Goal: Task Accomplishment & Management: Complete application form

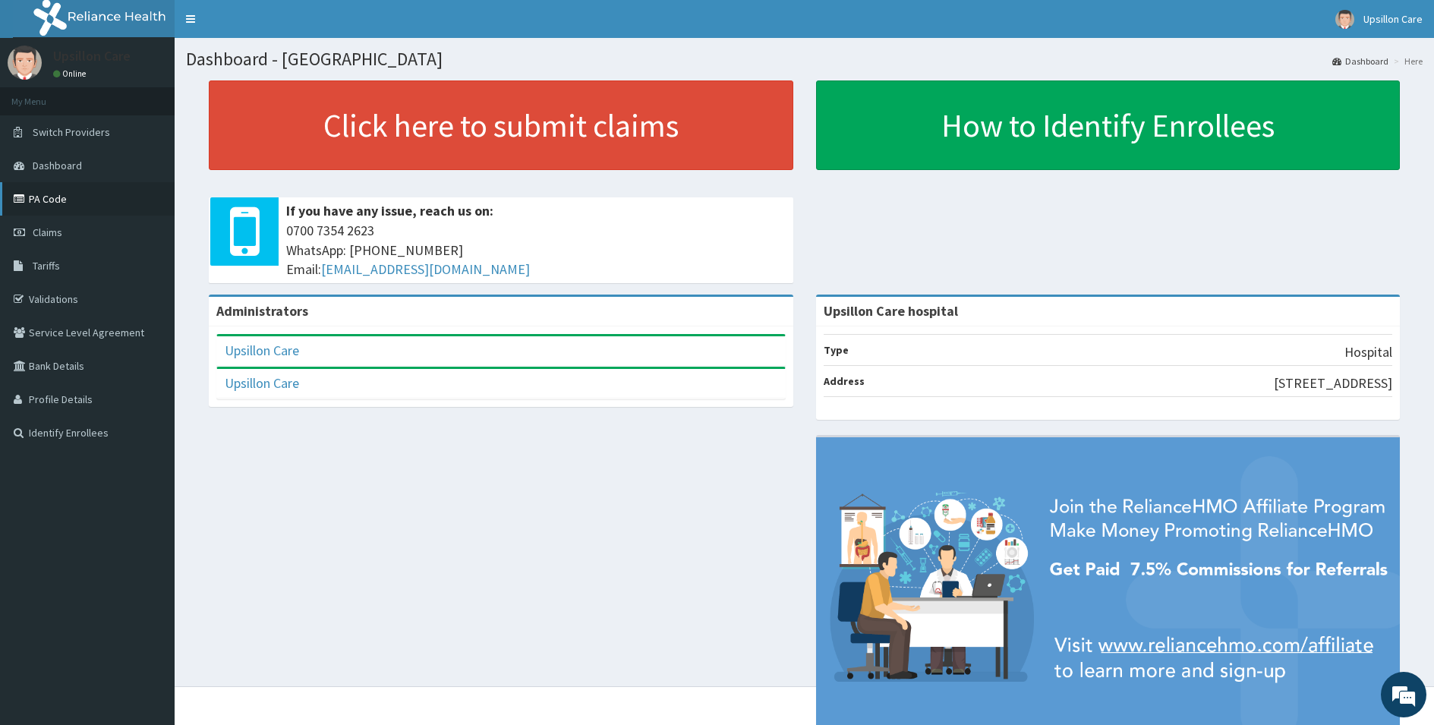
click at [36, 202] on link "PA Code" at bounding box center [87, 198] width 175 height 33
click at [38, 242] on link "Claims" at bounding box center [87, 232] width 175 height 33
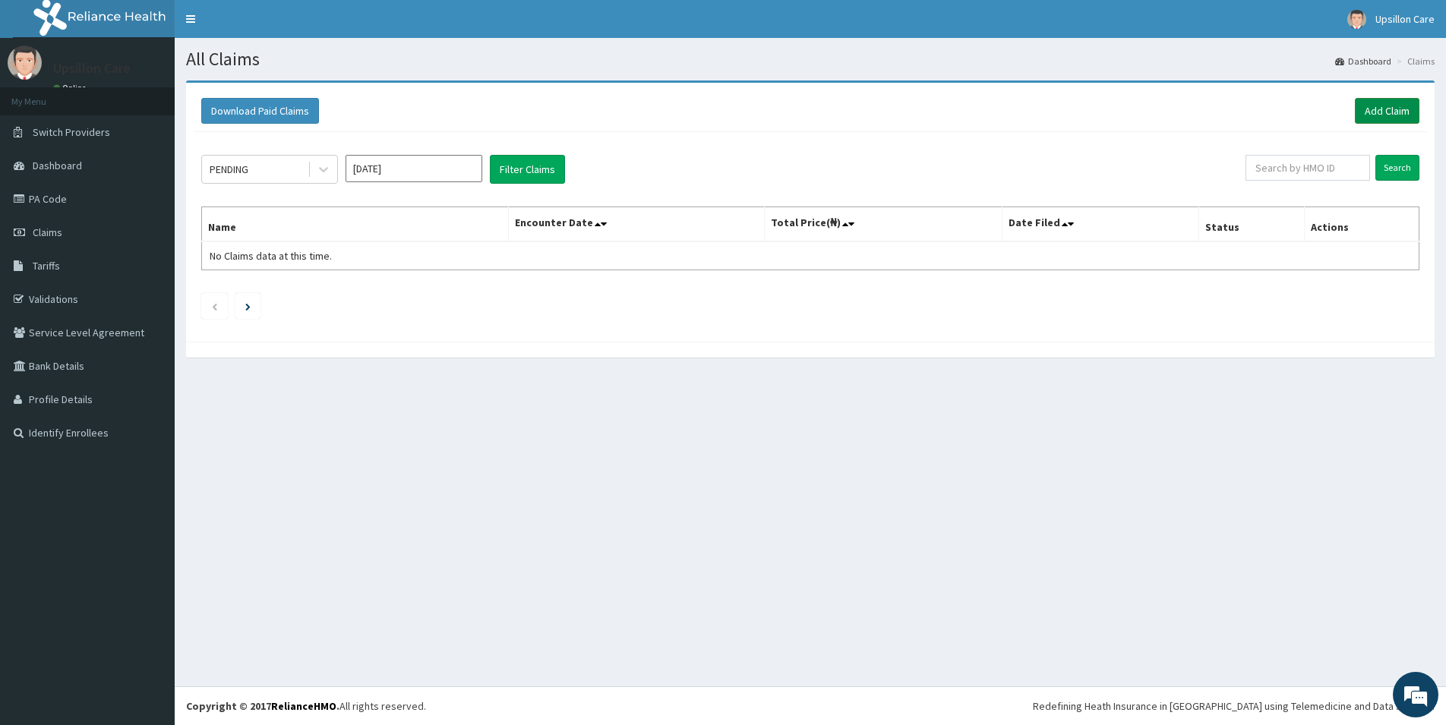
click at [1363, 119] on link "Add Claim" at bounding box center [1387, 111] width 65 height 26
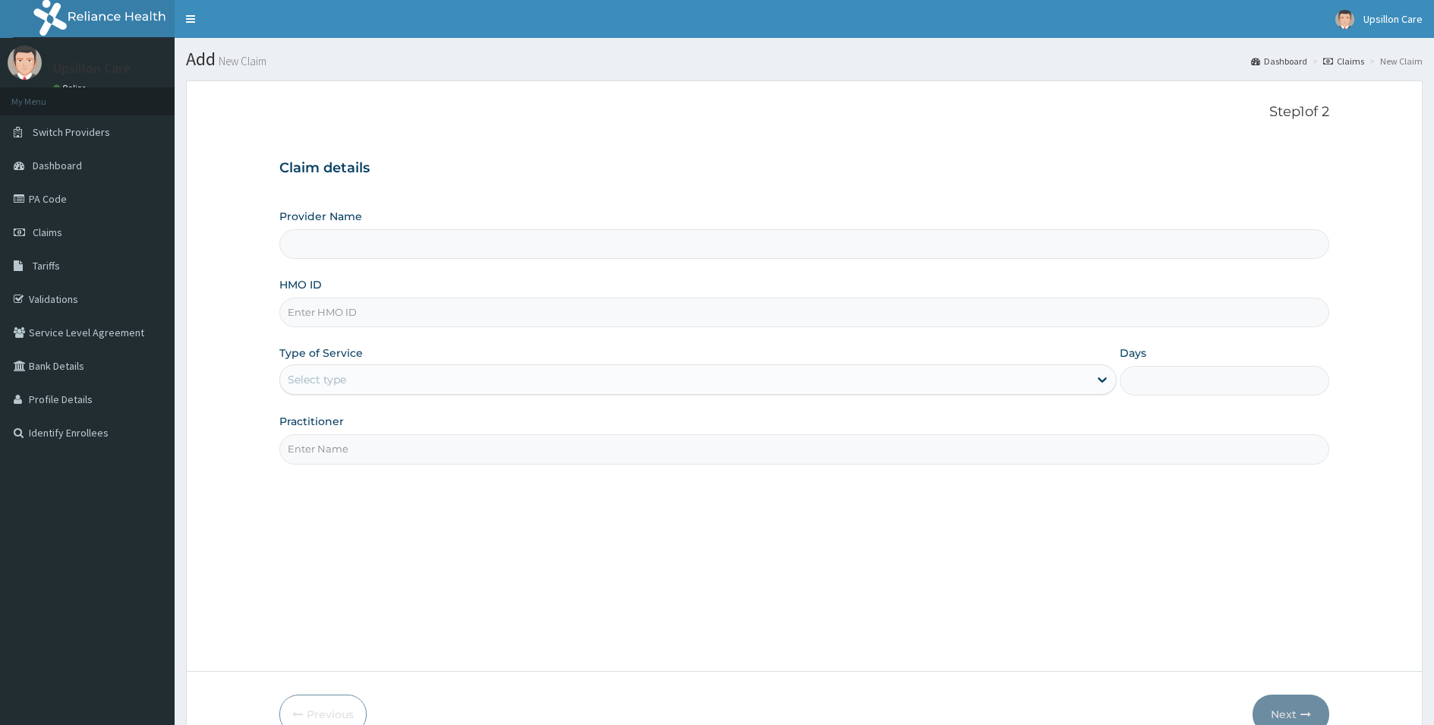
click at [383, 241] on input "Provider Name" at bounding box center [804, 244] width 1050 height 30
click at [391, 313] on input "HMO ID" at bounding box center [804, 313] width 1050 height 30
type input "Upsillon Care hospital"
paste input "FBO/10005/A"
type input "FBO/10005/A"
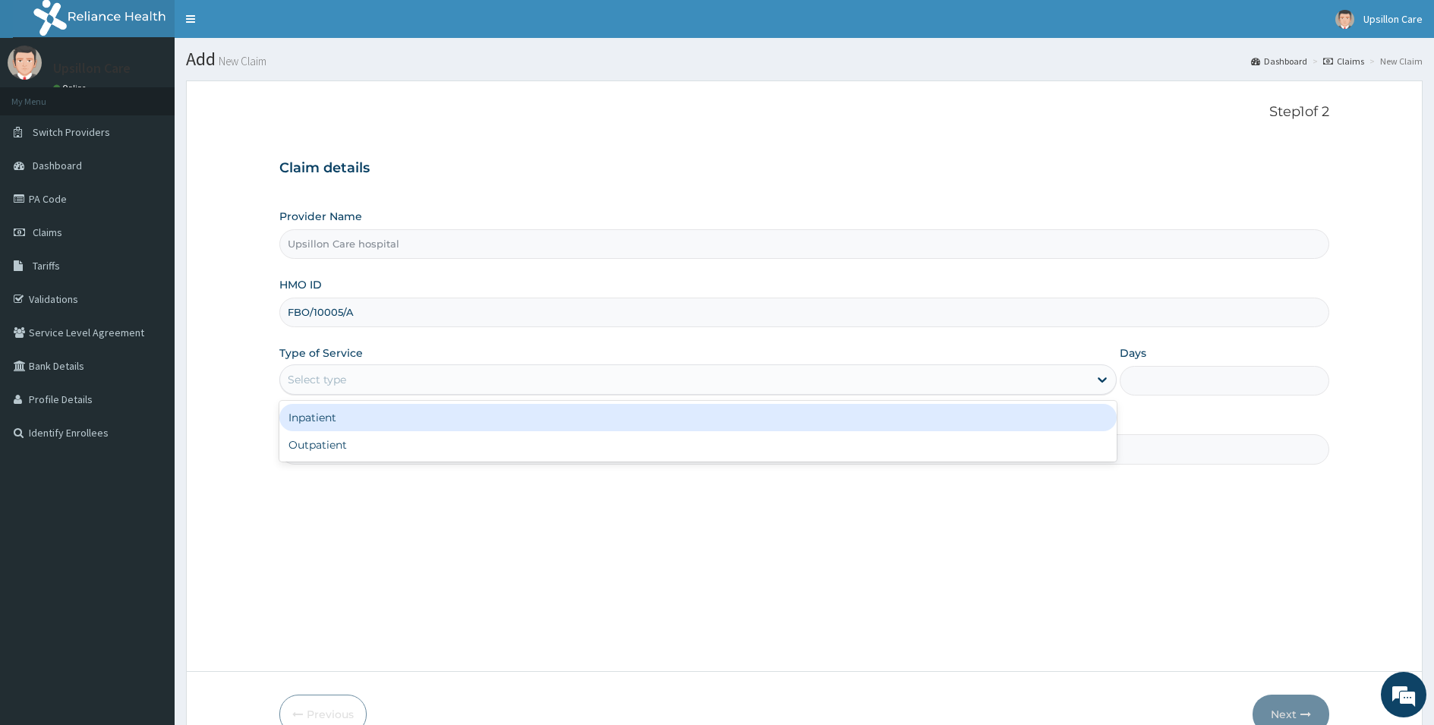
click at [382, 371] on div "Select type" at bounding box center [684, 380] width 809 height 24
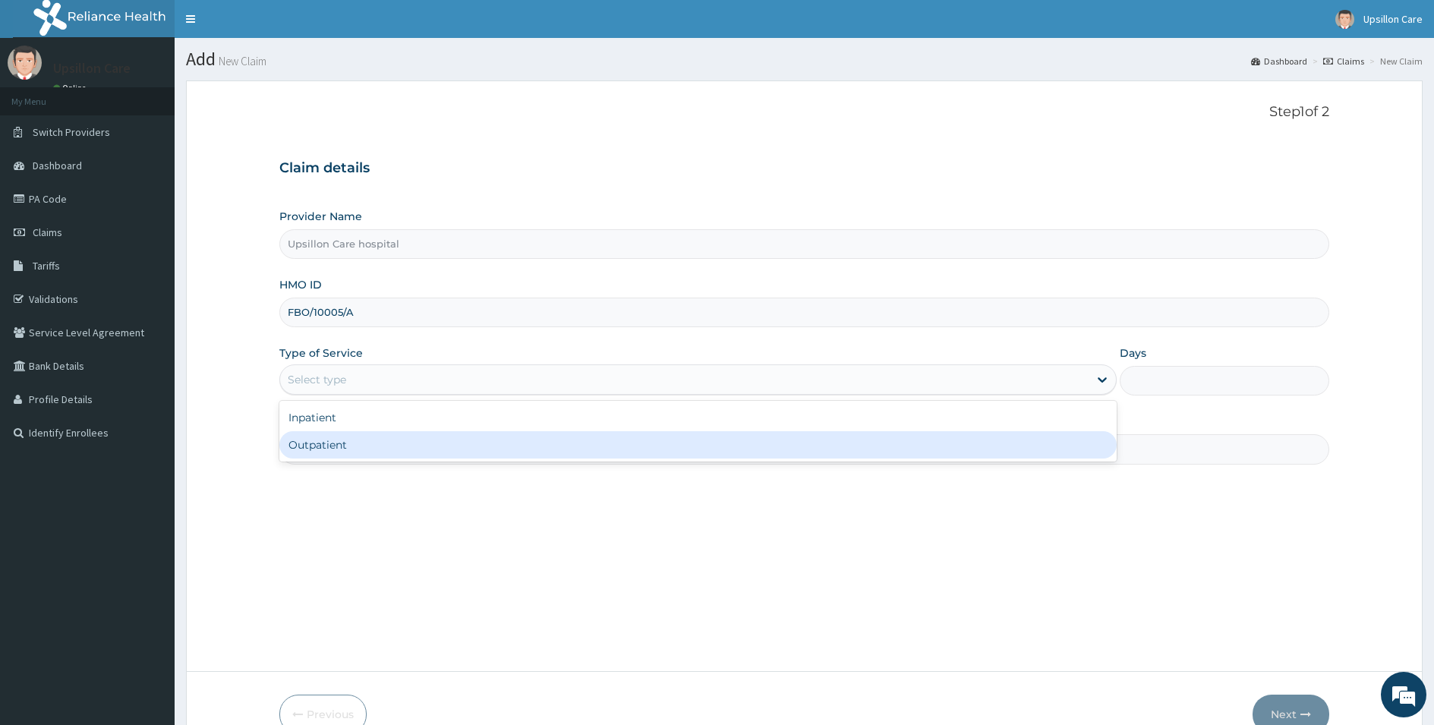
click at [364, 439] on div "Inpatient Outpatient" at bounding box center [698, 431] width 838 height 61
click at [361, 446] on div "Outpatient" at bounding box center [698, 444] width 838 height 27
type input "1"
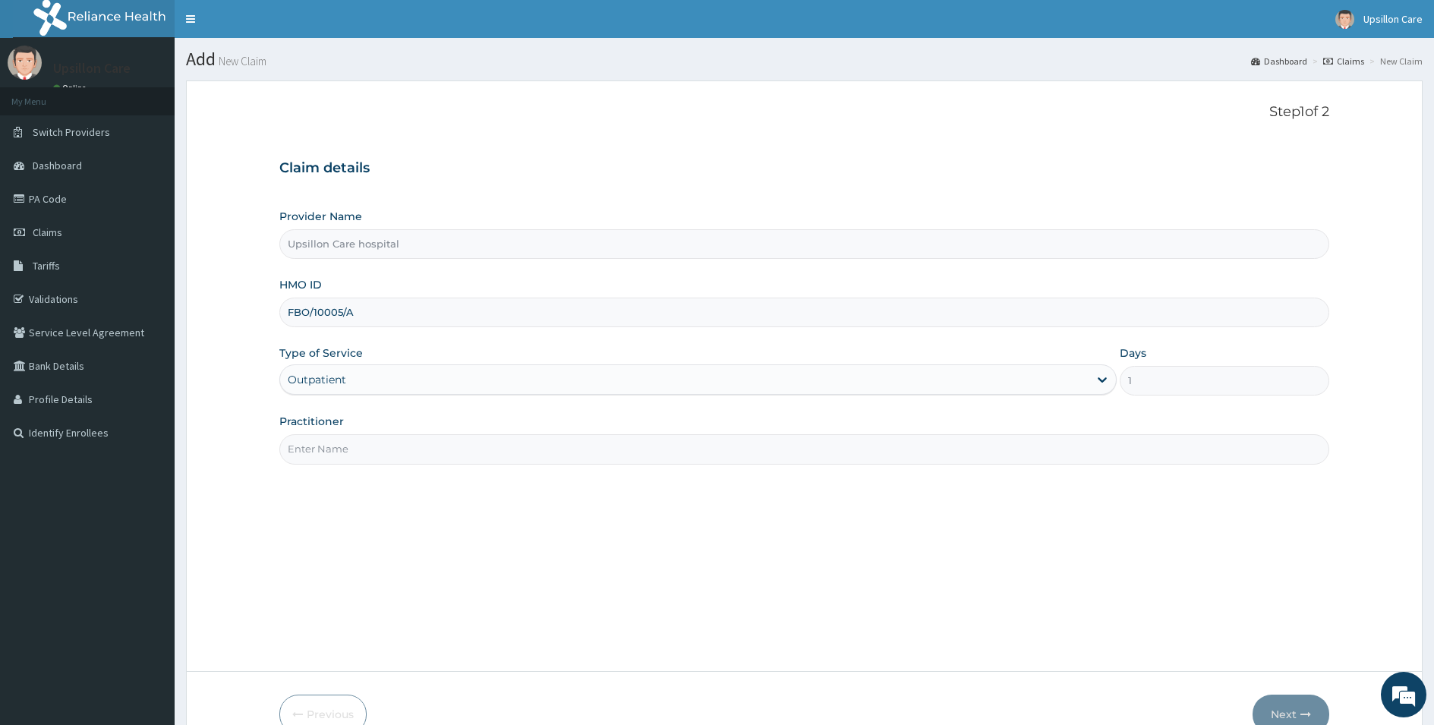
click at [364, 431] on div "Practitioner" at bounding box center [804, 439] width 1050 height 50
click at [362, 450] on input "Practitioner" at bounding box center [804, 449] width 1050 height 30
type input "Dr. OLUWASOLA BABATUNDE"
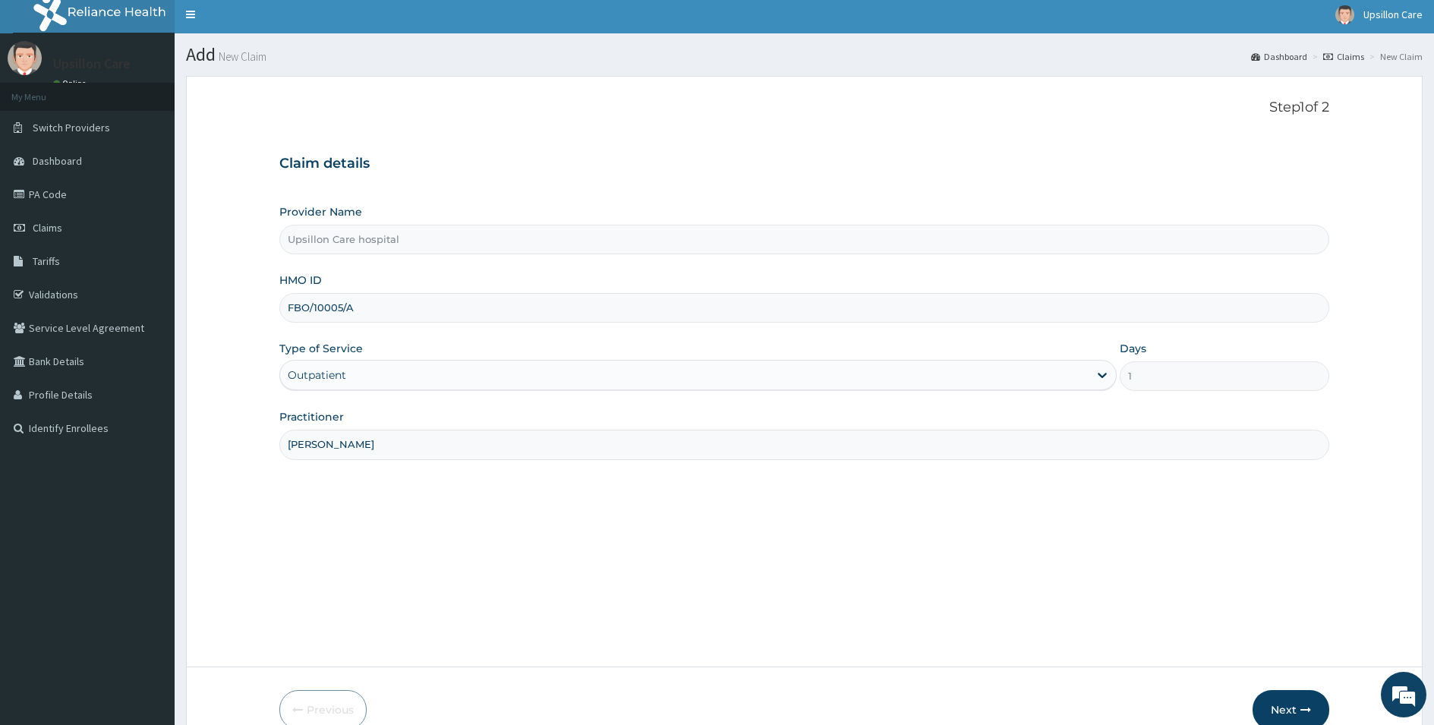
scroll to position [83, 0]
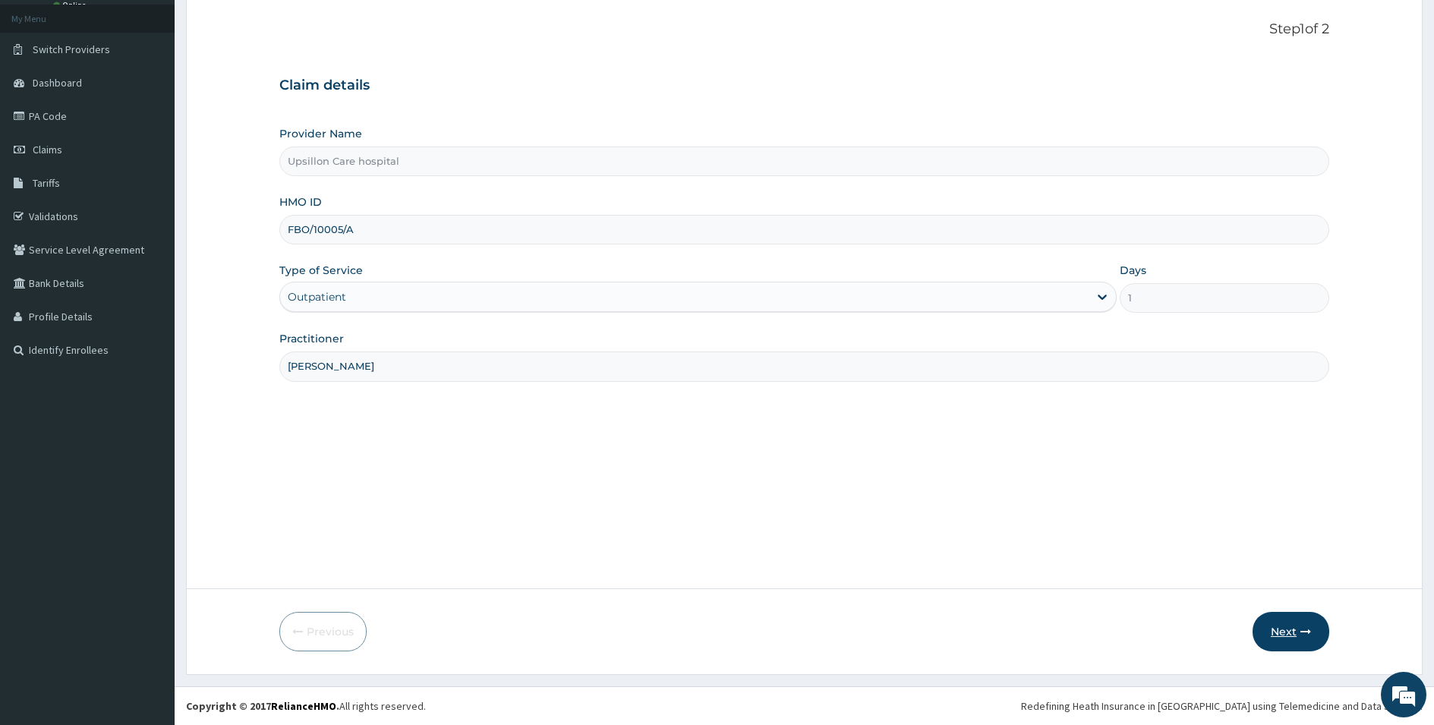
click at [1279, 628] on button "Next" at bounding box center [1291, 631] width 77 height 39
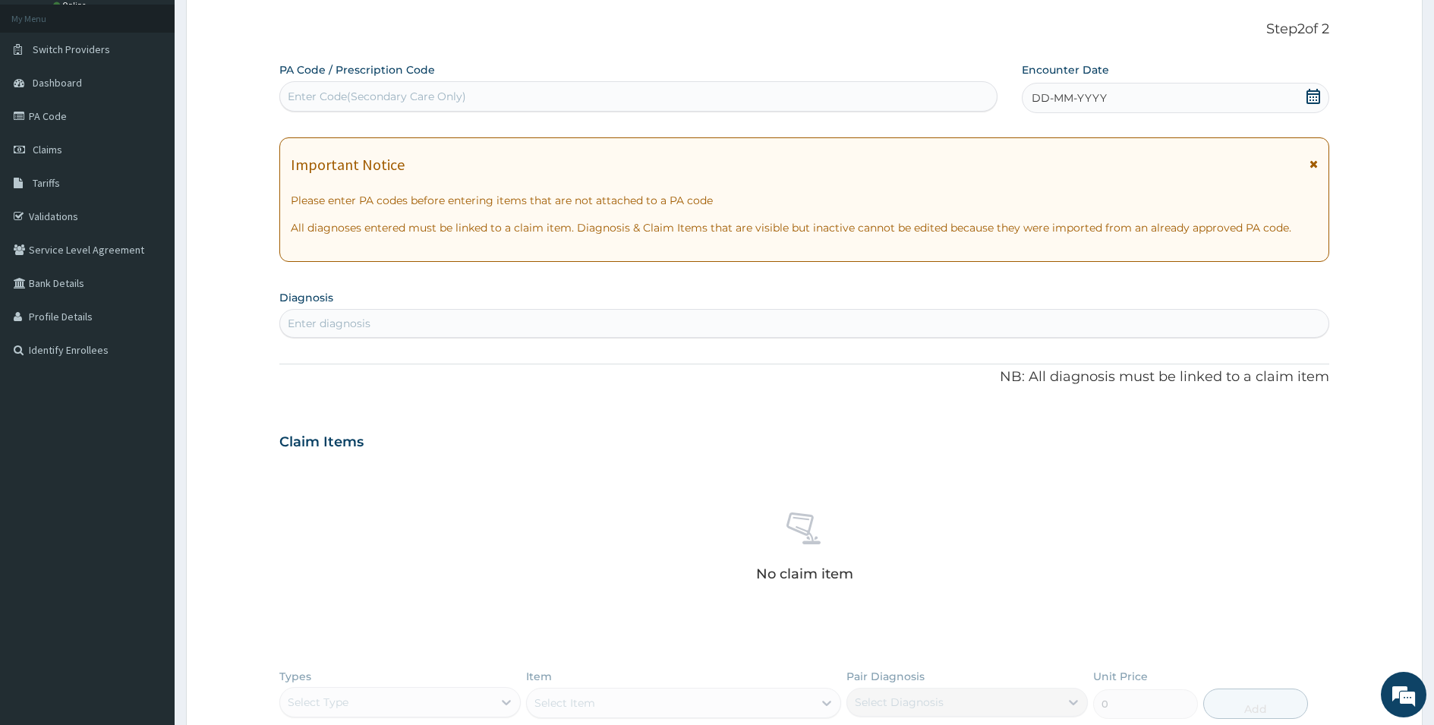
click at [450, 321] on div "Enter diagnosis" at bounding box center [804, 323] width 1049 height 24
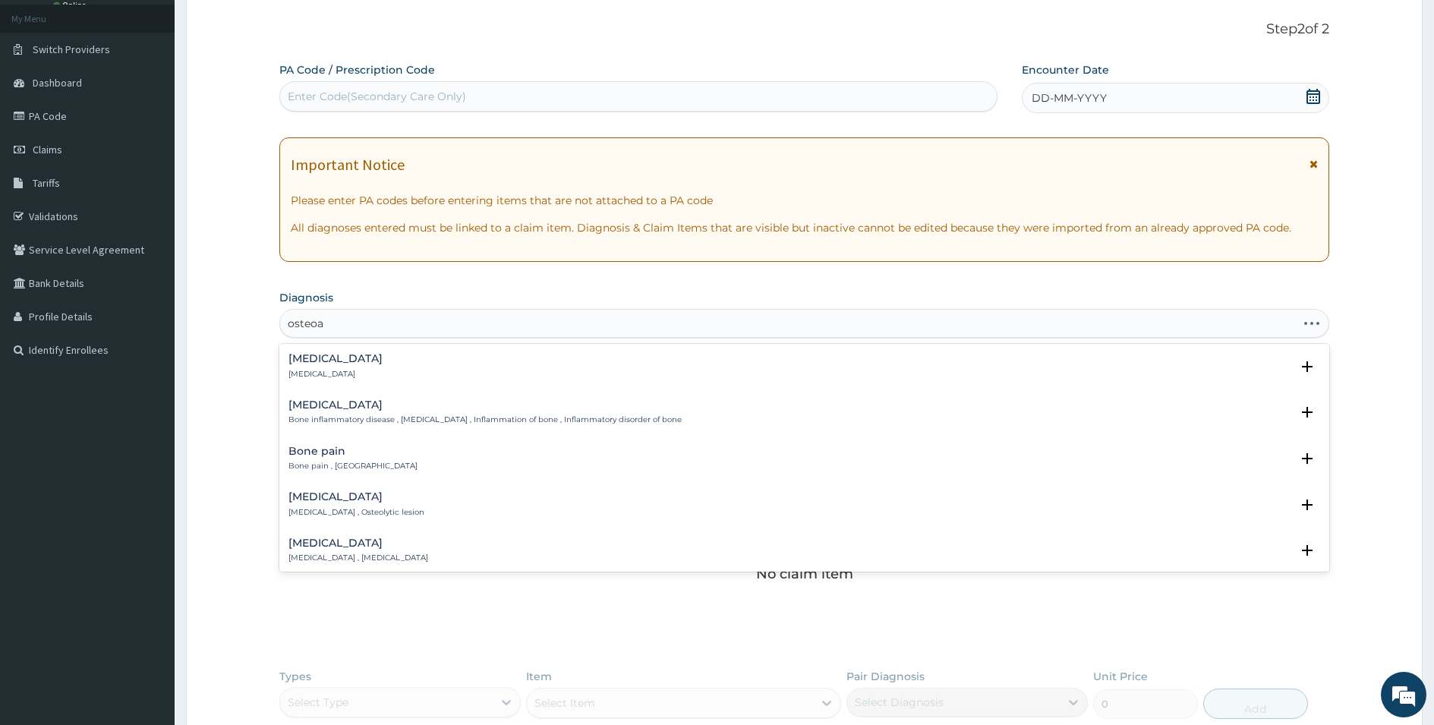
type input "osteoar"
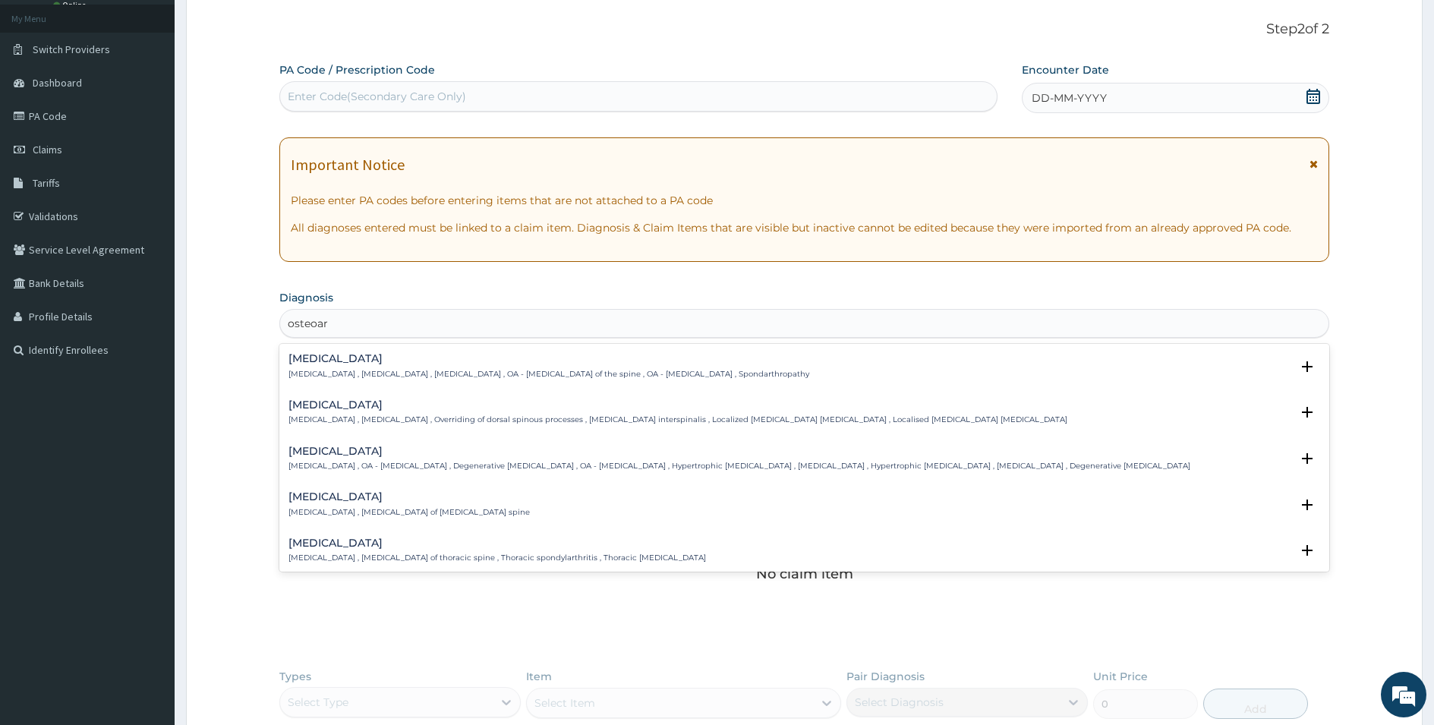
click at [387, 473] on div "Osteoarthritis Osteoarthritis , OA - Osteoarthritis , Degenerative arthritis , …" at bounding box center [805, 463] width 1032 height 34
click at [318, 459] on div "Osteoarthritis Osteoarthritis , OA - Osteoarthritis , Degenerative arthritis , …" at bounding box center [740, 459] width 902 height 27
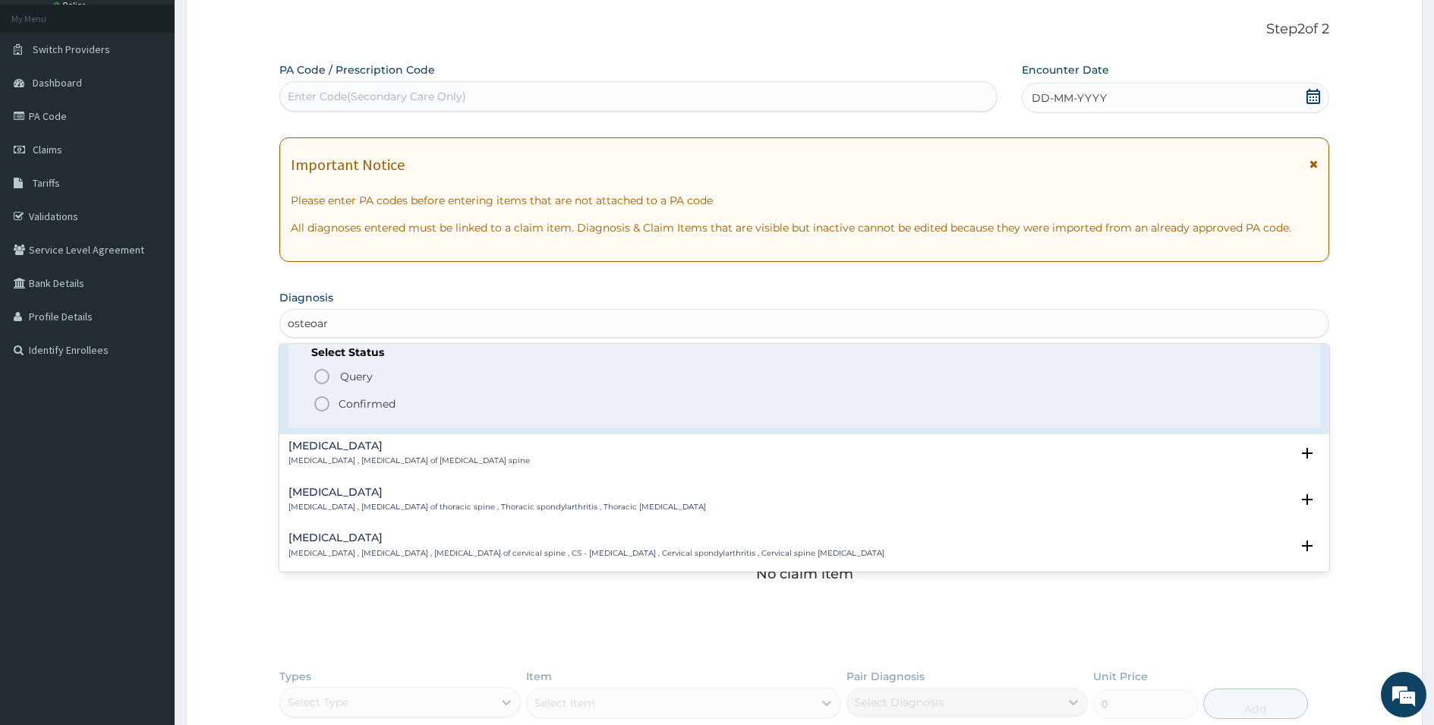
scroll to position [76, 0]
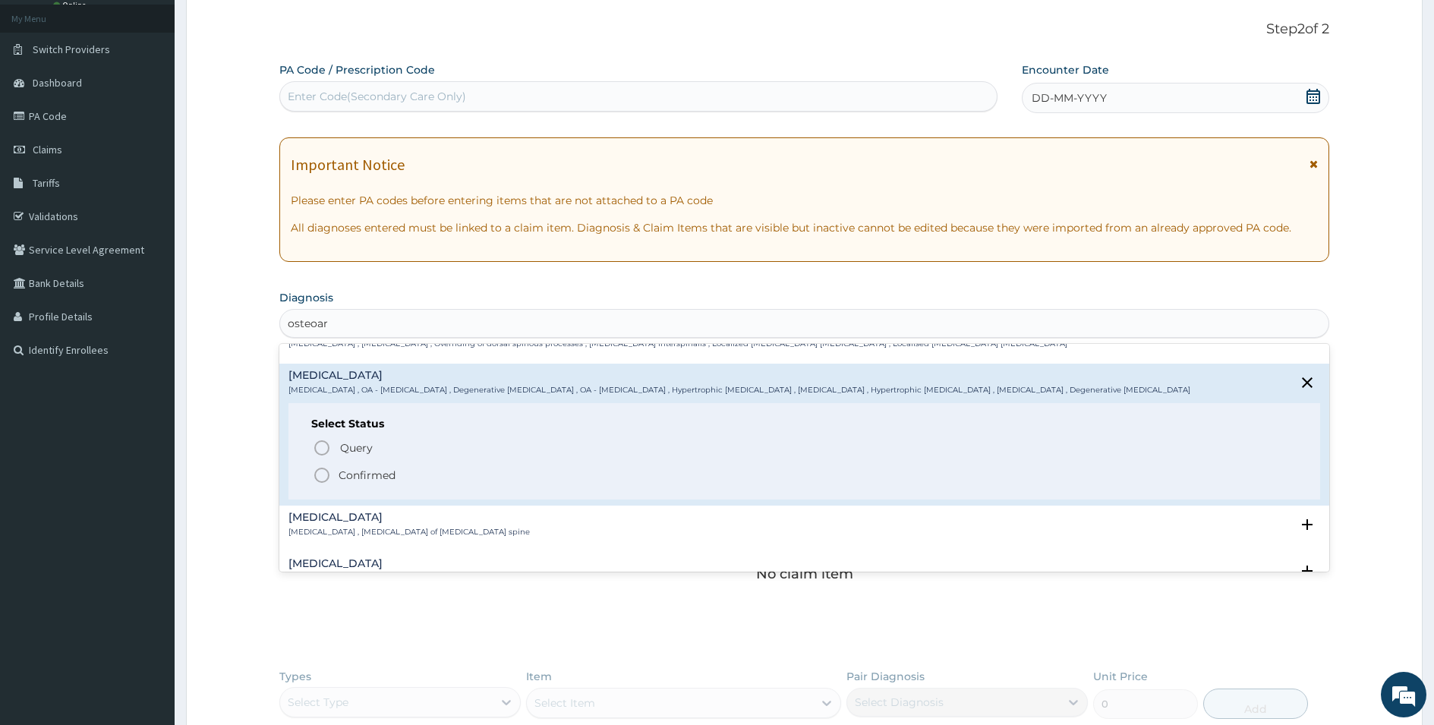
click at [368, 487] on div "Select Status Query Query covers suspected (?), Keep in view (kiv), Ruled out (…" at bounding box center [805, 451] width 1032 height 96
click at [372, 465] on div "Query Query covers suspected (?), Keep in view (kiv), Ruled out (r/o) Confirmed" at bounding box center [804, 461] width 986 height 46
click at [369, 471] on p "Confirmed" at bounding box center [367, 475] width 57 height 15
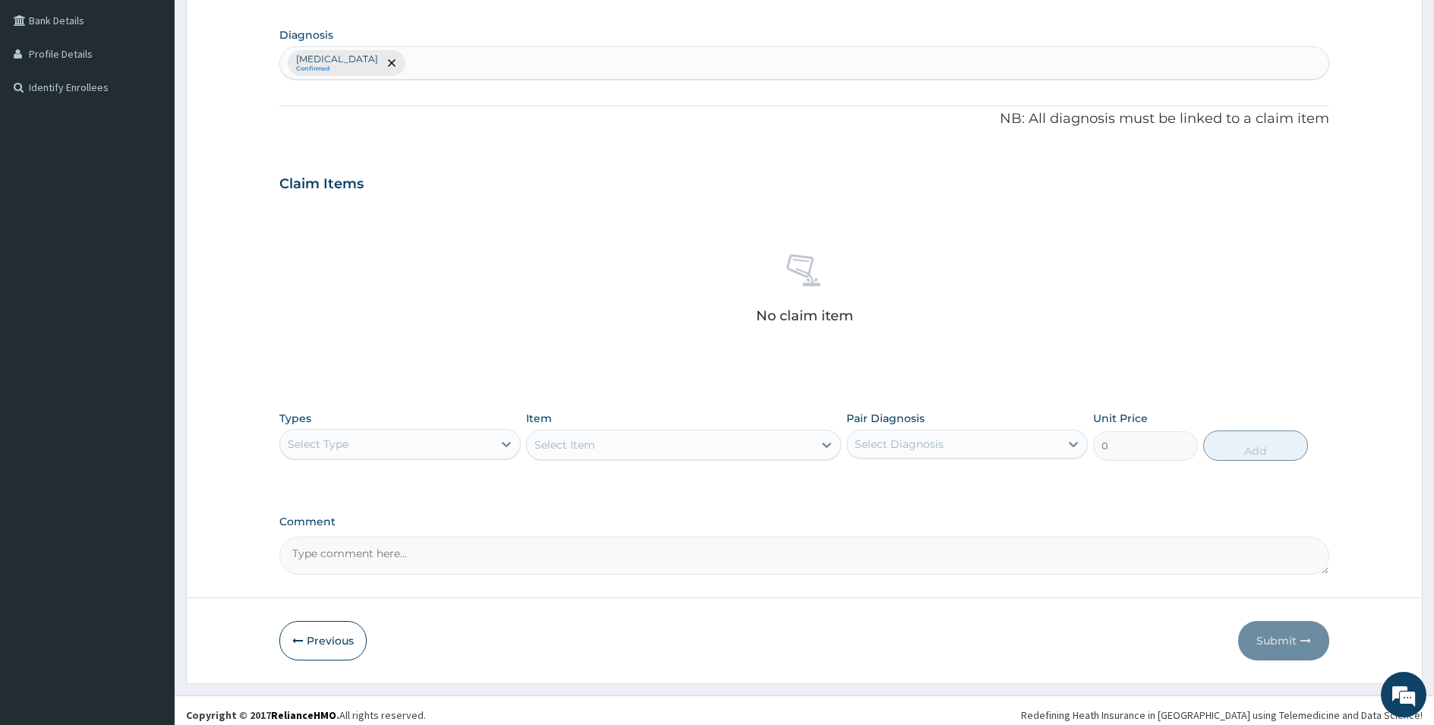
scroll to position [355, 0]
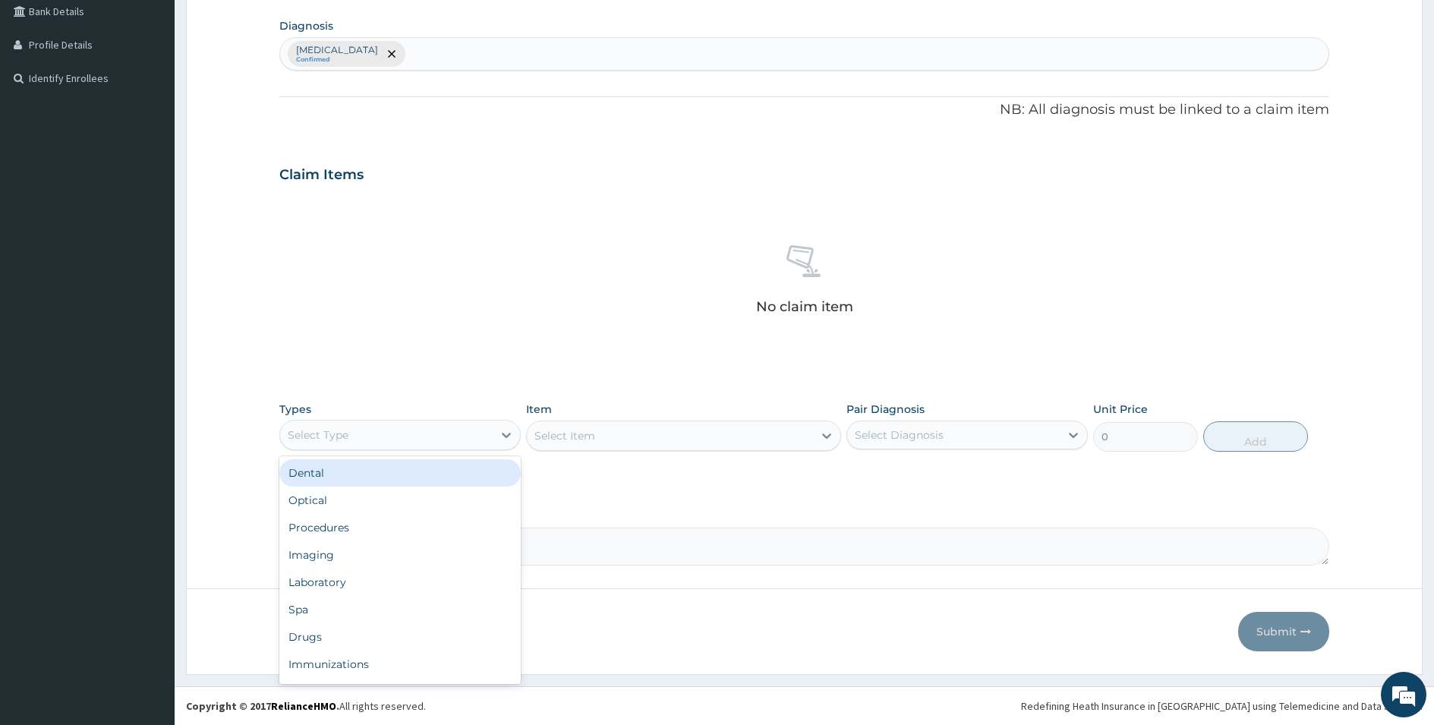
click at [385, 436] on div "Select Type" at bounding box center [386, 435] width 213 height 24
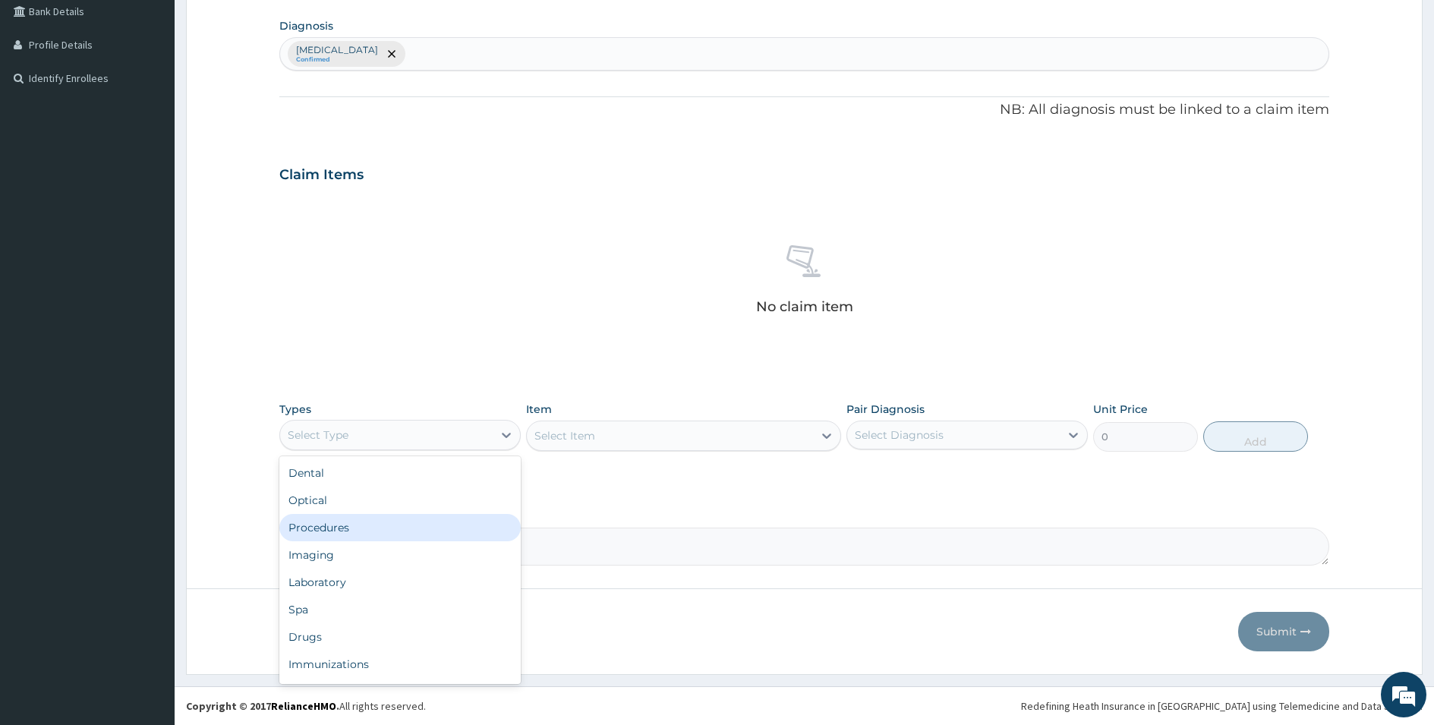
click at [320, 532] on div "Procedures" at bounding box center [399, 527] width 241 height 27
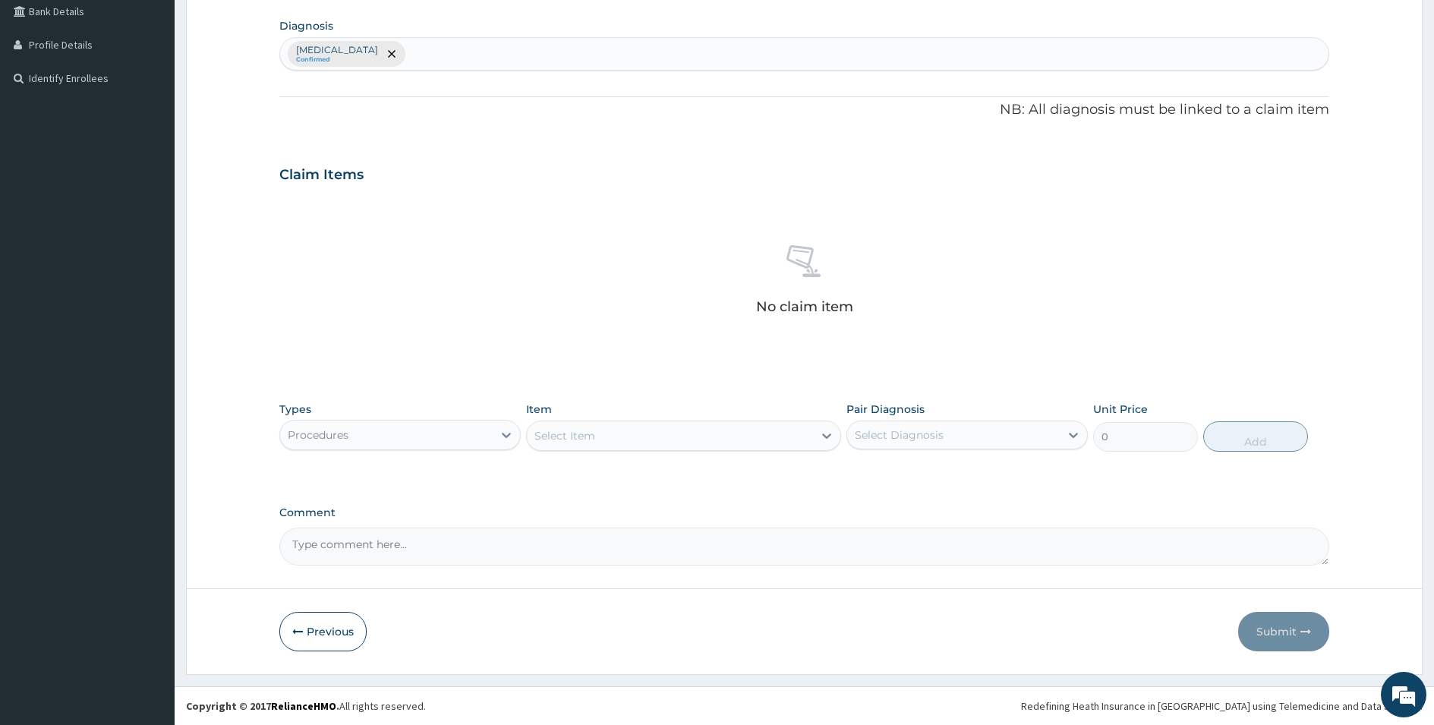
click at [633, 449] on div "Select Item" at bounding box center [683, 436] width 315 height 30
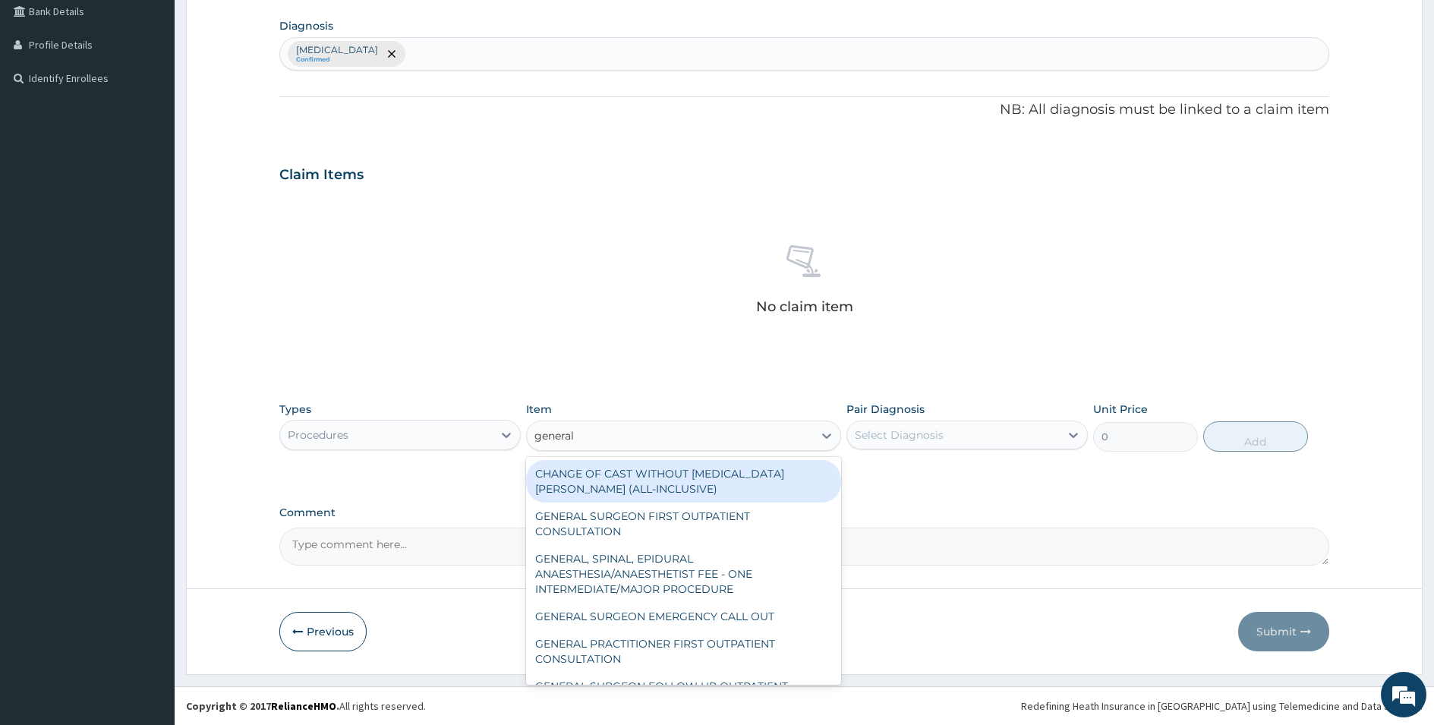
type input "general p"
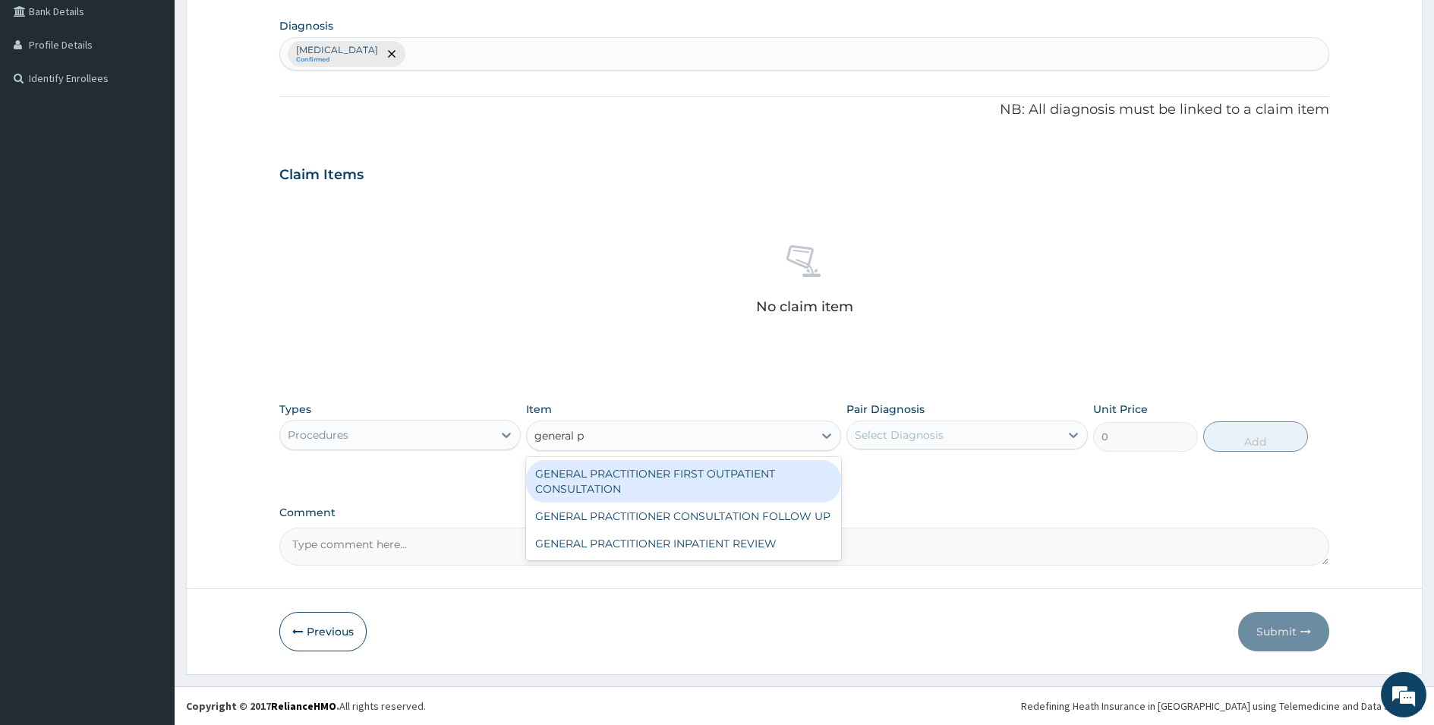
click at [620, 478] on div "GENERAL PRACTITIONER FIRST OUTPATIENT CONSULTATION" at bounding box center [683, 481] width 315 height 43
type input "3750"
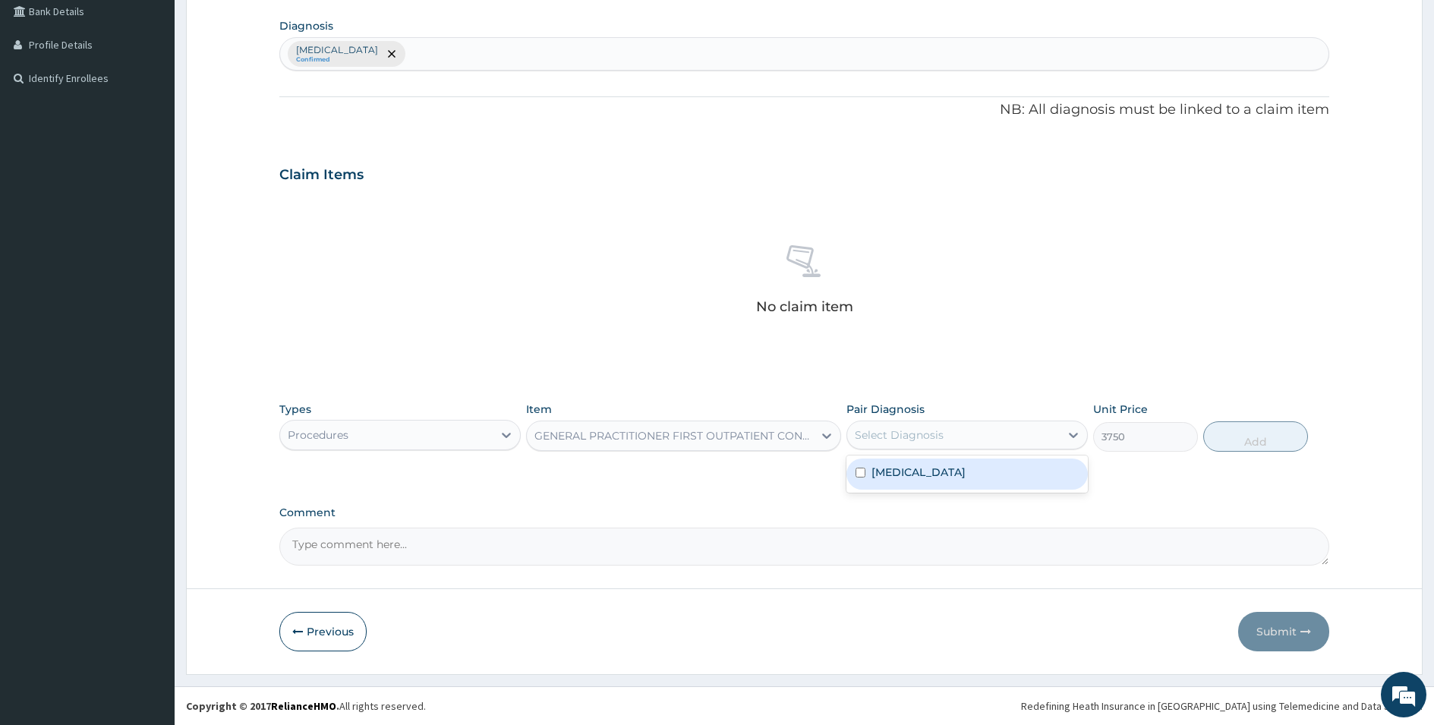
click at [1018, 438] on div "Select Diagnosis" at bounding box center [953, 435] width 213 height 24
click at [1000, 475] on div "Osteoarthritis" at bounding box center [967, 474] width 241 height 31
checkbox input "true"
click at [1244, 440] on button "Add" at bounding box center [1256, 436] width 105 height 30
type input "0"
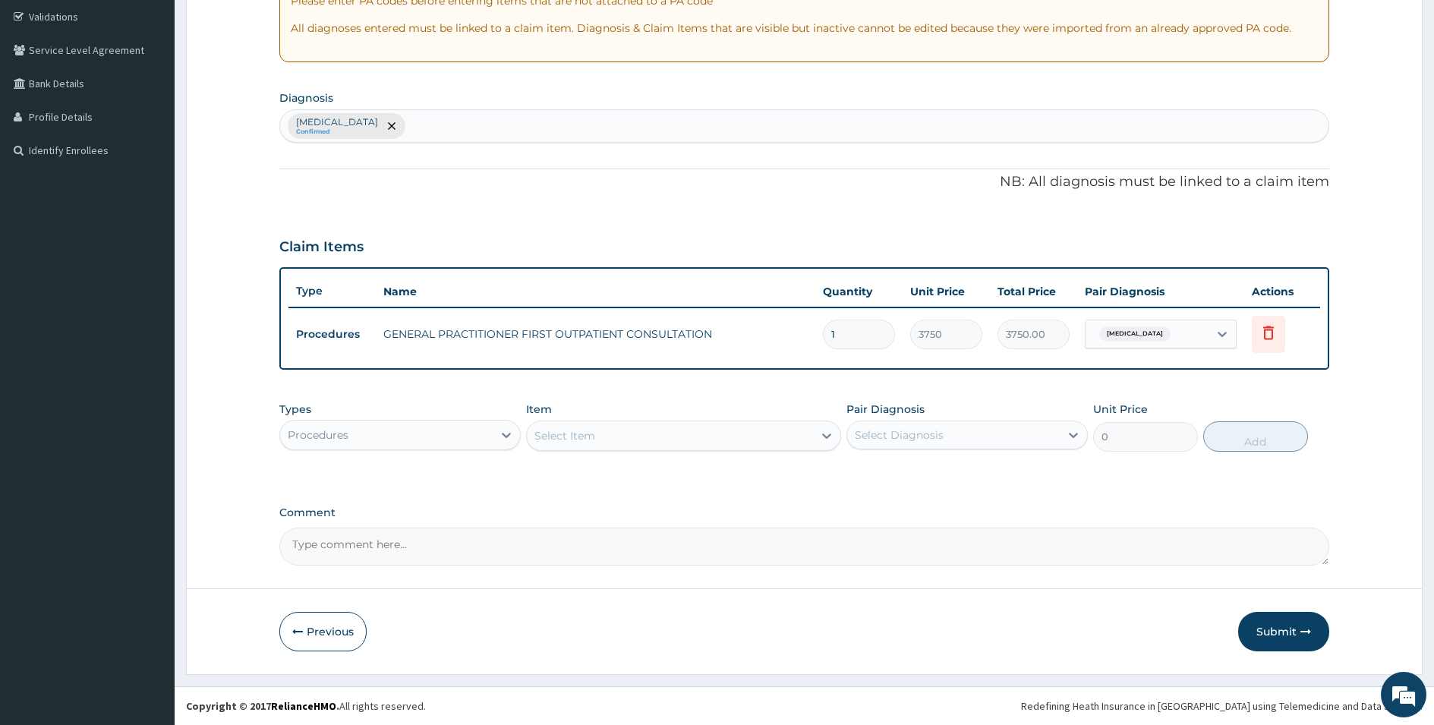
scroll to position [282, 0]
click at [424, 435] on div "Procedures" at bounding box center [386, 435] width 213 height 24
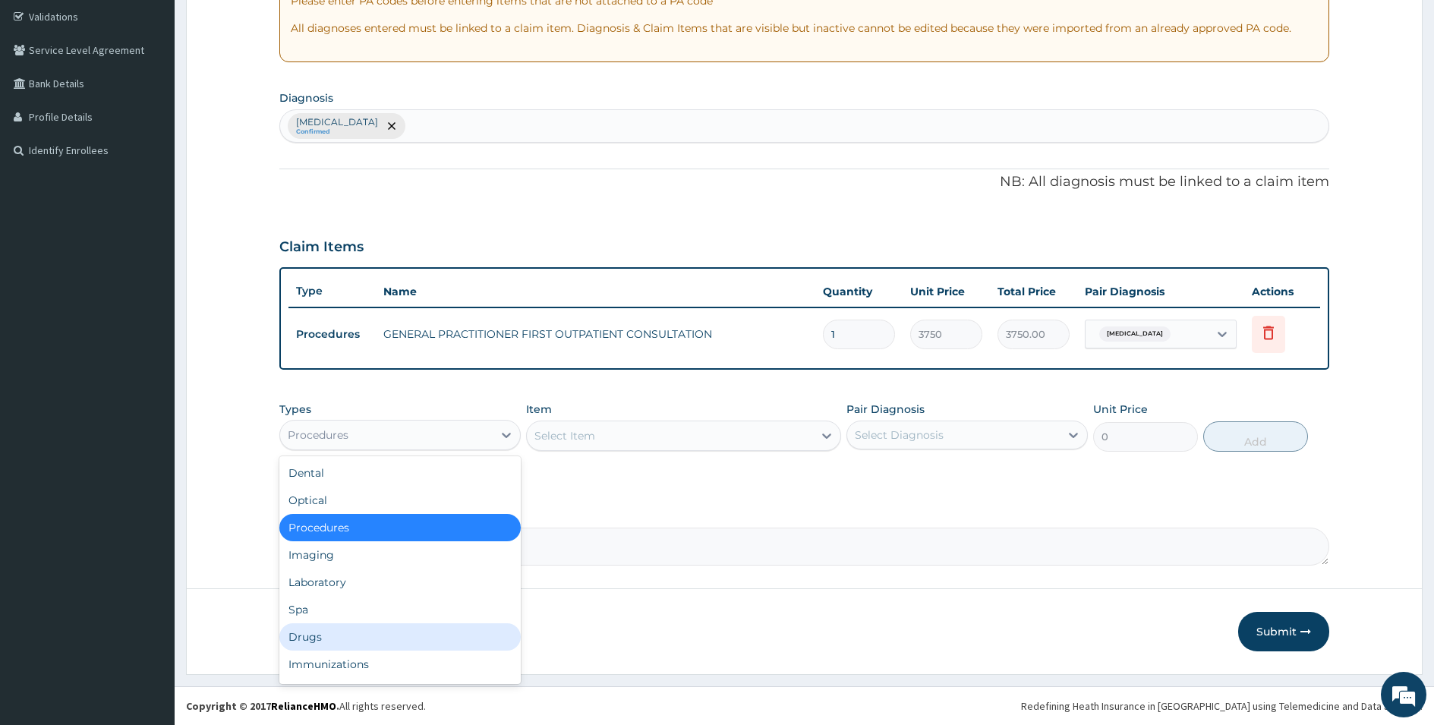
click at [304, 642] on div "Drugs" at bounding box center [399, 636] width 241 height 27
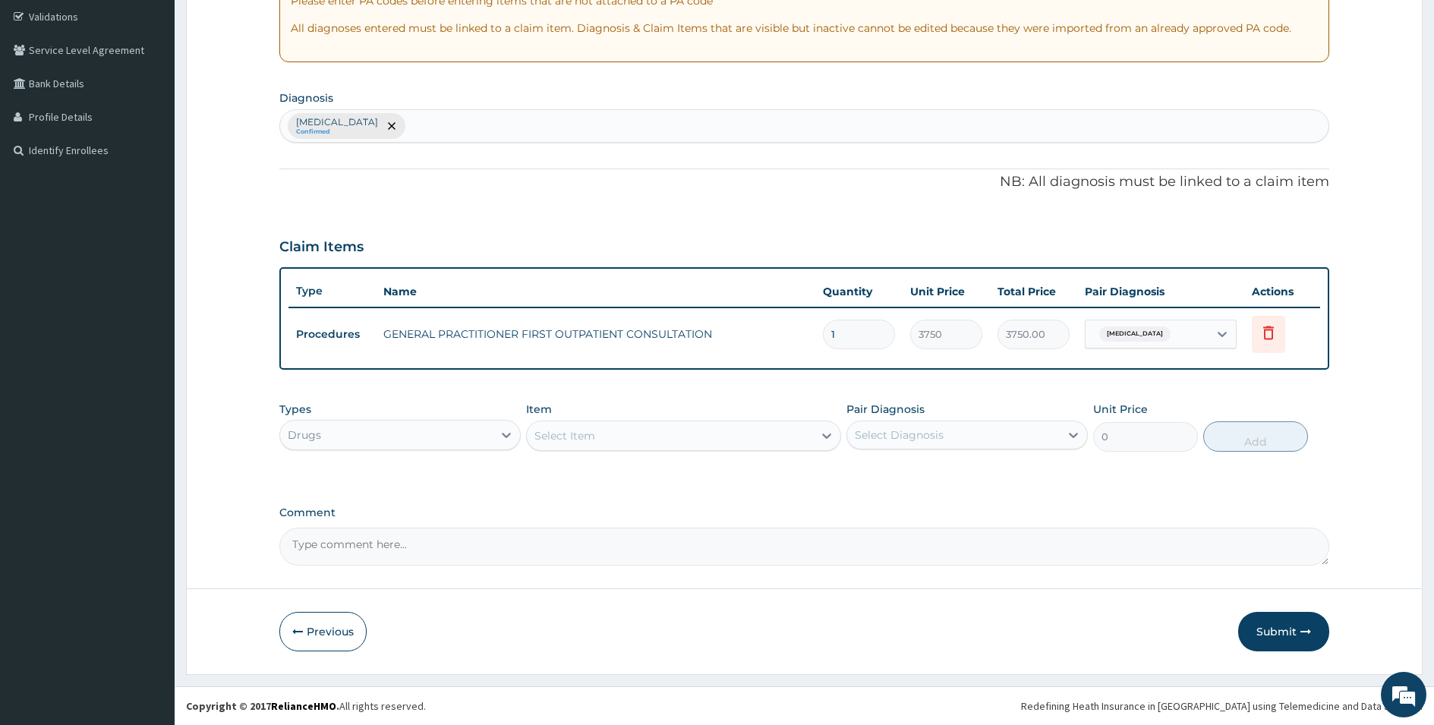
click at [662, 433] on div "Select Item" at bounding box center [670, 436] width 286 height 24
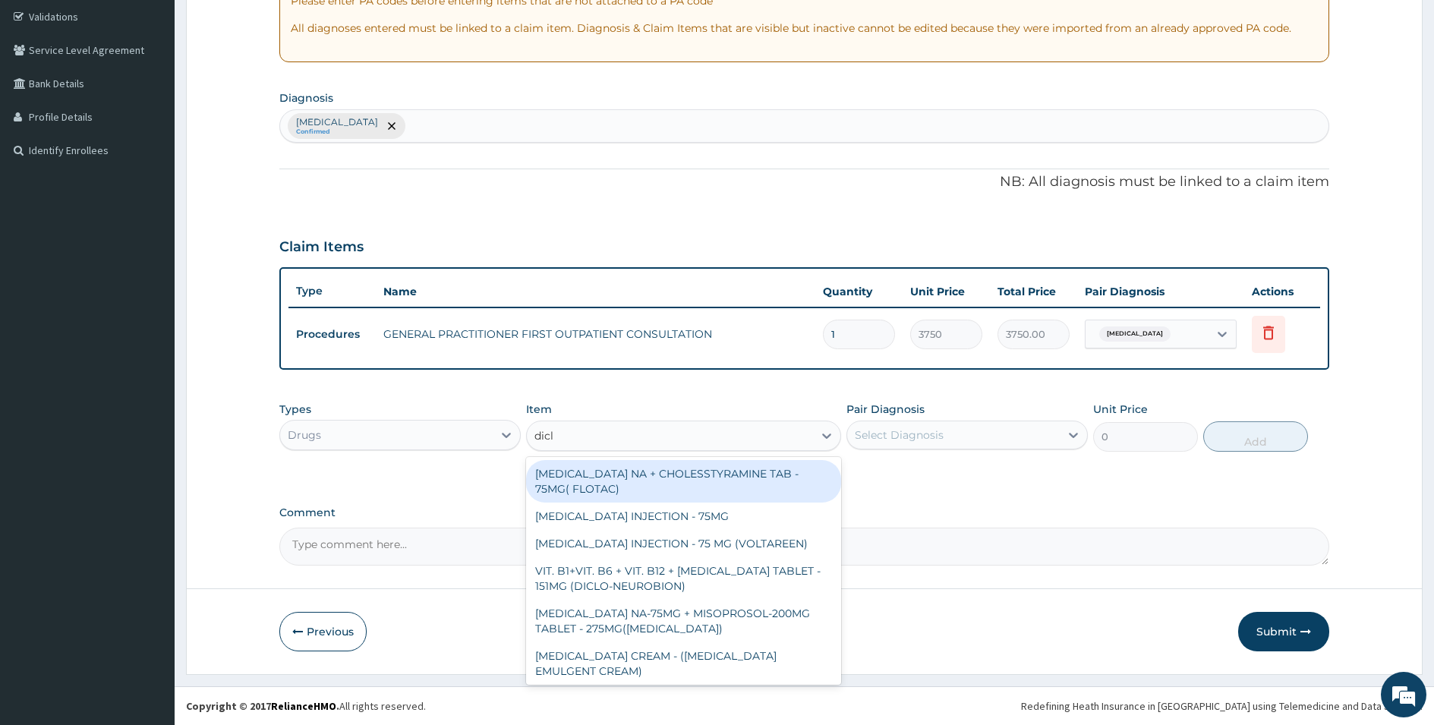
type input "diclo"
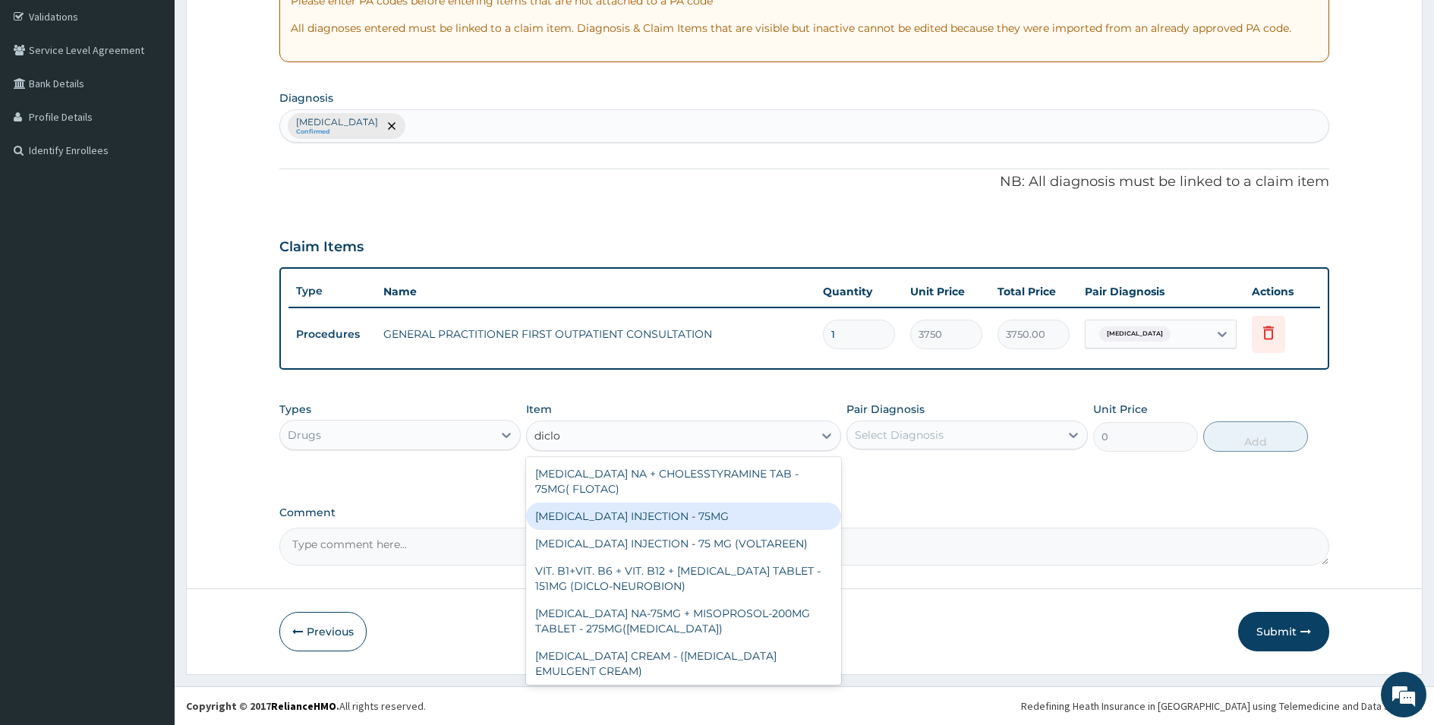
click at [669, 526] on div "DICLOFENAC INJECTION - 75MG" at bounding box center [683, 516] width 315 height 27
type input "420"
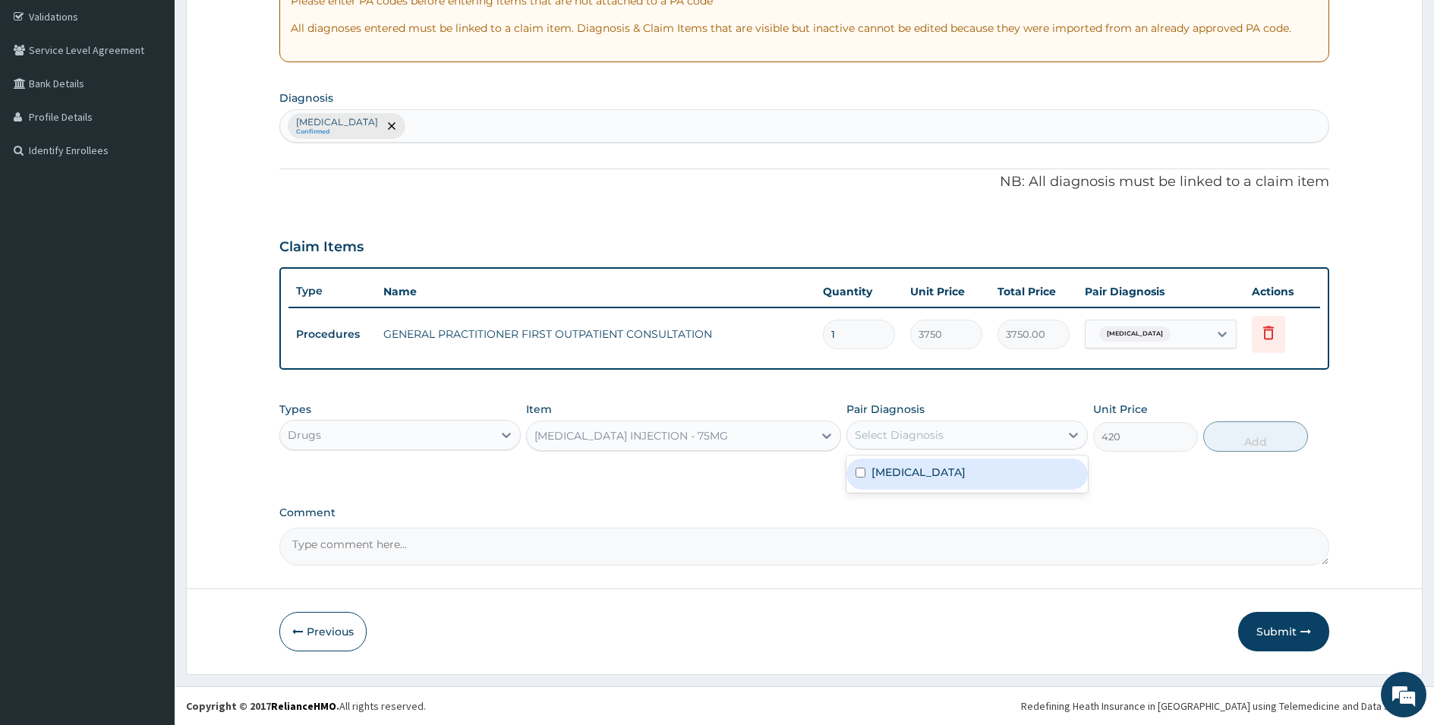
click at [903, 440] on div "Select Diagnosis" at bounding box center [899, 435] width 89 height 15
click at [898, 467] on label "Osteoarthritis" at bounding box center [919, 472] width 94 height 15
checkbox input "true"
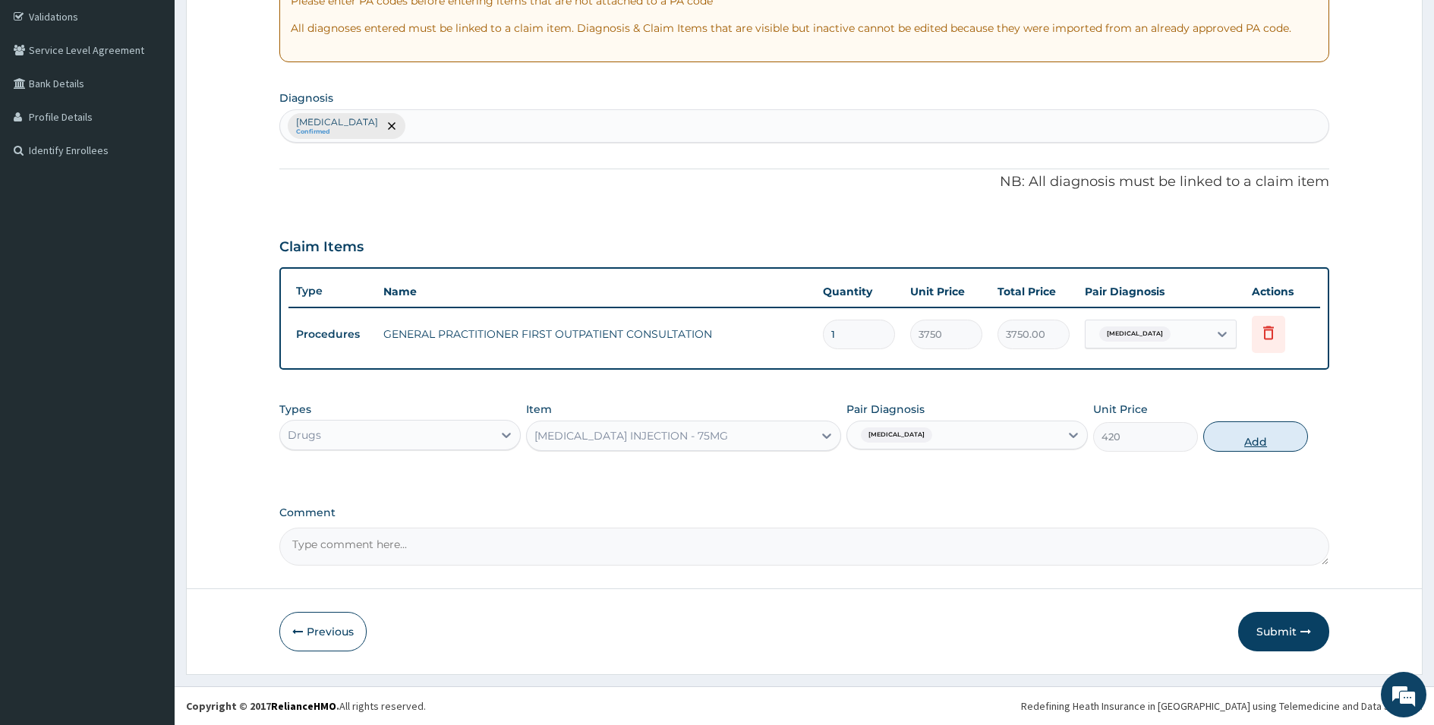
click at [1248, 432] on button "Add" at bounding box center [1256, 436] width 105 height 30
type input "0"
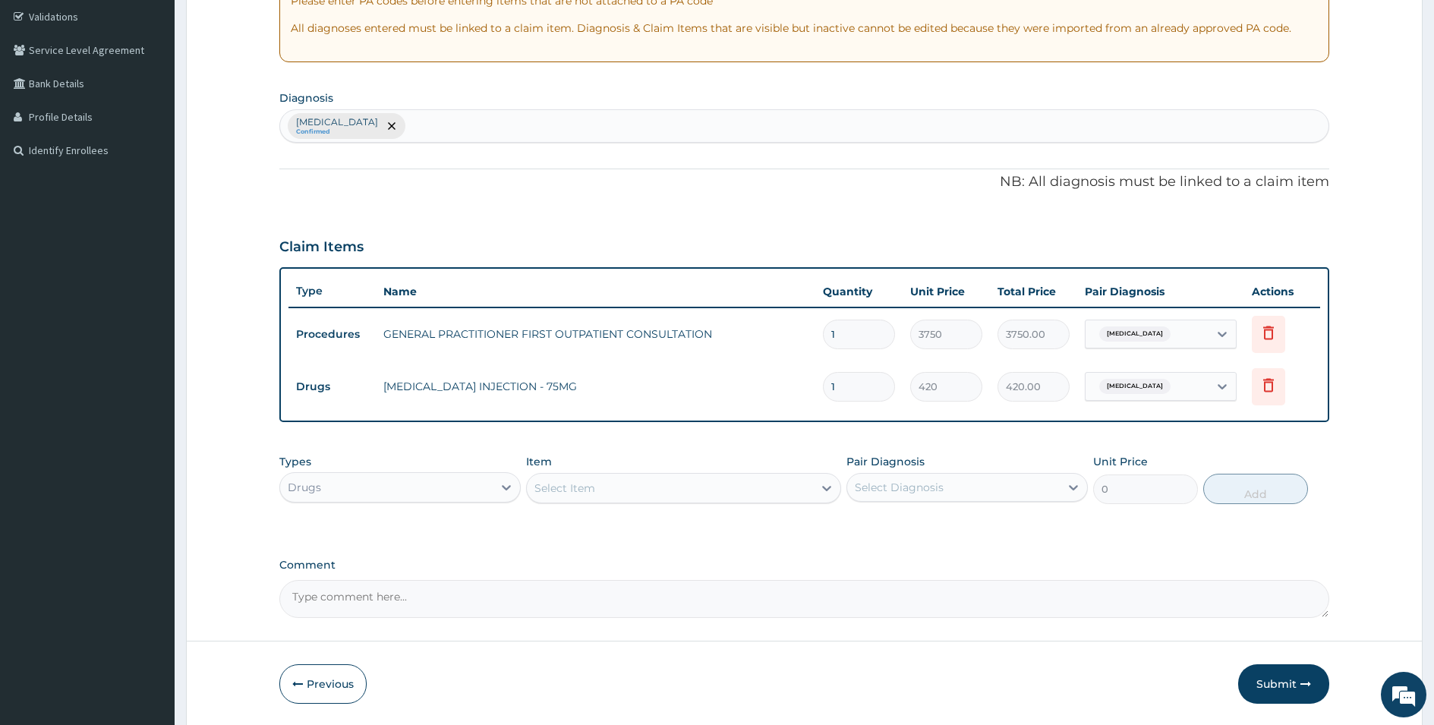
click at [660, 494] on div "Select Item" at bounding box center [670, 488] width 286 height 24
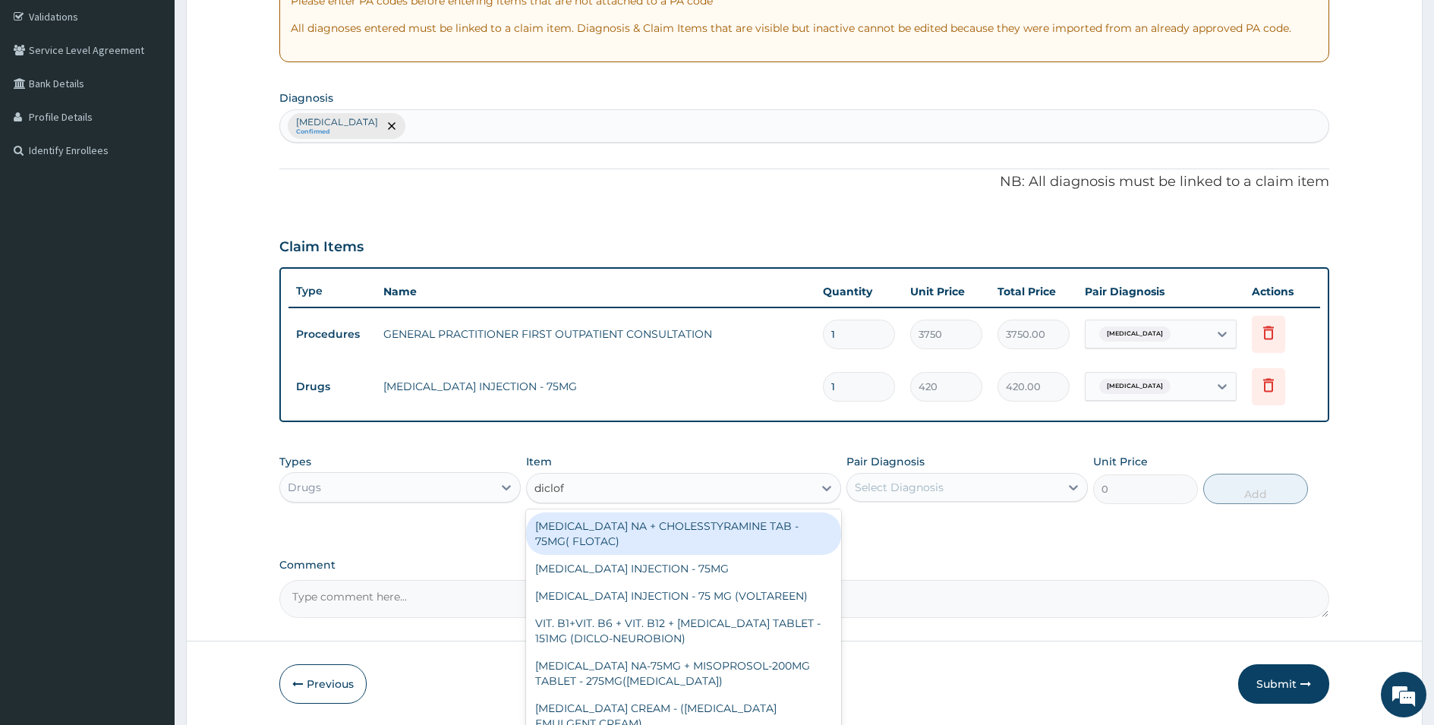
type input "diclofe"
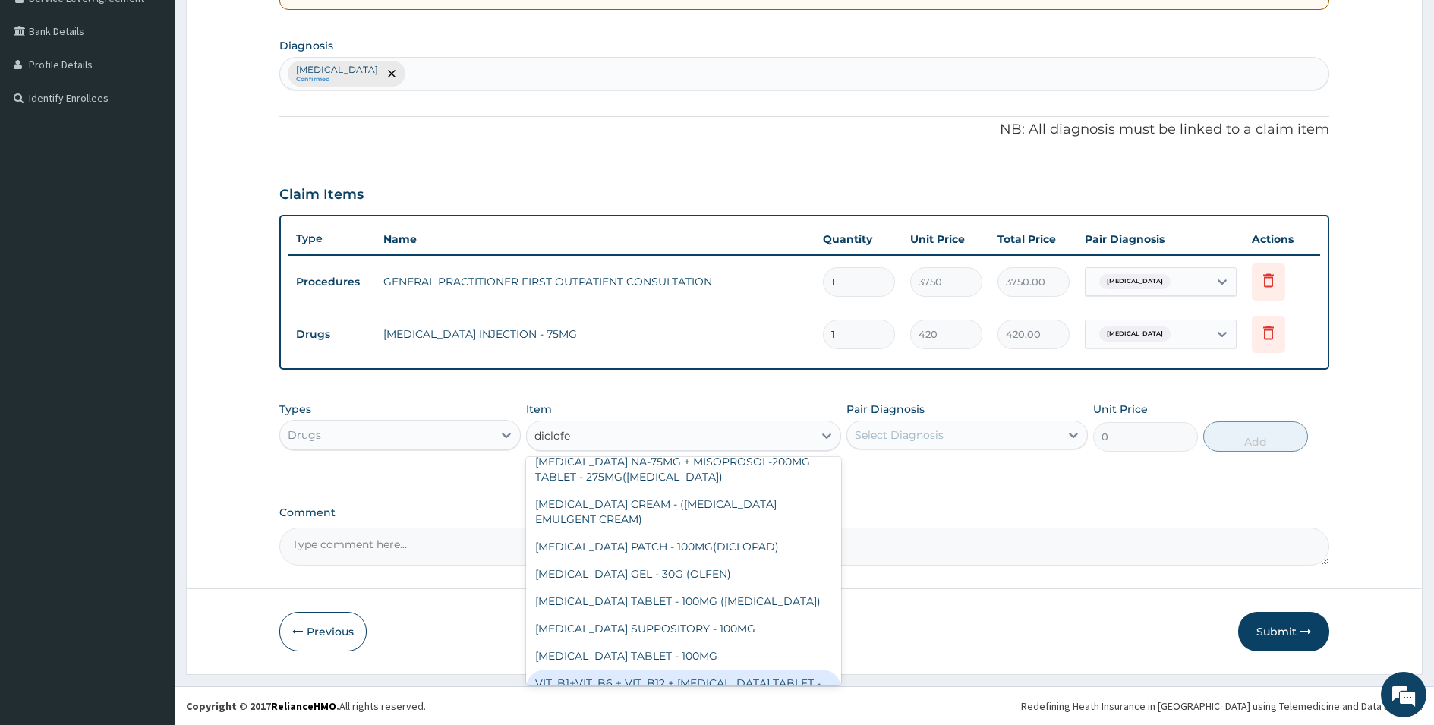
scroll to position [210, 0]
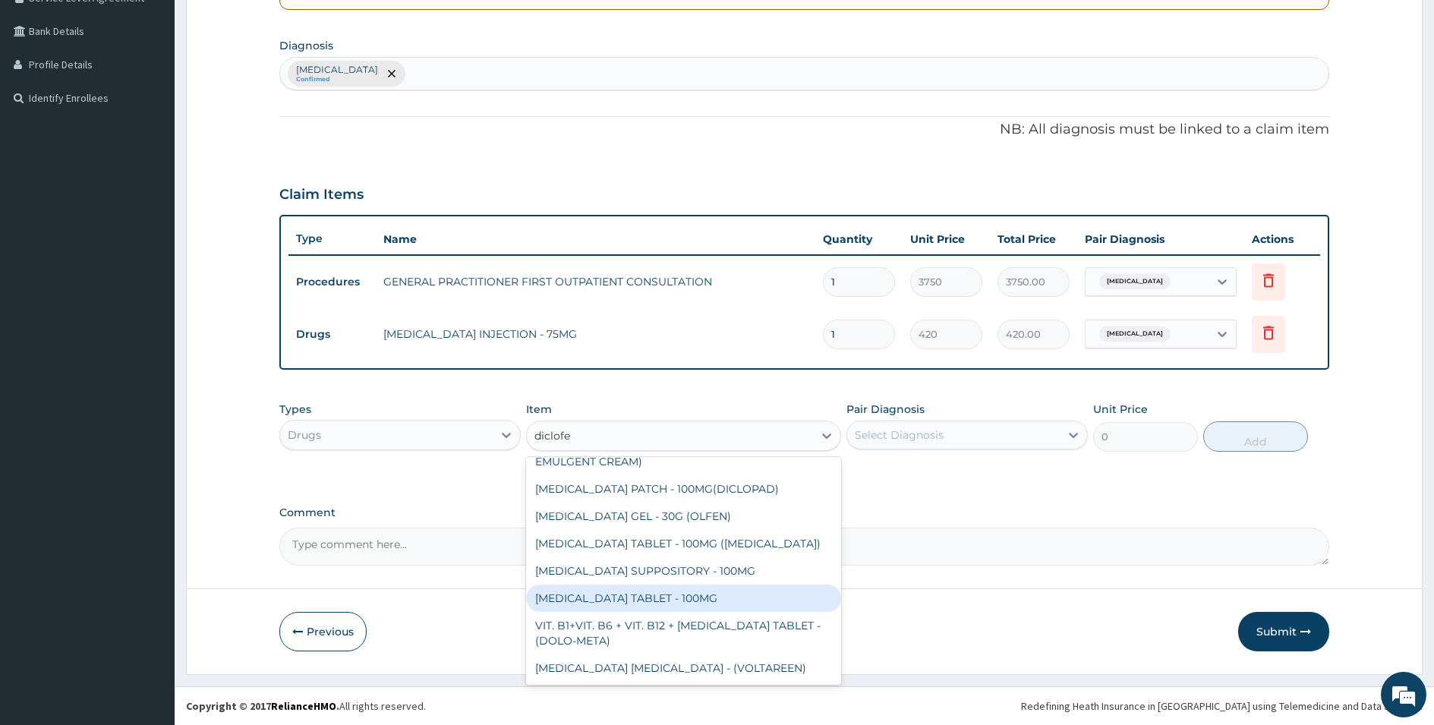
click at [667, 605] on div "DICLOFENAC TABLET - 100MG" at bounding box center [683, 598] width 315 height 27
type input "112"
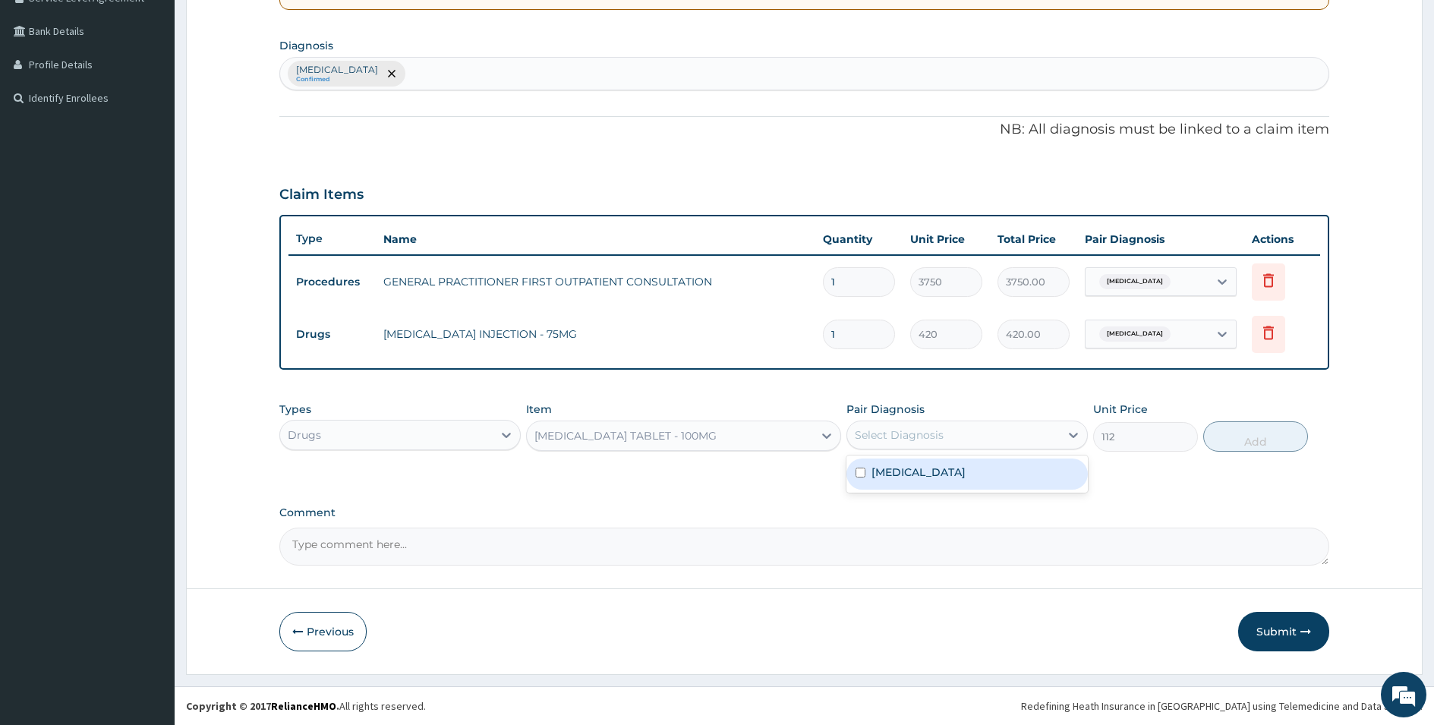
click at [894, 437] on div "Select Diagnosis" at bounding box center [899, 435] width 89 height 15
click at [895, 475] on label "Osteoarthritis" at bounding box center [919, 472] width 94 height 15
checkbox input "true"
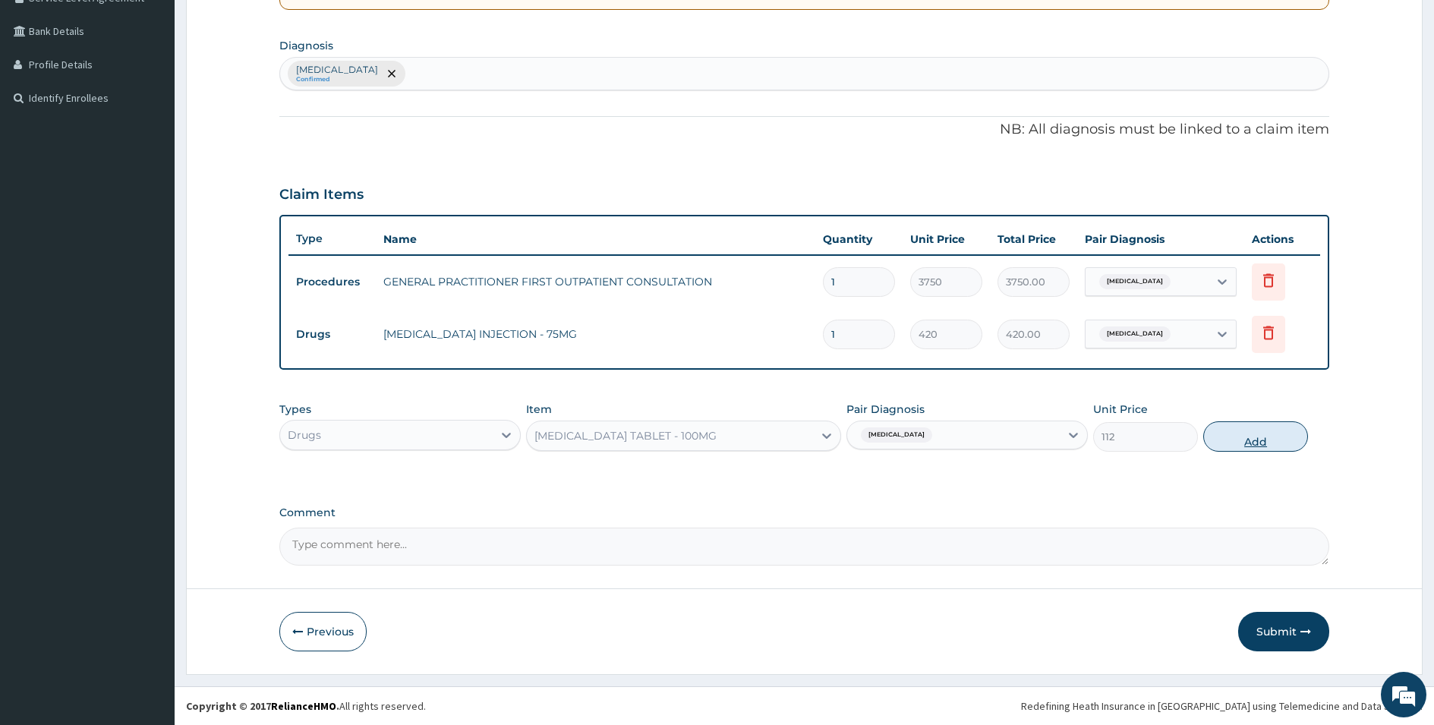
click at [1254, 437] on button "Add" at bounding box center [1256, 436] width 105 height 30
type input "0"
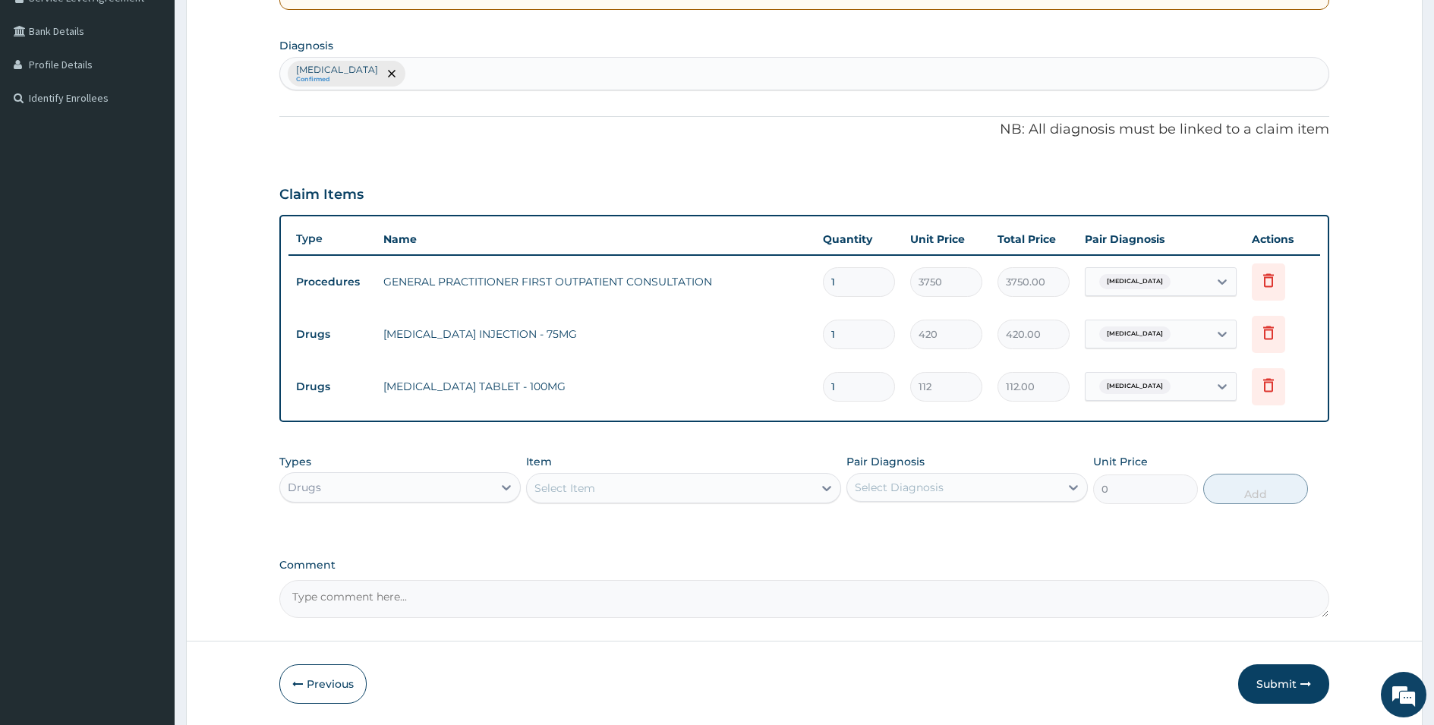
type input "10"
type input "1120.00"
type input "9"
type input "1008.00"
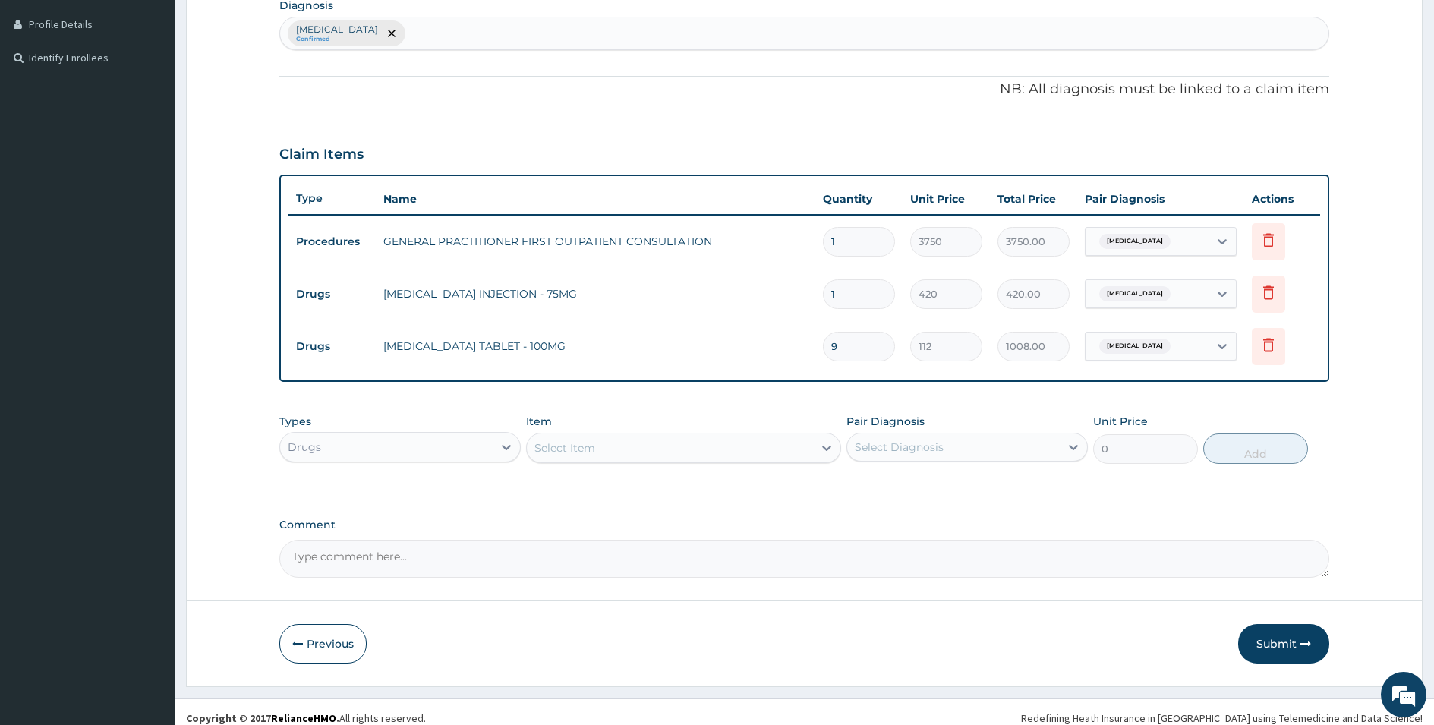
scroll to position [387, 0]
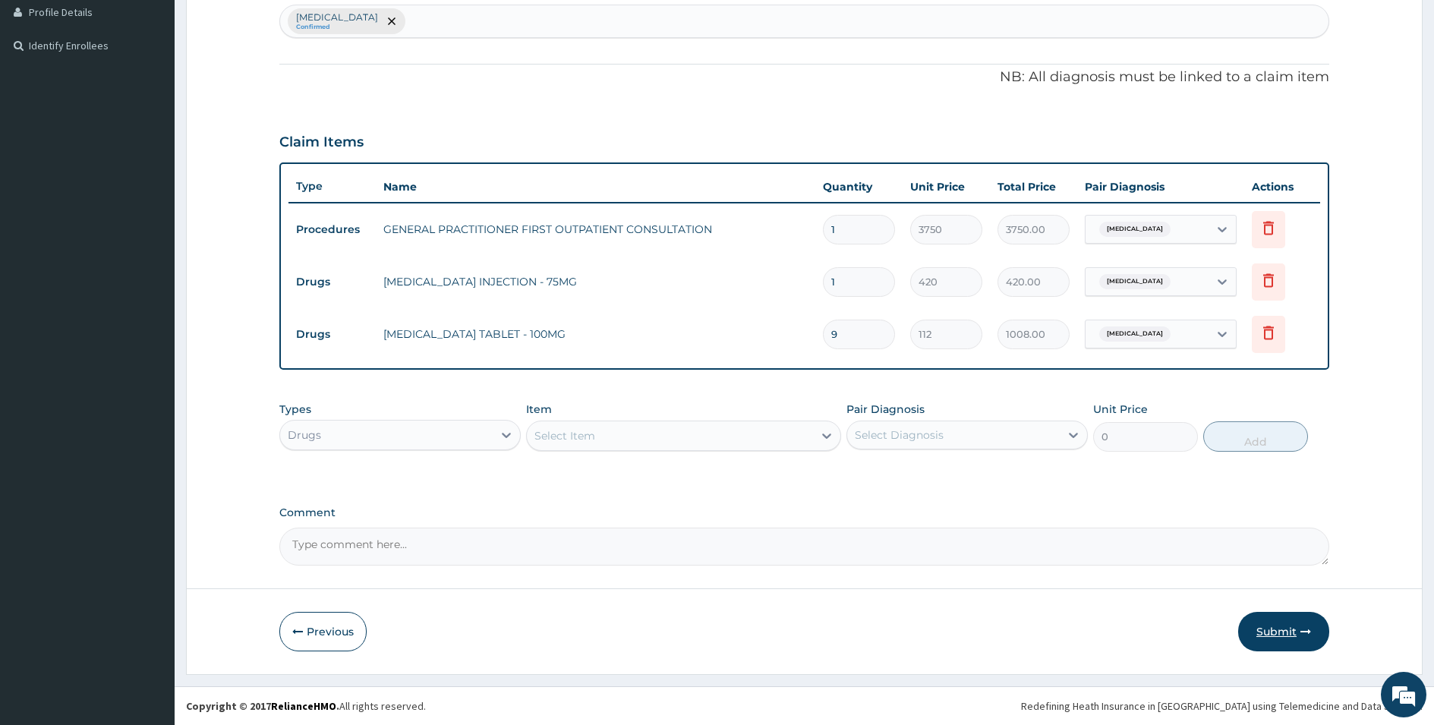
type input "9"
click at [1270, 634] on button "Submit" at bounding box center [1284, 631] width 91 height 39
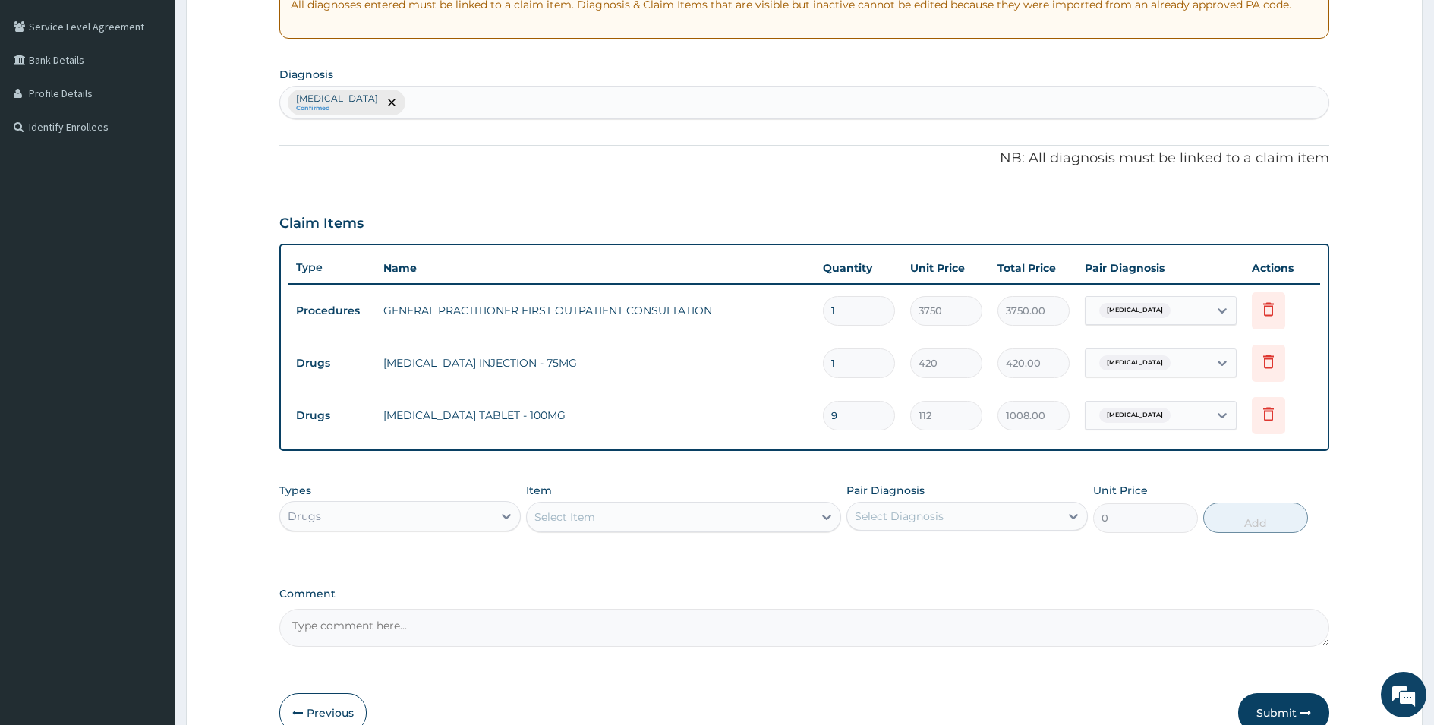
scroll to position [84, 0]
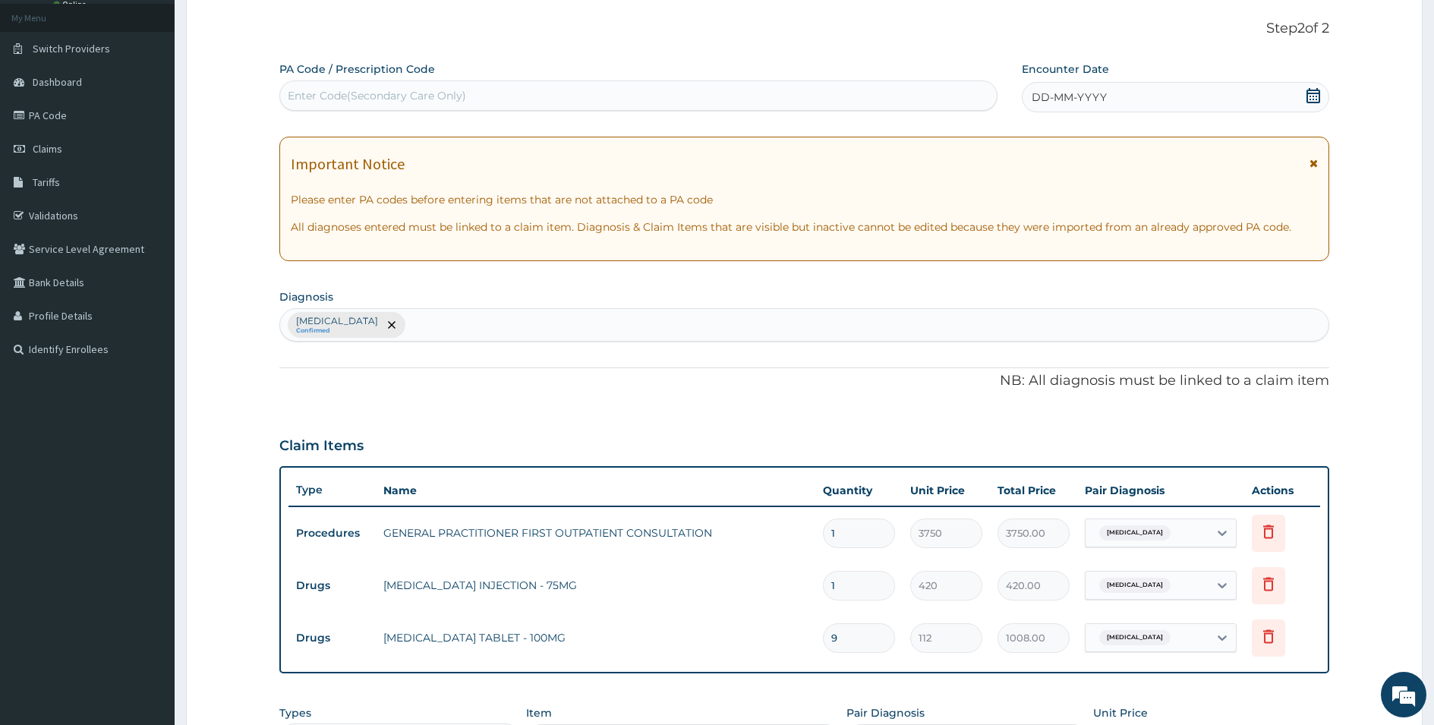
click at [1319, 95] on icon at bounding box center [1314, 95] width 14 height 15
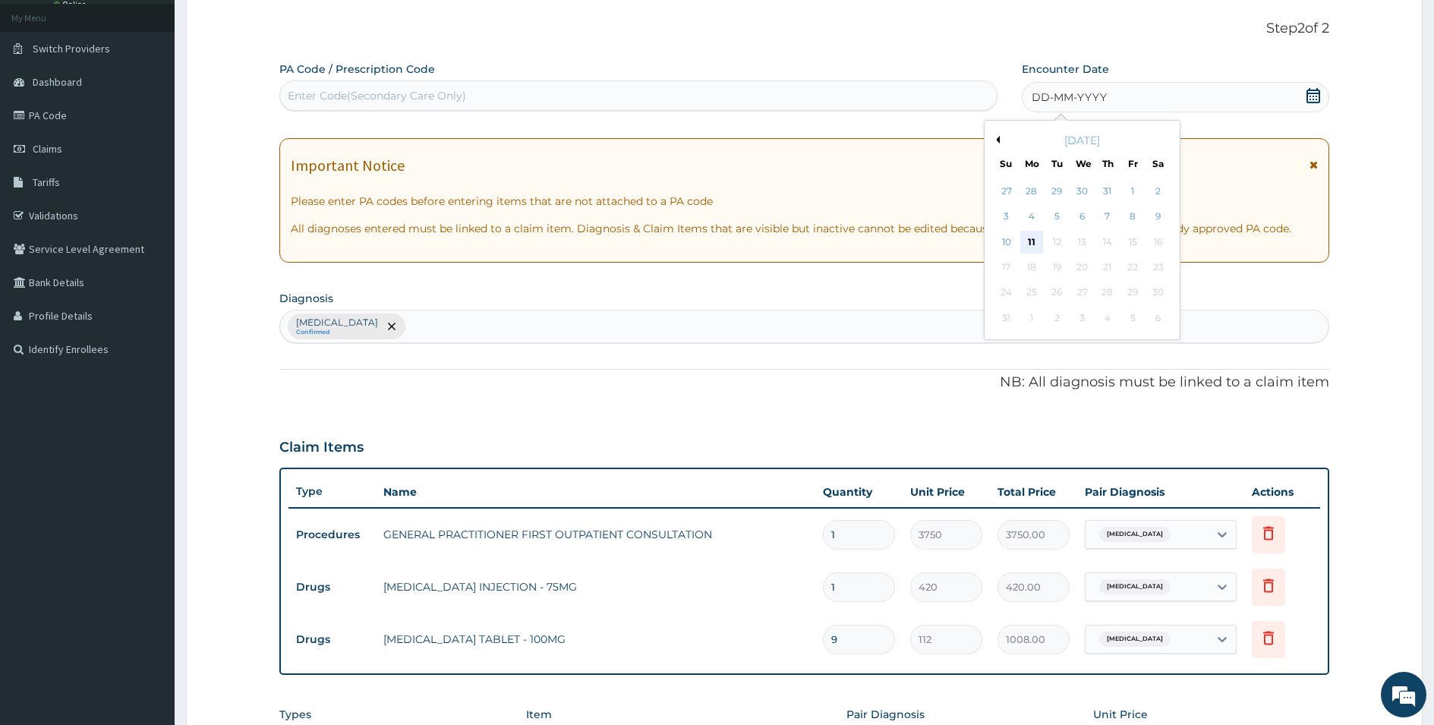
click at [1022, 249] on div "11" at bounding box center [1032, 242] width 23 height 23
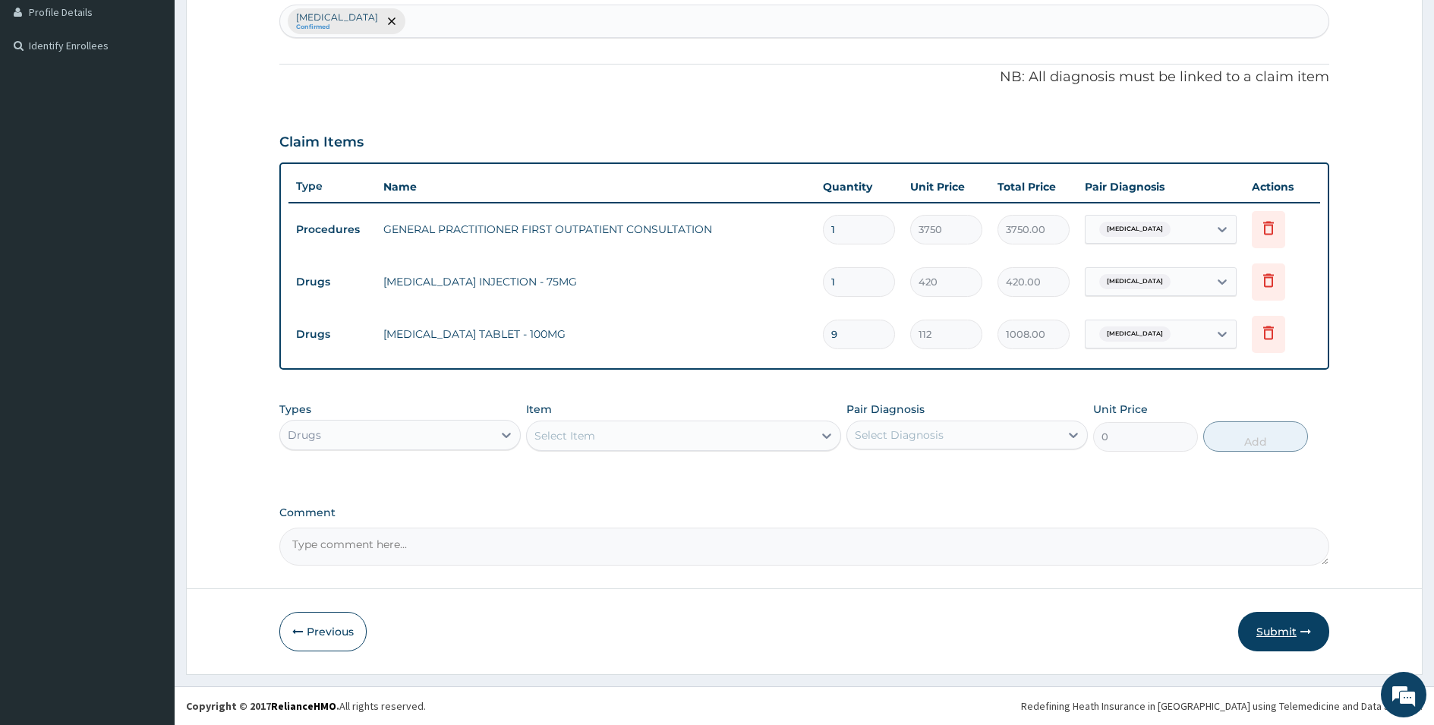
click at [1282, 633] on button "Submit" at bounding box center [1284, 631] width 91 height 39
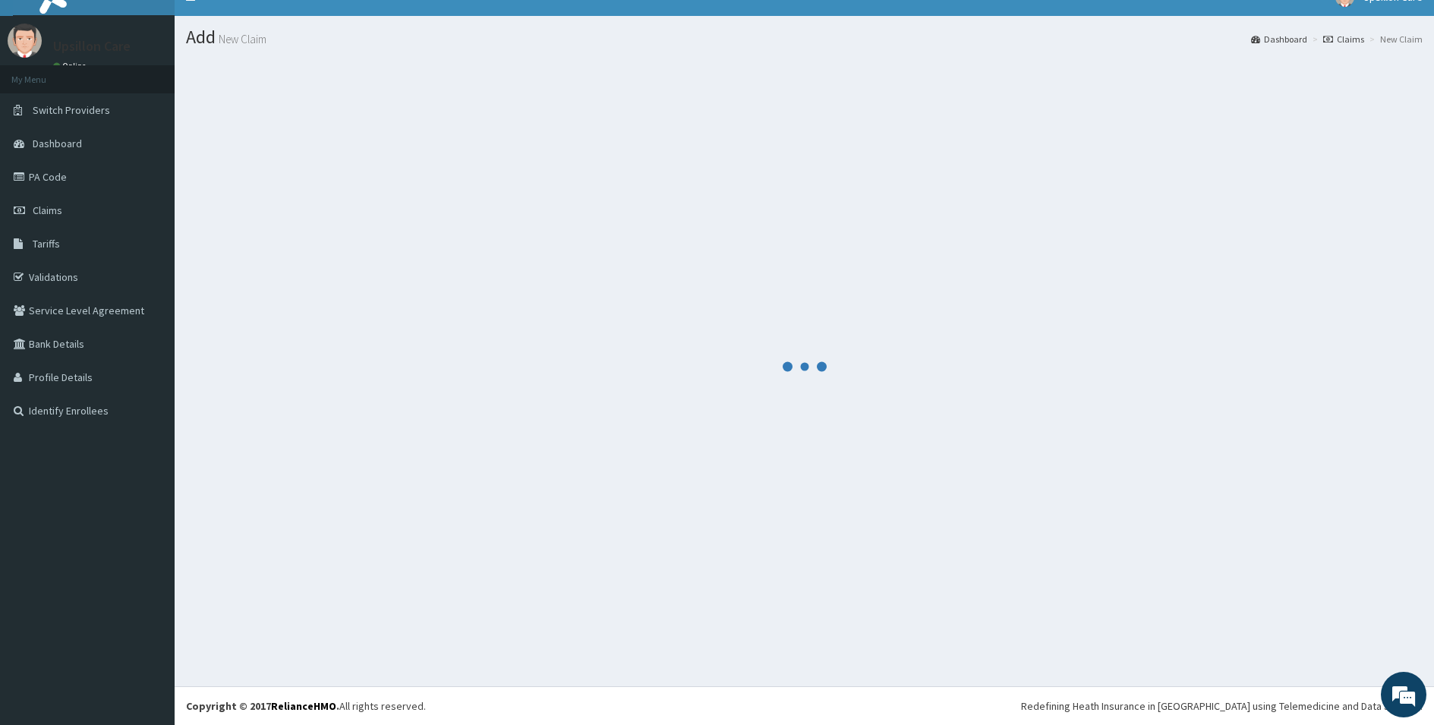
scroll to position [22, 0]
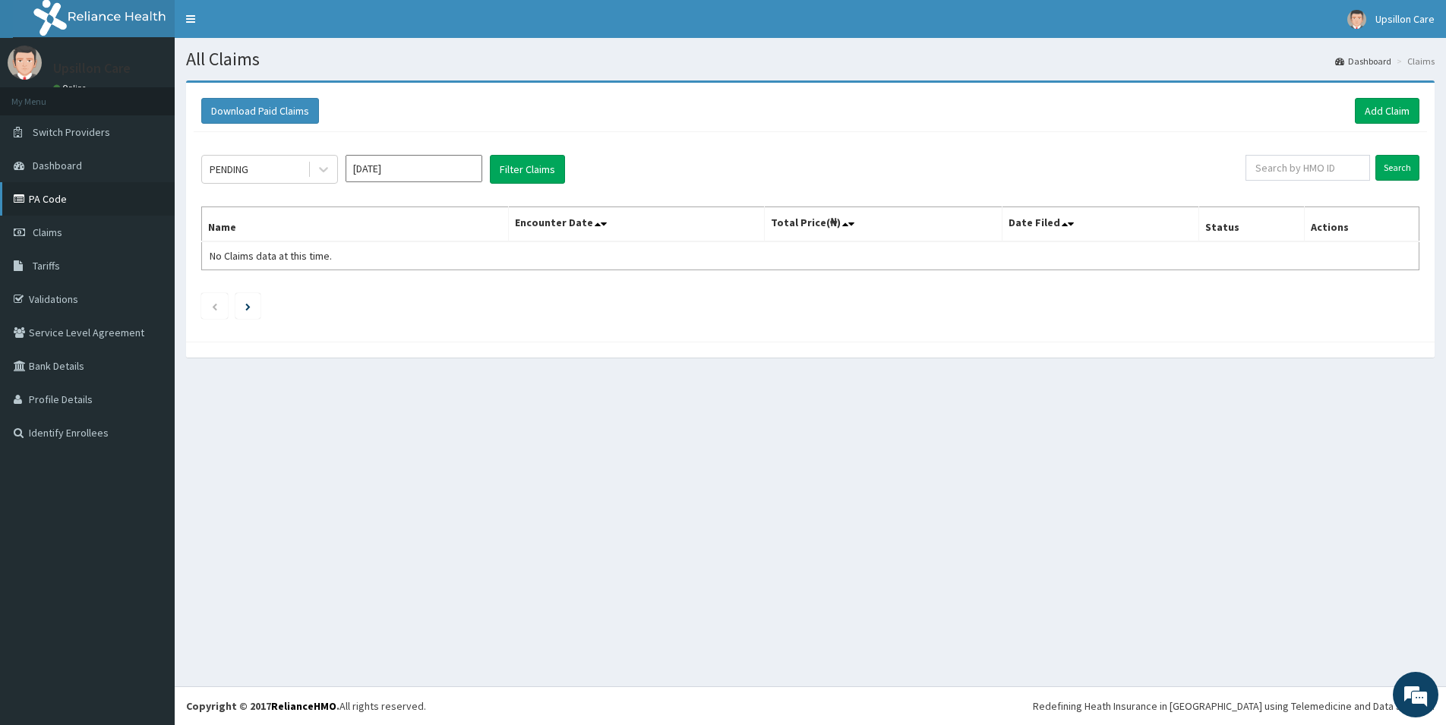
click at [72, 200] on link "PA Code" at bounding box center [87, 198] width 175 height 33
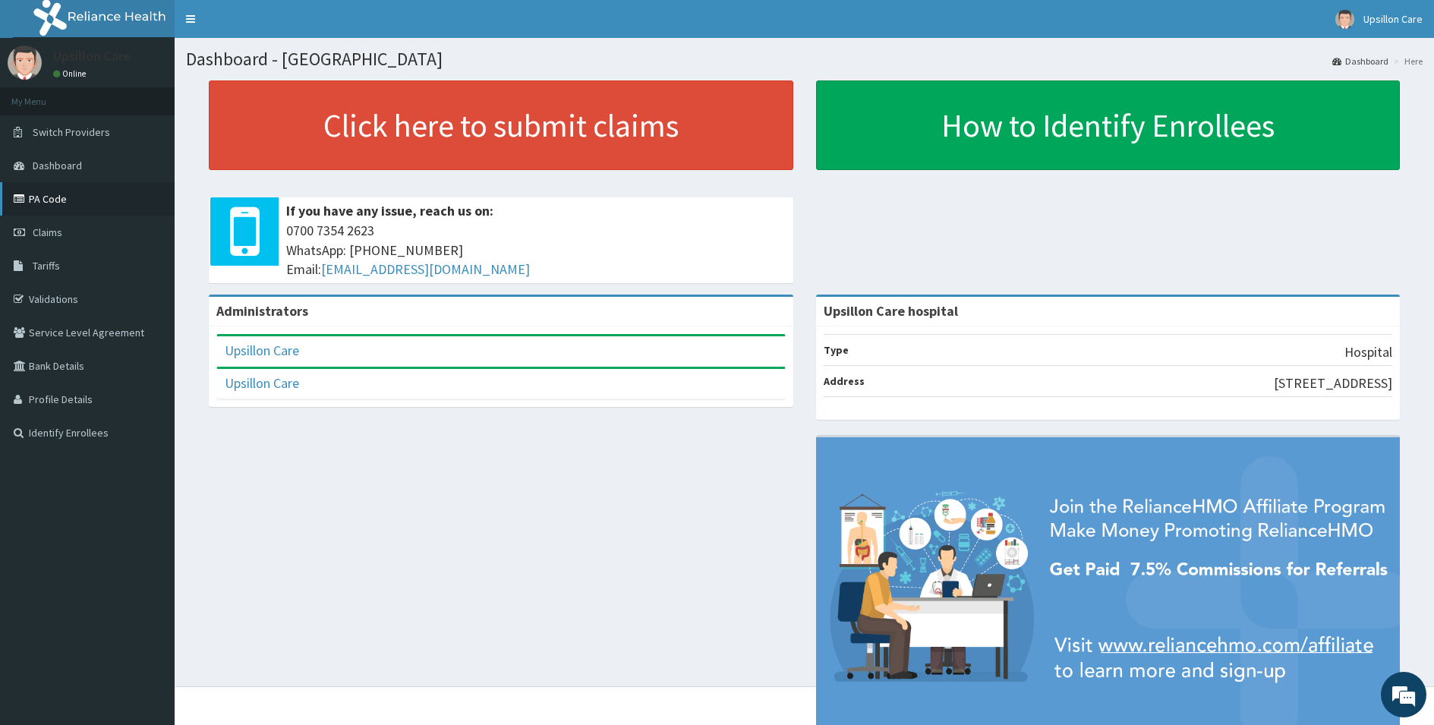
click at [55, 207] on link "PA Code" at bounding box center [87, 198] width 175 height 33
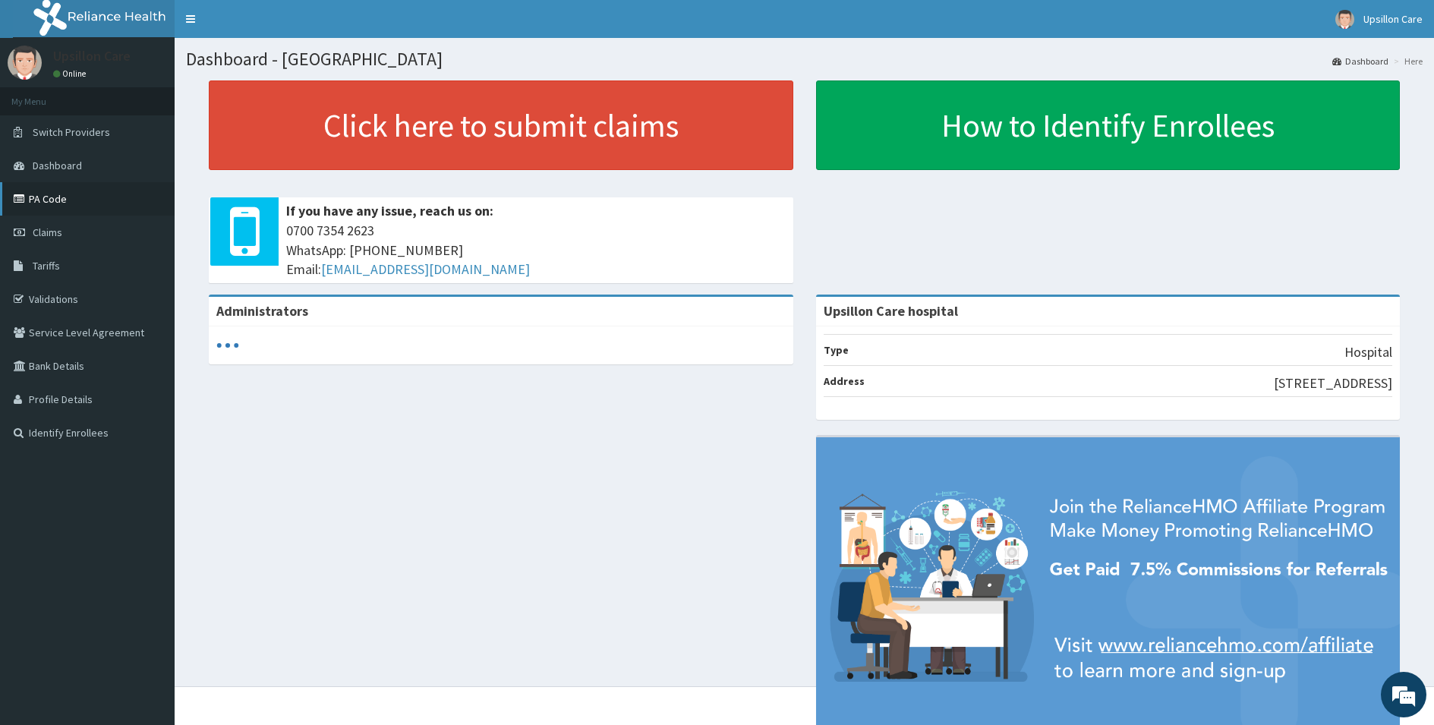
click at [77, 207] on link "PA Code" at bounding box center [87, 198] width 175 height 33
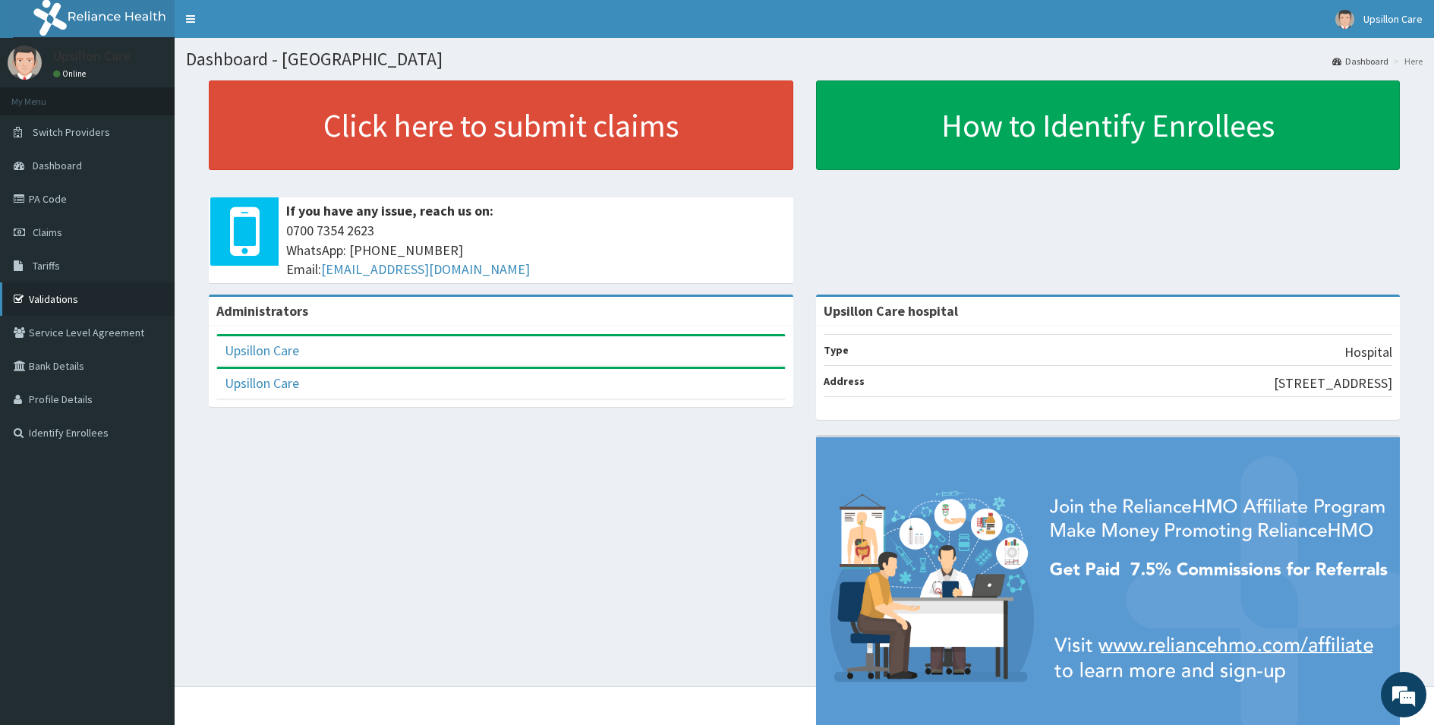
click at [77, 302] on link "Validations" at bounding box center [87, 298] width 175 height 33
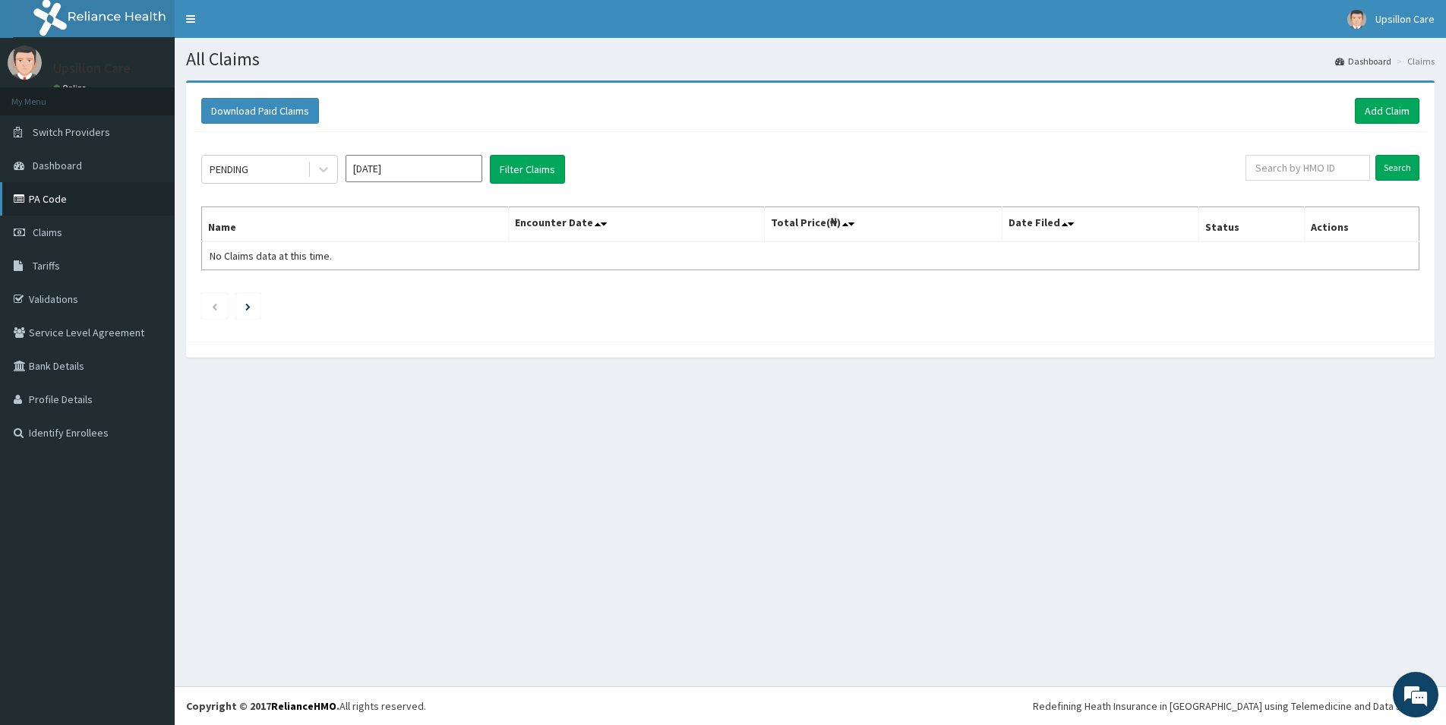
click at [62, 198] on link "PA Code" at bounding box center [87, 198] width 175 height 33
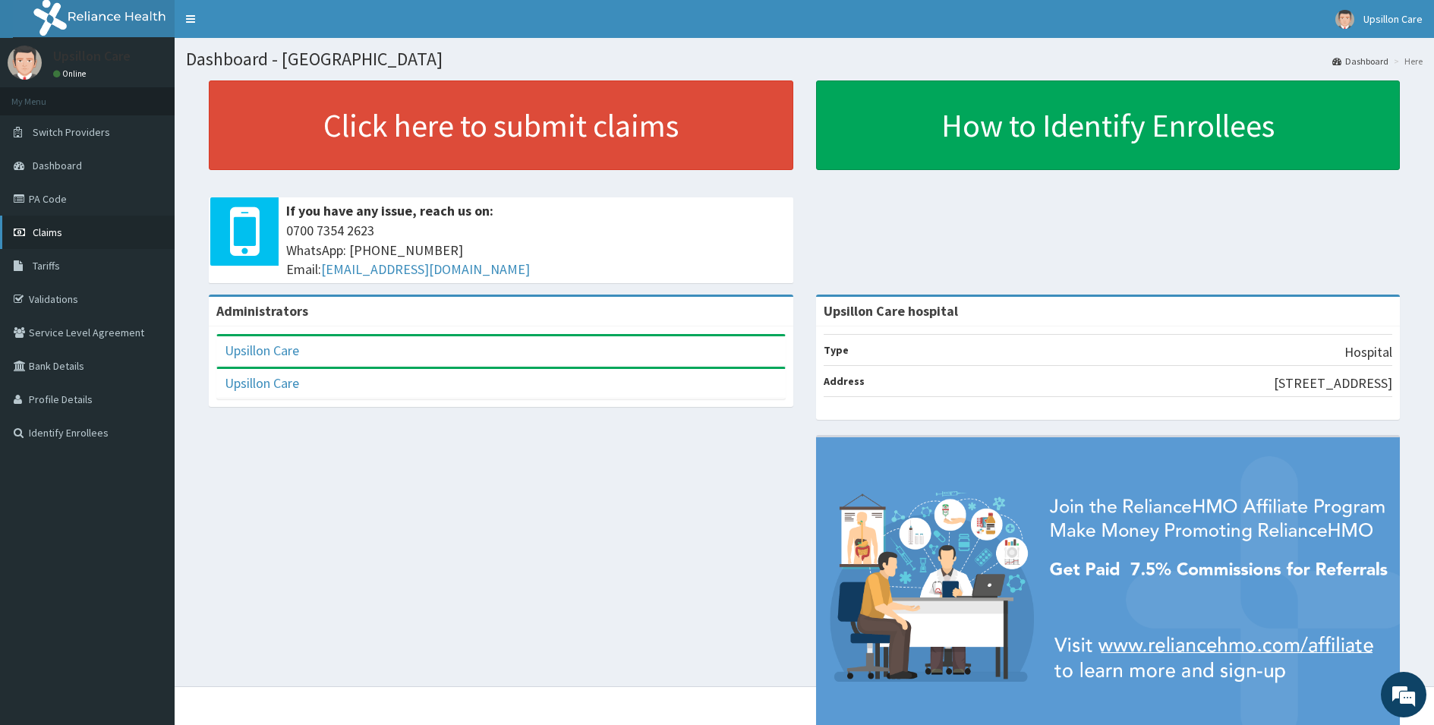
click at [62, 225] on link "Claims" at bounding box center [87, 232] width 175 height 33
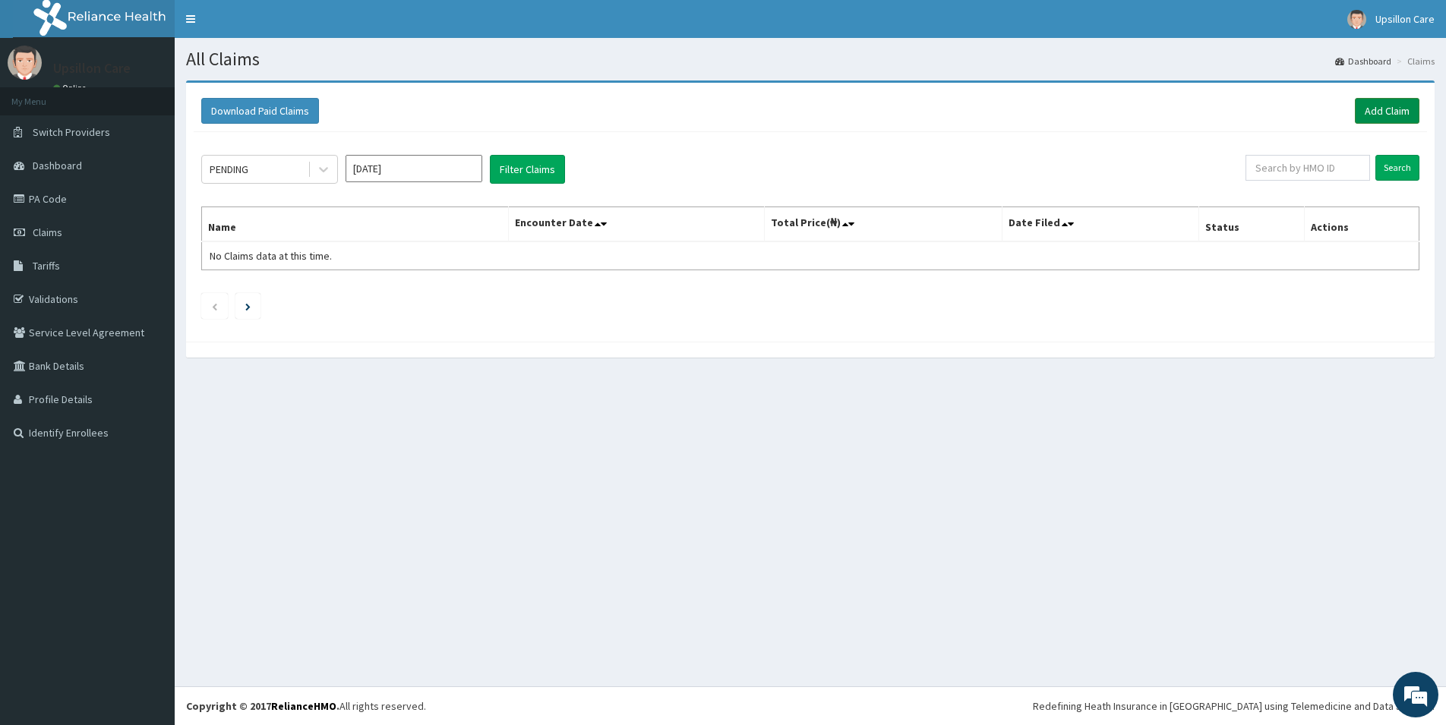
click at [1367, 121] on link "Add Claim" at bounding box center [1387, 111] width 65 height 26
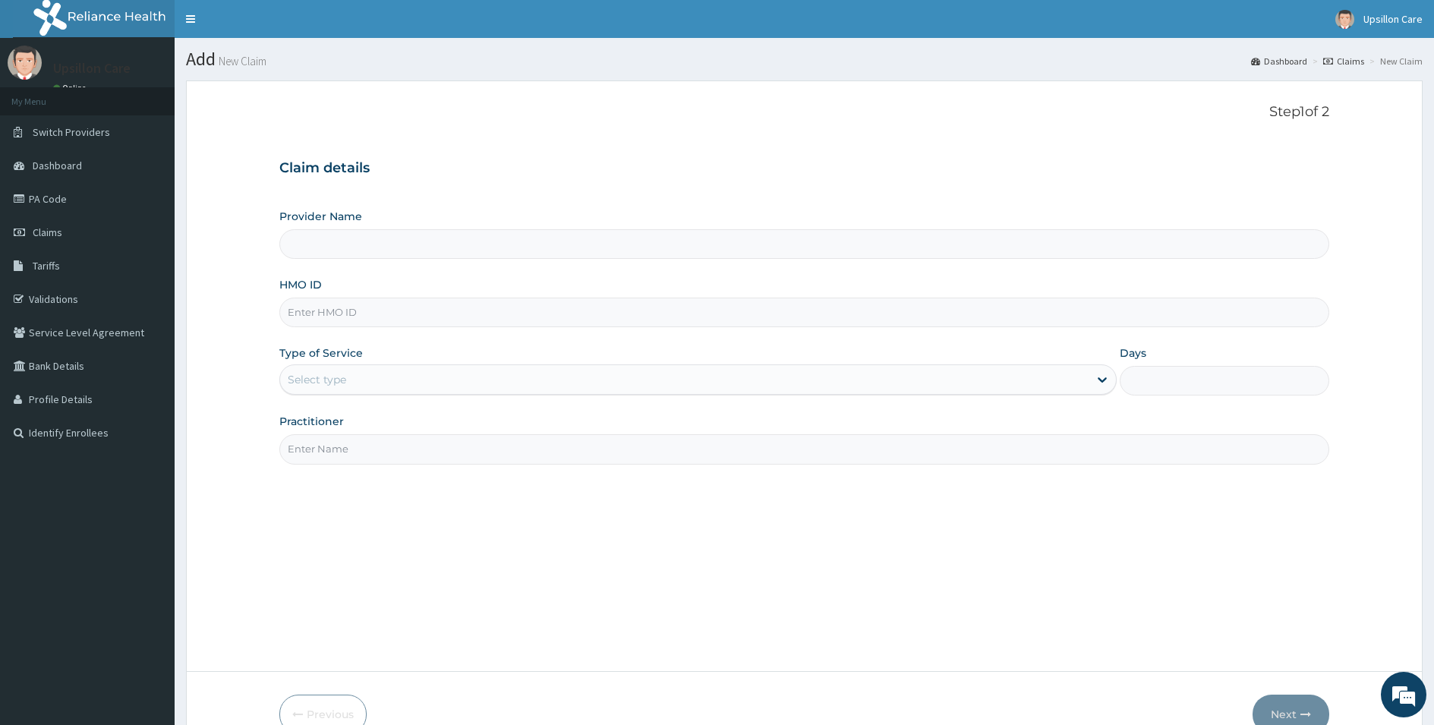
type input "Upsillon Care hospital"
click at [343, 304] on input "HMO ID" at bounding box center [804, 313] width 1050 height 30
paste input "OMI/10024/A"
type input "OMI/10024/A"
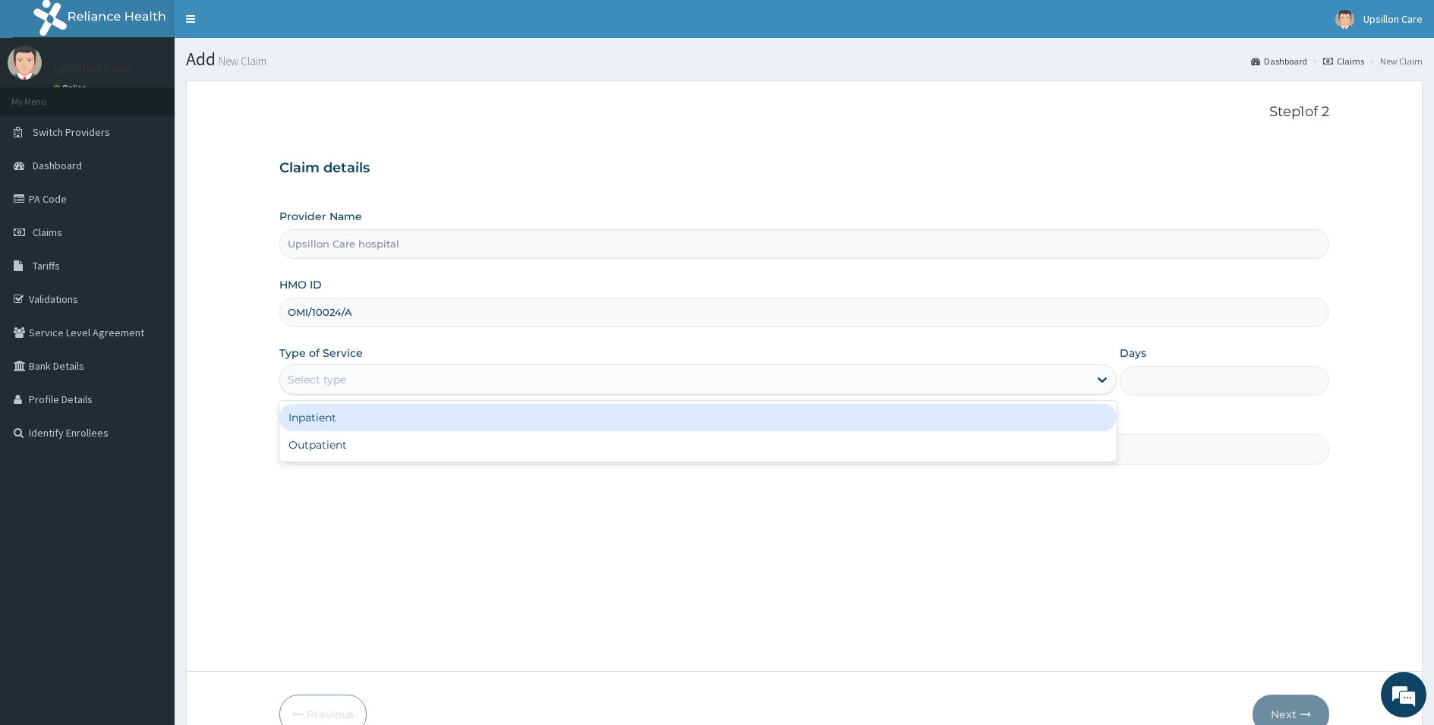
click at [323, 371] on div "Select type" at bounding box center [684, 380] width 809 height 24
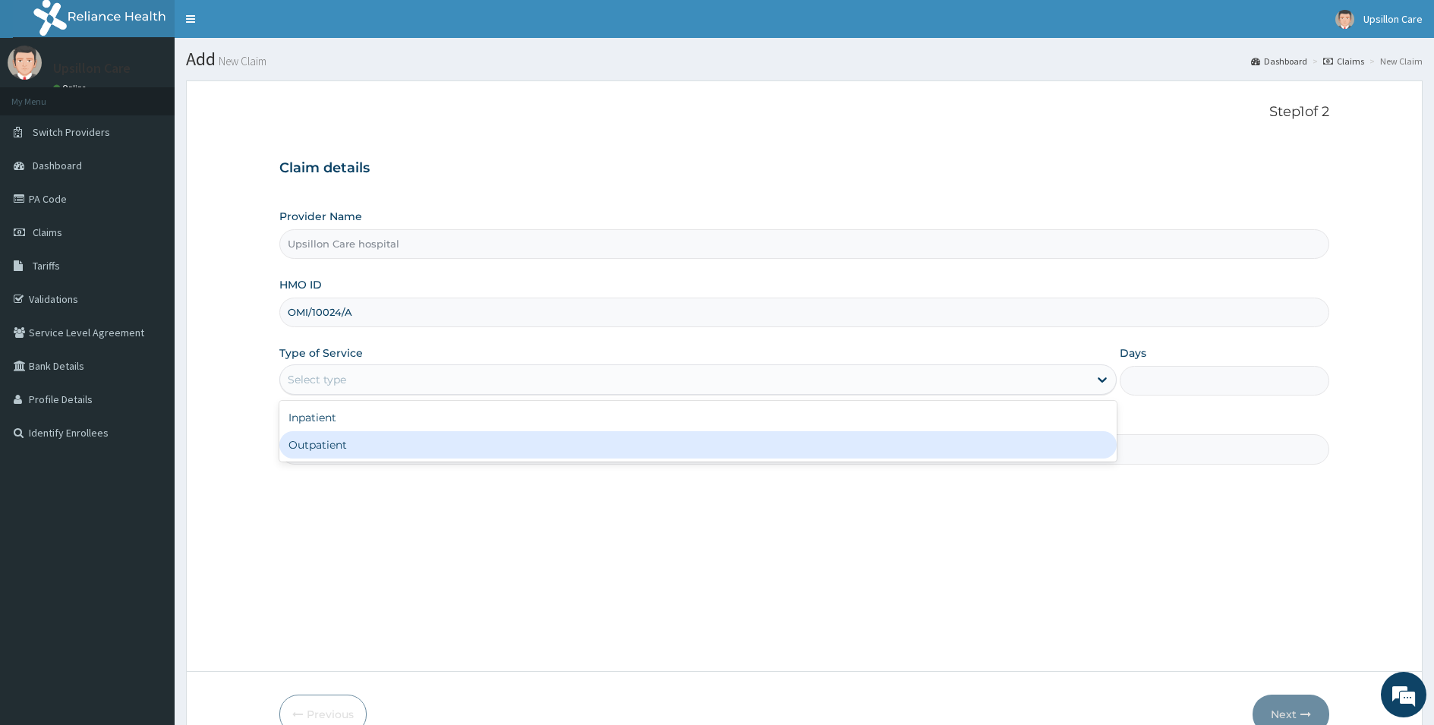
click at [306, 448] on div "Outpatient" at bounding box center [698, 444] width 838 height 27
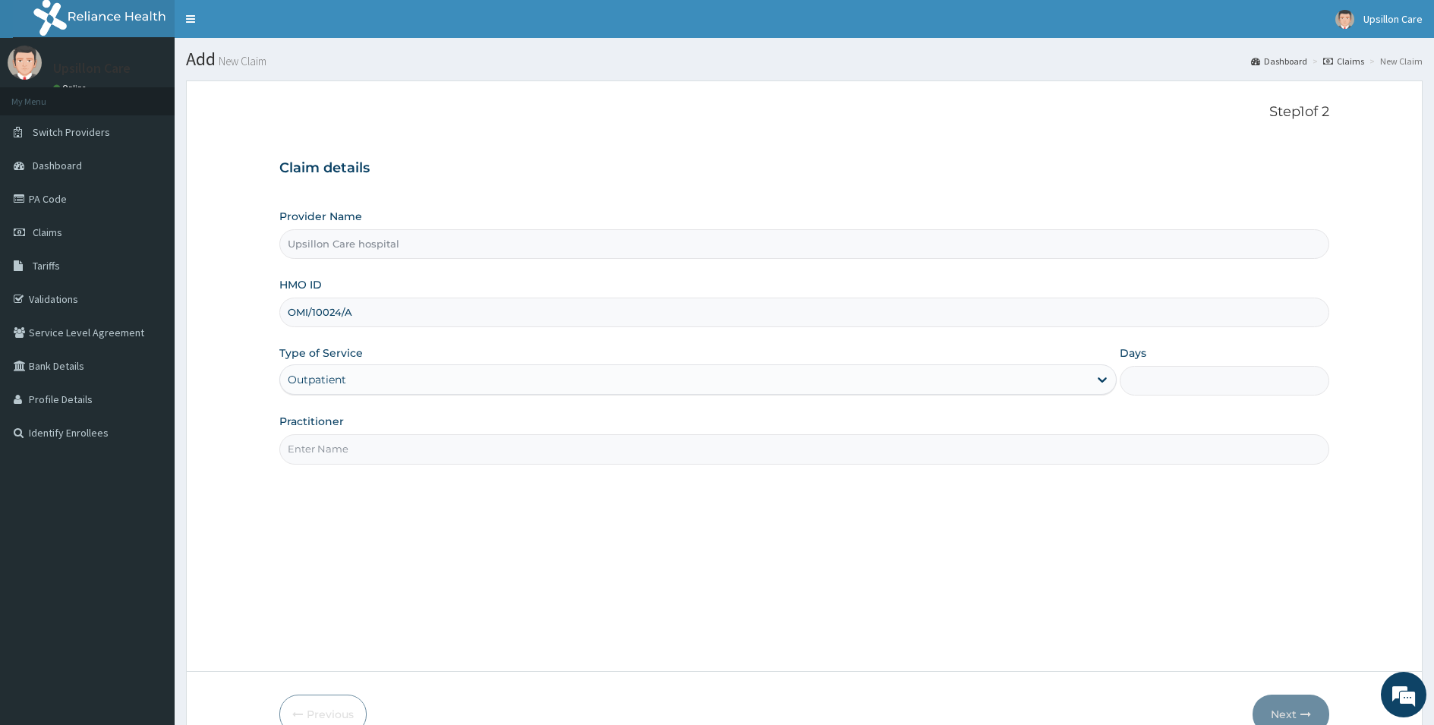
type input "1"
click at [323, 449] on input "Practitioner" at bounding box center [804, 449] width 1050 height 30
type input "Dr. OLUWASOLA BABATUNDE"
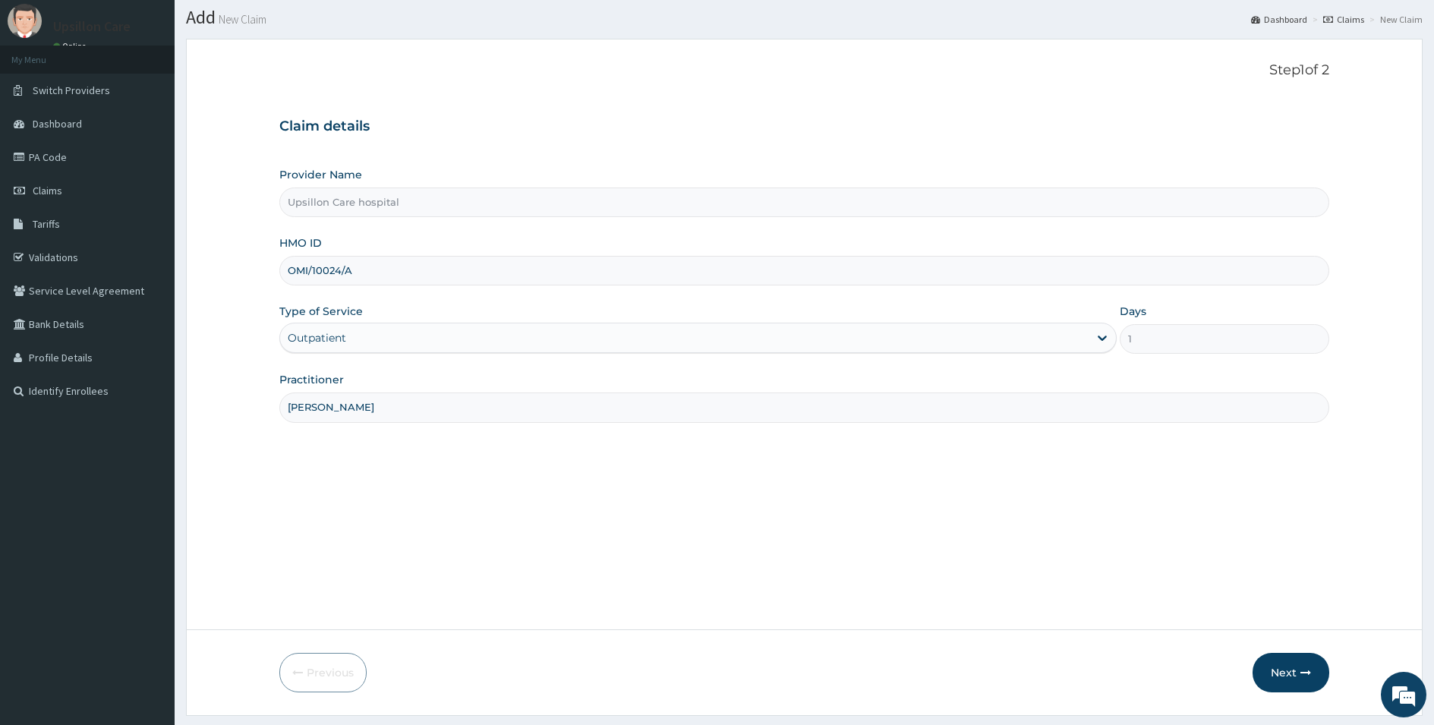
scroll to position [83, 0]
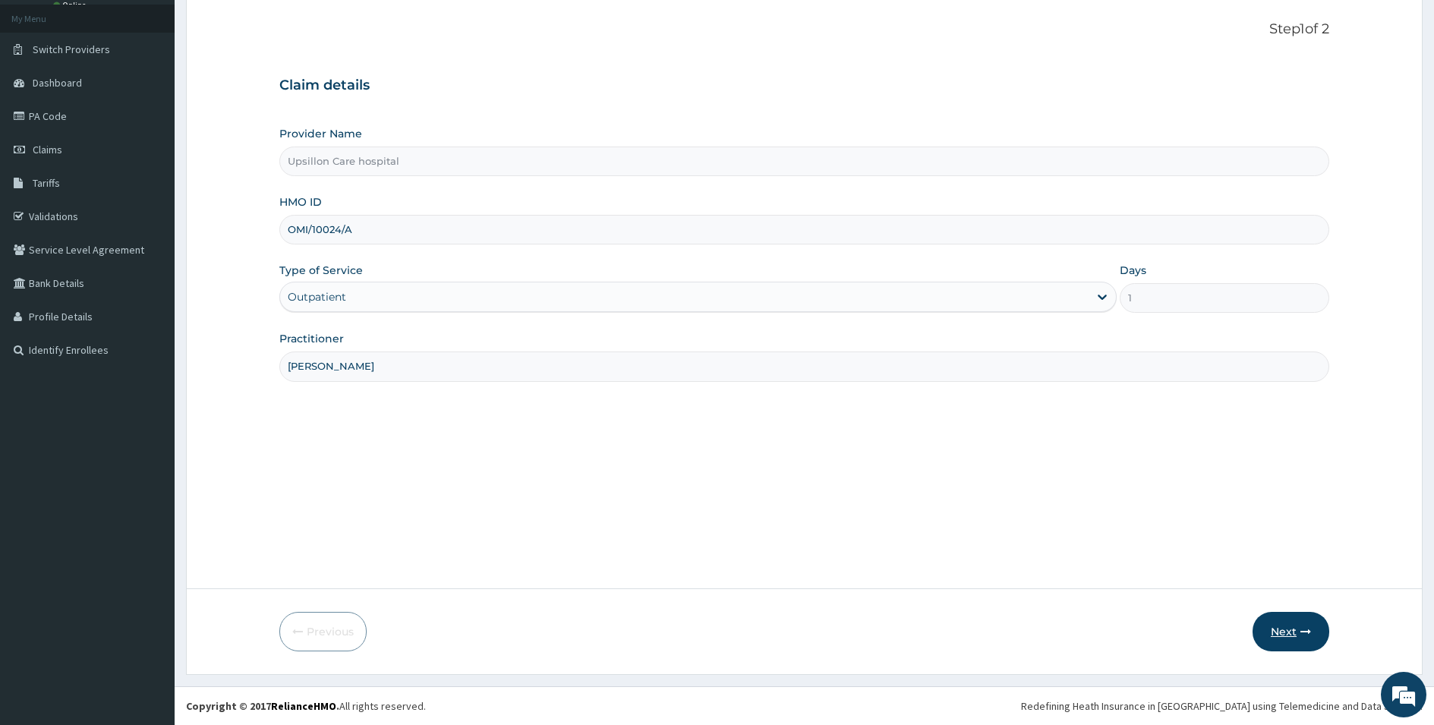
click at [1279, 628] on button "Next" at bounding box center [1291, 631] width 77 height 39
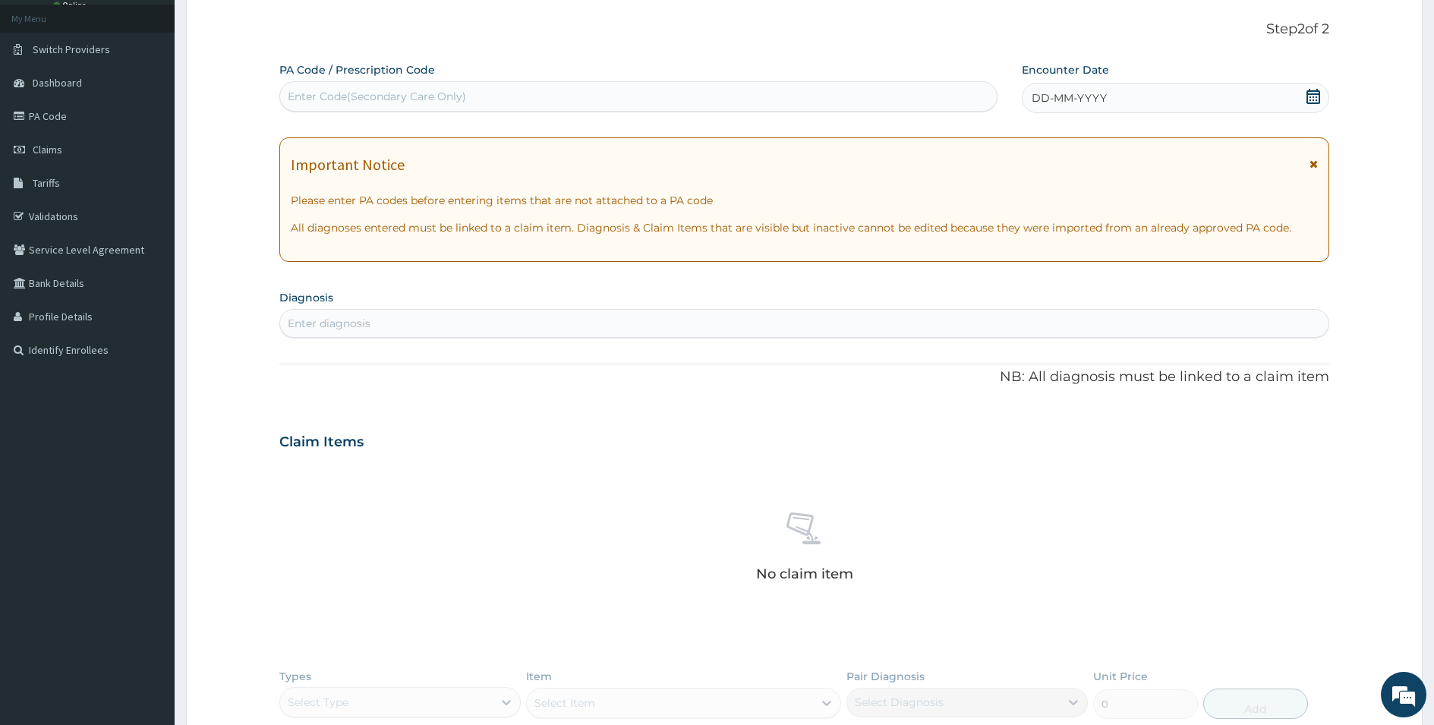
click at [576, 78] on div "PA Code / Prescription Code Enter Code(Secondary Care Only)" at bounding box center [638, 86] width 718 height 49
click at [558, 106] on div "Enter Code(Secondary Care Only)" at bounding box center [638, 96] width 717 height 24
paste input "PA/DB7614"
type input "PA/DB7614"
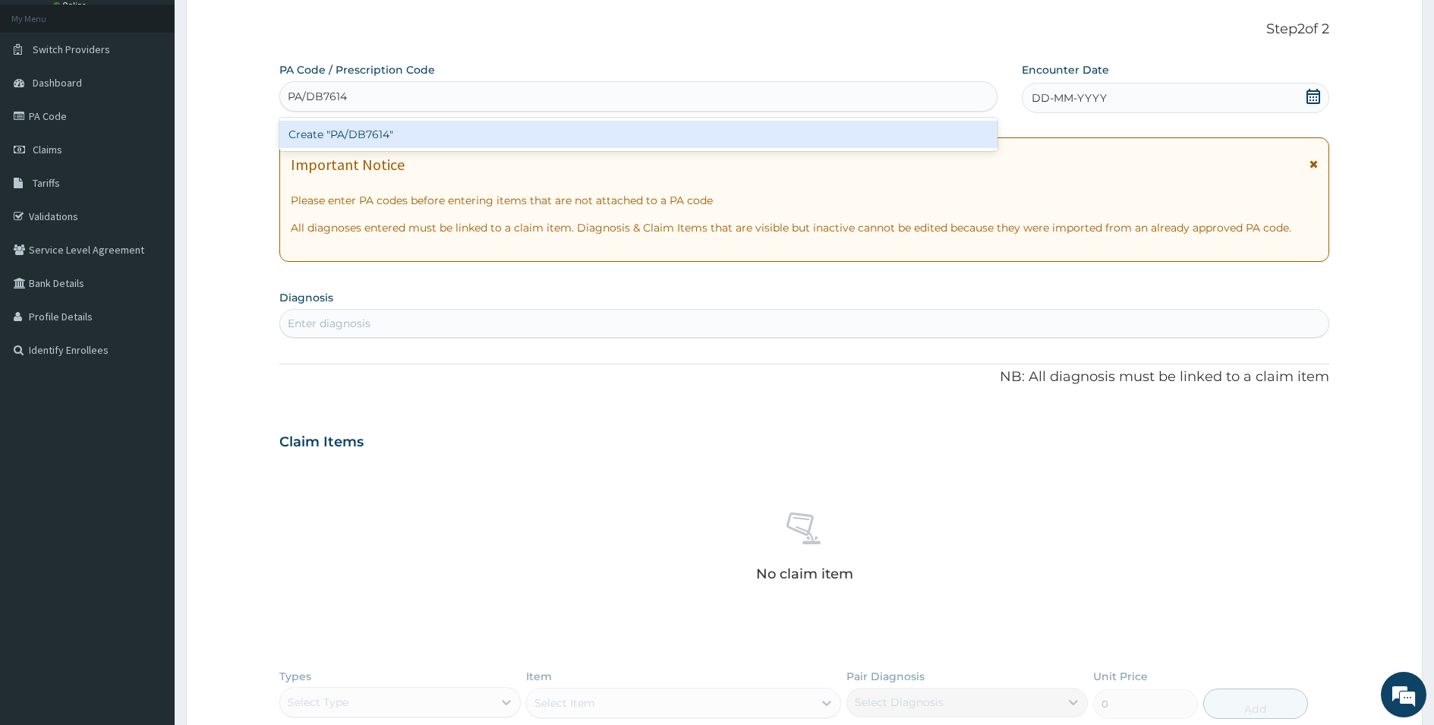
click at [439, 140] on div "Create "PA/DB7614"" at bounding box center [638, 134] width 718 height 27
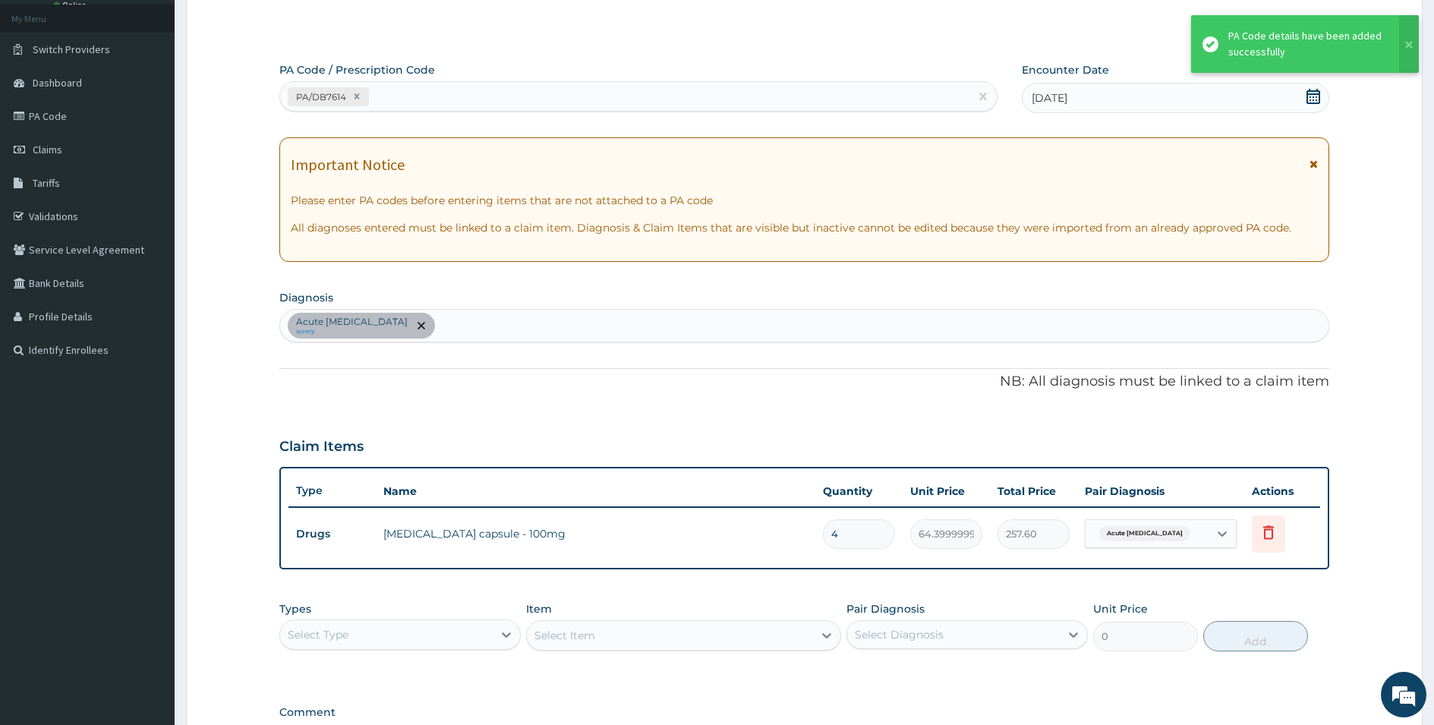
scroll to position [159, 0]
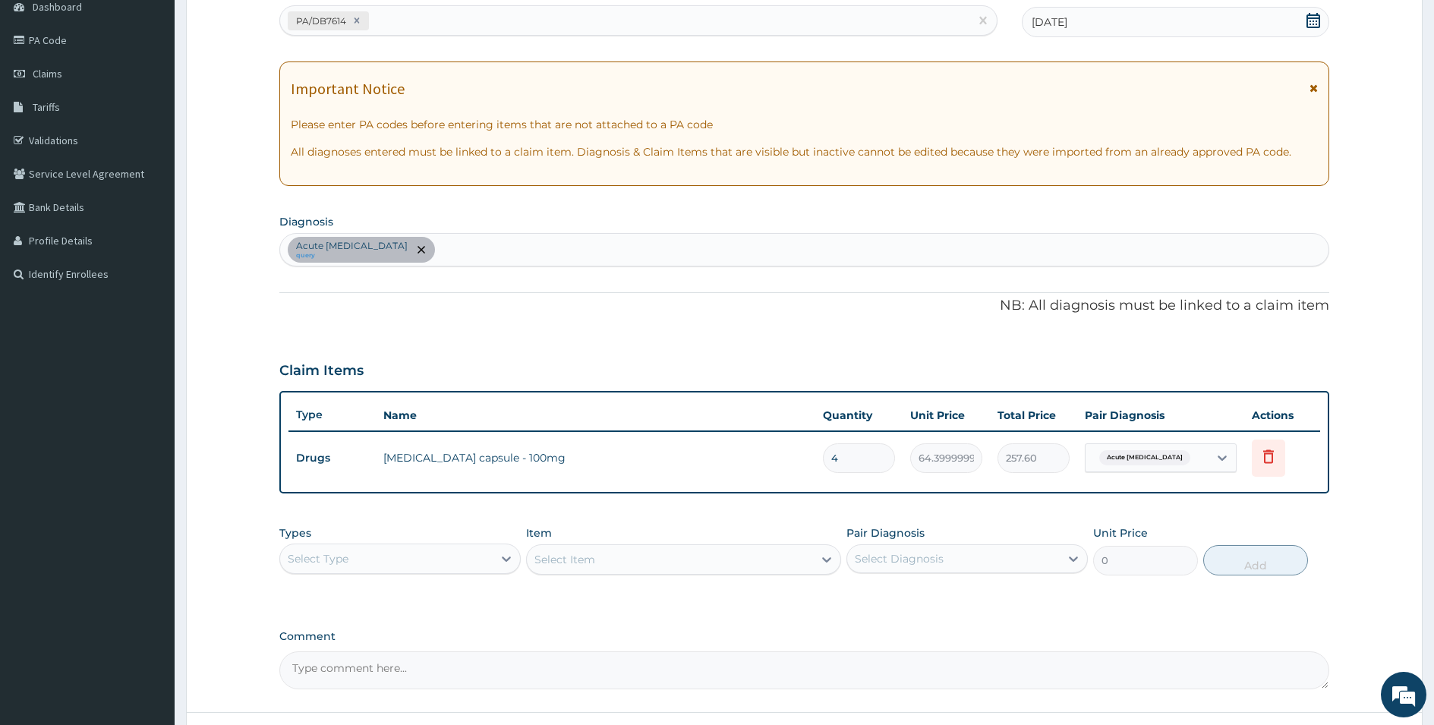
click at [492, 252] on div "Acute urinary tract infection query" at bounding box center [804, 250] width 1049 height 32
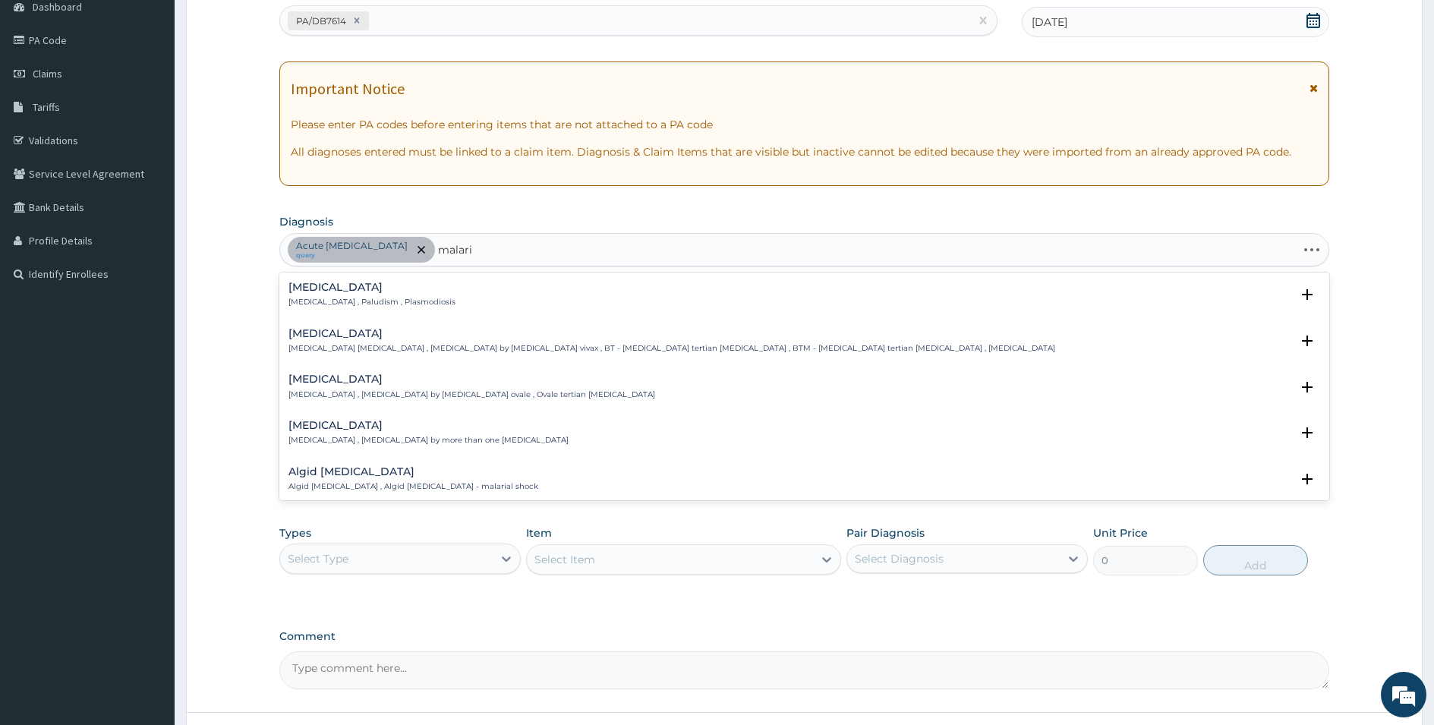
type input "malaria"
click at [345, 301] on p "[MEDICAL_DATA] , Paludism , Plasmodiosis" at bounding box center [372, 302] width 167 height 11
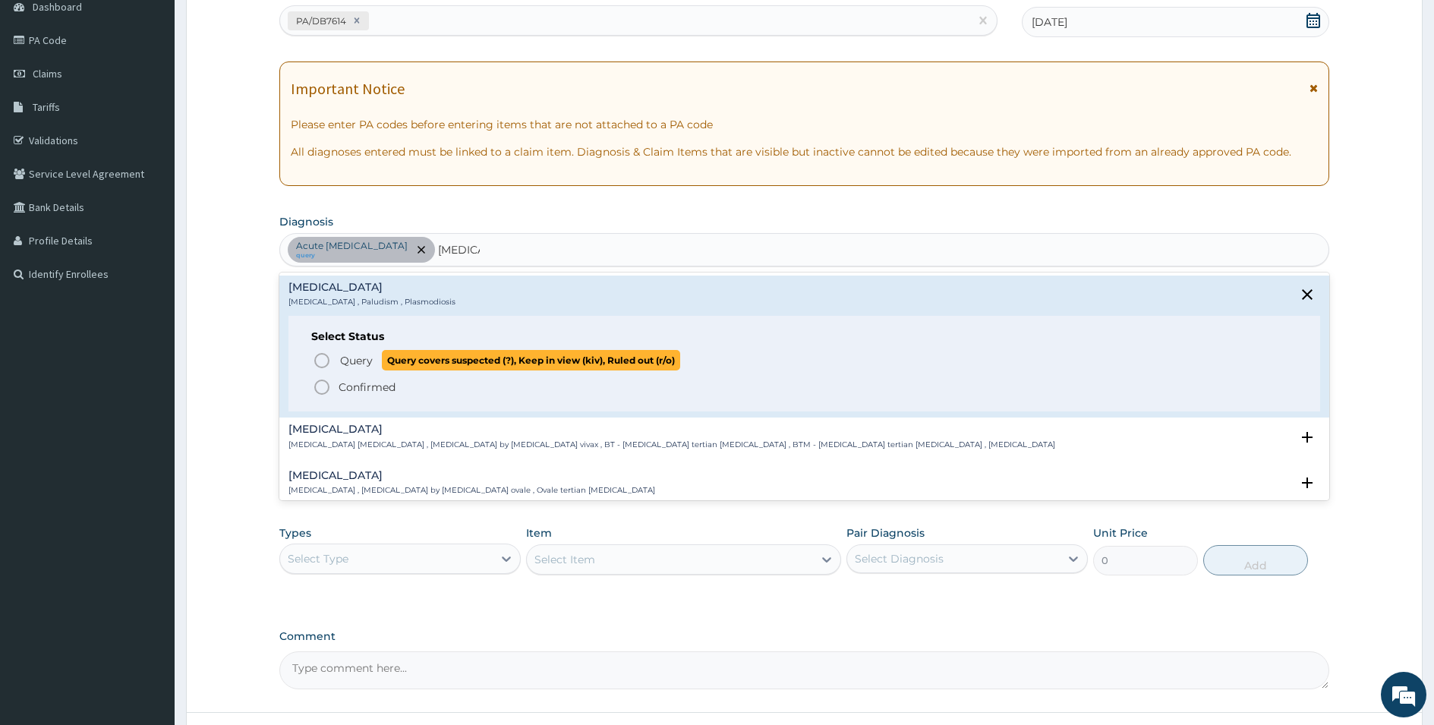
click at [329, 357] on icon "status option query" at bounding box center [322, 361] width 18 height 18
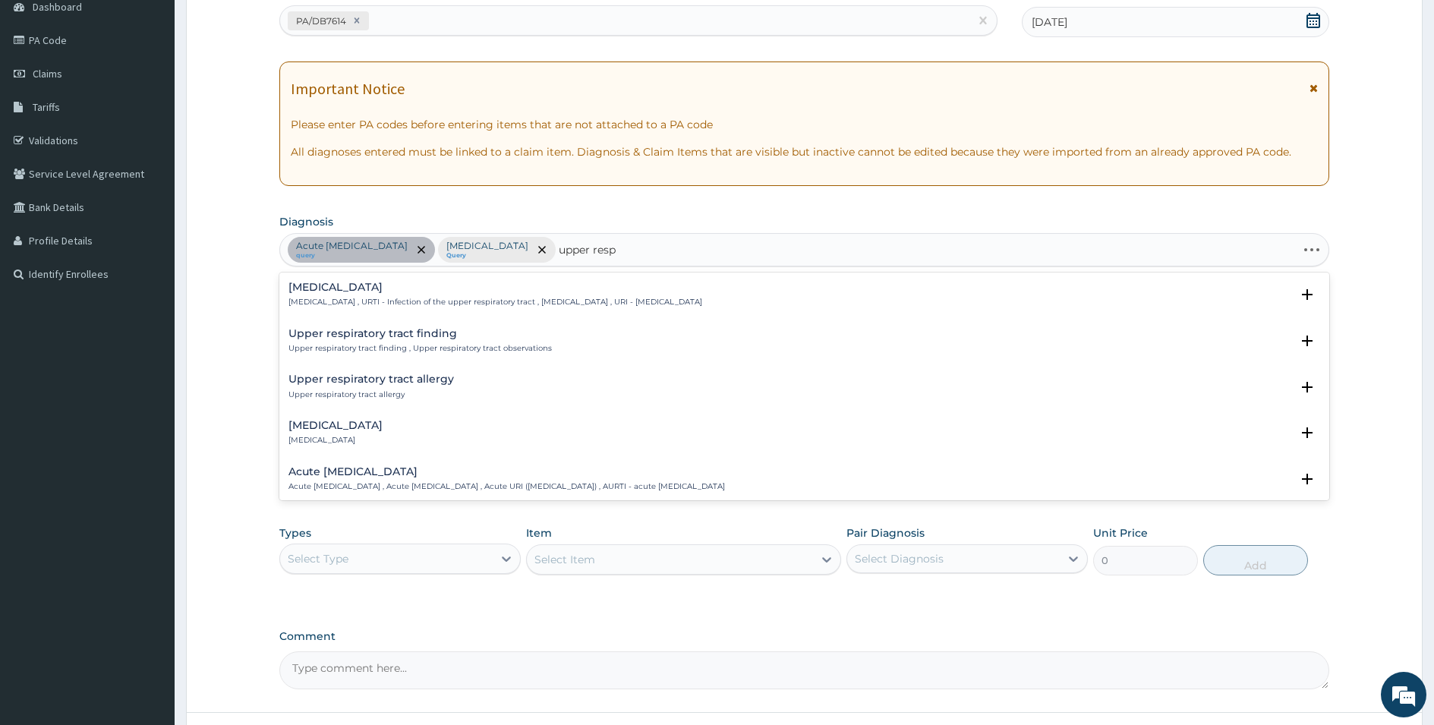
type input "upper respi"
click at [367, 298] on p "[MEDICAL_DATA] , URTI - Infection of the upper respiratory tract , [MEDICAL_DAT…" at bounding box center [496, 302] width 414 height 11
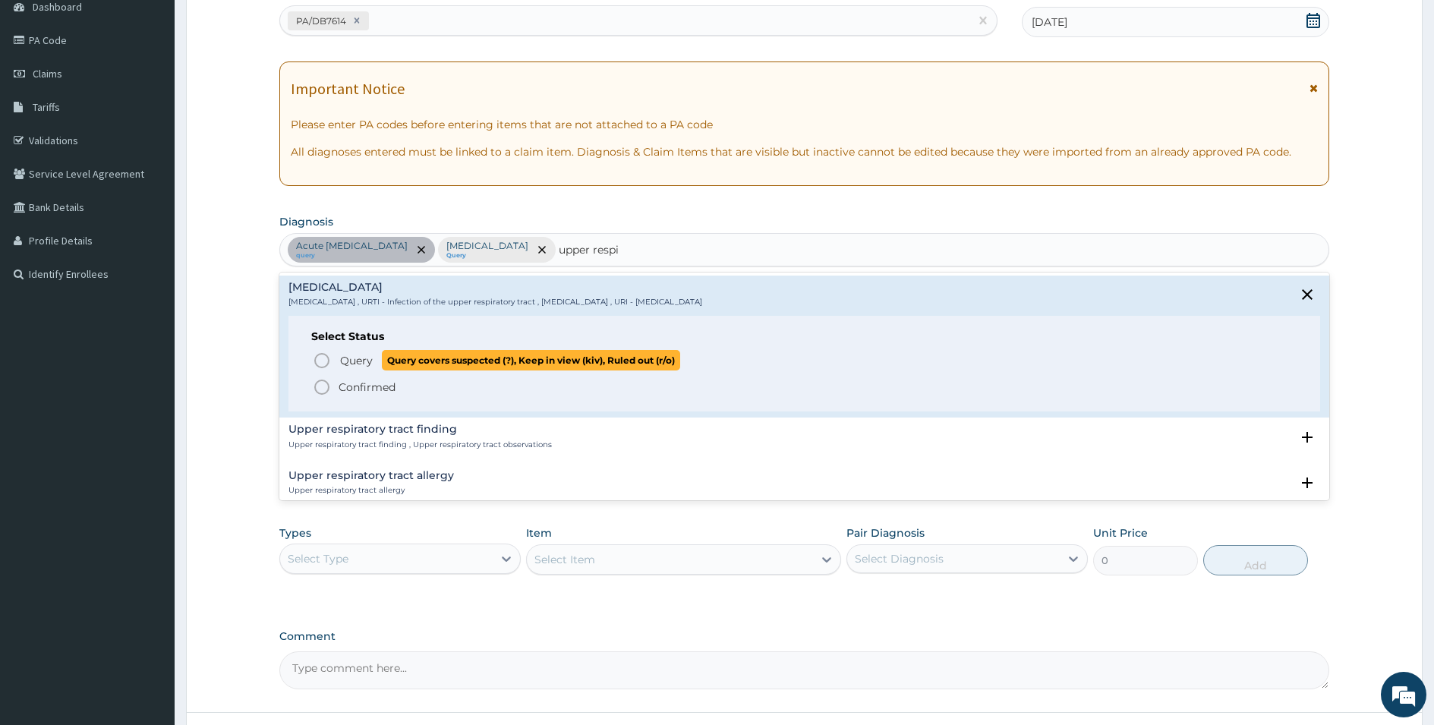
click at [361, 370] on p "Query Query covers suspected (?), Keep in view (kiv), Ruled out (r/o)" at bounding box center [510, 360] width 342 height 21
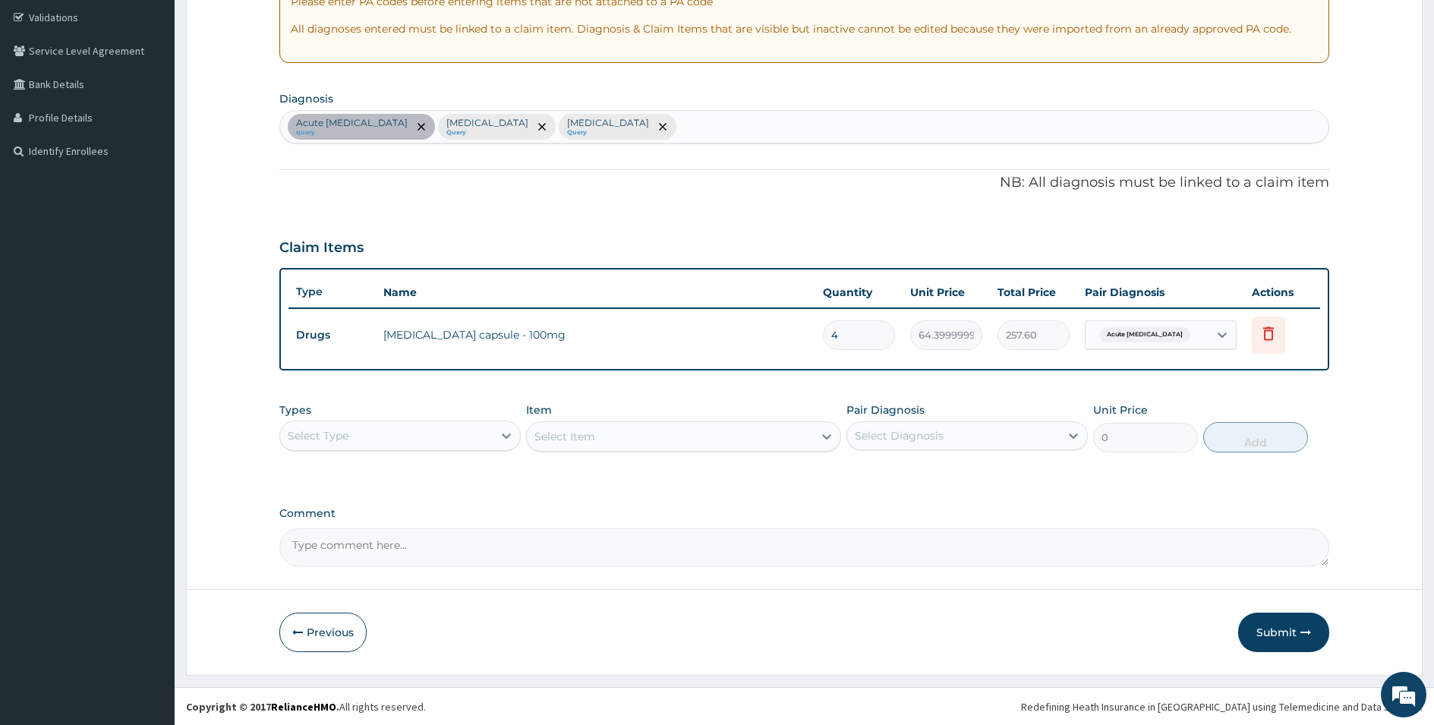
scroll to position [282, 0]
click at [448, 445] on div "Select Type" at bounding box center [386, 435] width 213 height 24
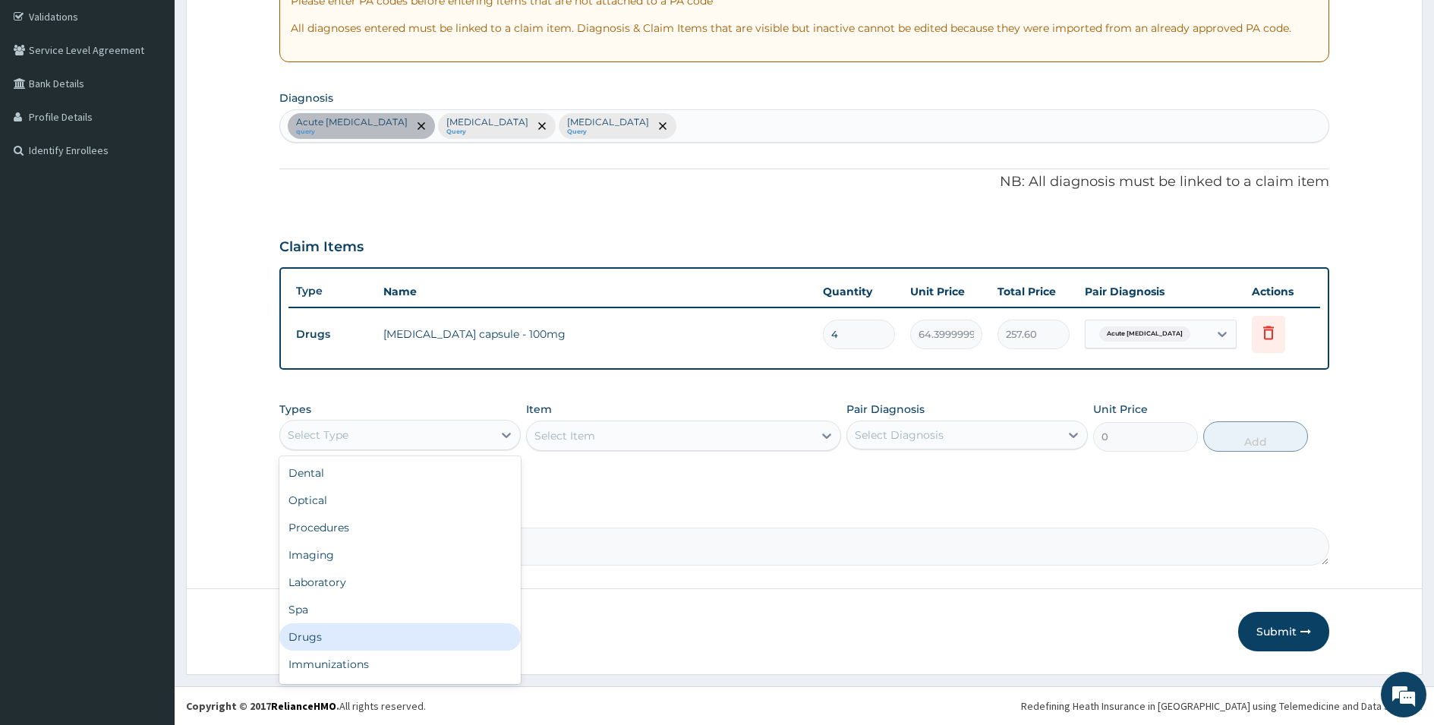
click at [309, 630] on div "Drugs" at bounding box center [399, 636] width 241 height 27
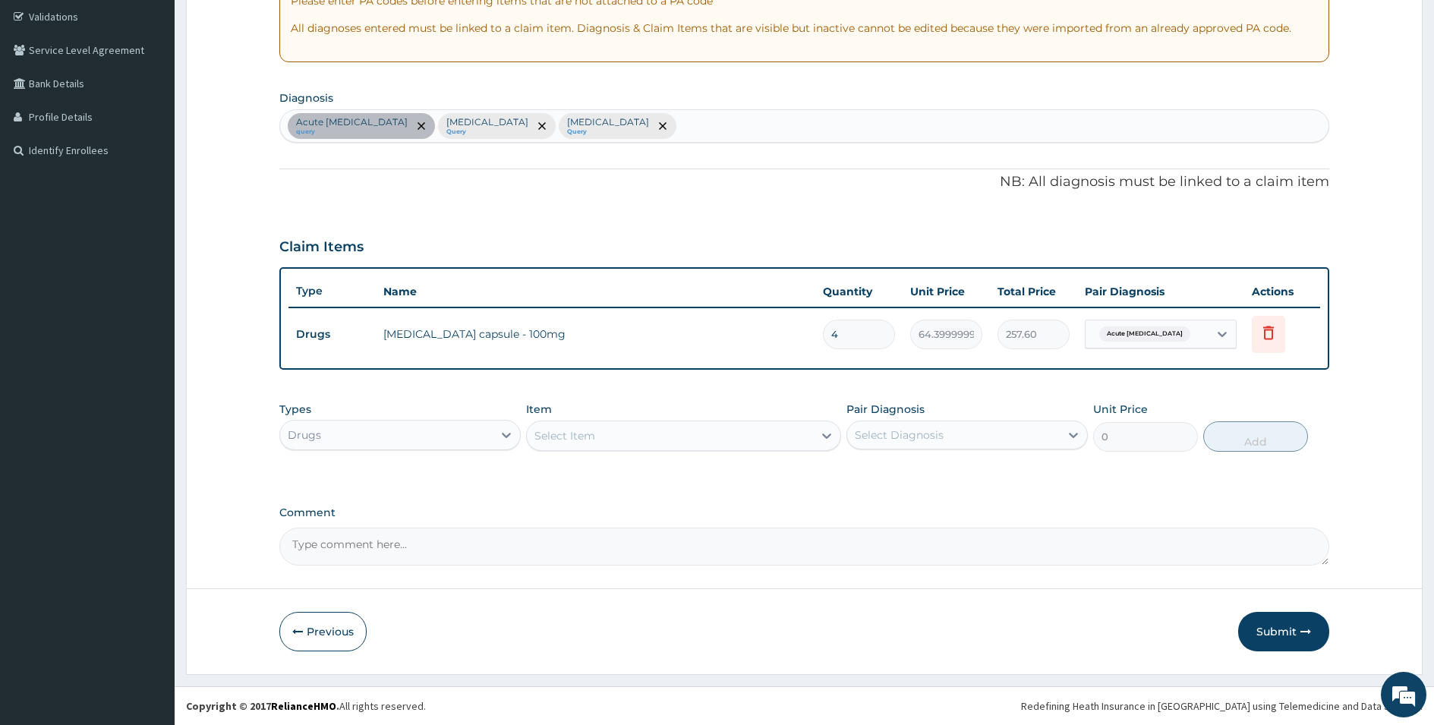
click at [730, 433] on div "Select Item" at bounding box center [670, 436] width 286 height 24
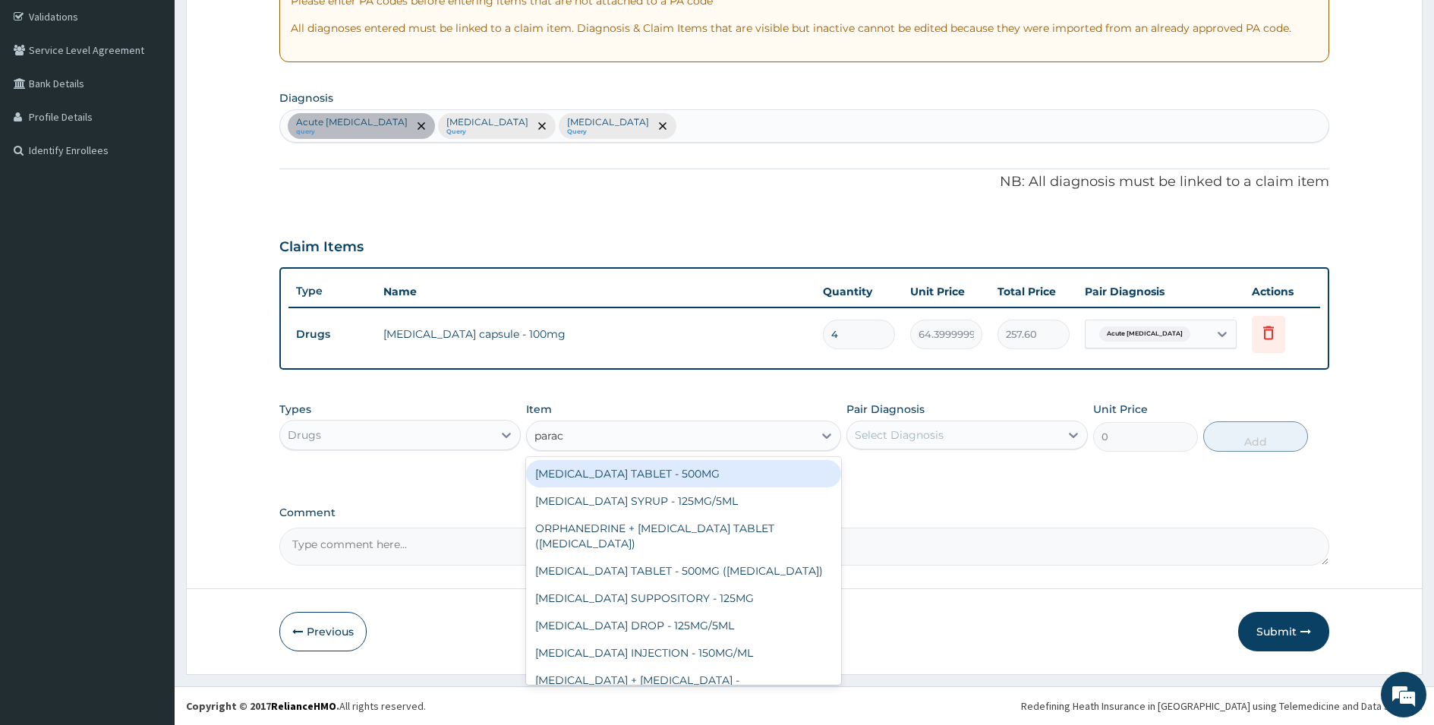
type input "parace"
click at [703, 483] on div "[MEDICAL_DATA] TABLET - 500MG" at bounding box center [683, 473] width 315 height 27
type input "33.599999999999994"
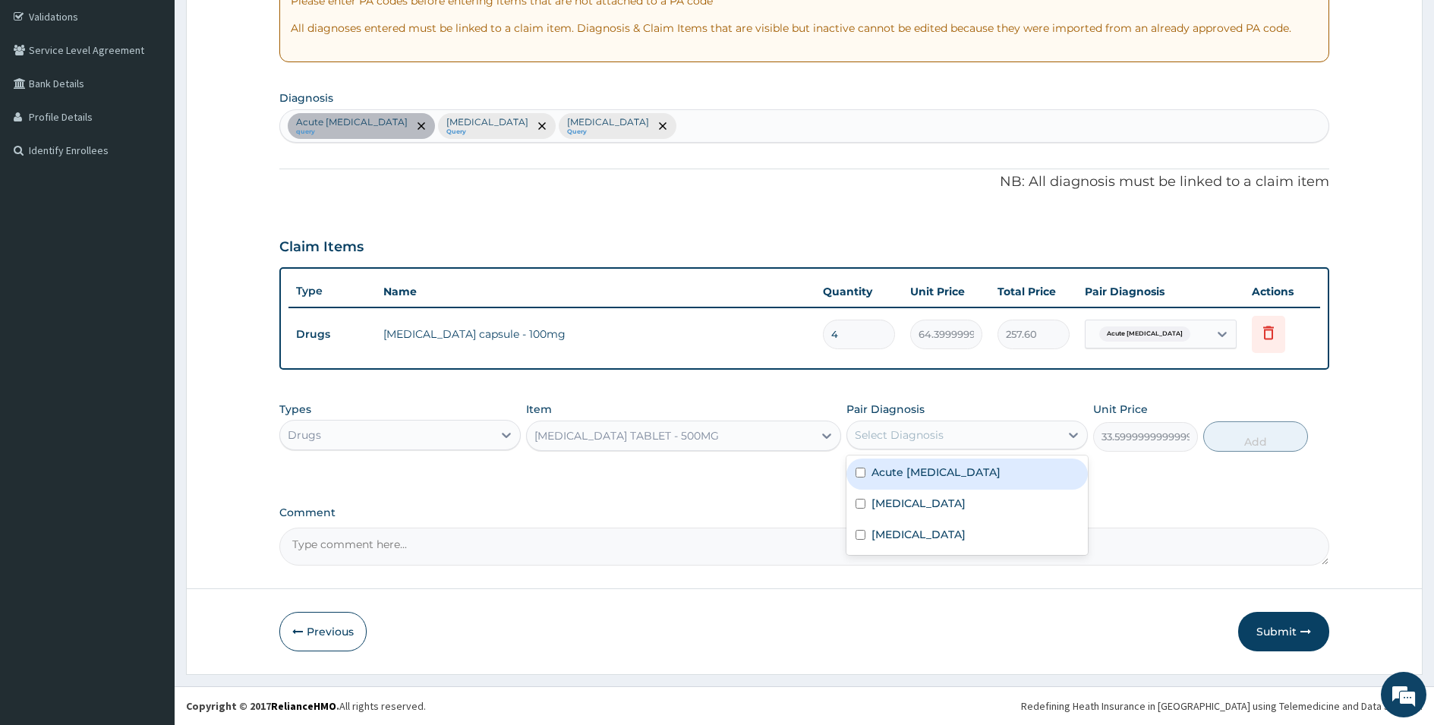
click at [927, 431] on div "Select Diagnosis" at bounding box center [899, 435] width 89 height 15
click at [917, 483] on div "Acute urinary tract infection" at bounding box center [967, 474] width 241 height 31
checkbox input "true"
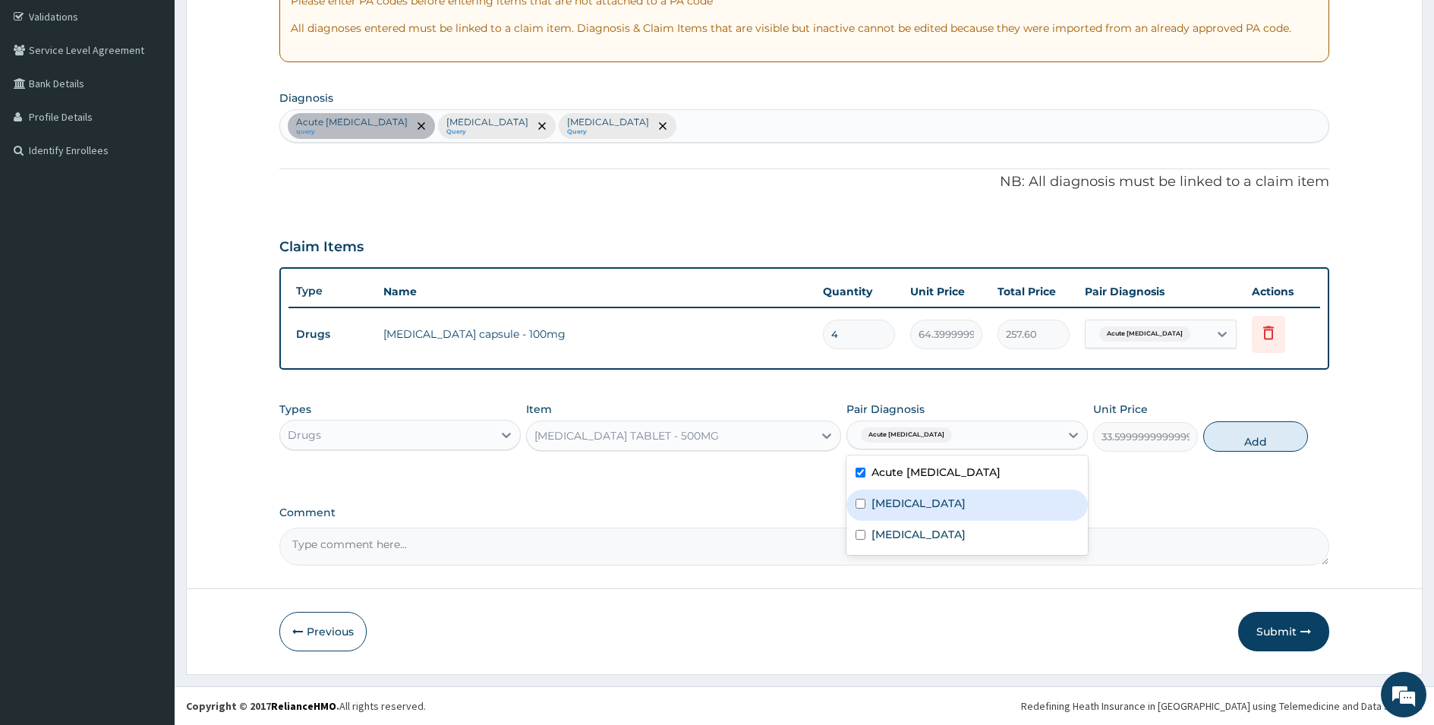
click at [917, 498] on div "[MEDICAL_DATA]" at bounding box center [967, 505] width 241 height 31
checkbox input "true"
click at [917, 523] on div "[MEDICAL_DATA]" at bounding box center [967, 536] width 241 height 31
checkbox input "true"
click at [1292, 435] on button "Add" at bounding box center [1256, 436] width 105 height 30
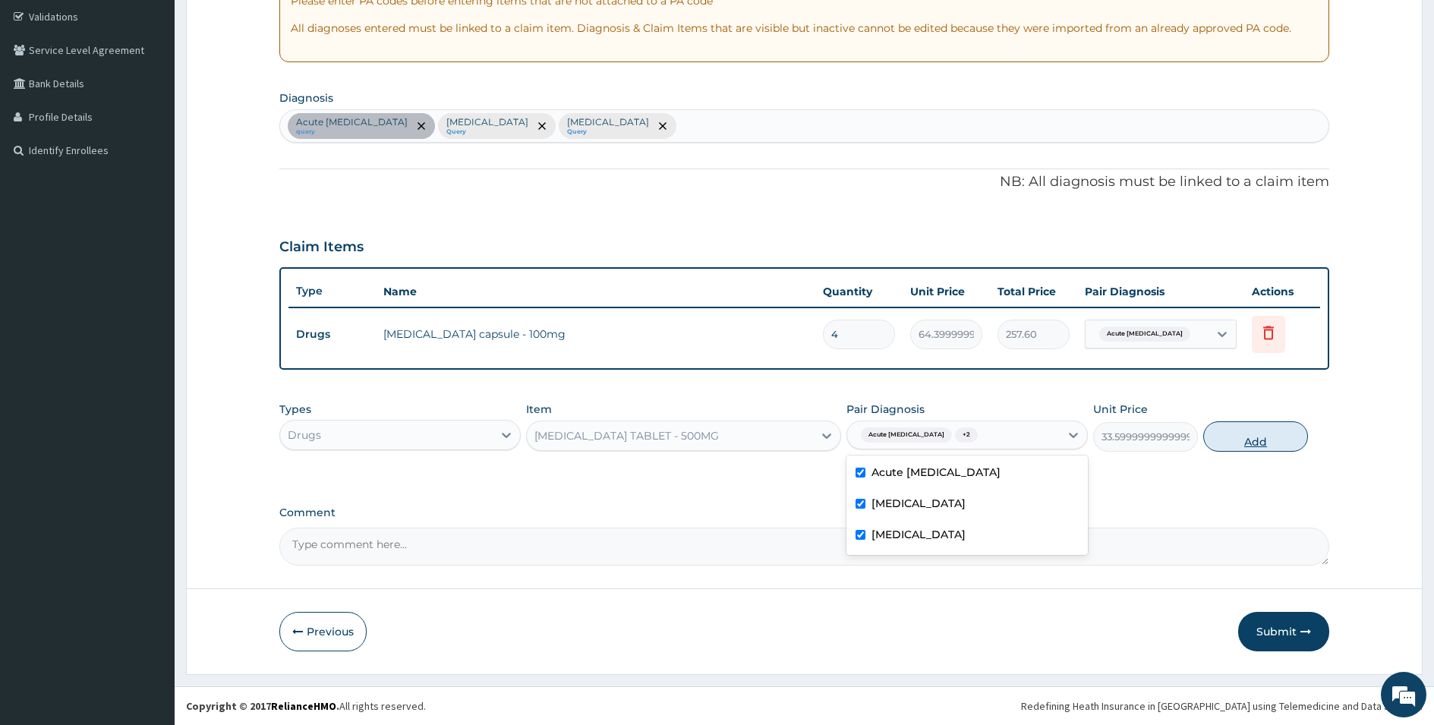
type input "0"
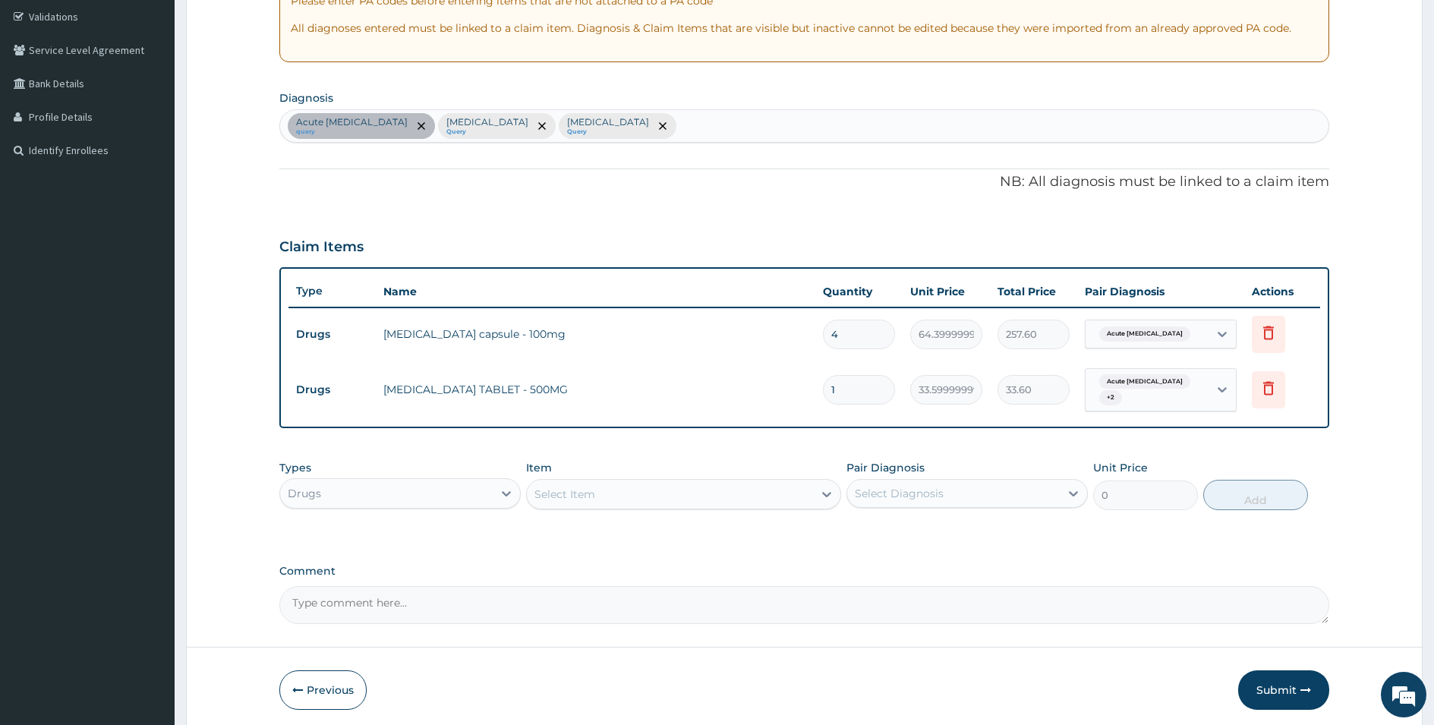
type input "18"
type input "604.80"
type input "18"
click at [569, 487] on div "Select Item" at bounding box center [565, 494] width 61 height 15
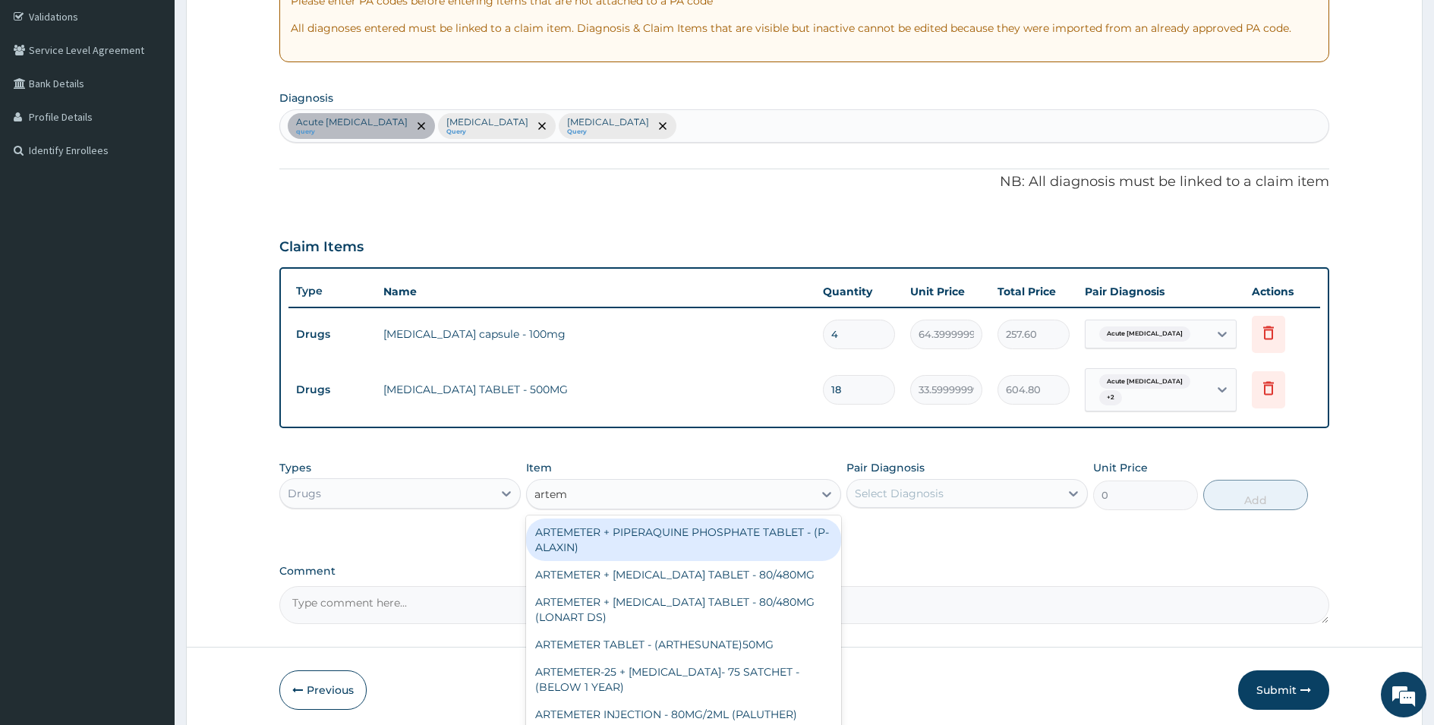
type input "arteme"
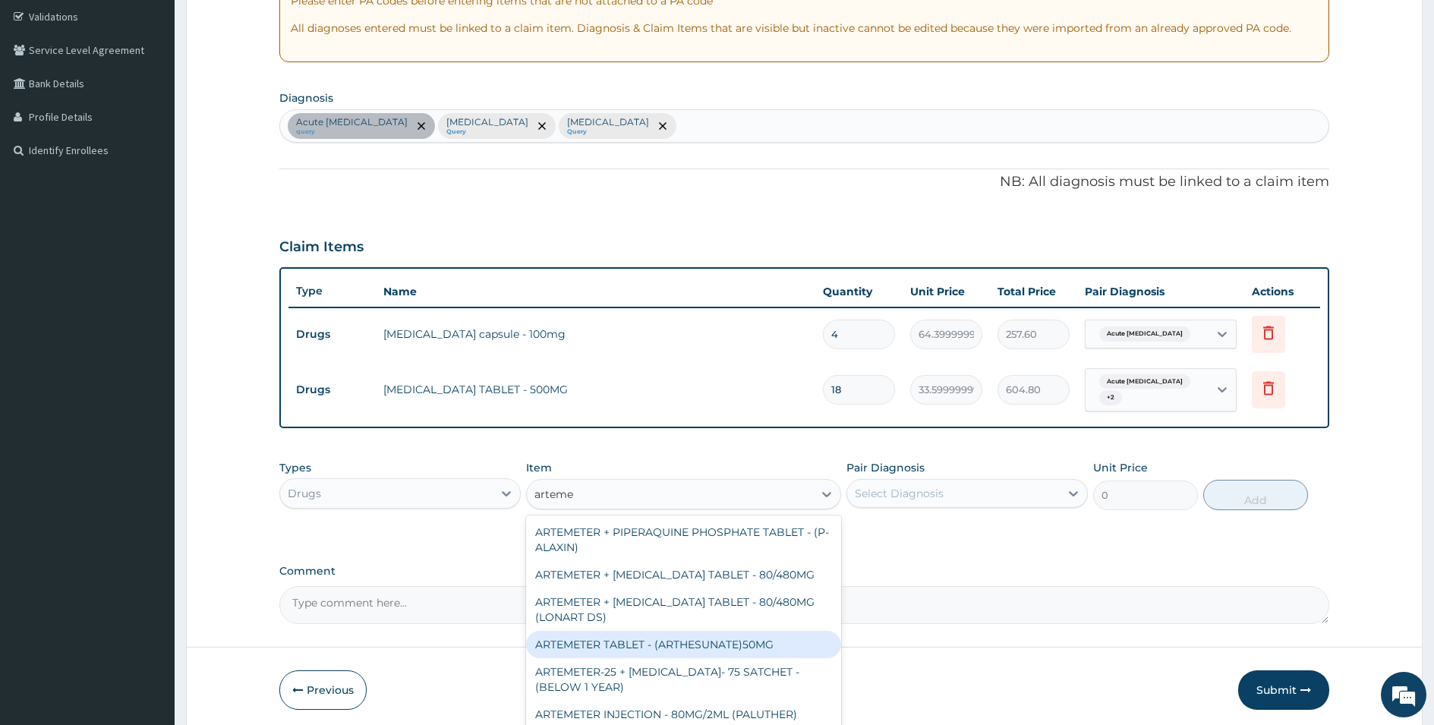
scroll to position [152, 0]
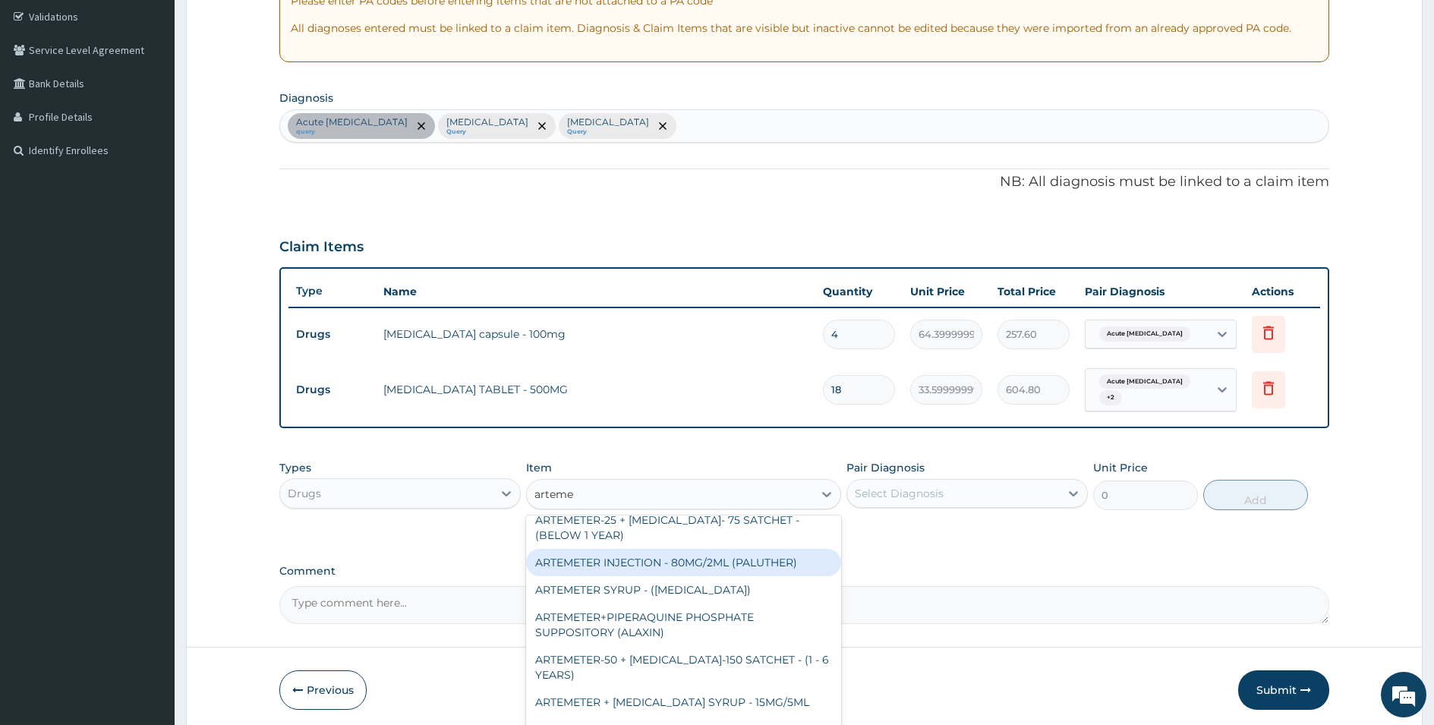
click at [729, 570] on div "ARTEMETER INJECTION - 80MG/2ML (PALUTHER)" at bounding box center [683, 562] width 315 height 27
type input "700"
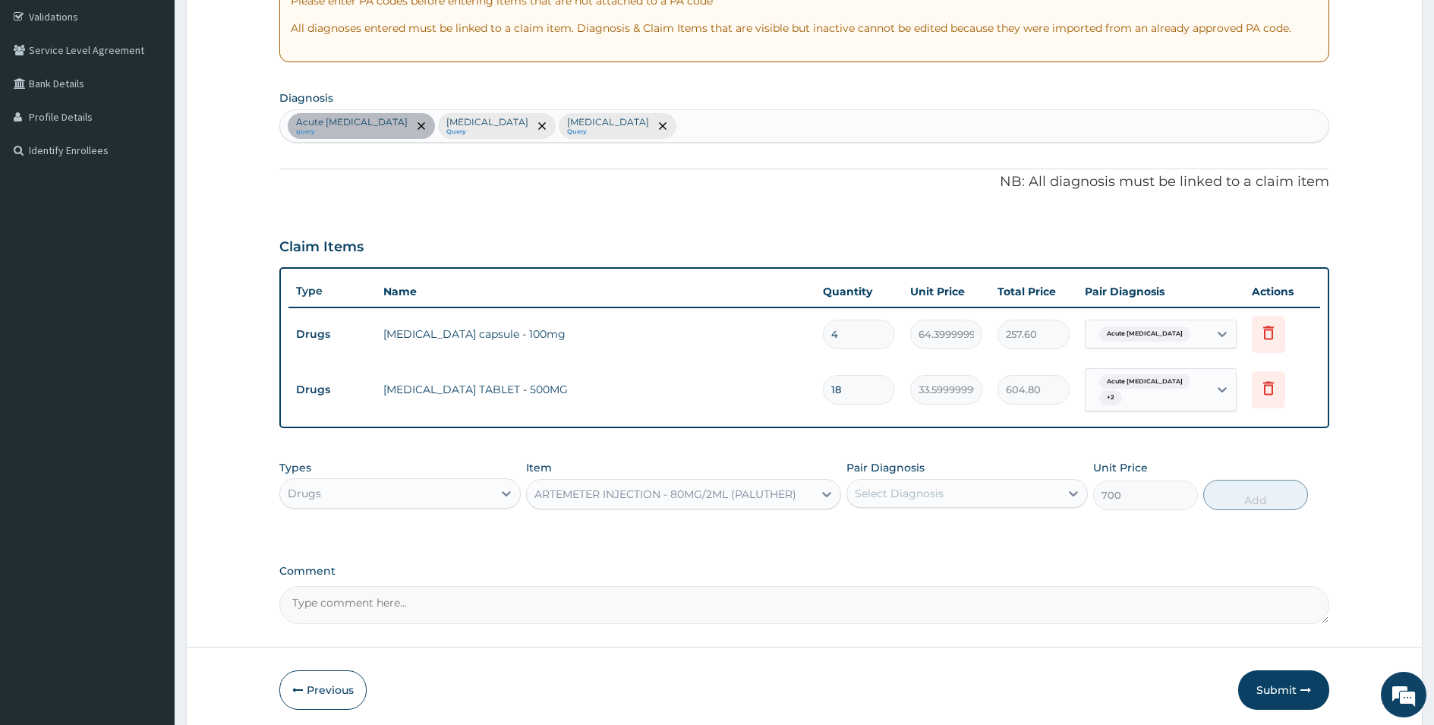
click at [969, 496] on div "Select Diagnosis" at bounding box center [953, 493] width 213 height 24
drag, startPoint x: 945, startPoint y: 535, endPoint x: 918, endPoint y: 582, distance: 54.1
click at [945, 536] on label "Acute urinary tract infection" at bounding box center [936, 530] width 129 height 15
checkbox input "true"
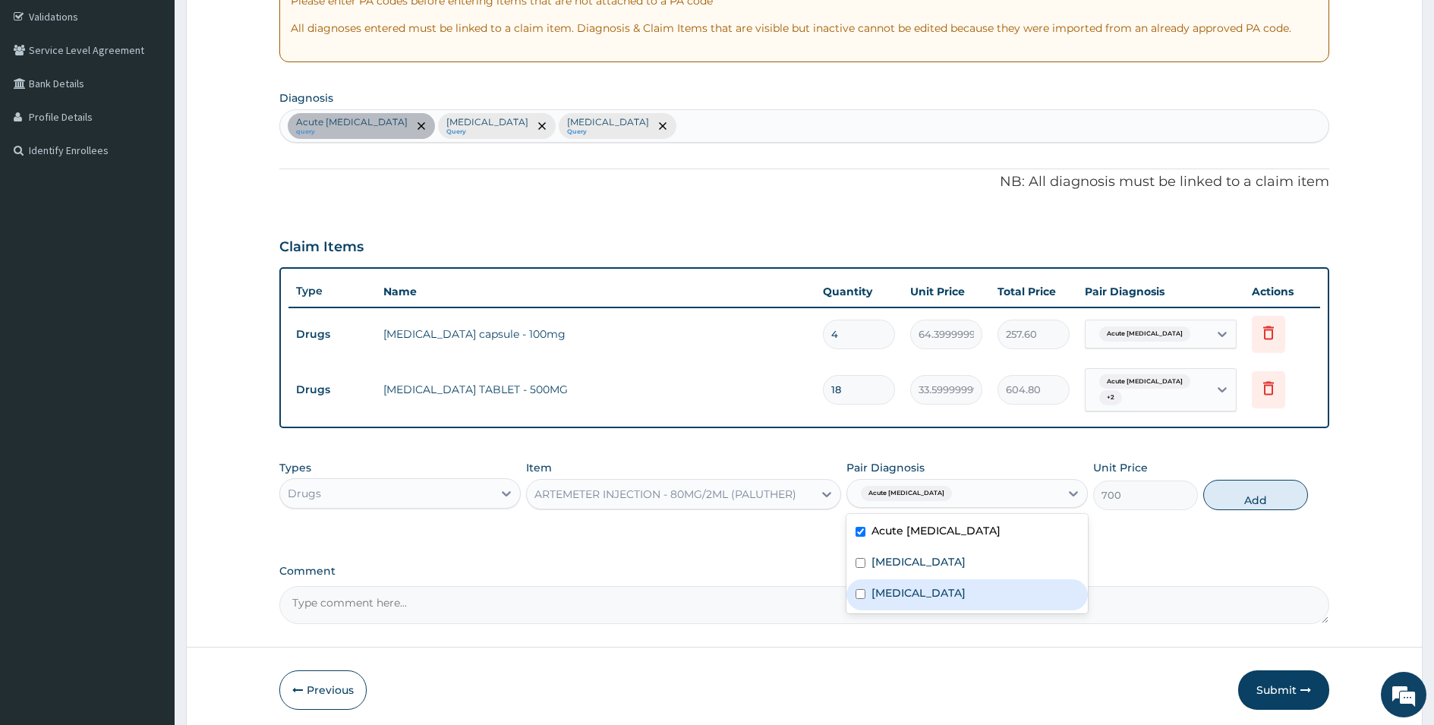
click at [917, 582] on div "[MEDICAL_DATA]" at bounding box center [967, 594] width 241 height 31
checkbox input "true"
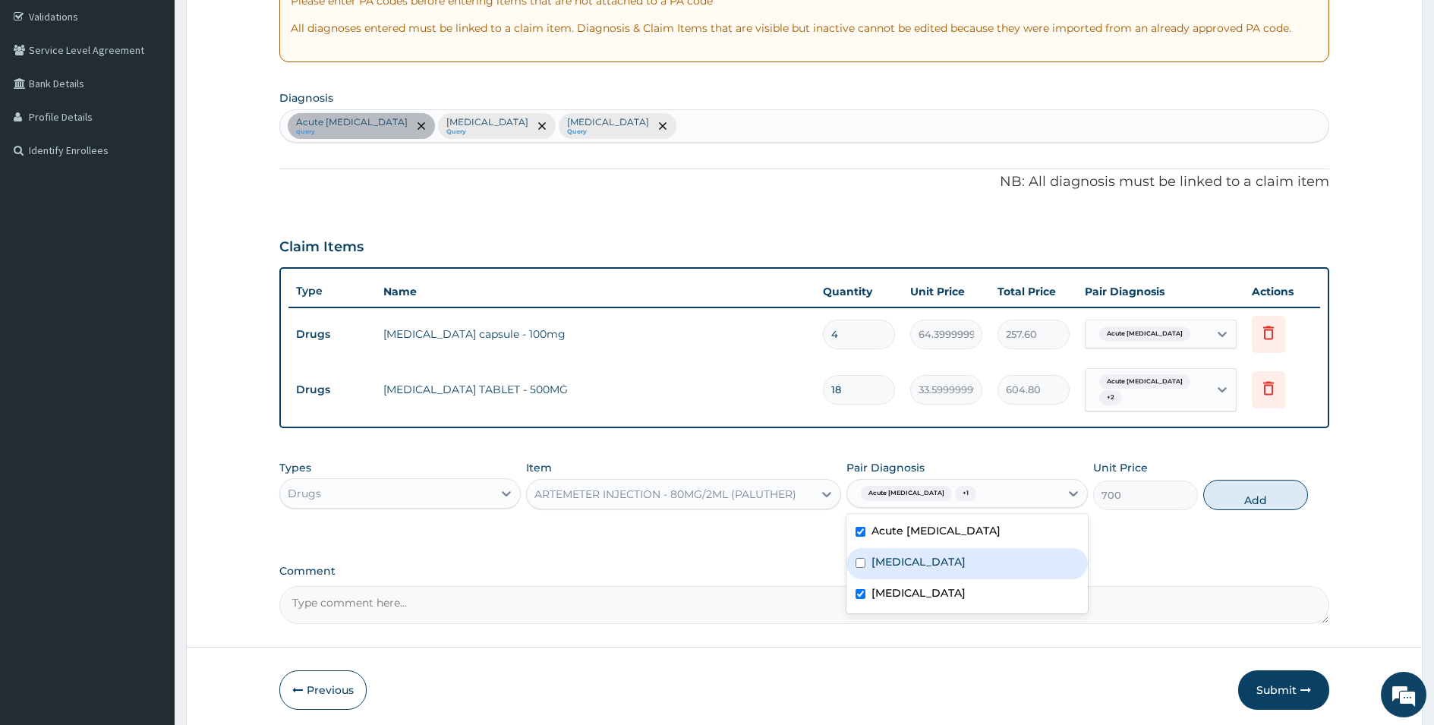
click at [898, 561] on label "[MEDICAL_DATA]" at bounding box center [919, 561] width 94 height 15
checkbox input "true"
drag, startPoint x: 1261, startPoint y: 488, endPoint x: 1242, endPoint y: 488, distance: 18.2
click at [1258, 488] on button "Add" at bounding box center [1256, 495] width 105 height 30
type input "0"
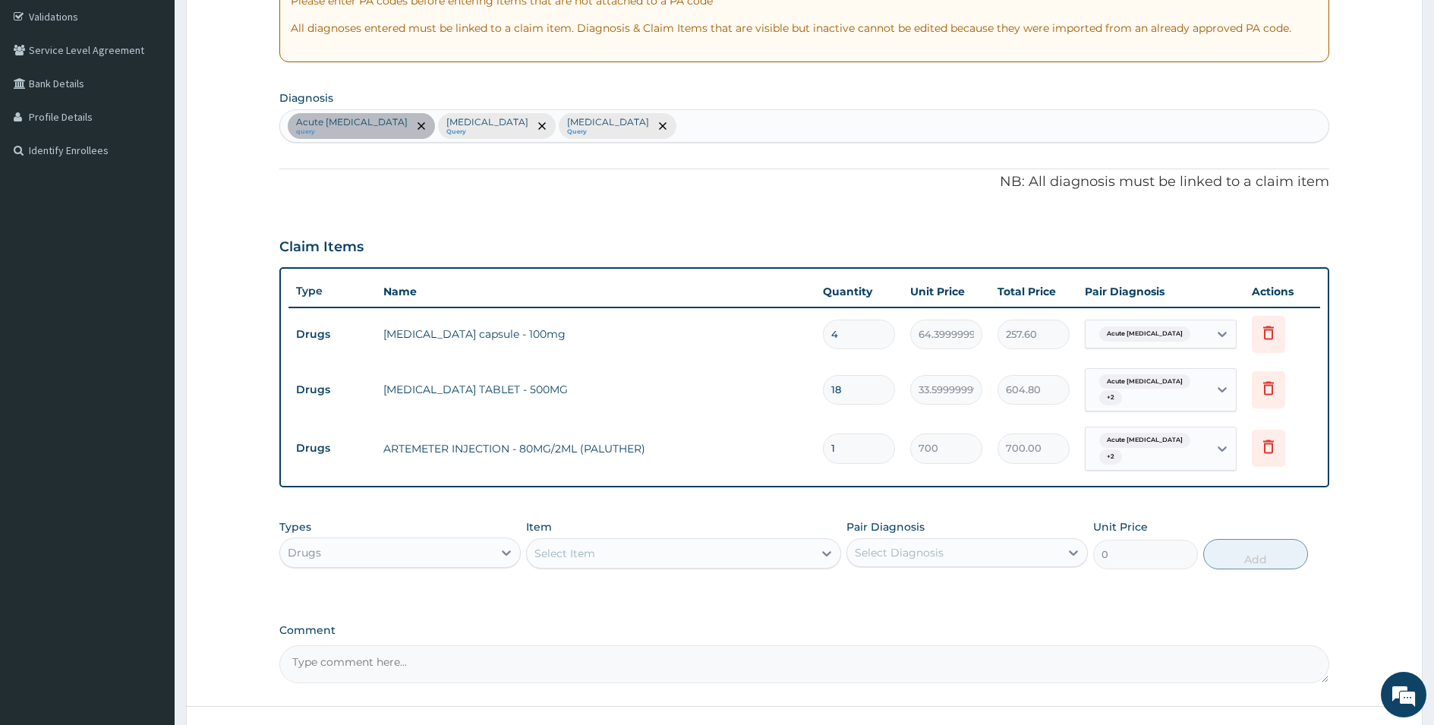
type input "0.00"
type input "6"
type input "4200.00"
type input "6"
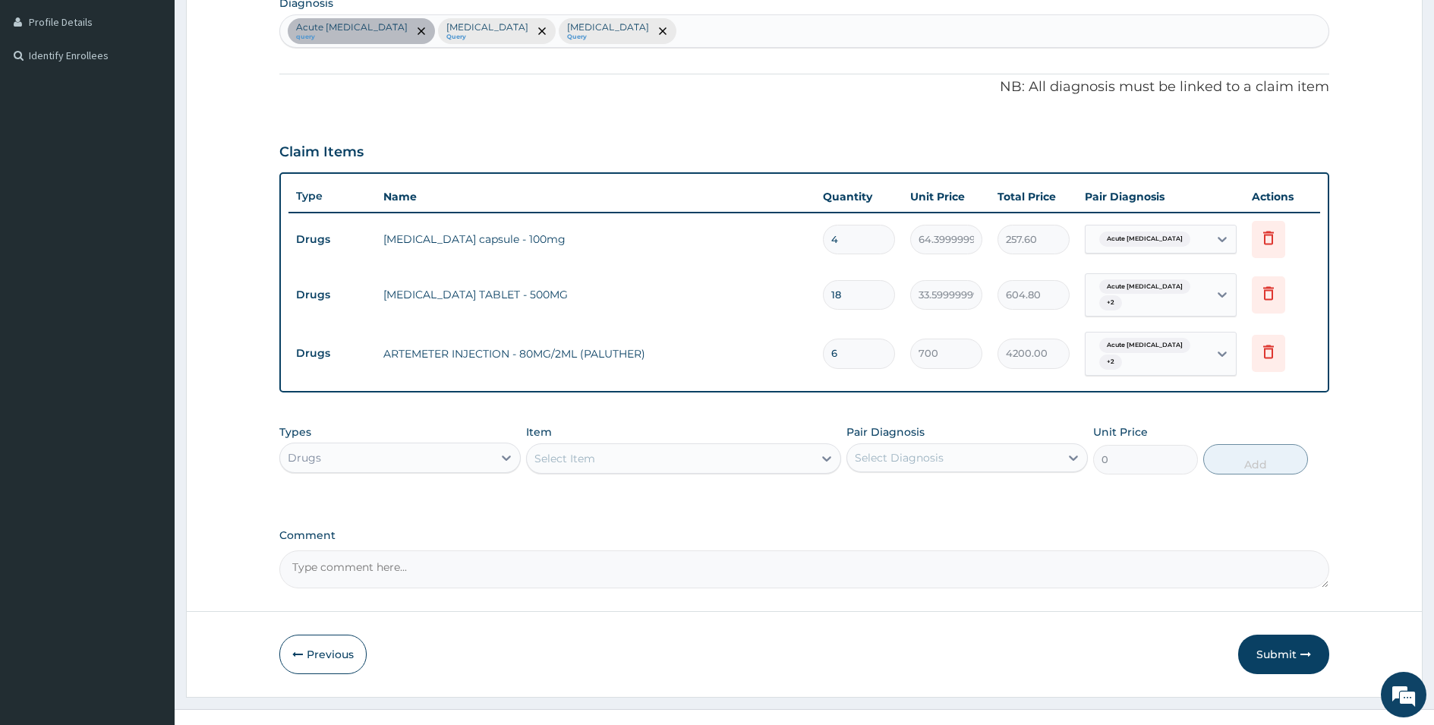
scroll to position [400, 0]
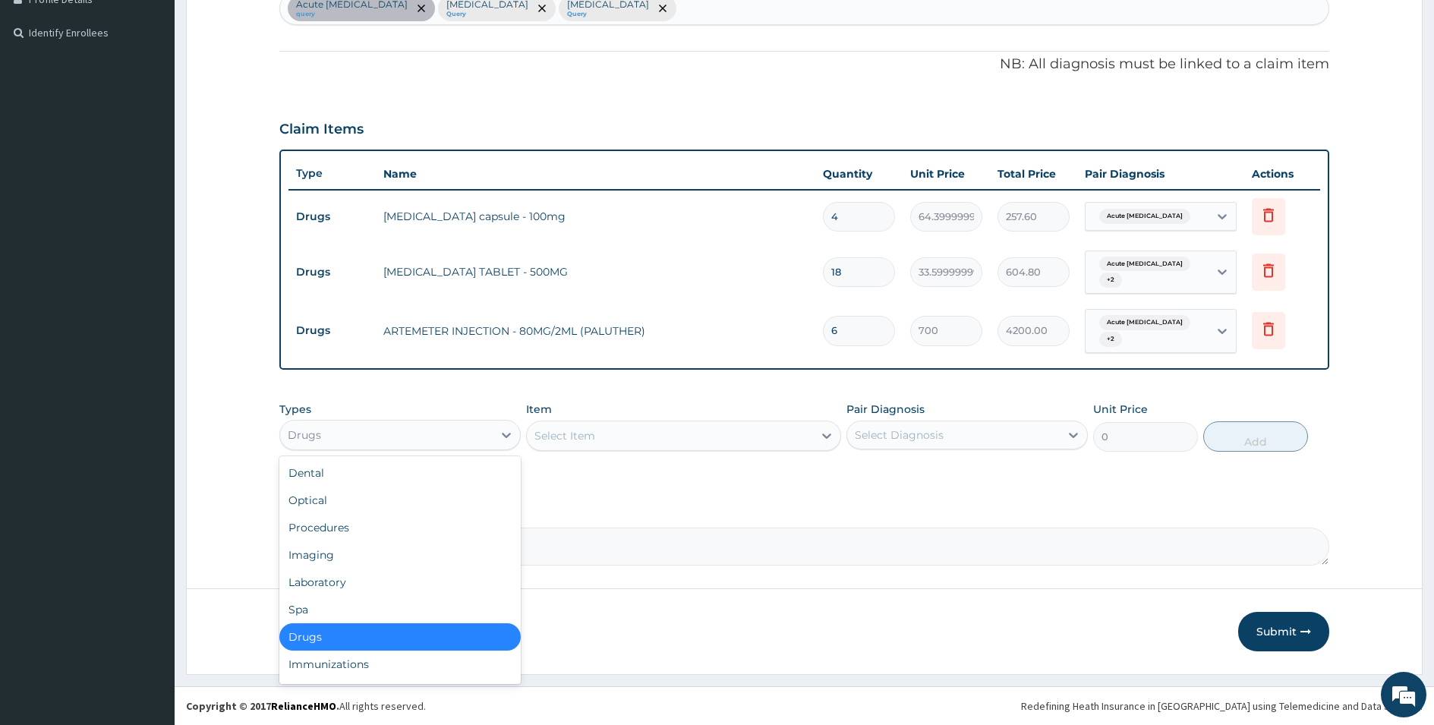
click at [375, 443] on div "Drugs" at bounding box center [386, 435] width 213 height 24
click at [308, 578] on div "Laboratory" at bounding box center [399, 582] width 241 height 27
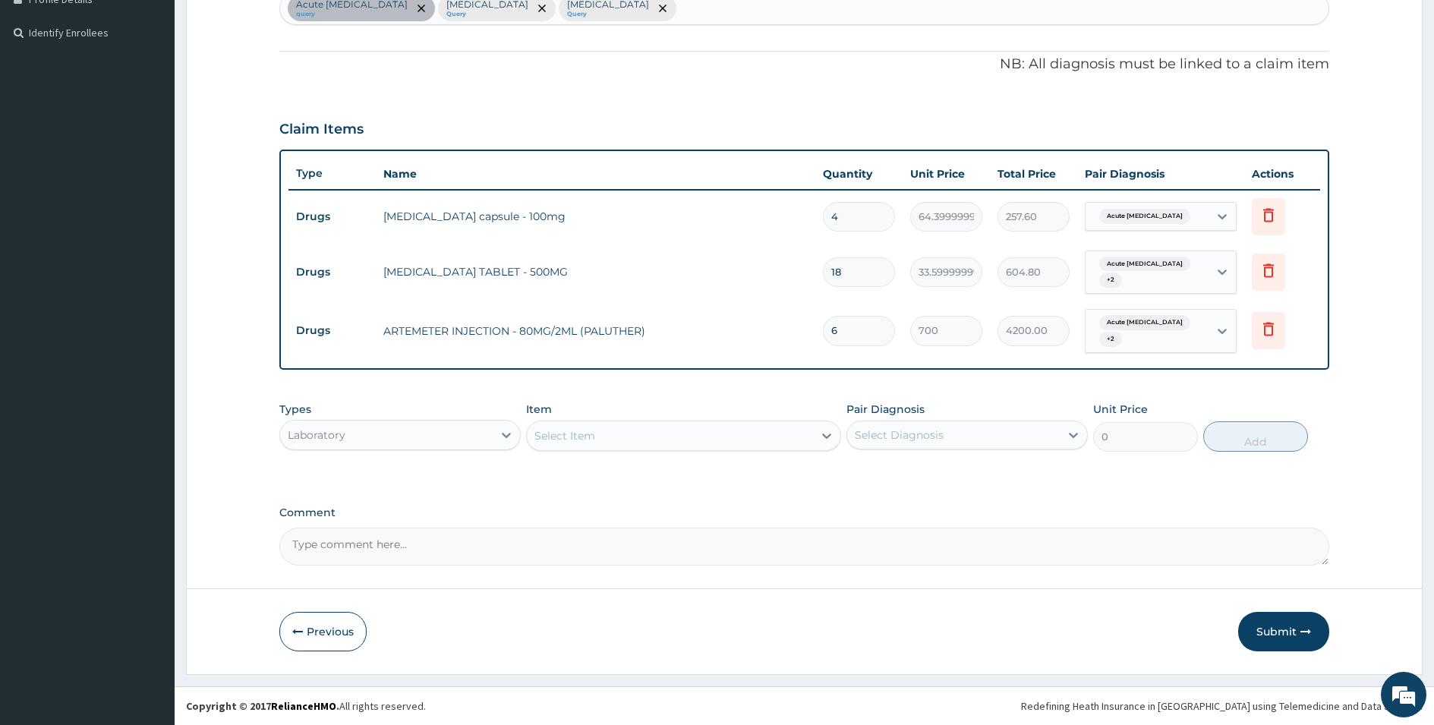
click at [600, 430] on div "Select Item" at bounding box center [670, 436] width 286 height 24
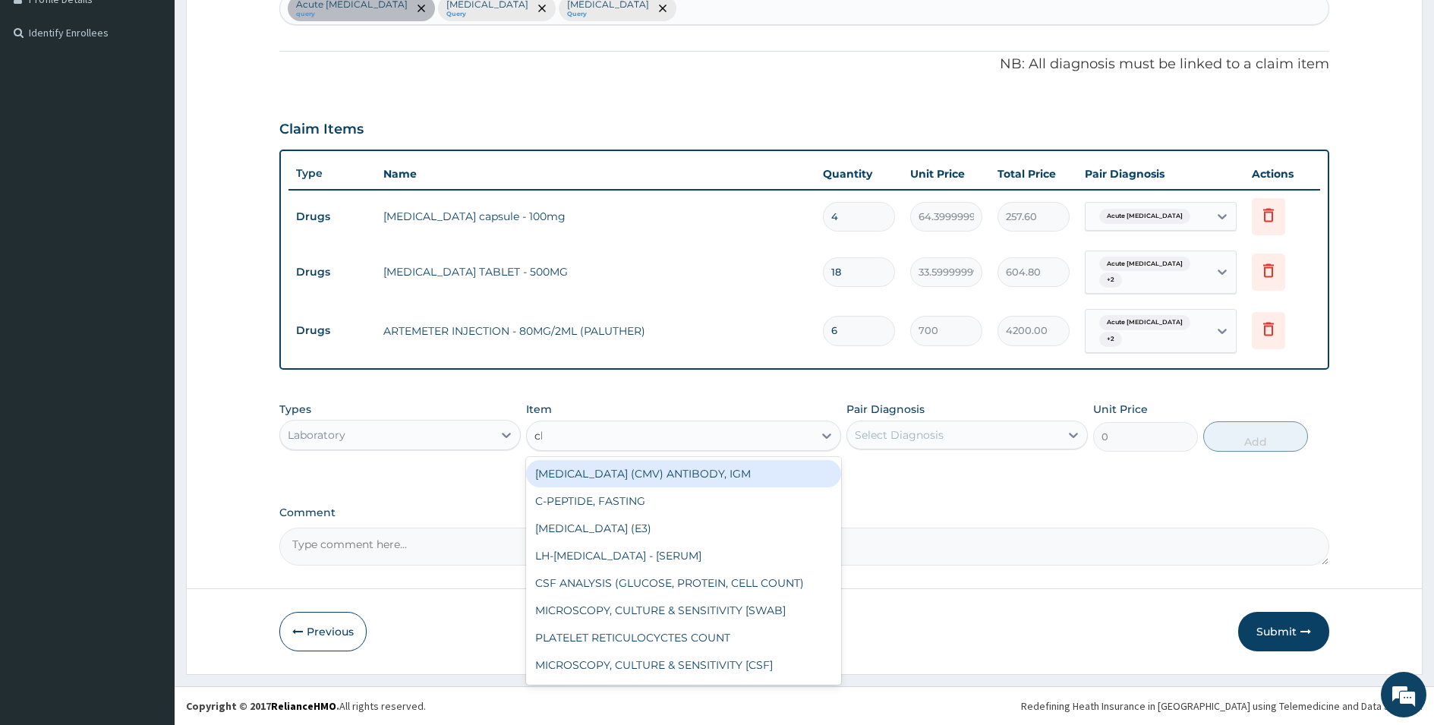
type input "cbc"
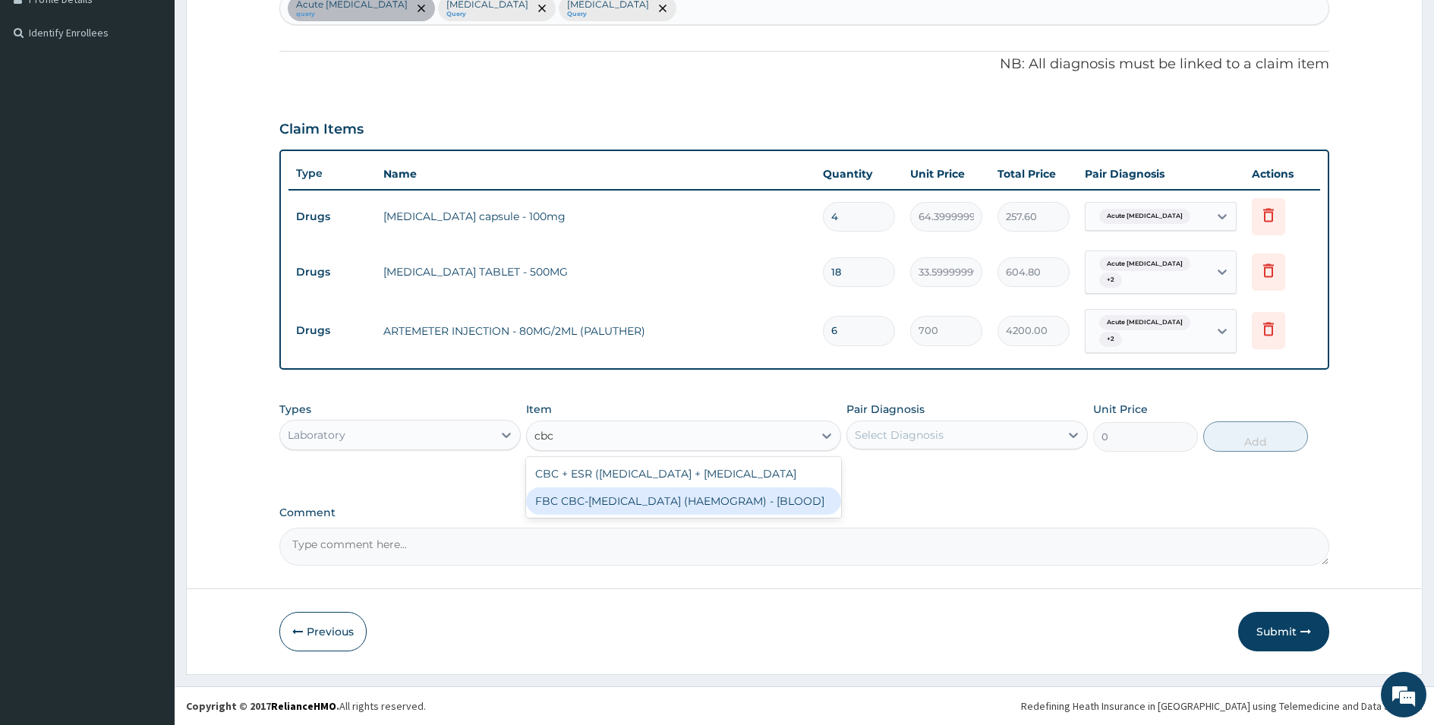
click at [663, 515] on div "FBC CBC-[MEDICAL_DATA] (HAEMOGRAM) - [BLOOD]" at bounding box center [683, 501] width 315 height 27
type input "5000"
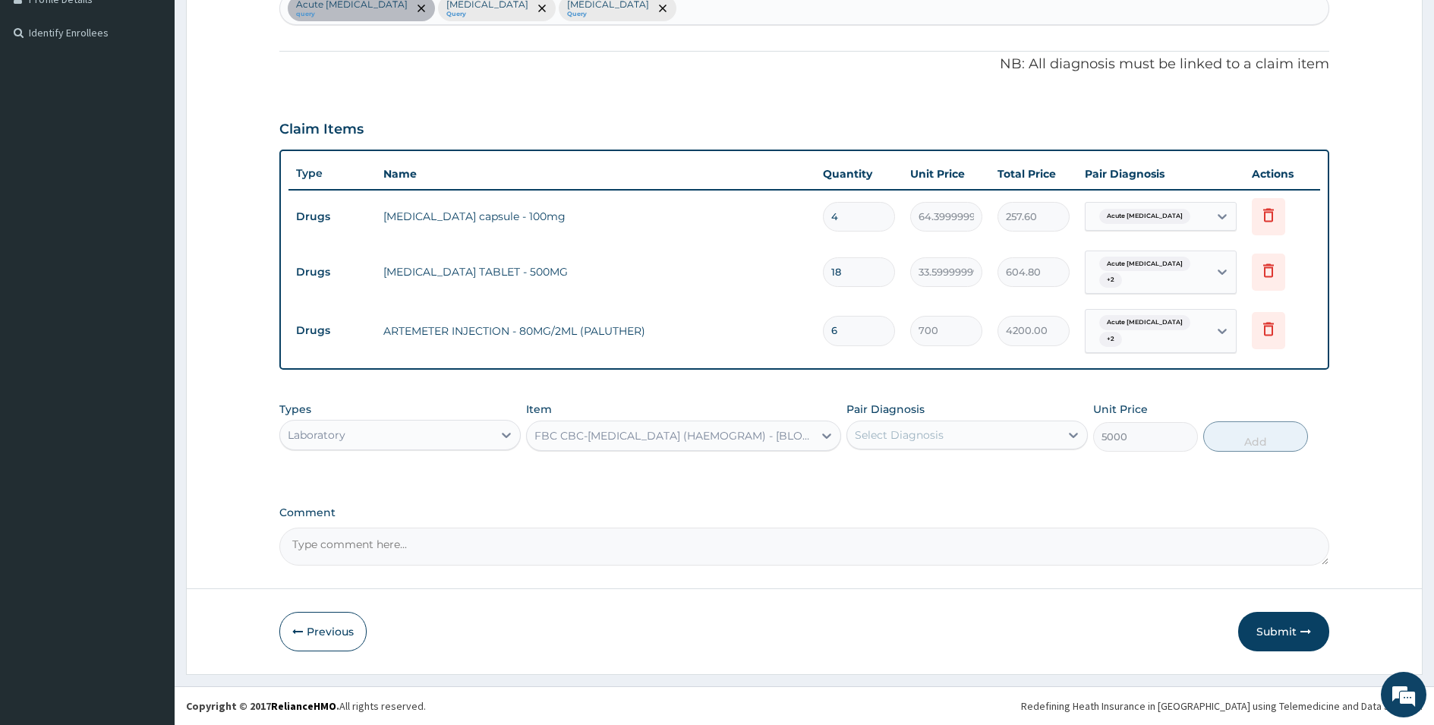
click at [983, 428] on div "Select Diagnosis" at bounding box center [953, 435] width 213 height 24
drag, startPoint x: 951, startPoint y: 468, endPoint x: 938, endPoint y: 489, distance: 24.9
click at [948, 474] on label "Acute urinary tract infection" at bounding box center [936, 472] width 129 height 15
checkbox input "true"
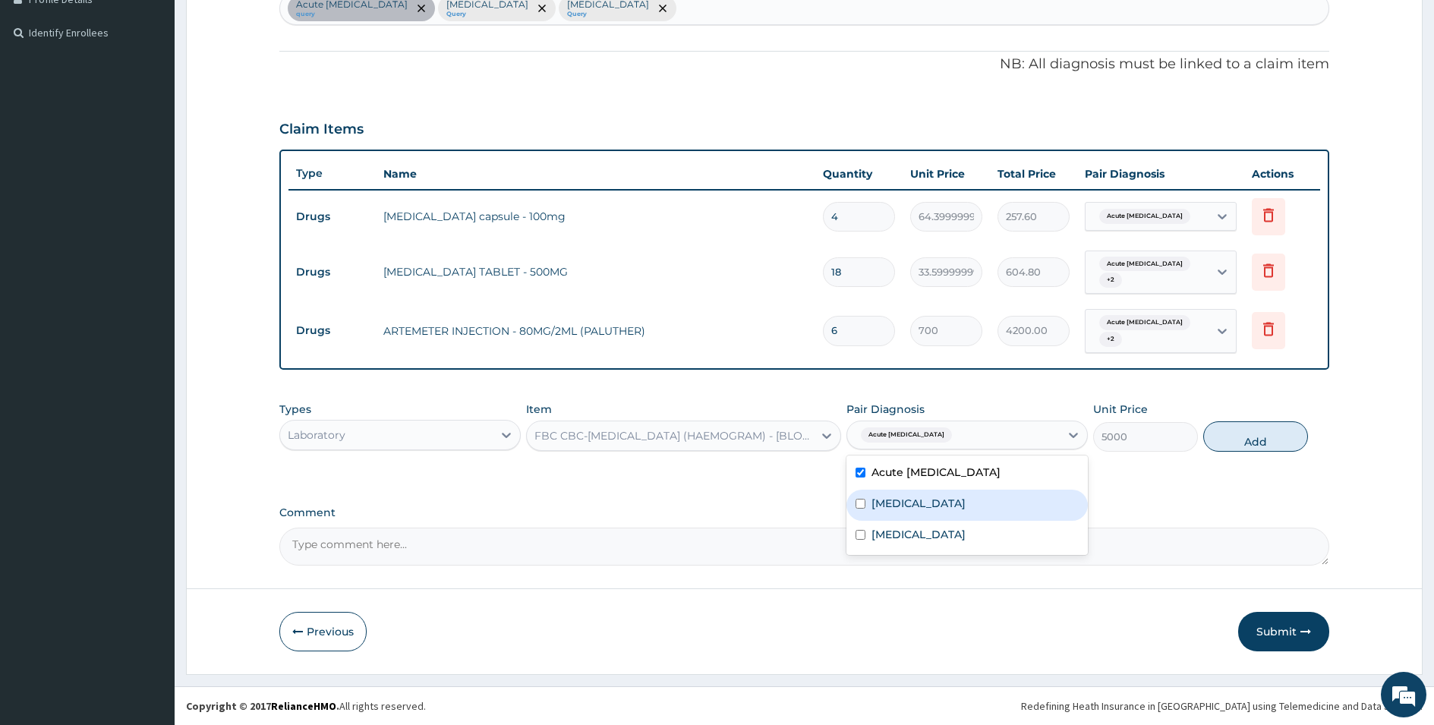
click at [938, 490] on div "[MEDICAL_DATA]" at bounding box center [967, 505] width 241 height 31
checkbox input "true"
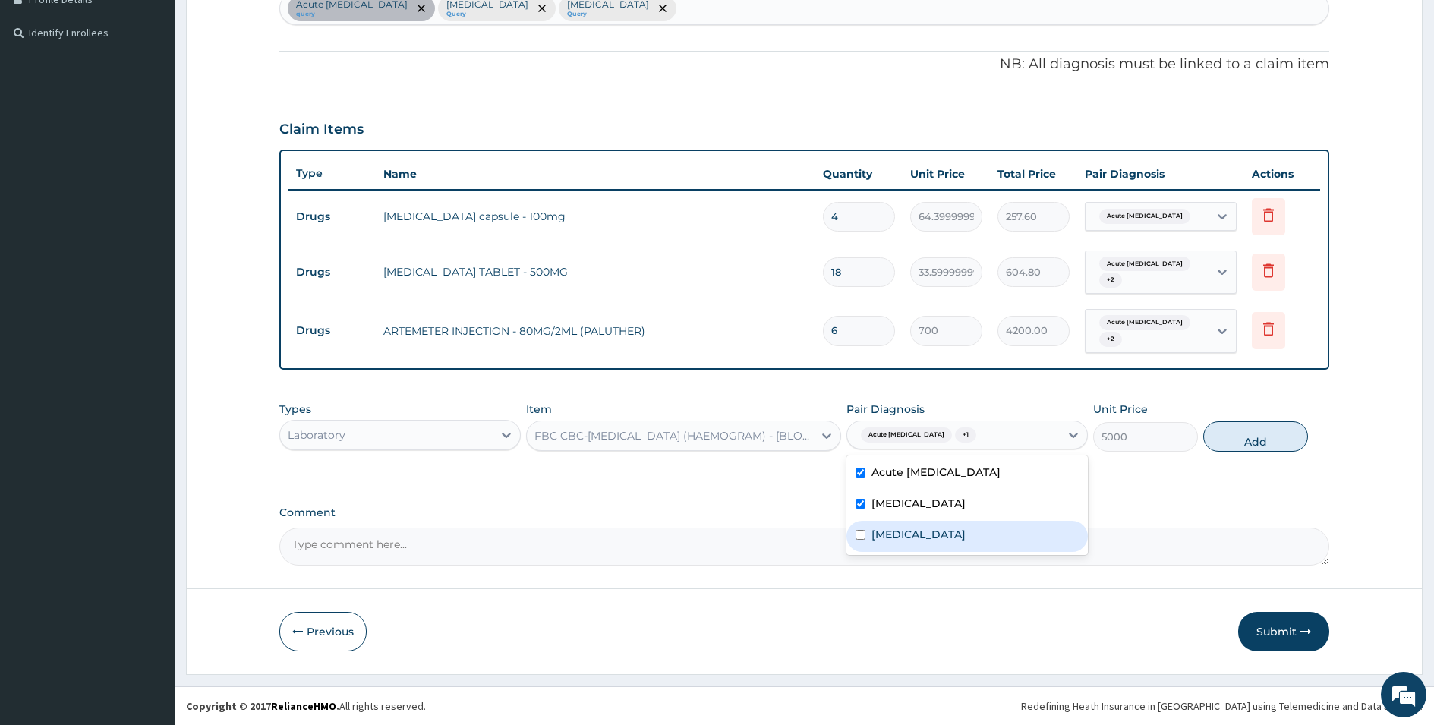
drag, startPoint x: 910, startPoint y: 542, endPoint x: 965, endPoint y: 526, distance: 57.0
click at [910, 543] on div "[MEDICAL_DATA]" at bounding box center [967, 536] width 241 height 31
checkbox input "true"
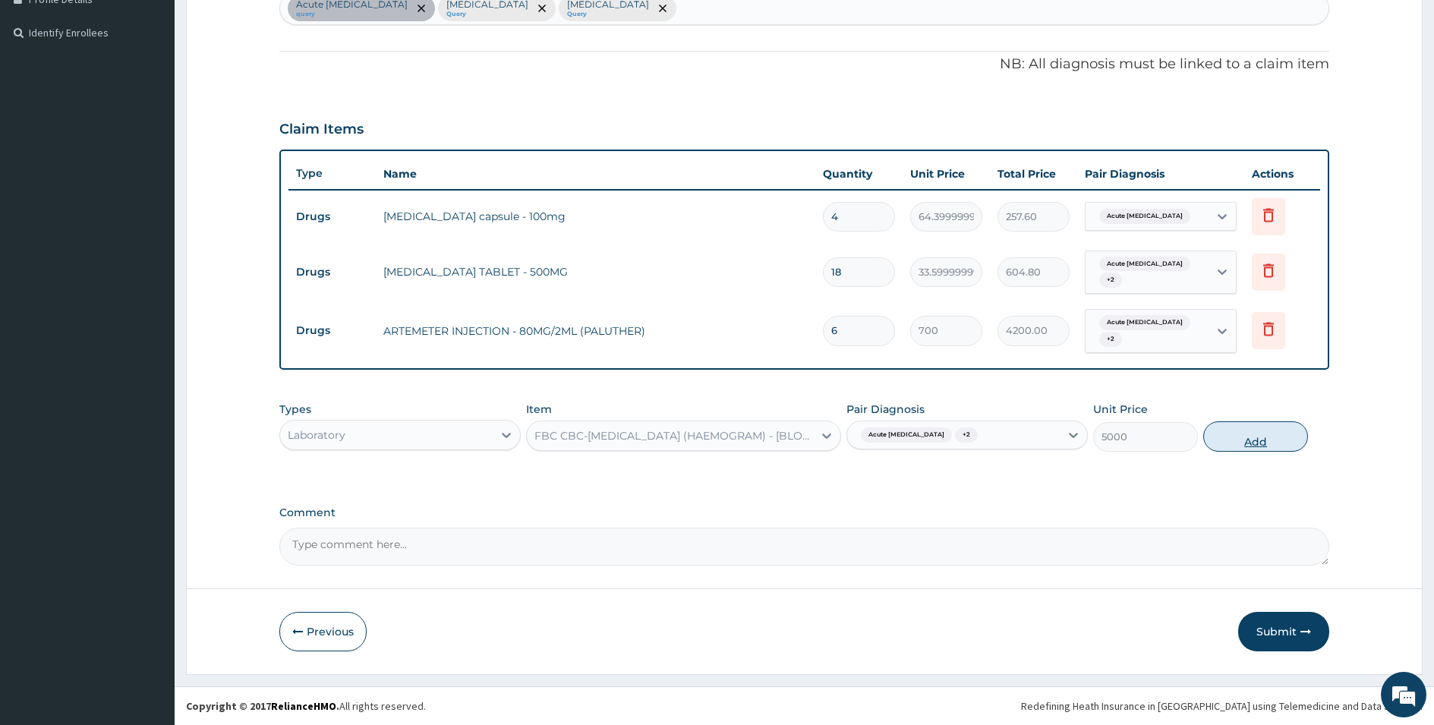
click at [1241, 443] on button "Add" at bounding box center [1256, 436] width 105 height 30
type input "0"
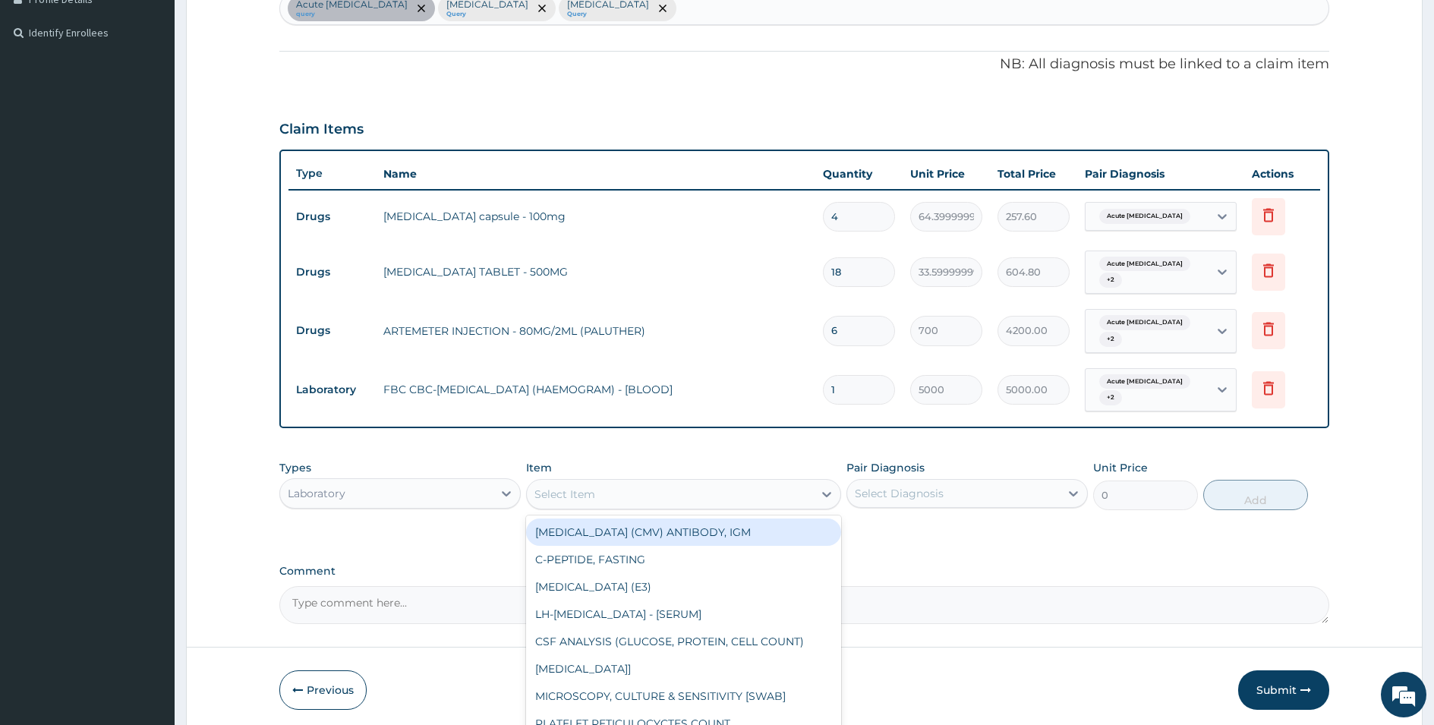
click at [615, 494] on div "Select Item" at bounding box center [670, 494] width 286 height 24
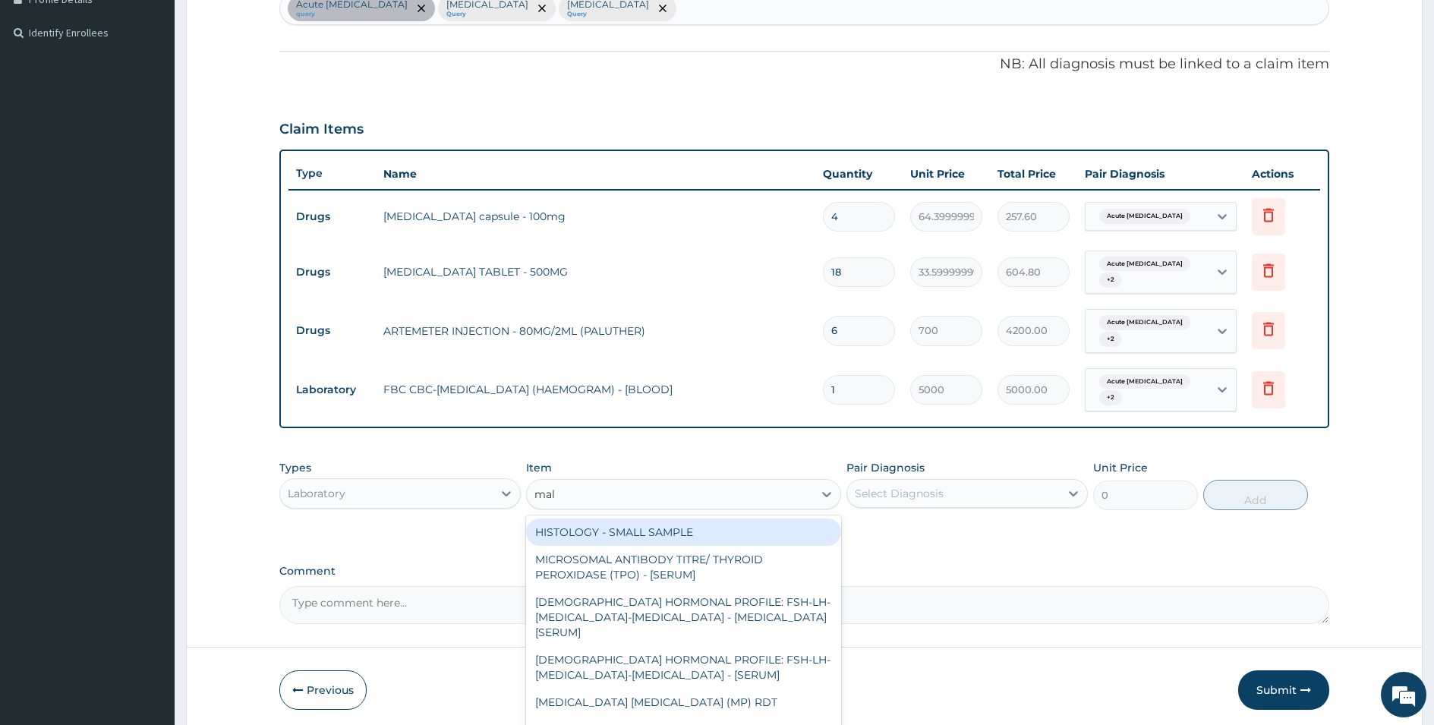
type input "mala"
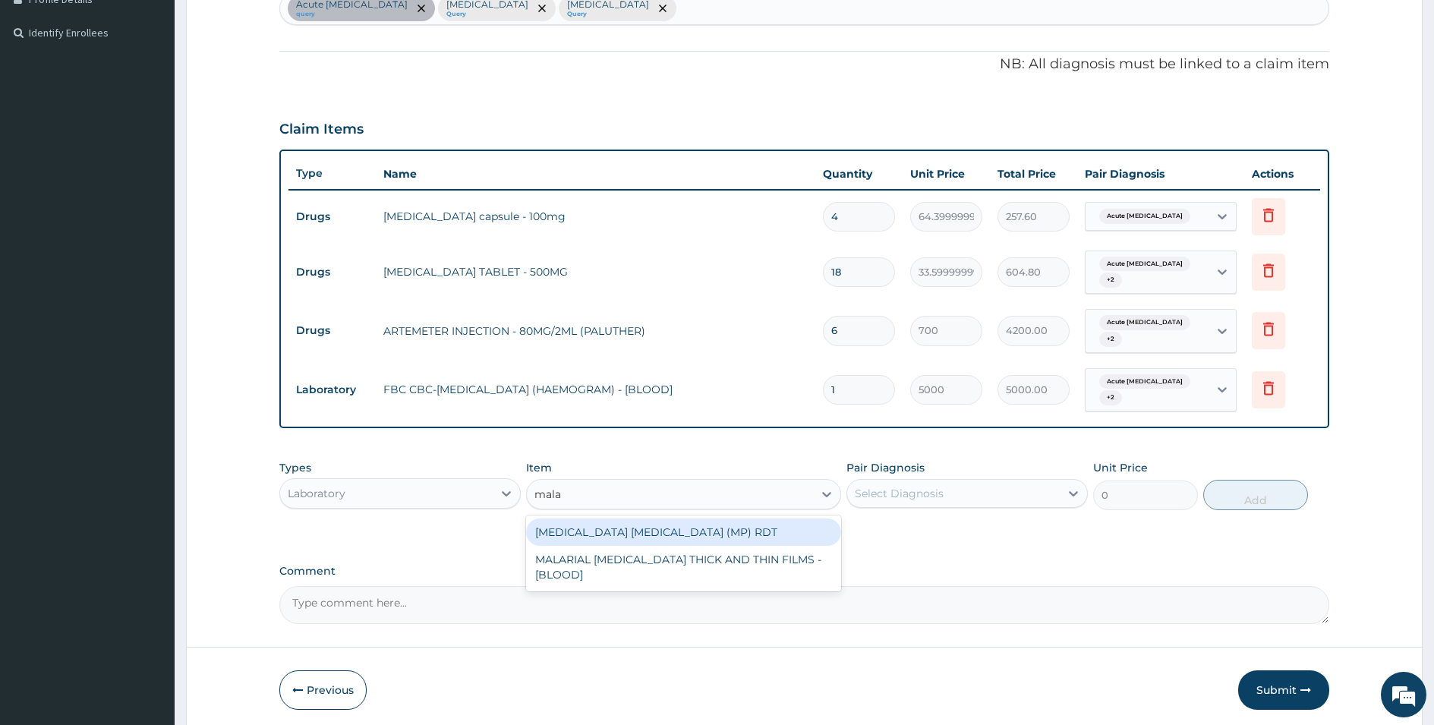
click at [622, 537] on div "[MEDICAL_DATA] [MEDICAL_DATA] (MP) RDT" at bounding box center [683, 532] width 315 height 27
type input "2000"
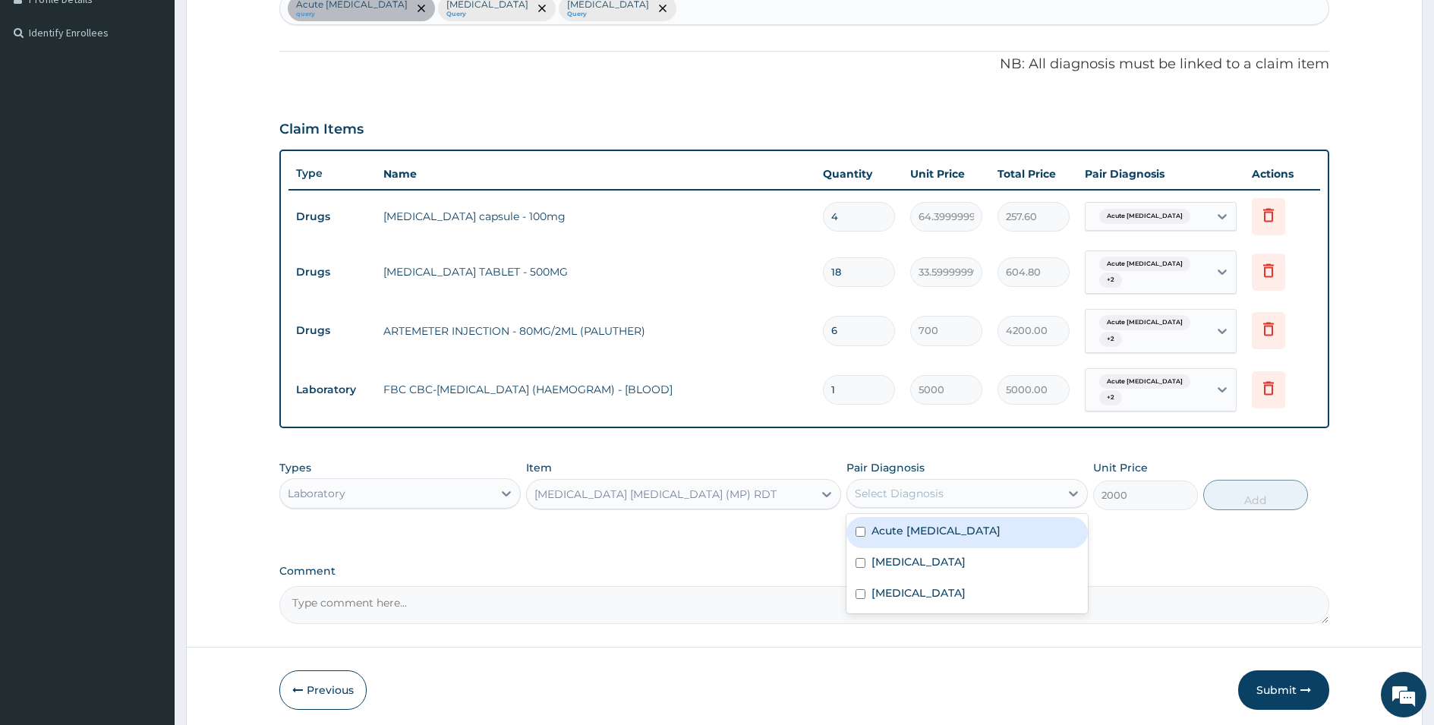
click at [911, 496] on div "Select Diagnosis" at bounding box center [899, 493] width 89 height 15
click at [909, 532] on label "Acute urinary tract infection" at bounding box center [936, 530] width 129 height 15
checkbox input "true"
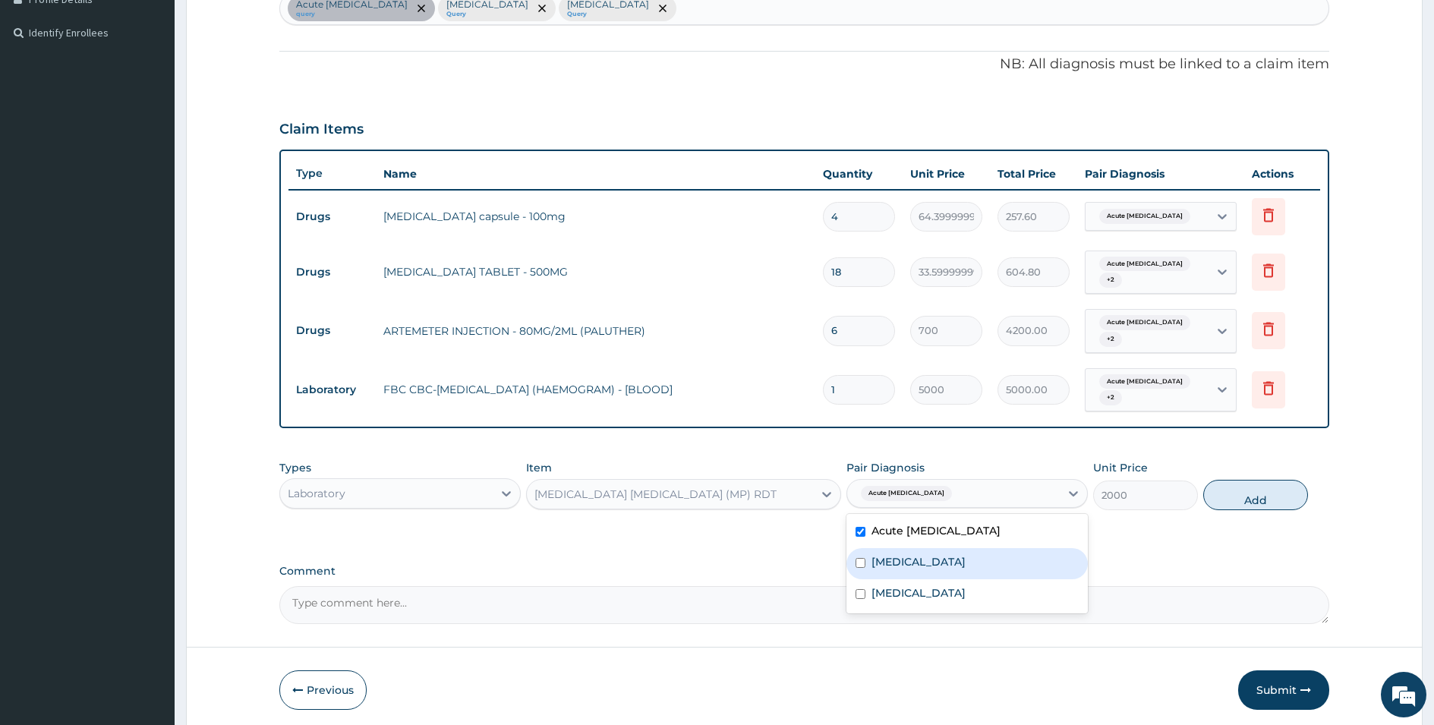
click at [899, 564] on label "[MEDICAL_DATA]" at bounding box center [919, 561] width 94 height 15
checkbox input "true"
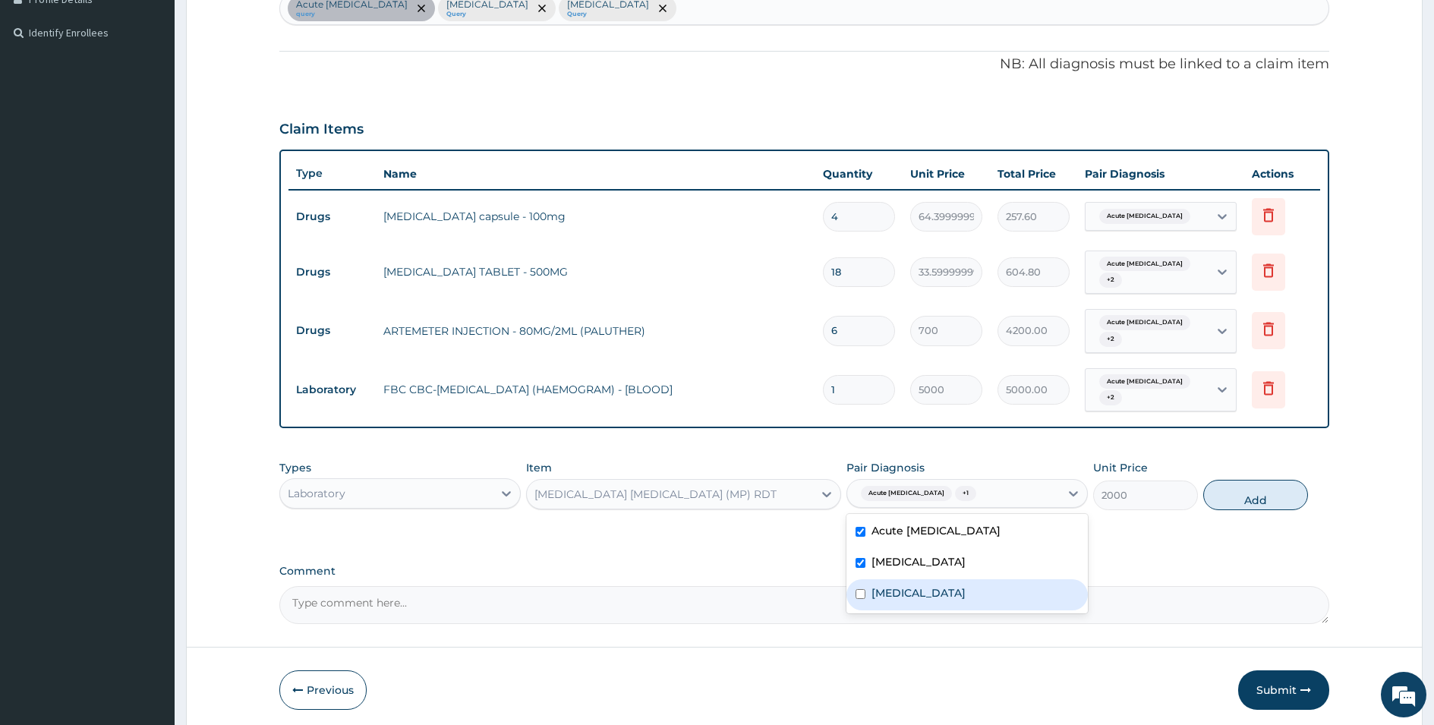
click at [895, 585] on div "[MEDICAL_DATA]" at bounding box center [967, 594] width 241 height 31
checkbox input "true"
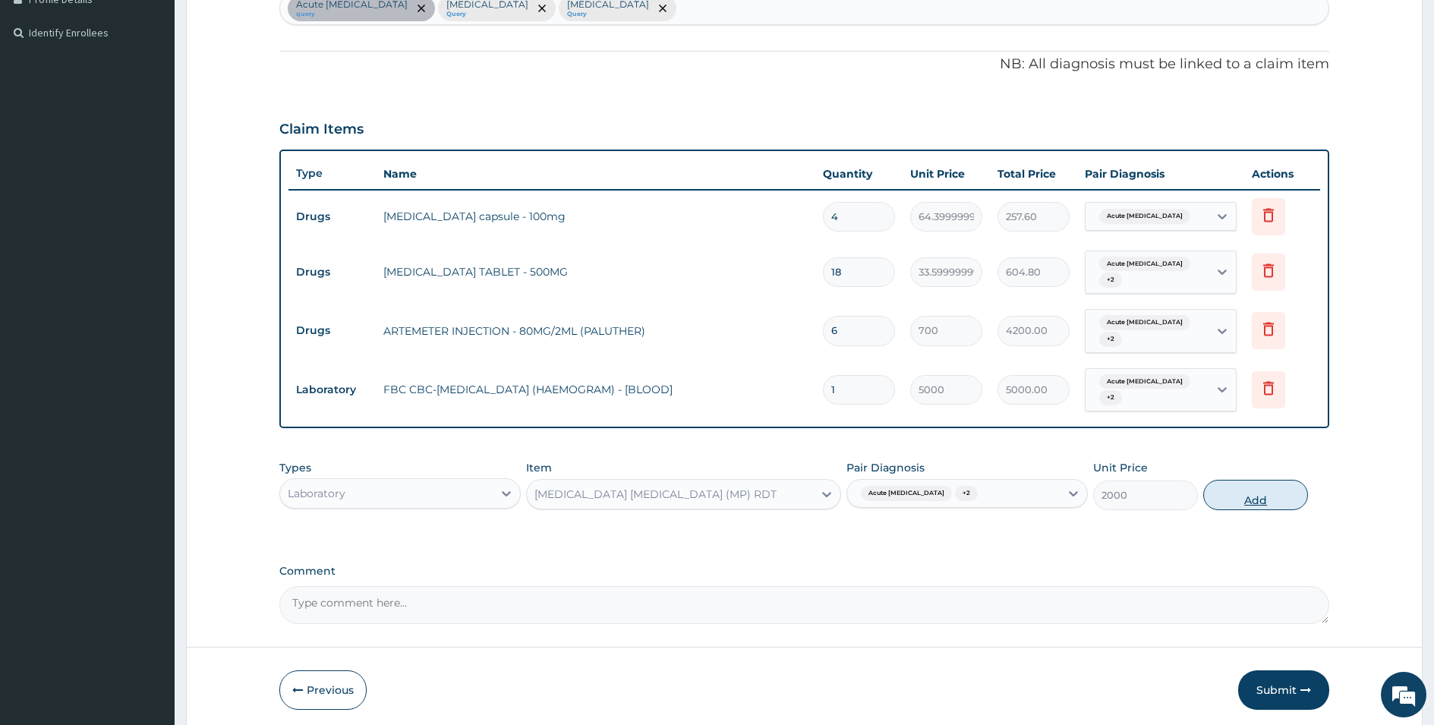
click at [1264, 488] on button "Add" at bounding box center [1256, 495] width 105 height 30
type input "0"
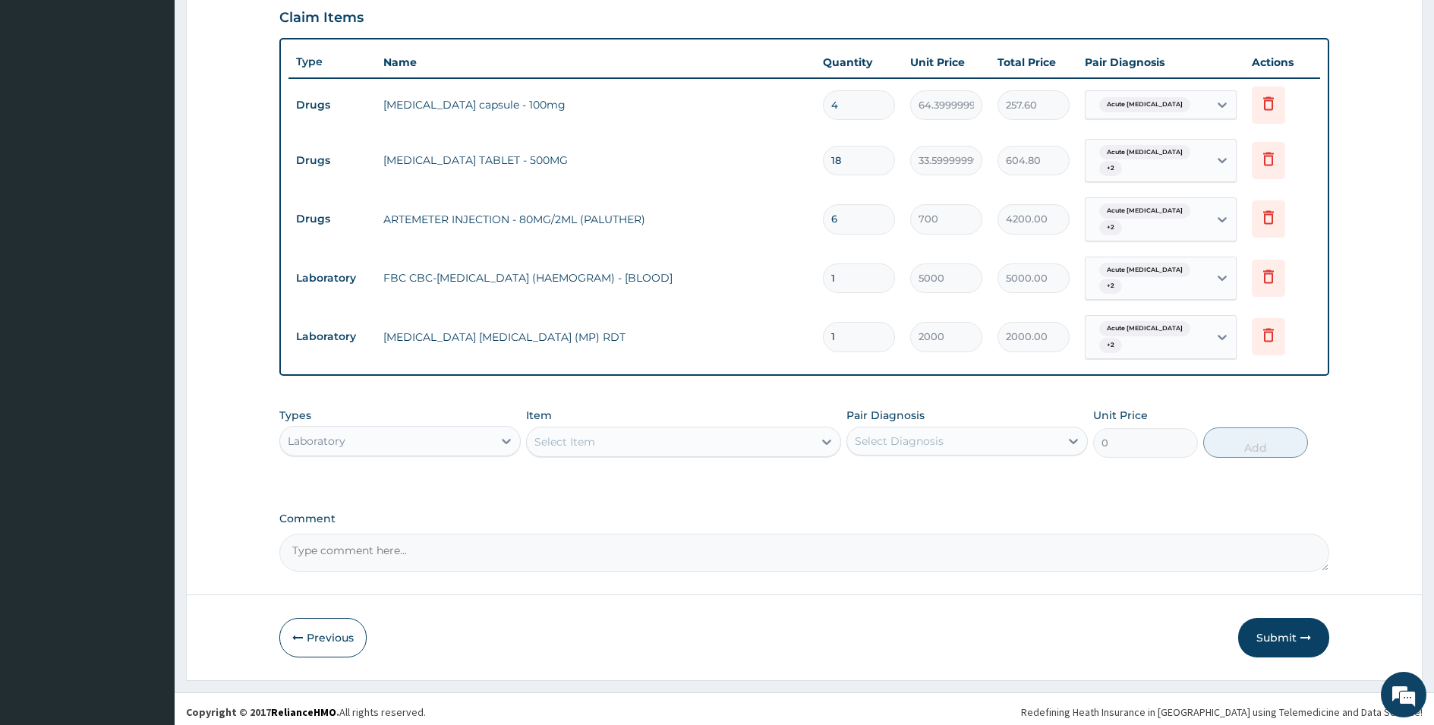
scroll to position [518, 0]
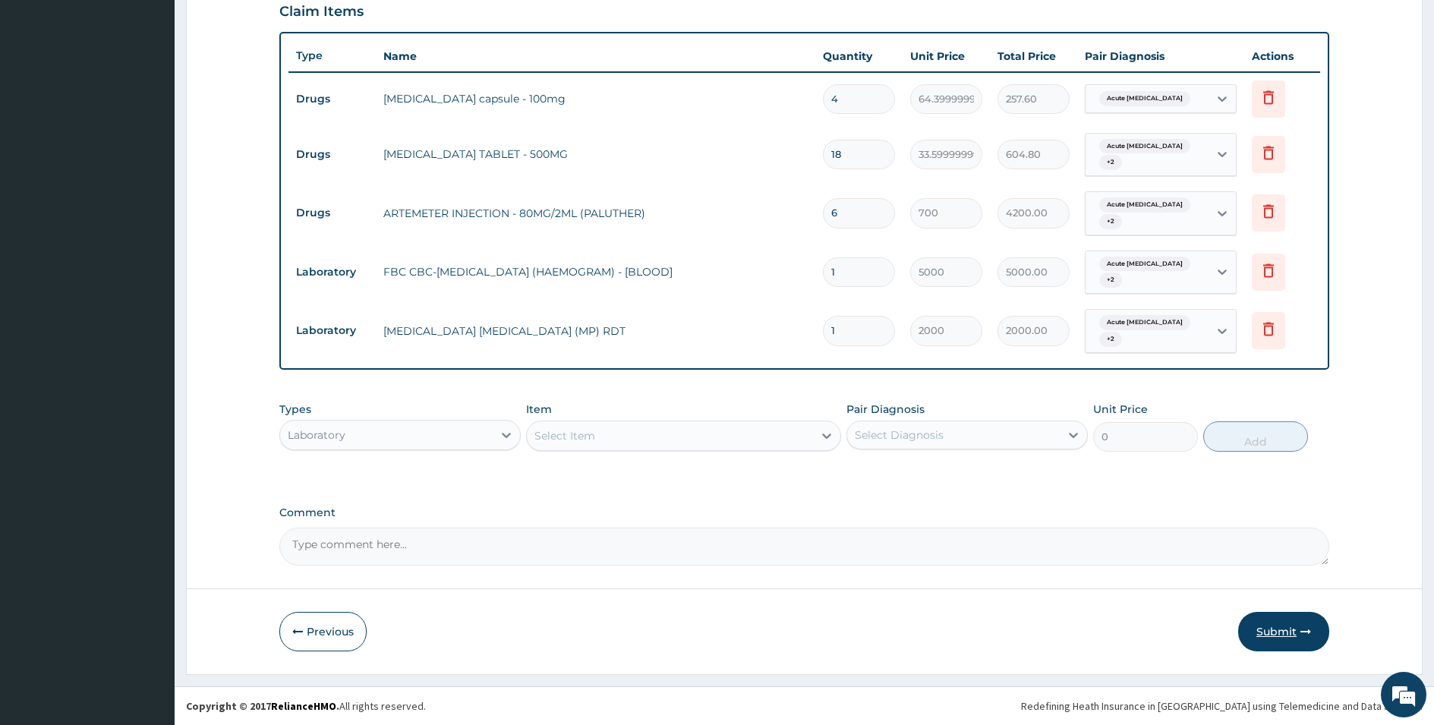
click at [1293, 636] on button "Submit" at bounding box center [1284, 631] width 91 height 39
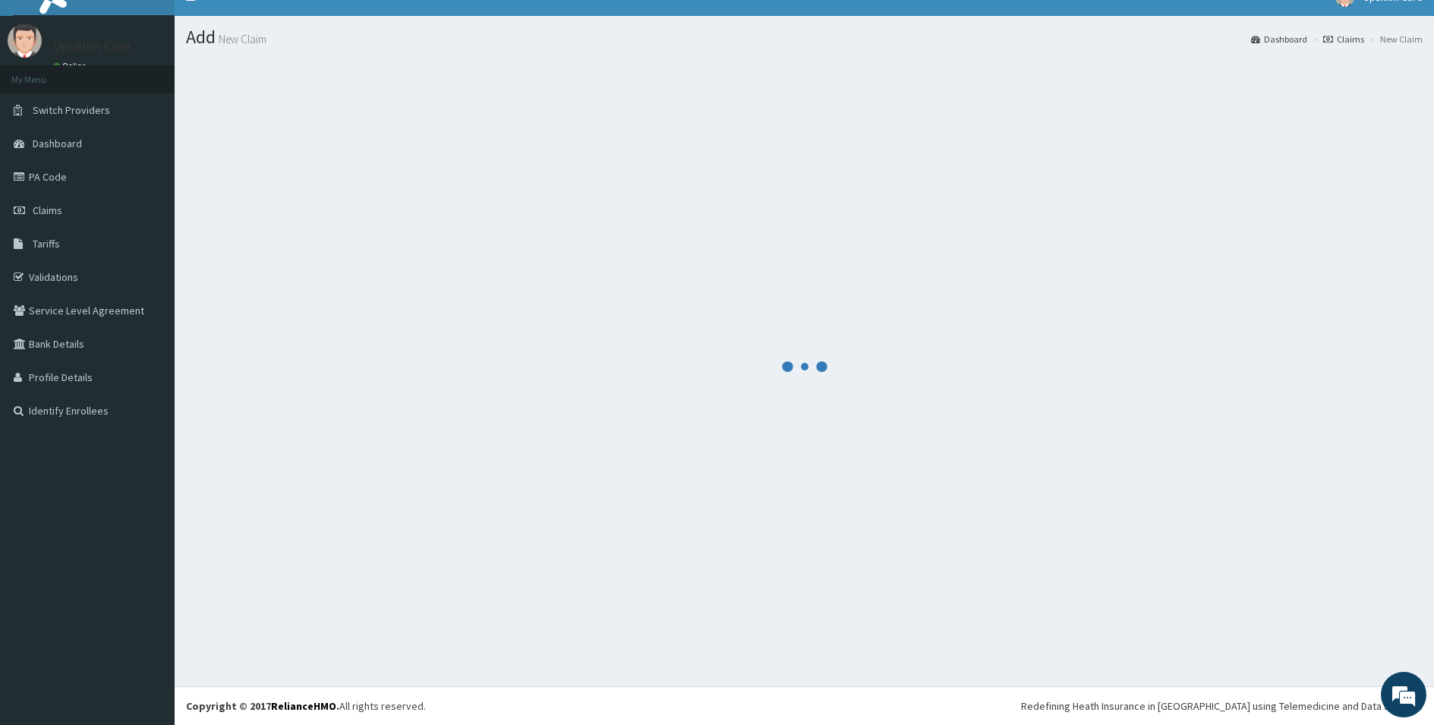
scroll to position [22, 0]
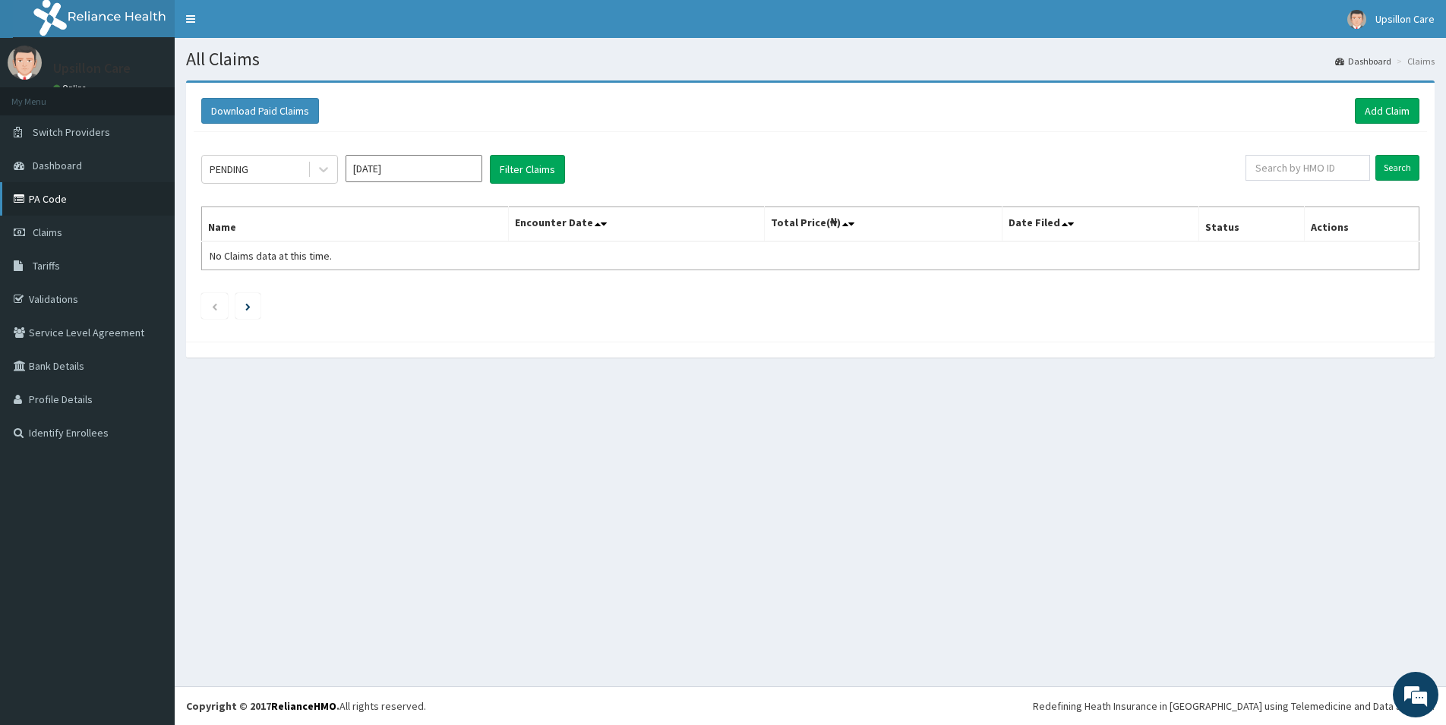
click at [55, 192] on link "PA Code" at bounding box center [87, 198] width 175 height 33
click at [1384, 116] on link "Add Claim" at bounding box center [1387, 111] width 65 height 26
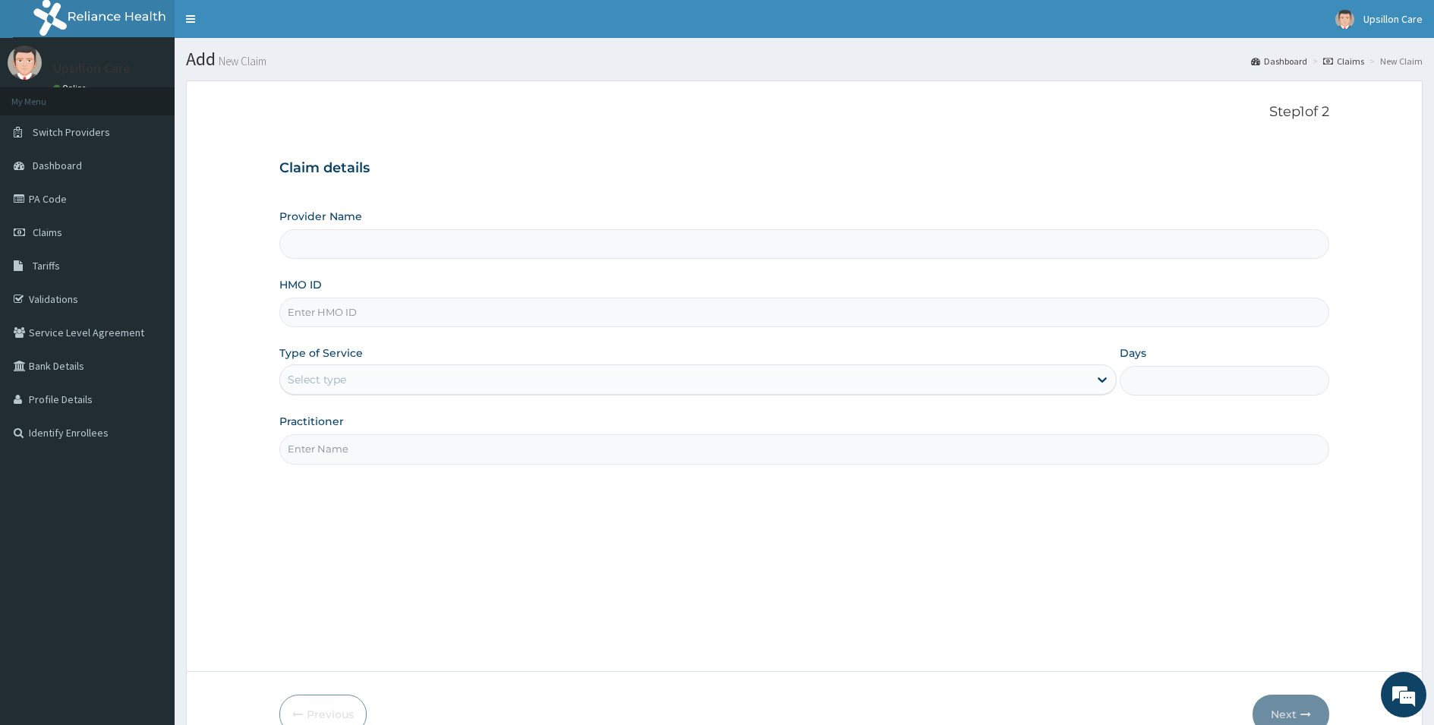
click at [407, 301] on input "HMO ID" at bounding box center [804, 313] width 1050 height 30
paste input "IFS/10089/A"
type input "IFS/10089/A"
type input "Upsillon Care hospital"
type input "IFS/10089/A"
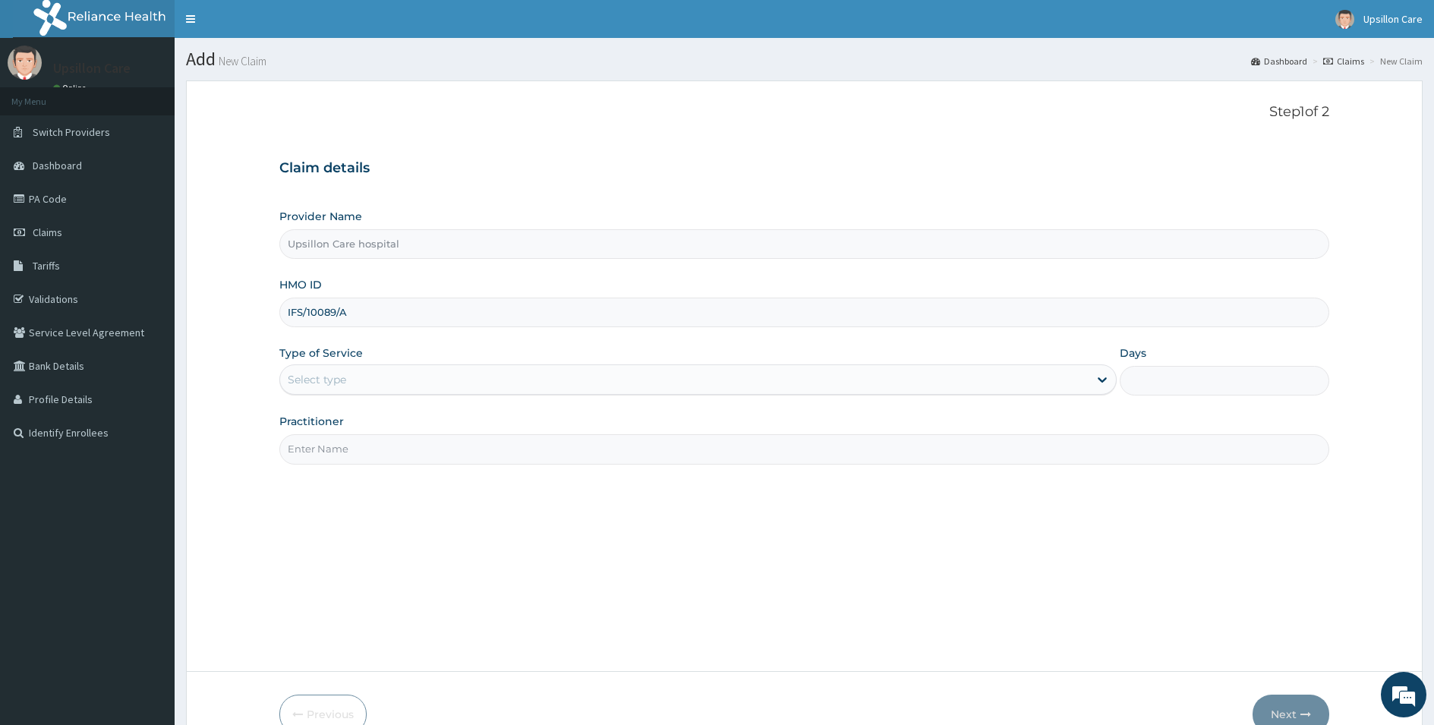
click at [352, 380] on div "Select type" at bounding box center [684, 380] width 809 height 24
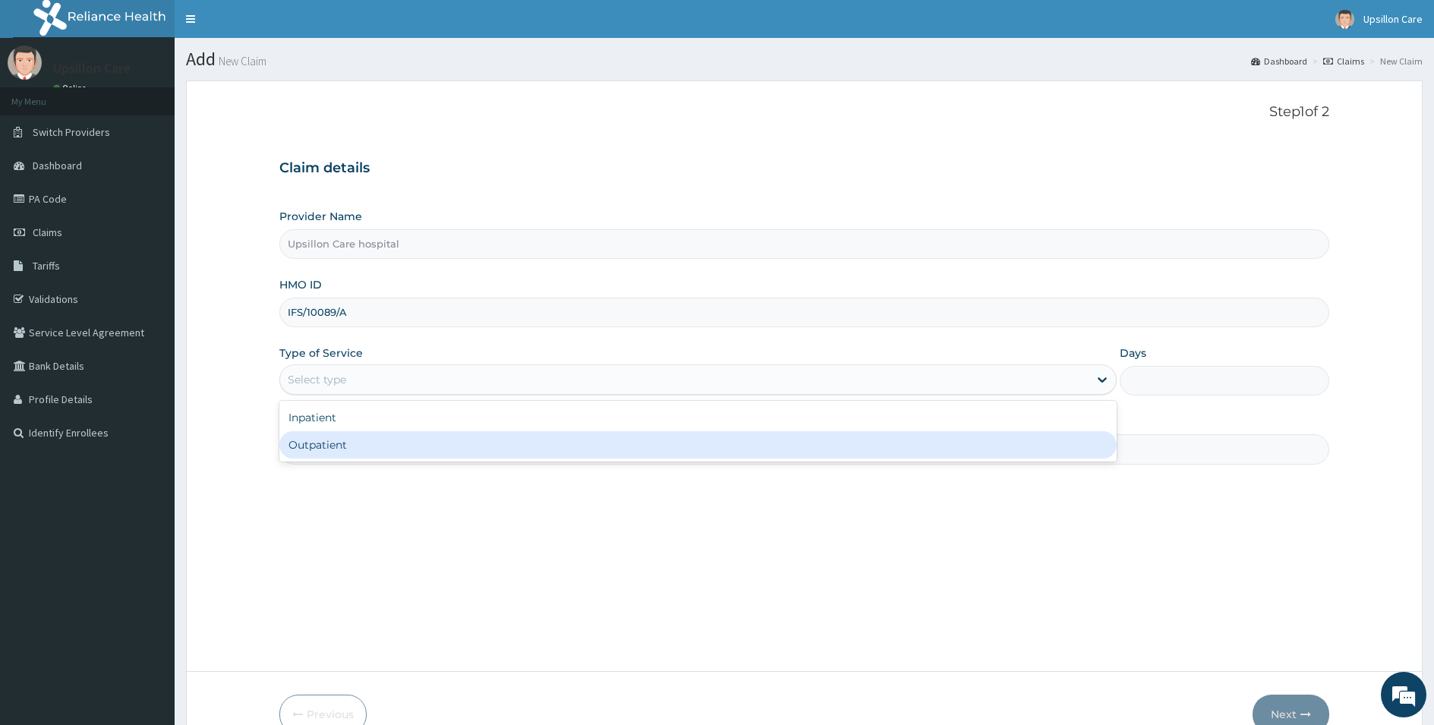
click at [339, 445] on div "Outpatient" at bounding box center [698, 444] width 838 height 27
type input "1"
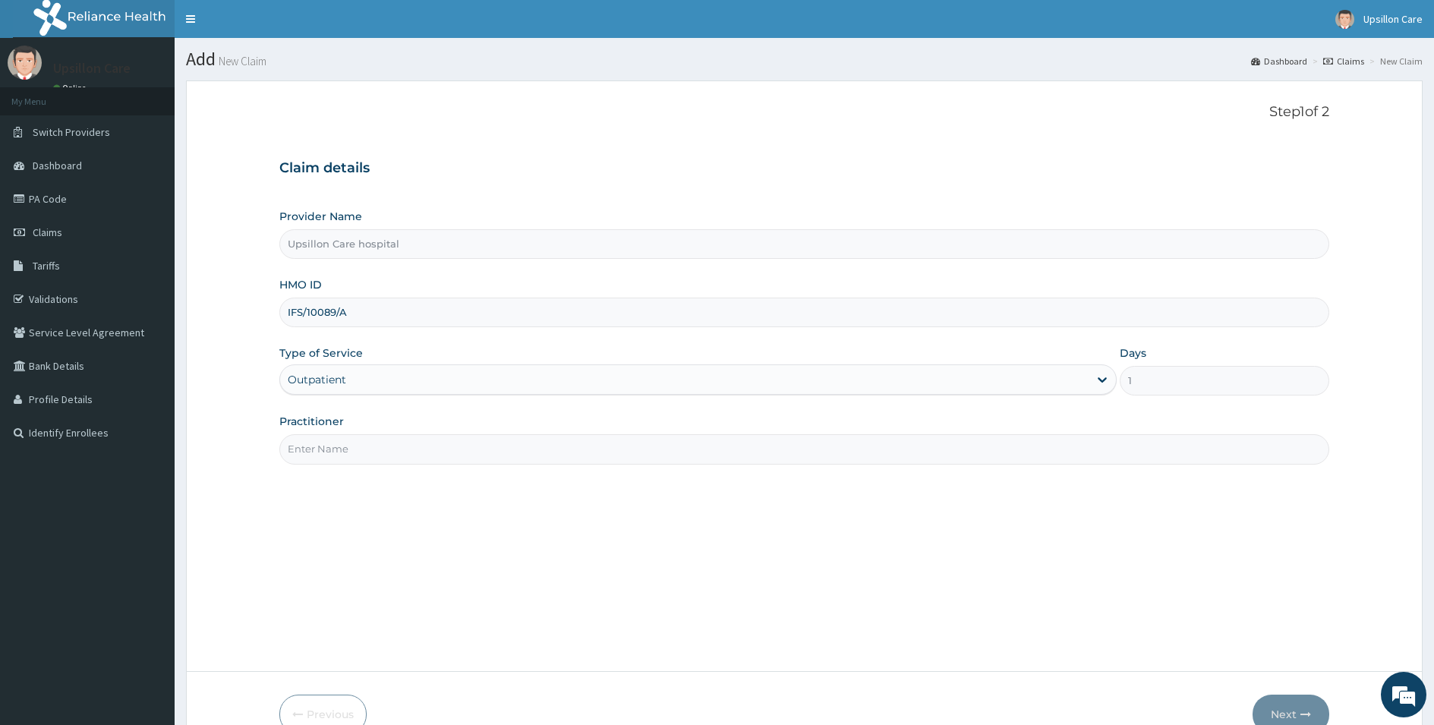
click at [373, 459] on input "Practitioner" at bounding box center [804, 449] width 1050 height 30
type input "[PERSON_NAME]"
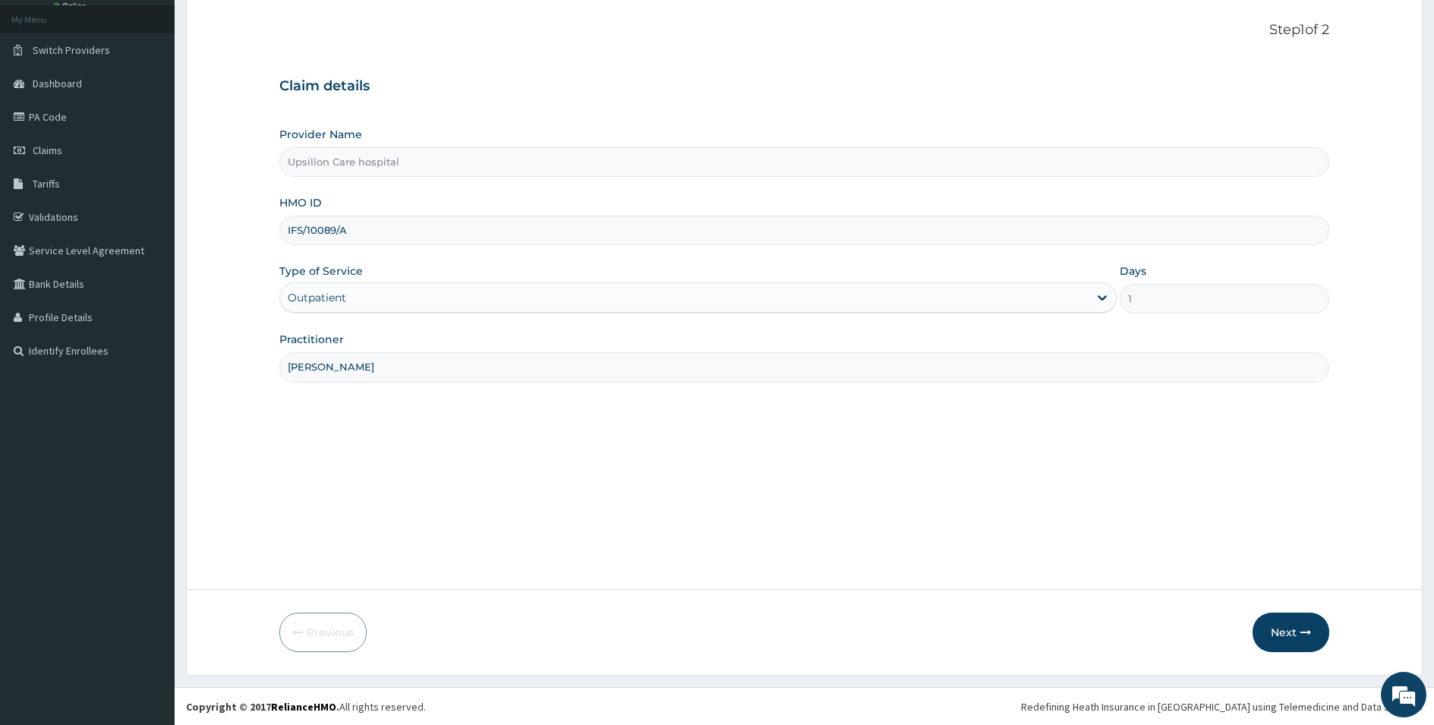
scroll to position [83, 0]
click at [1287, 638] on button "Next" at bounding box center [1291, 631] width 77 height 39
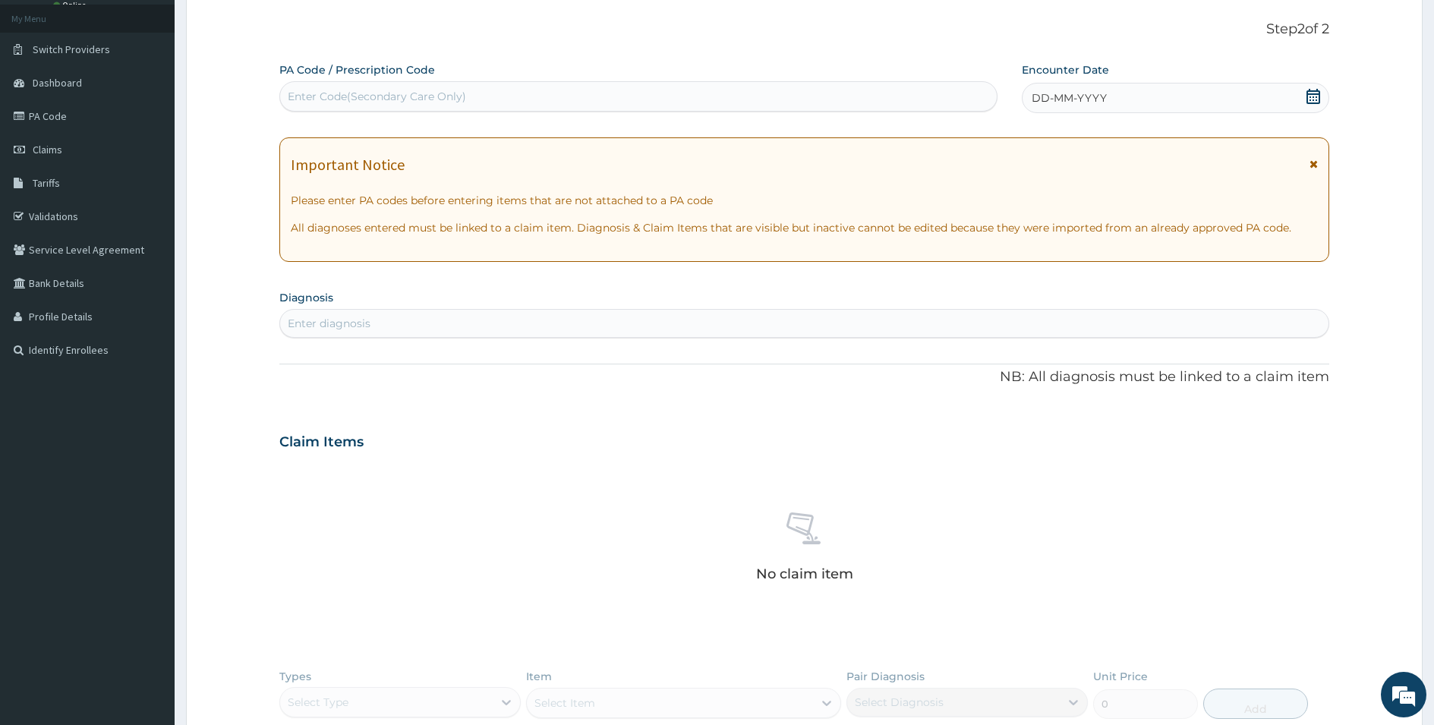
scroll to position [0, 0]
click at [504, 89] on div "Enter Code(Secondary Care Only)" at bounding box center [638, 96] width 717 height 24
paste input "PA/21F448"
type input "PA/21F448"
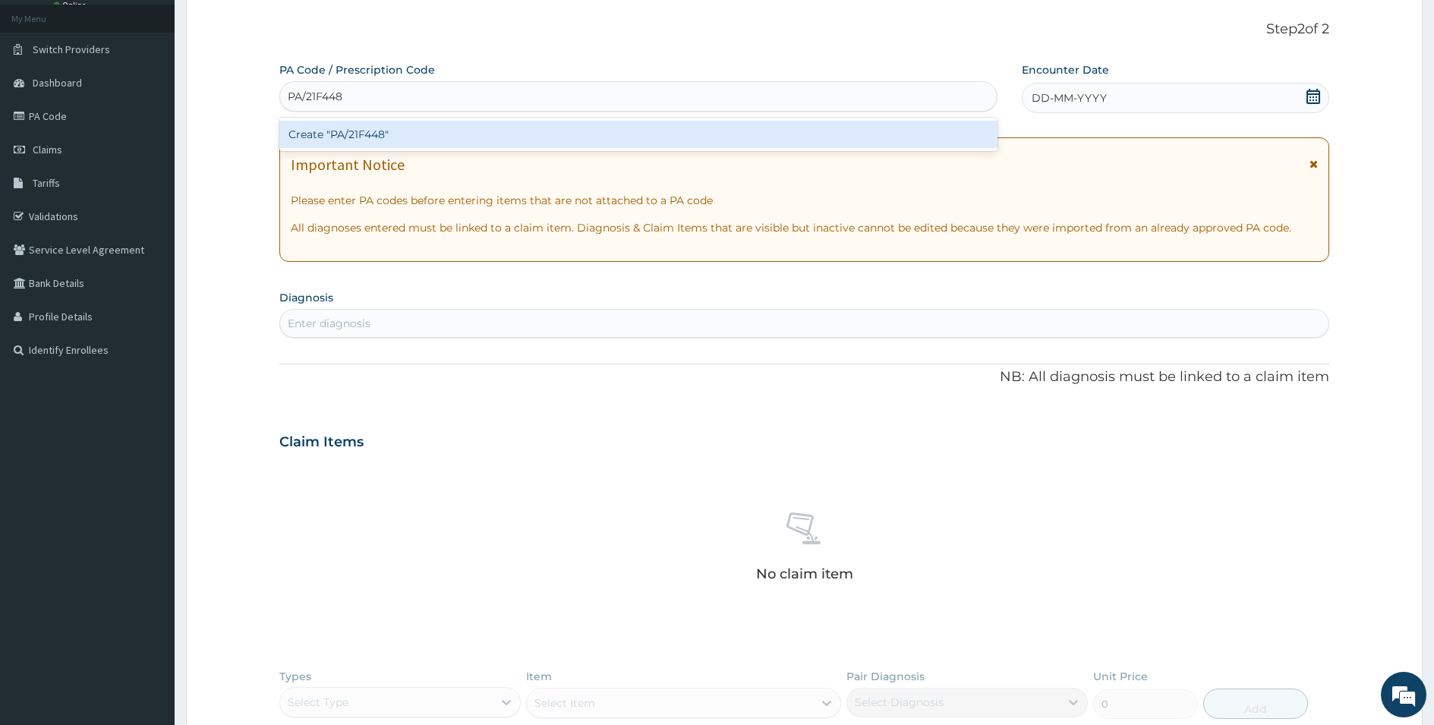
click at [442, 128] on div "Create "PA/21F448"" at bounding box center [638, 134] width 718 height 27
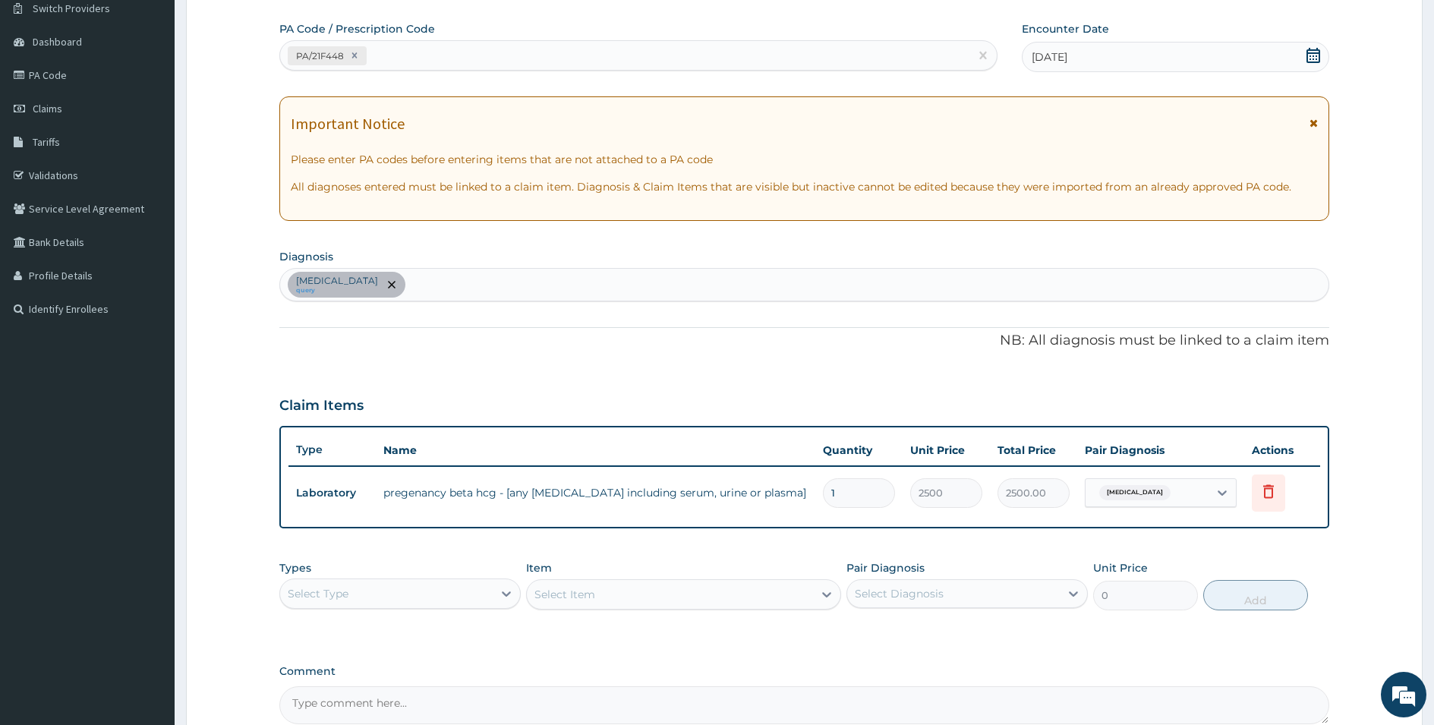
scroll to position [235, 0]
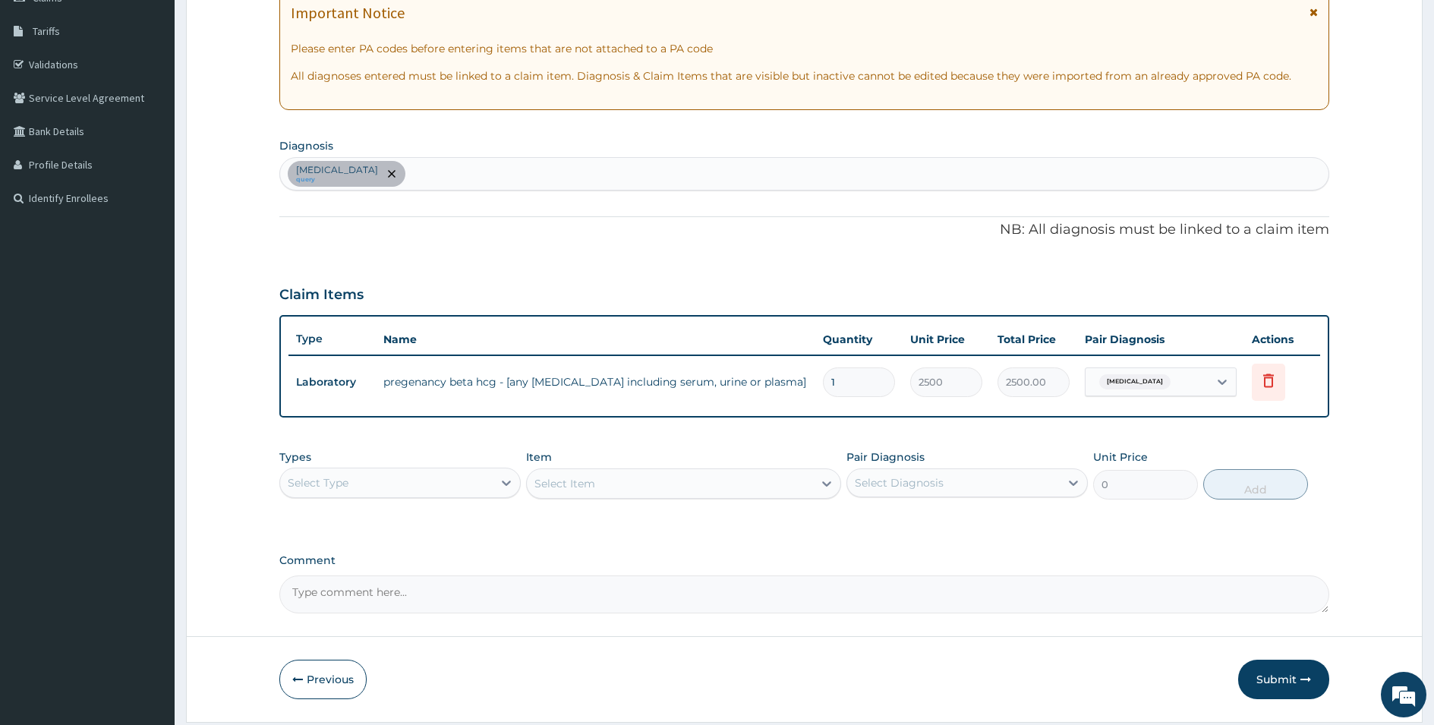
click at [529, 185] on div "[MEDICAL_DATA] query" at bounding box center [804, 174] width 1049 height 32
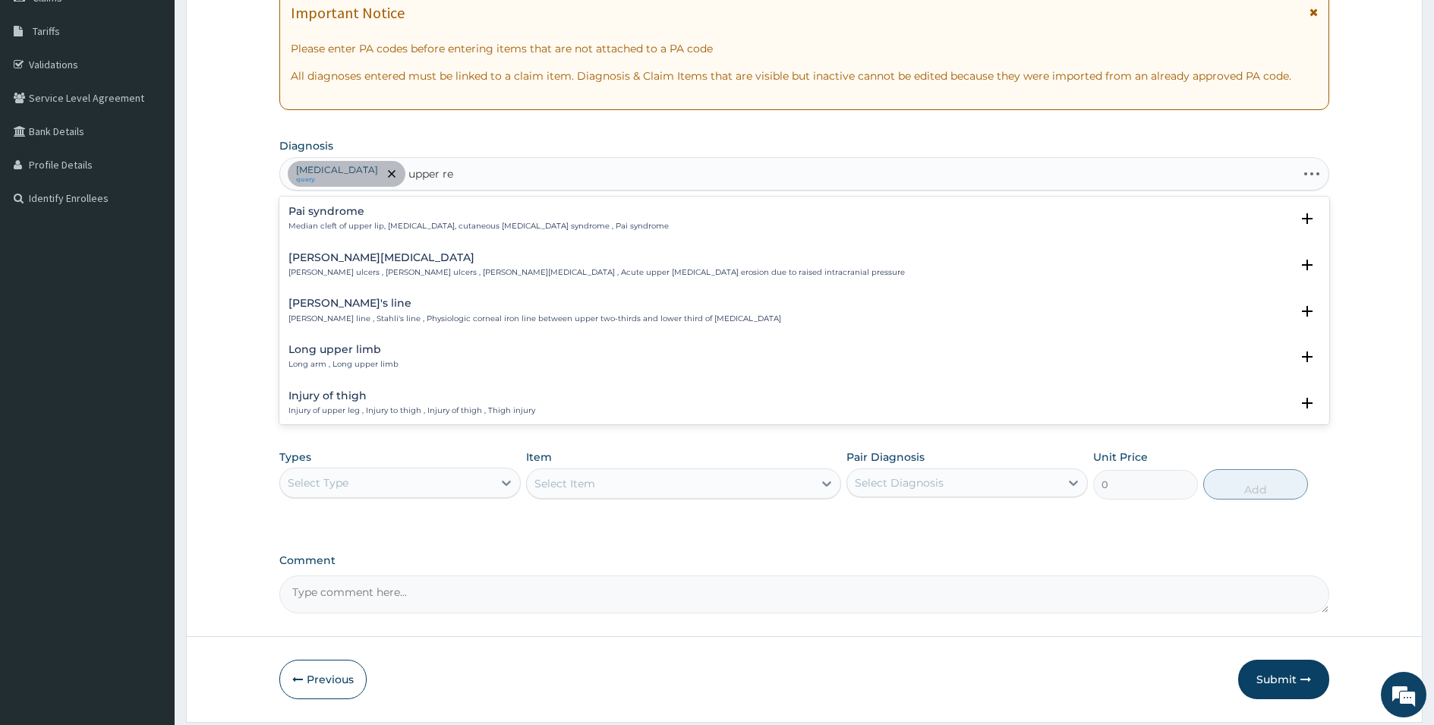
type input "upper res"
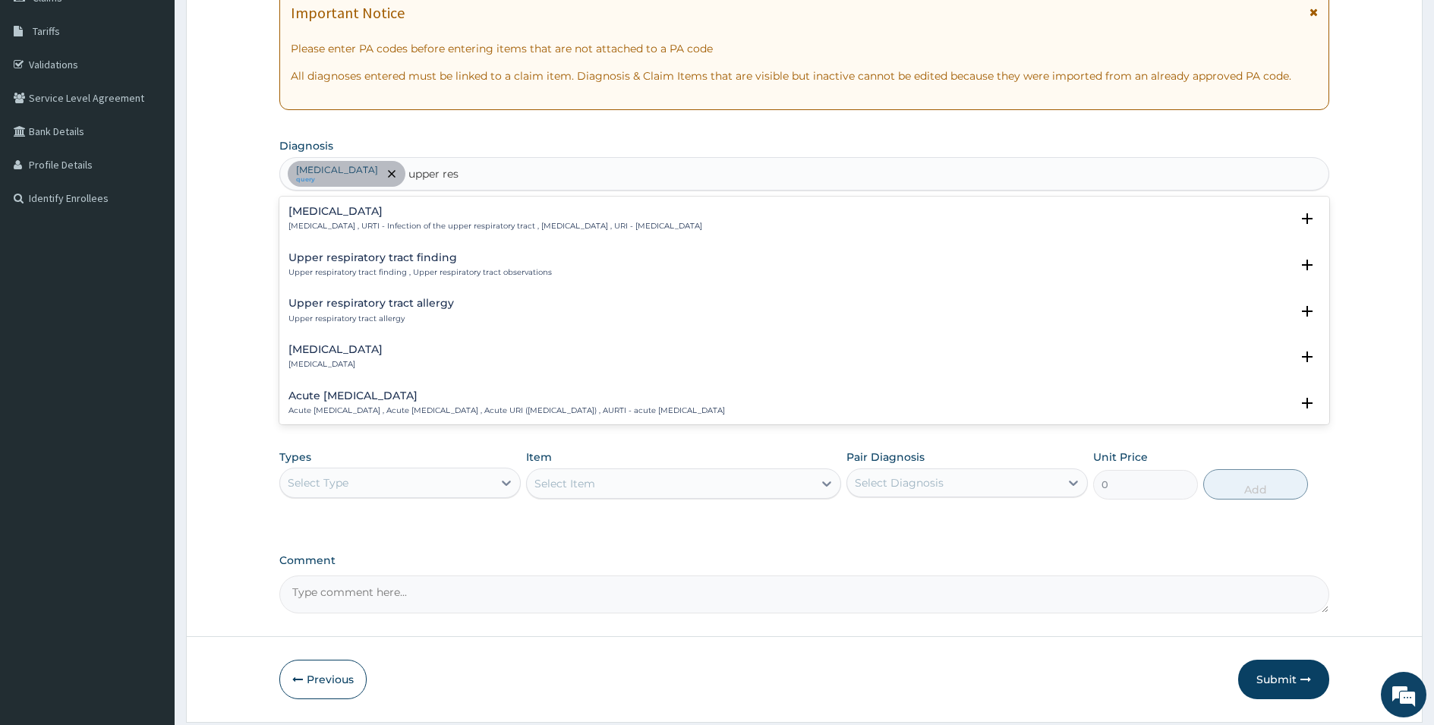
click at [361, 223] on p "[MEDICAL_DATA] , URTI - Infection of the upper respiratory tract , [MEDICAL_DAT…" at bounding box center [496, 226] width 414 height 11
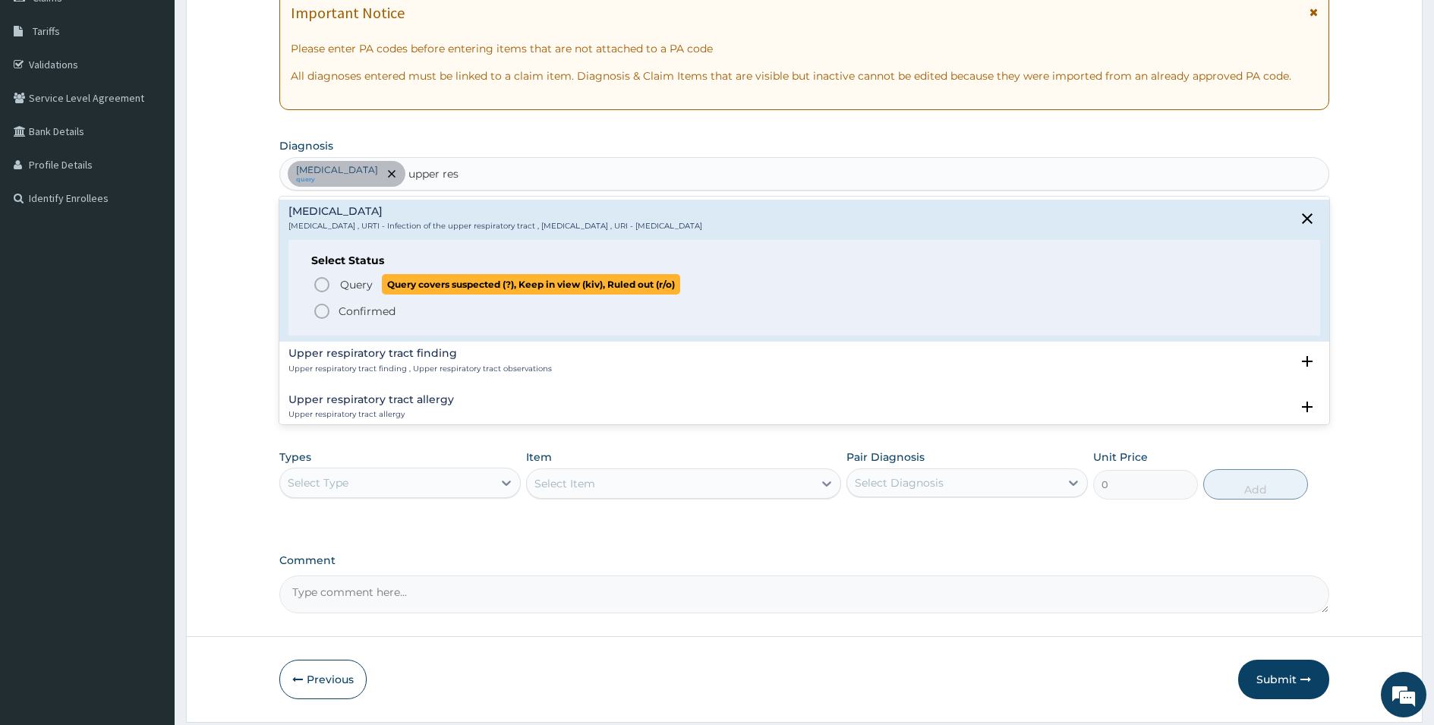
click at [360, 288] on span "Query" at bounding box center [356, 284] width 33 height 15
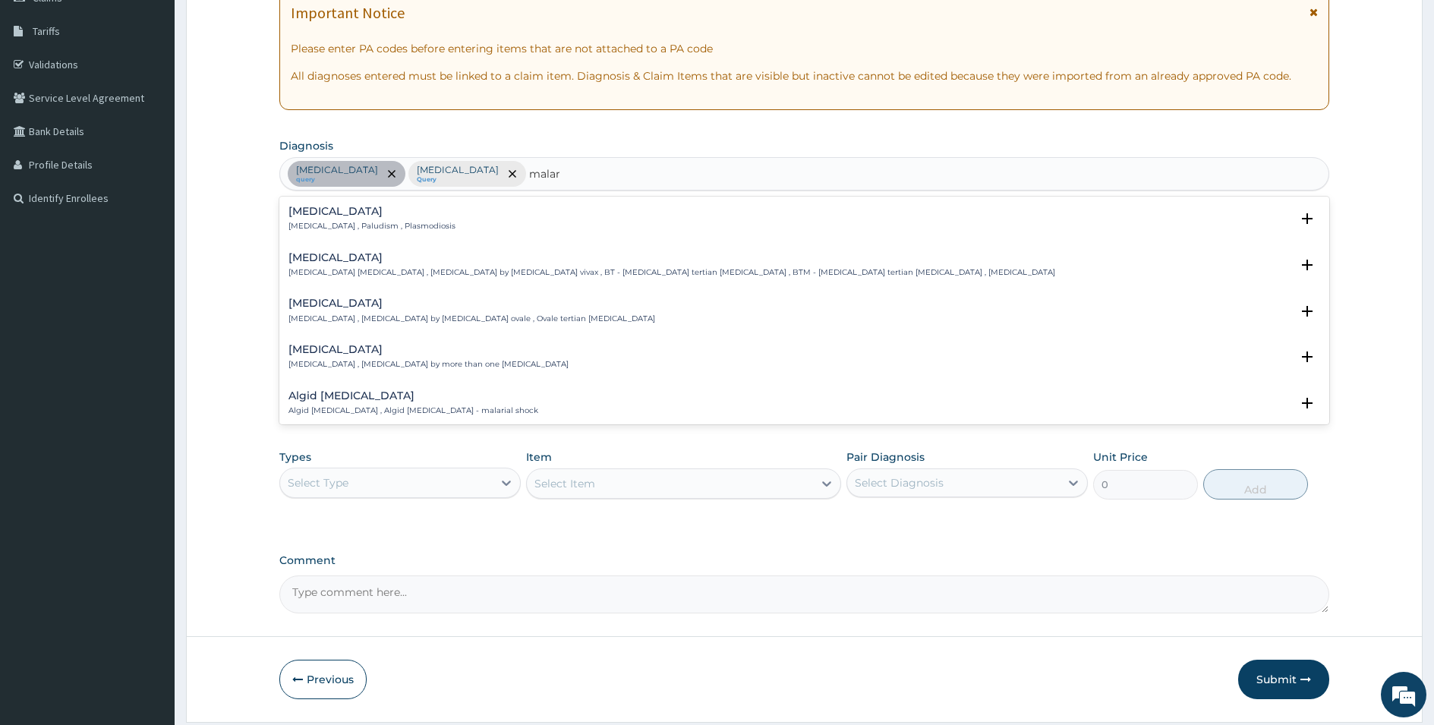
type input "malari"
click at [401, 216] on h4 "[MEDICAL_DATA]" at bounding box center [372, 211] width 167 height 11
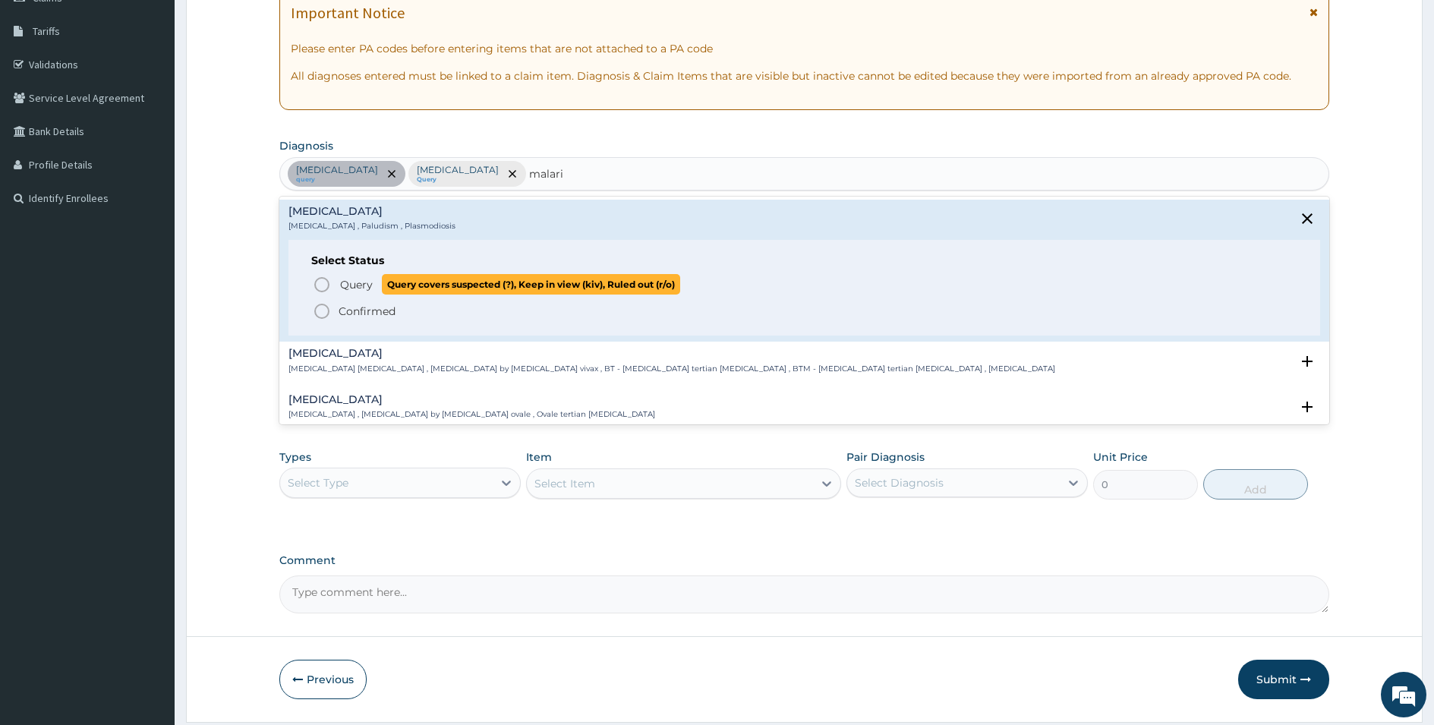
click at [367, 282] on span "Query" at bounding box center [356, 284] width 33 height 15
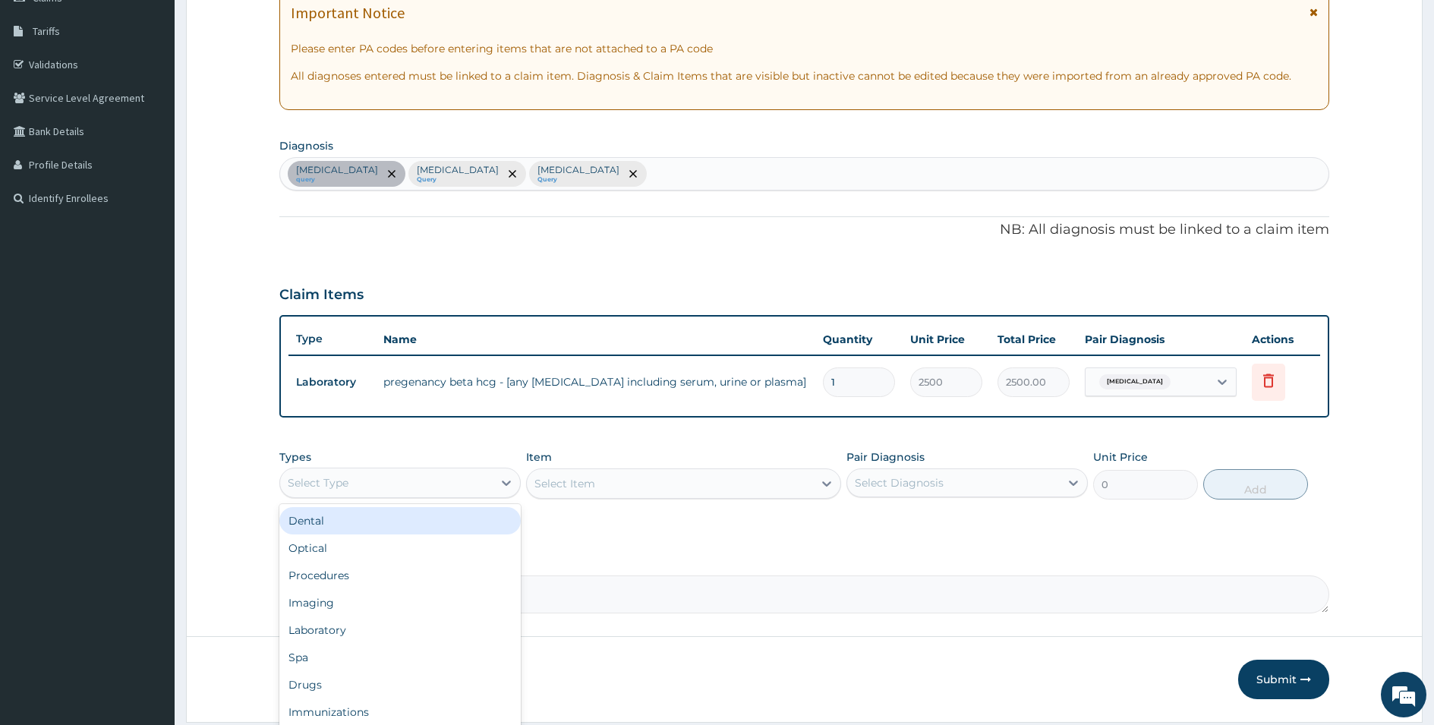
click at [361, 488] on div "Select Type" at bounding box center [386, 483] width 213 height 24
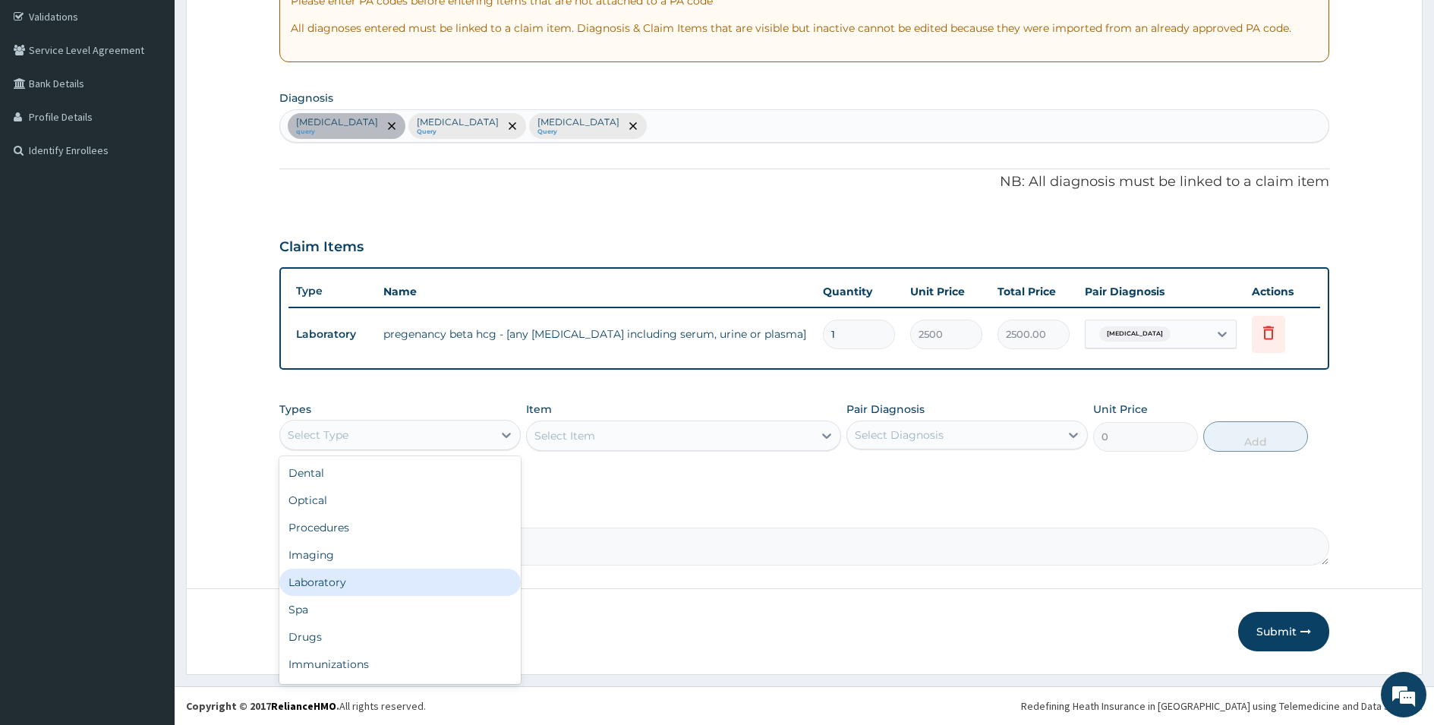
click at [318, 585] on div "Laboratory" at bounding box center [399, 582] width 241 height 27
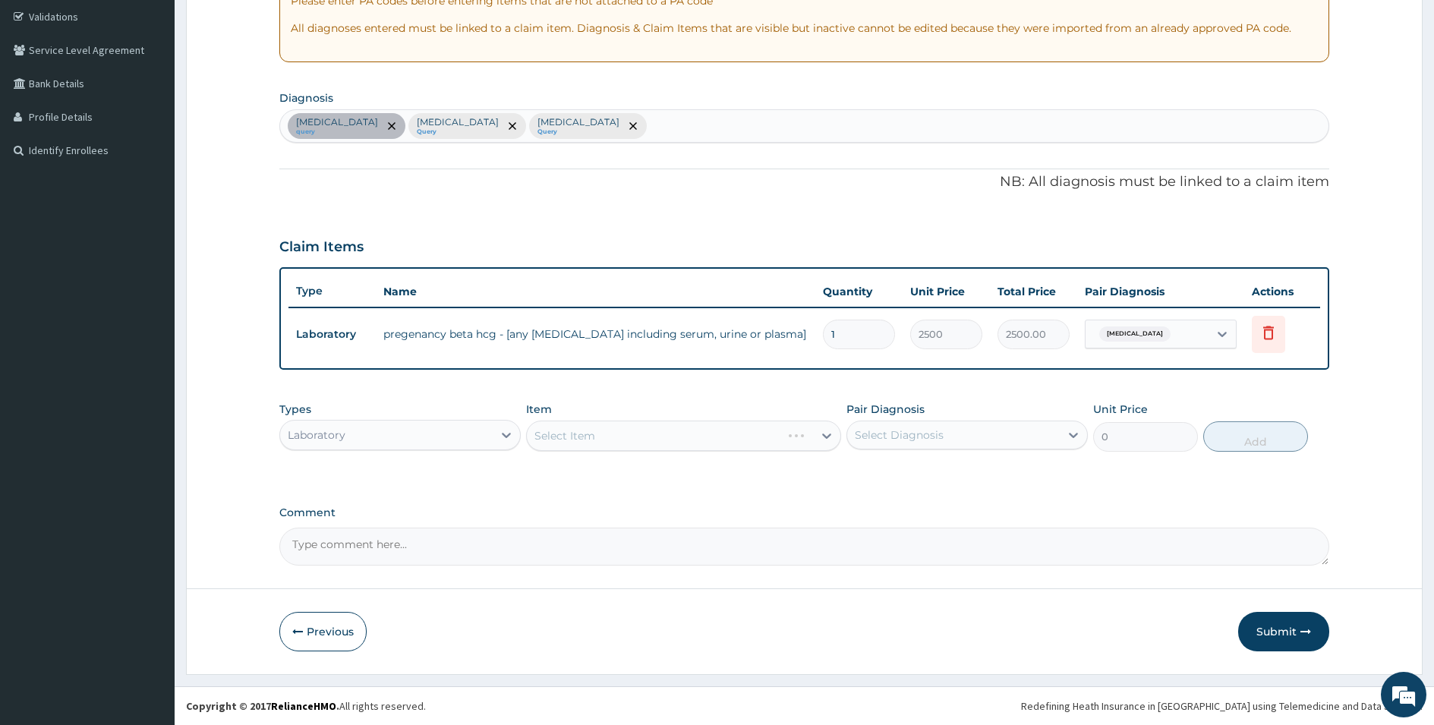
click at [610, 431] on div "Select Item" at bounding box center [683, 436] width 315 height 30
click at [610, 431] on div "Select Item" at bounding box center [670, 436] width 286 height 24
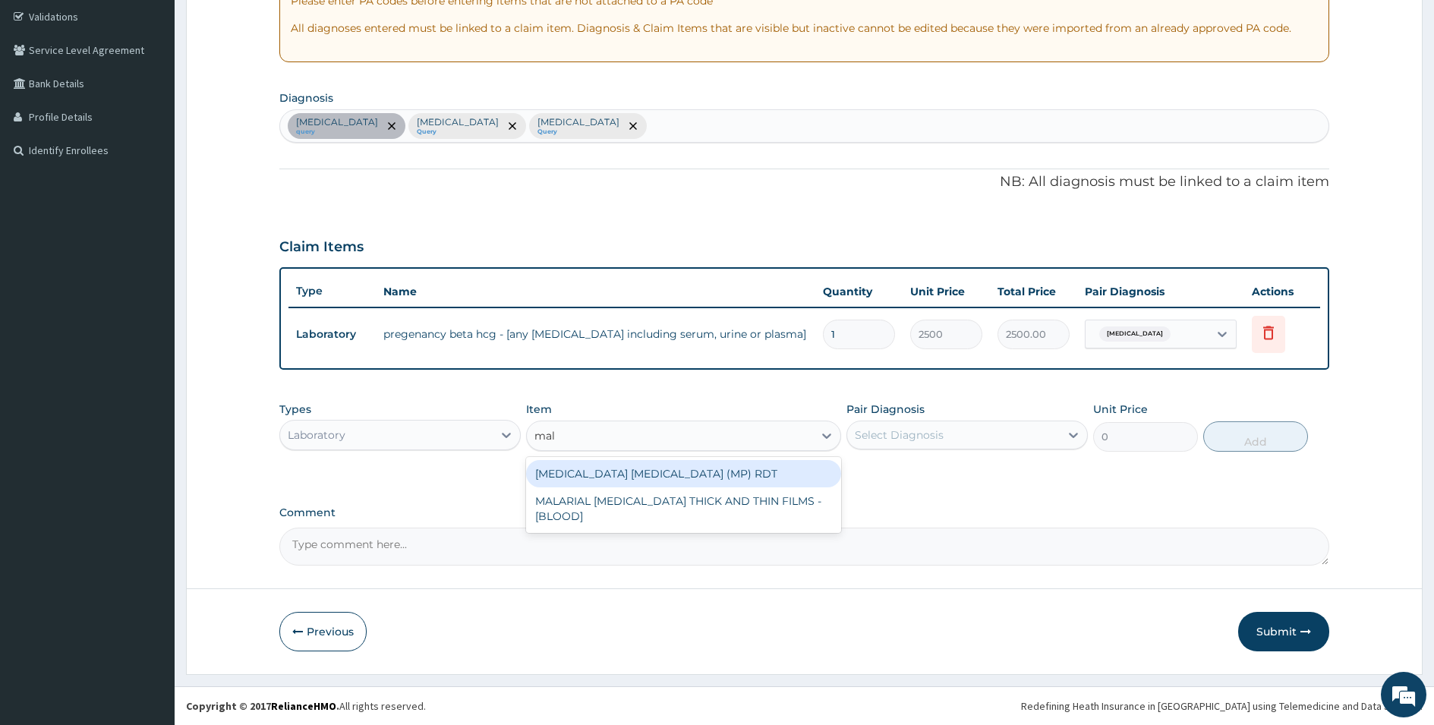
type input "mala"
click at [676, 474] on div "[MEDICAL_DATA] [MEDICAL_DATA] (MP) RDT" at bounding box center [683, 473] width 315 height 27
type input "2000"
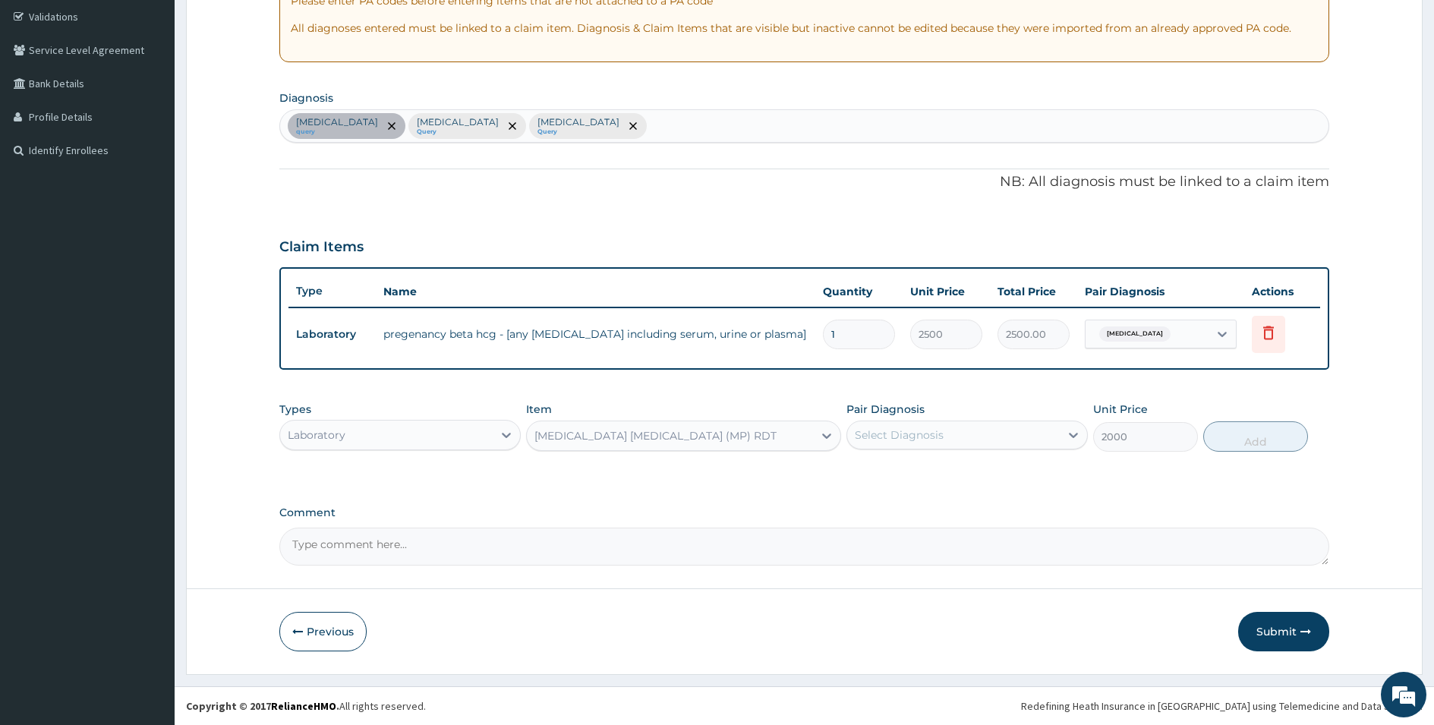
click at [908, 445] on div "Select Diagnosis" at bounding box center [953, 435] width 213 height 24
click at [904, 477] on label "[MEDICAL_DATA]" at bounding box center [919, 472] width 94 height 15
checkbox input "true"
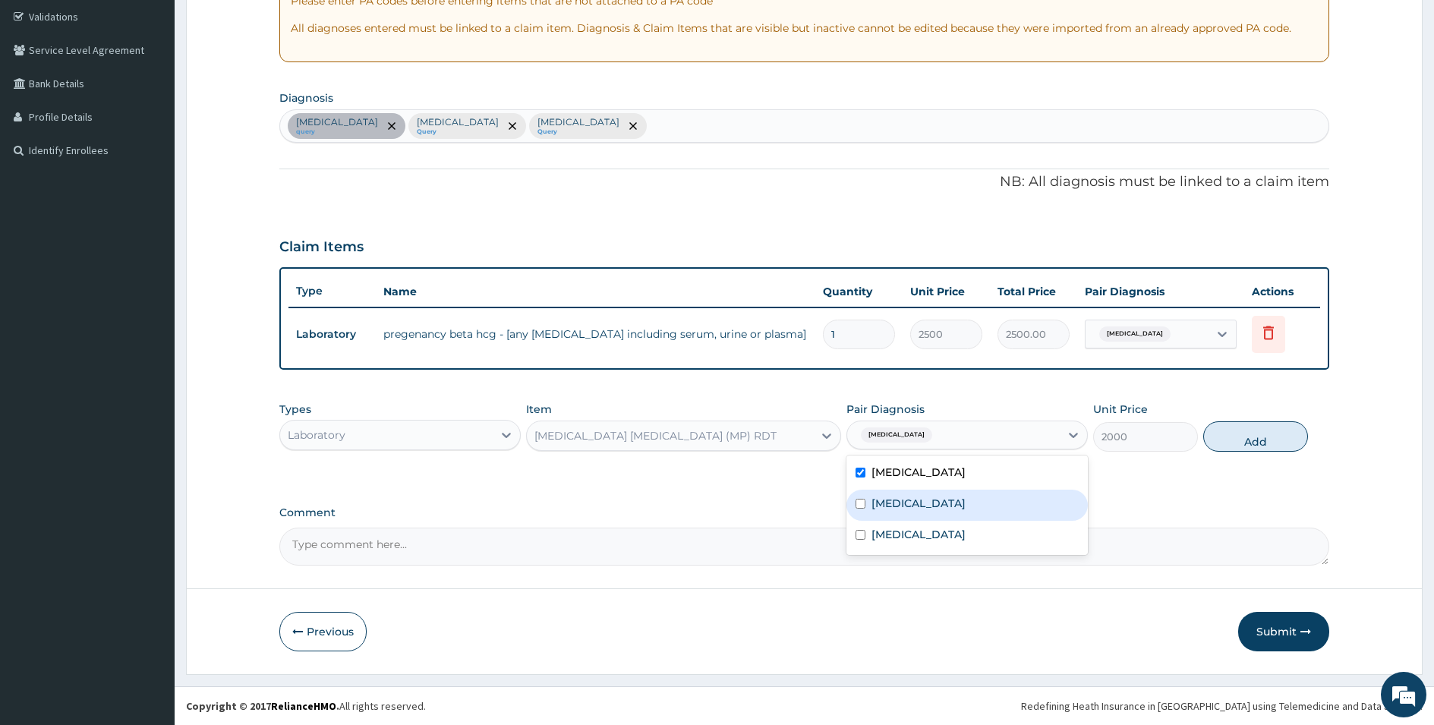
click at [898, 502] on label "[MEDICAL_DATA]" at bounding box center [919, 503] width 94 height 15
checkbox input "true"
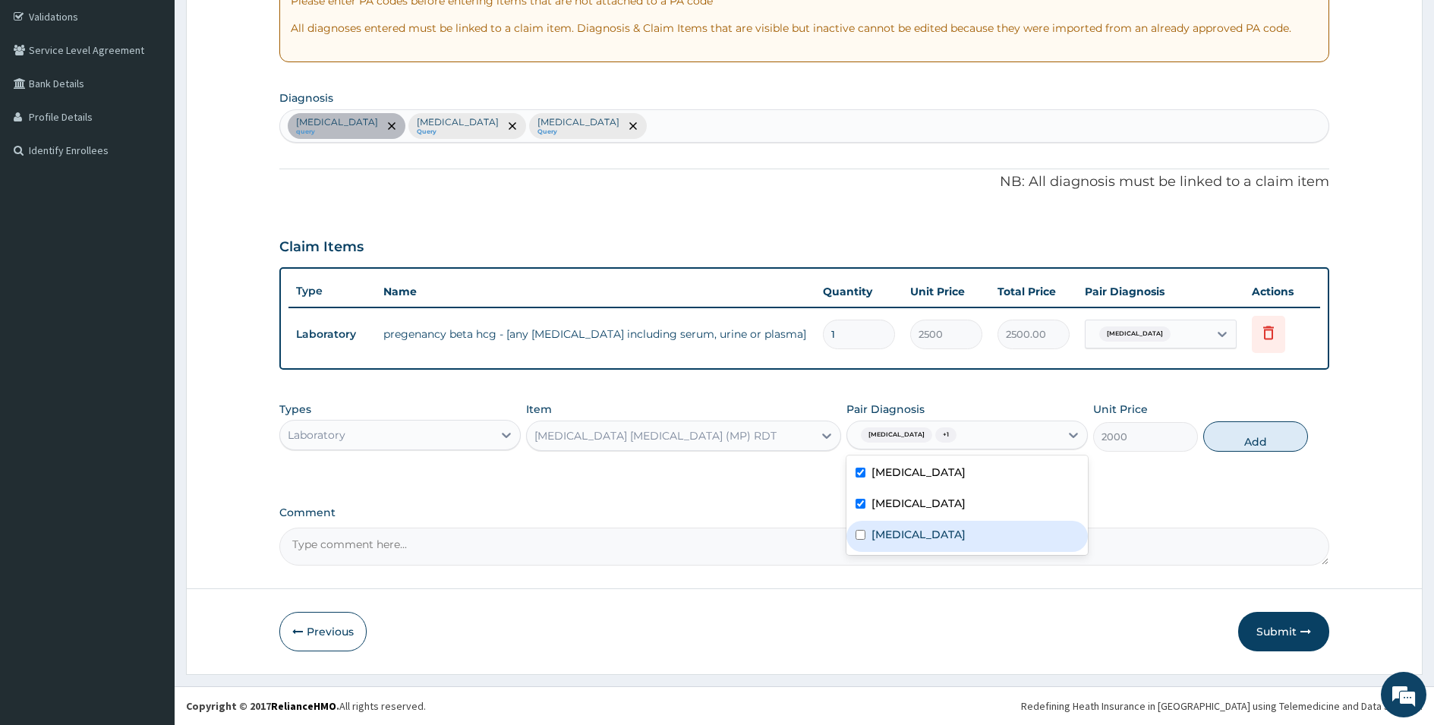
click at [891, 525] on div "[MEDICAL_DATA]" at bounding box center [967, 536] width 241 height 31
checkbox input "true"
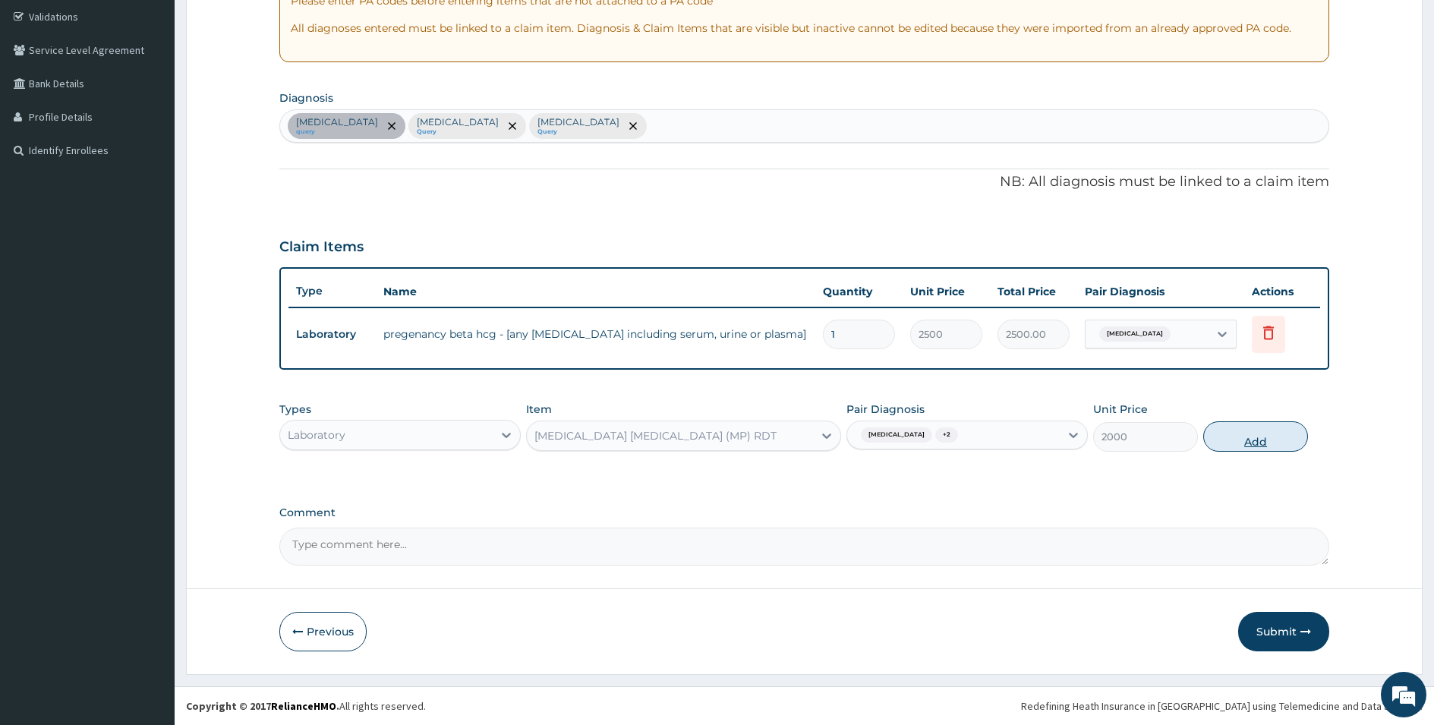
click at [1261, 430] on button "Add" at bounding box center [1256, 436] width 105 height 30
type input "0"
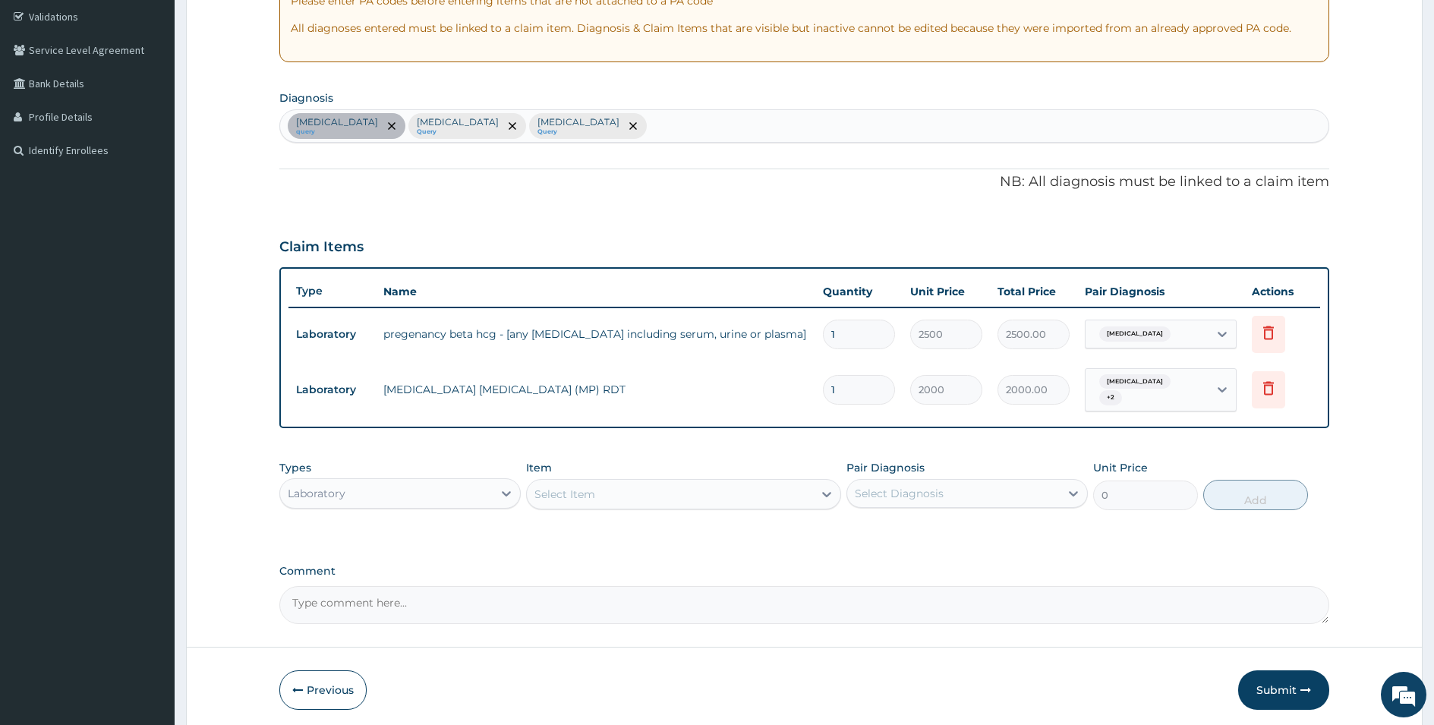
click at [684, 497] on div "Select Item" at bounding box center [670, 494] width 286 height 24
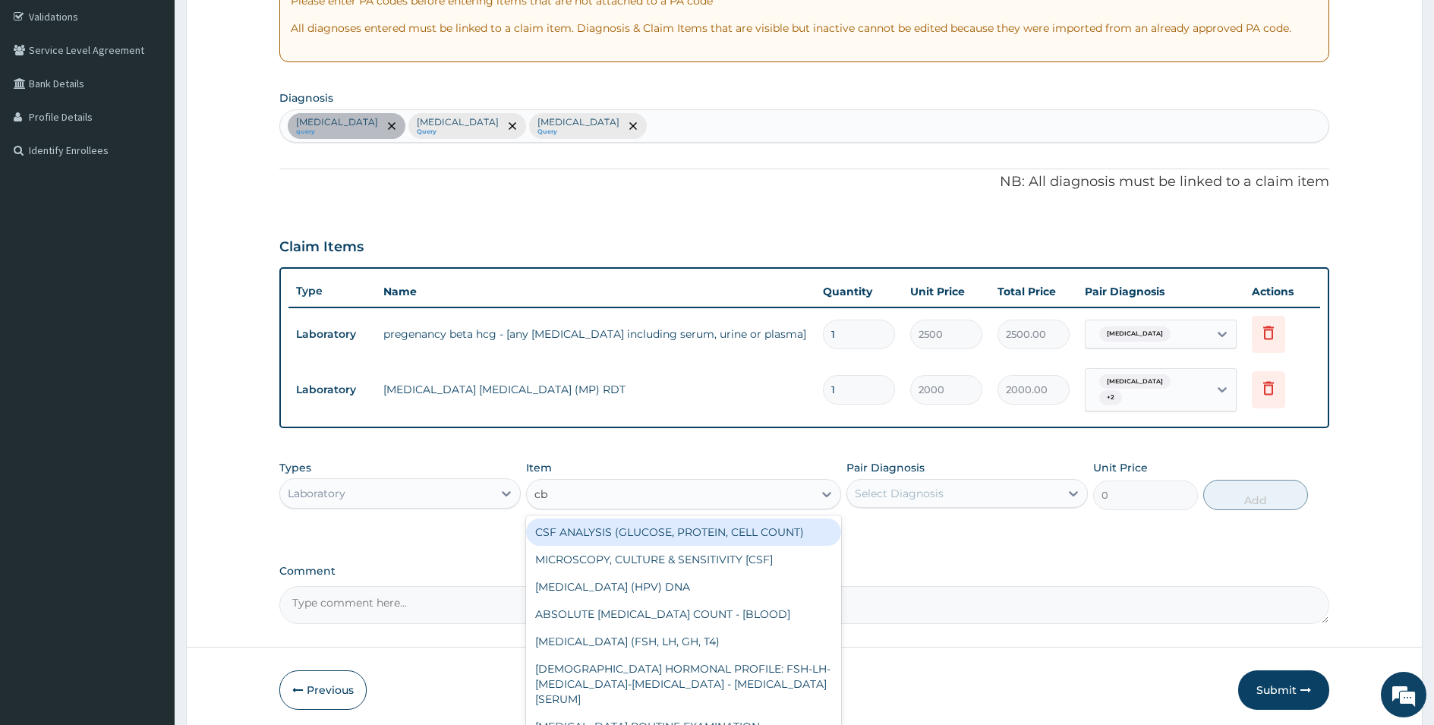
type input "cbc"
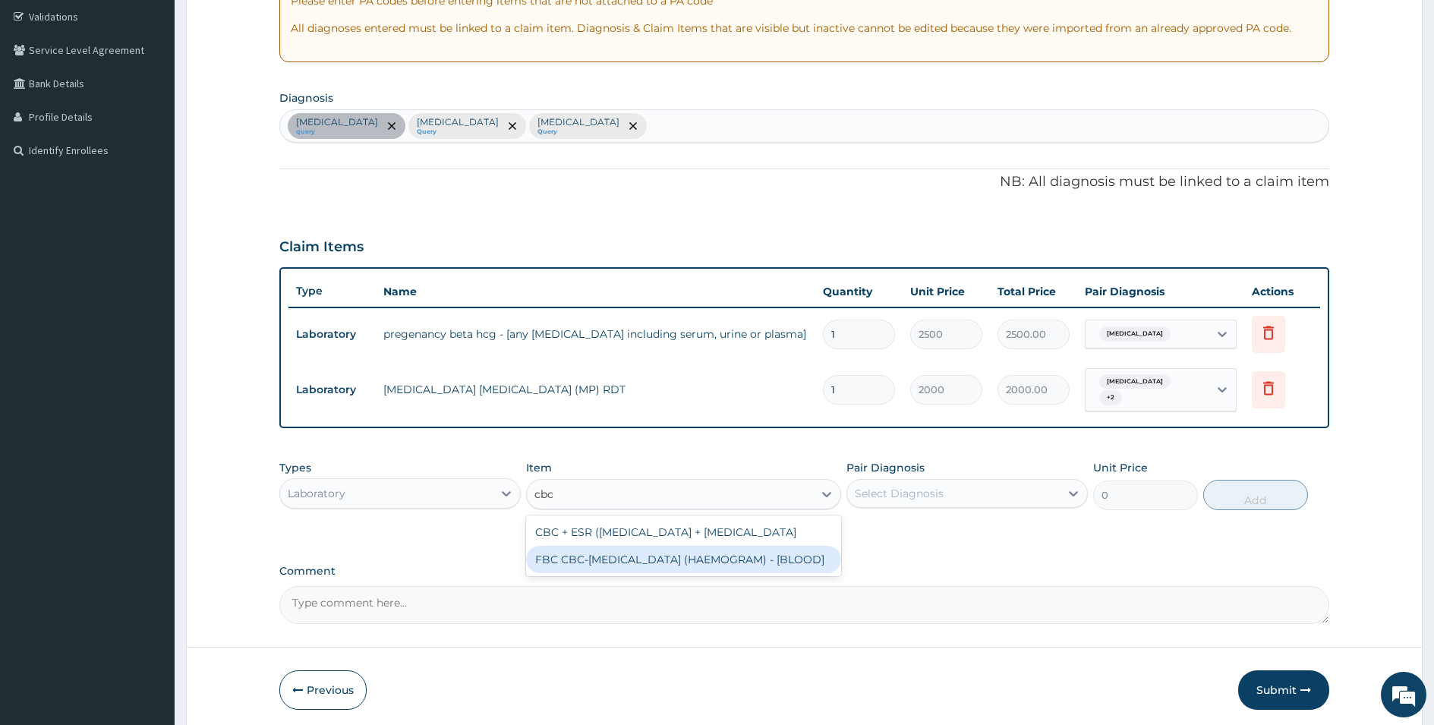
click at [630, 573] on div "FBC CBC-[MEDICAL_DATA] (HAEMOGRAM) - [BLOOD]" at bounding box center [683, 559] width 315 height 27
type input "5000"
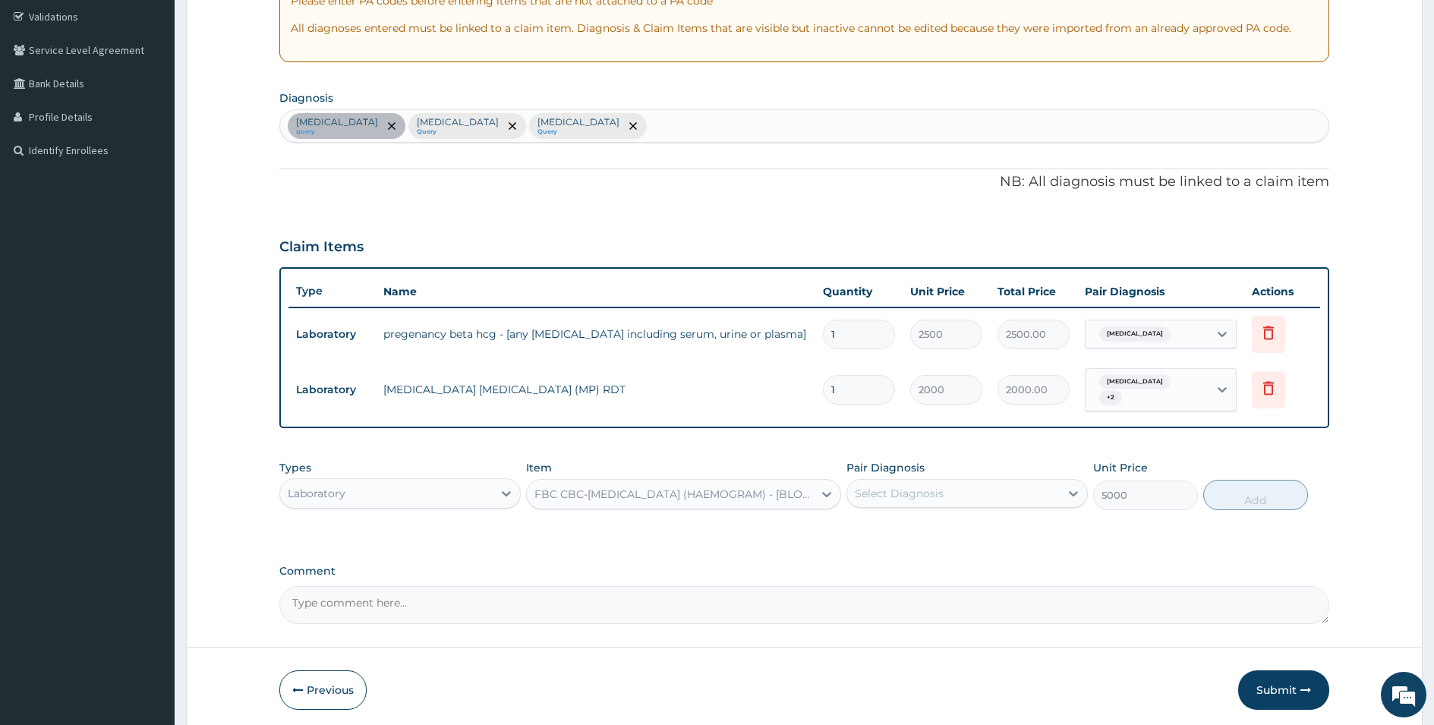
click at [986, 498] on div "Select Diagnosis" at bounding box center [953, 493] width 213 height 24
click at [931, 554] on label "[MEDICAL_DATA]" at bounding box center [919, 561] width 94 height 15
checkbox input "true"
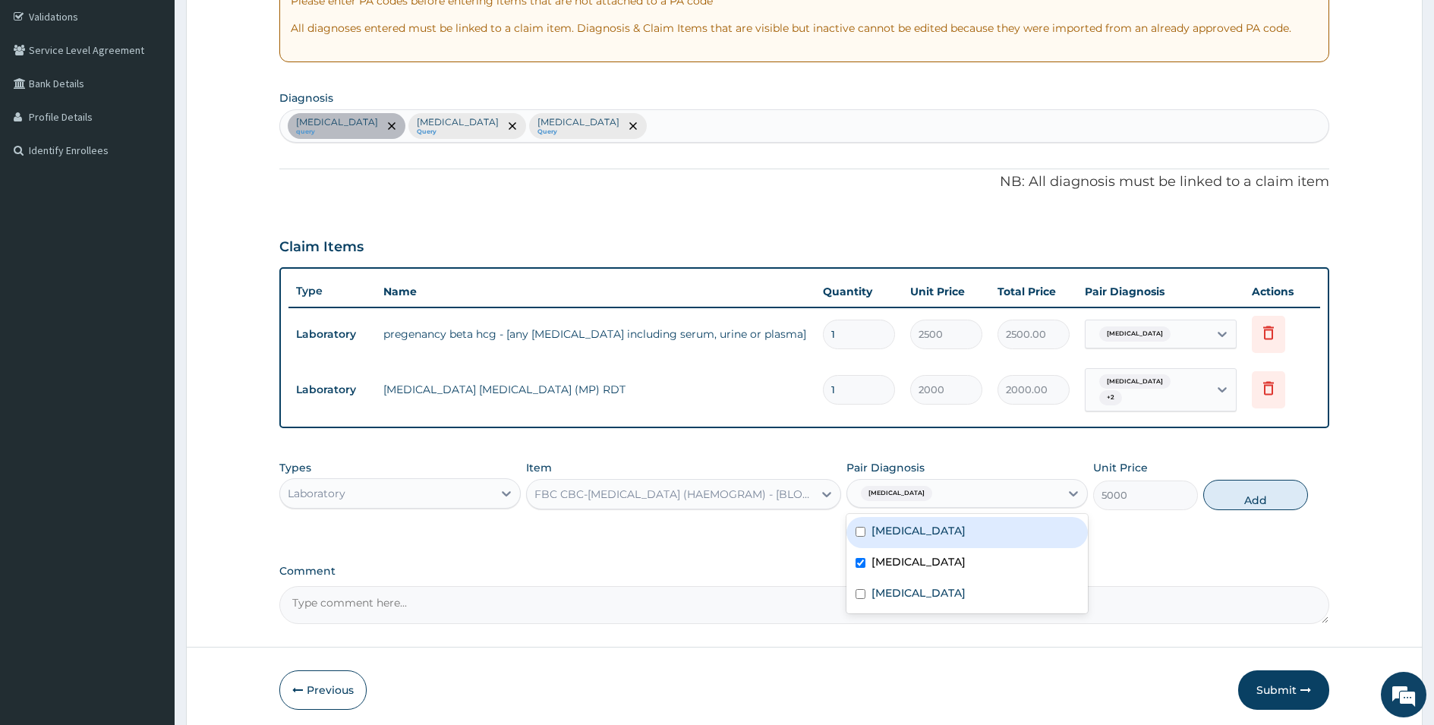
click at [917, 526] on label "[MEDICAL_DATA]" at bounding box center [919, 530] width 94 height 15
checkbox input "true"
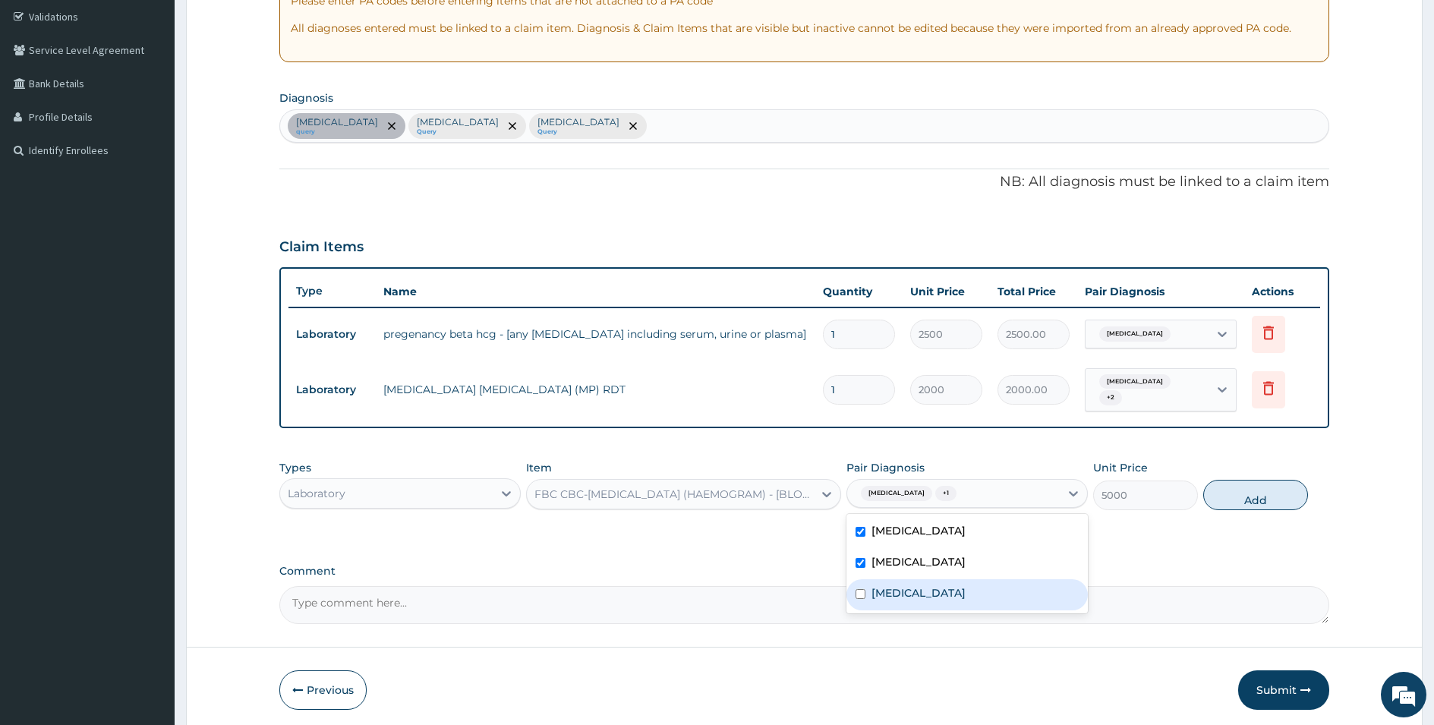
click at [904, 586] on label "[MEDICAL_DATA]" at bounding box center [919, 592] width 94 height 15
checkbox input "true"
click at [1260, 480] on button "Add" at bounding box center [1256, 495] width 105 height 30
type input "0"
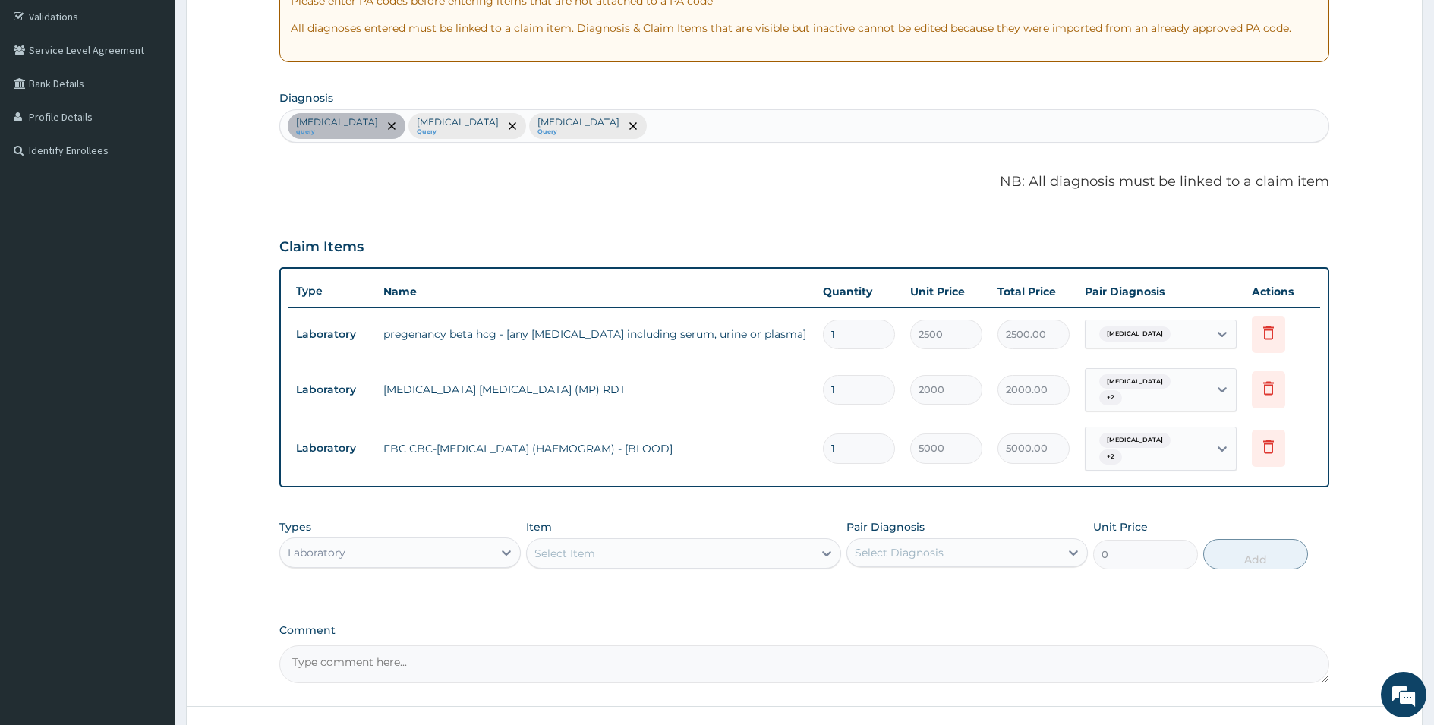
click at [469, 541] on div "Laboratory" at bounding box center [386, 553] width 213 height 24
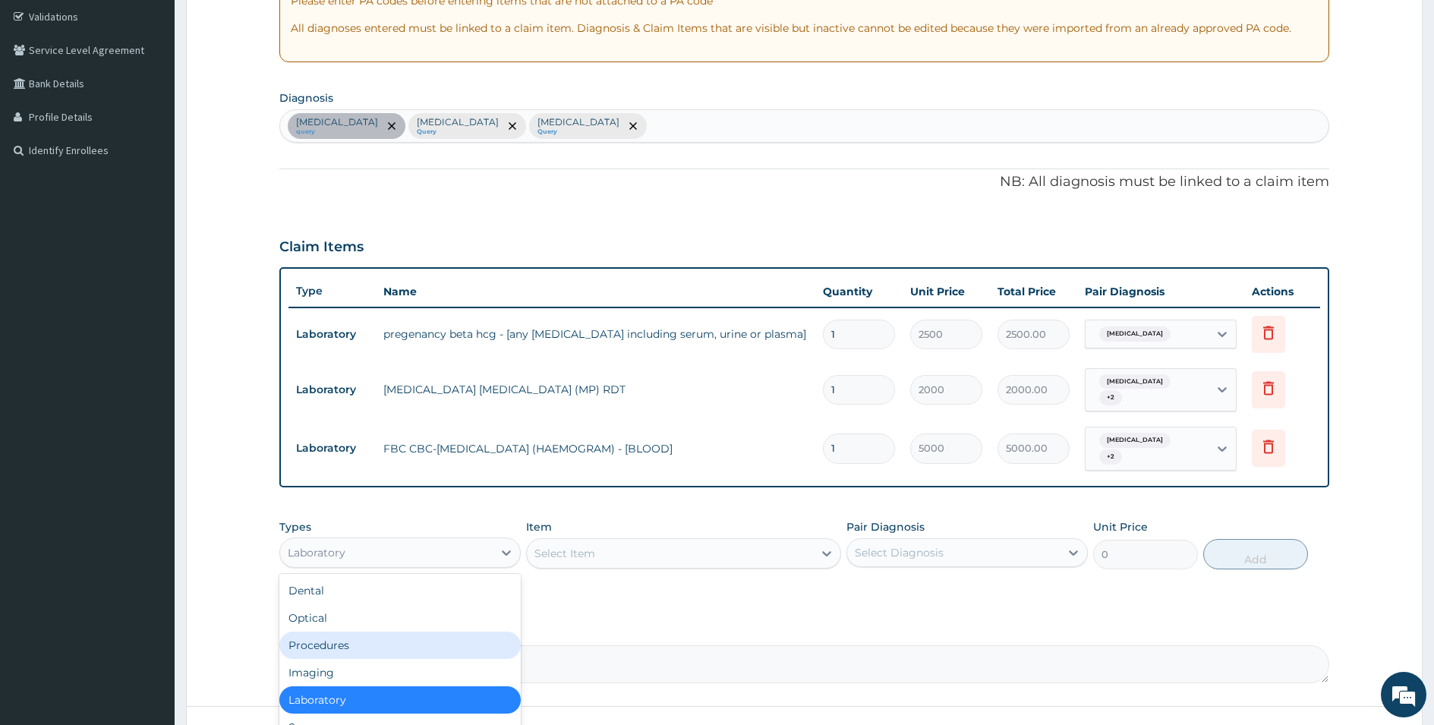
drag, startPoint x: 314, startPoint y: 633, endPoint x: 331, endPoint y: 630, distance: 17.0
click at [316, 633] on div "Procedures" at bounding box center [399, 645] width 241 height 27
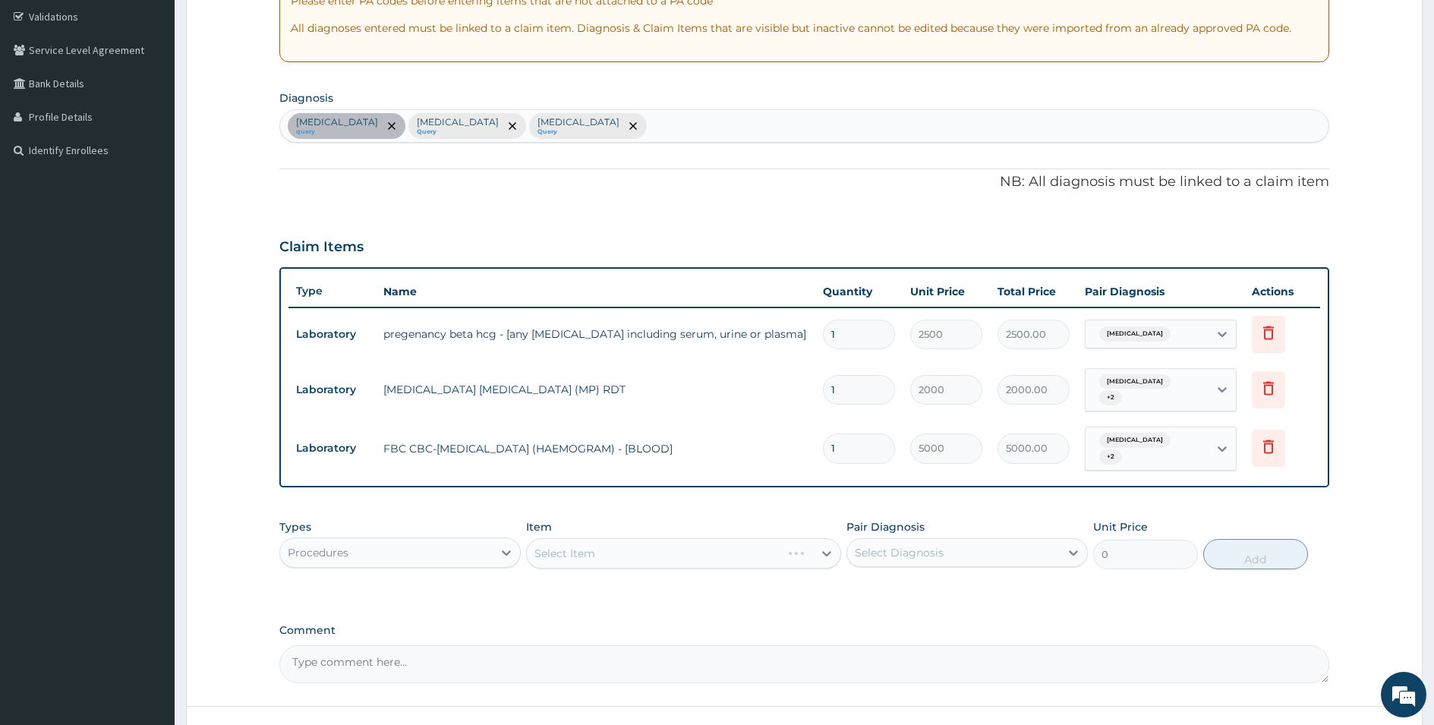
click at [599, 548] on div "Select Item" at bounding box center [683, 553] width 315 height 30
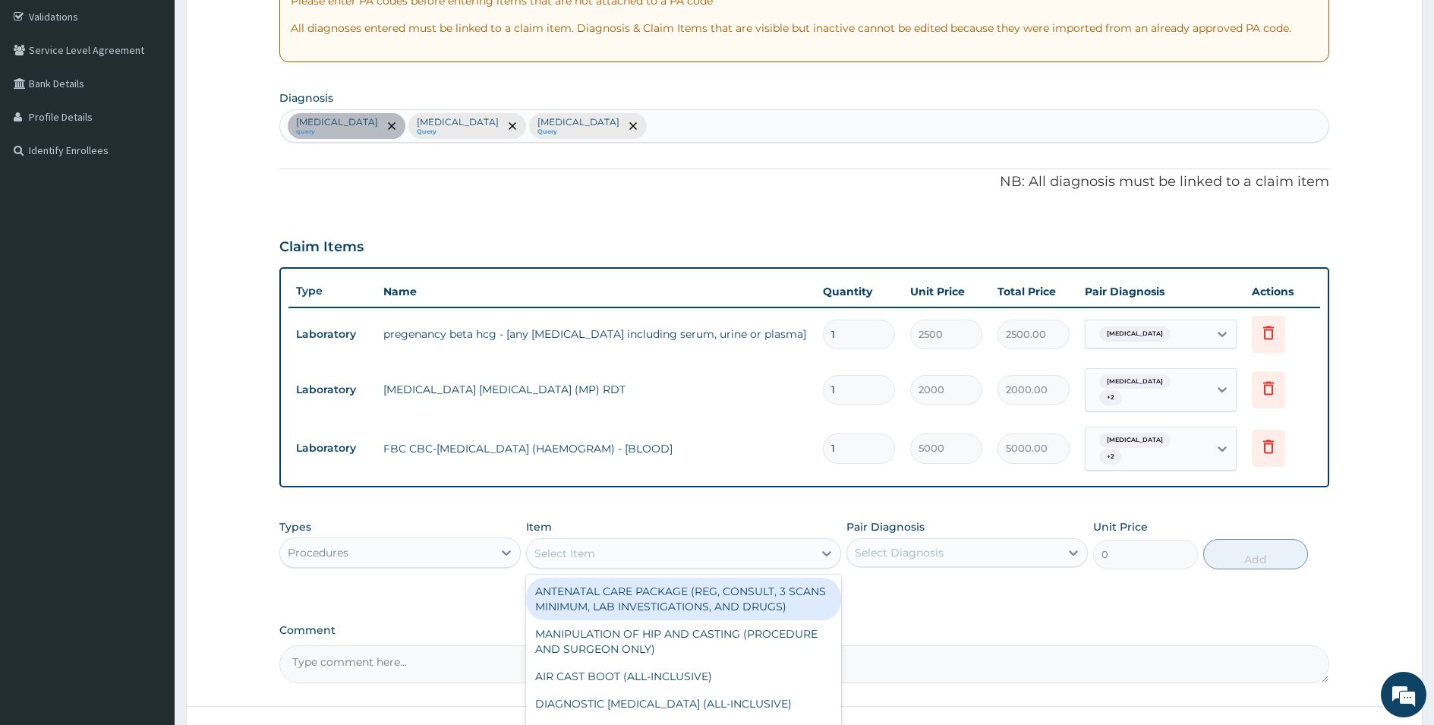
click at [599, 548] on div "Select Item" at bounding box center [670, 553] width 286 height 24
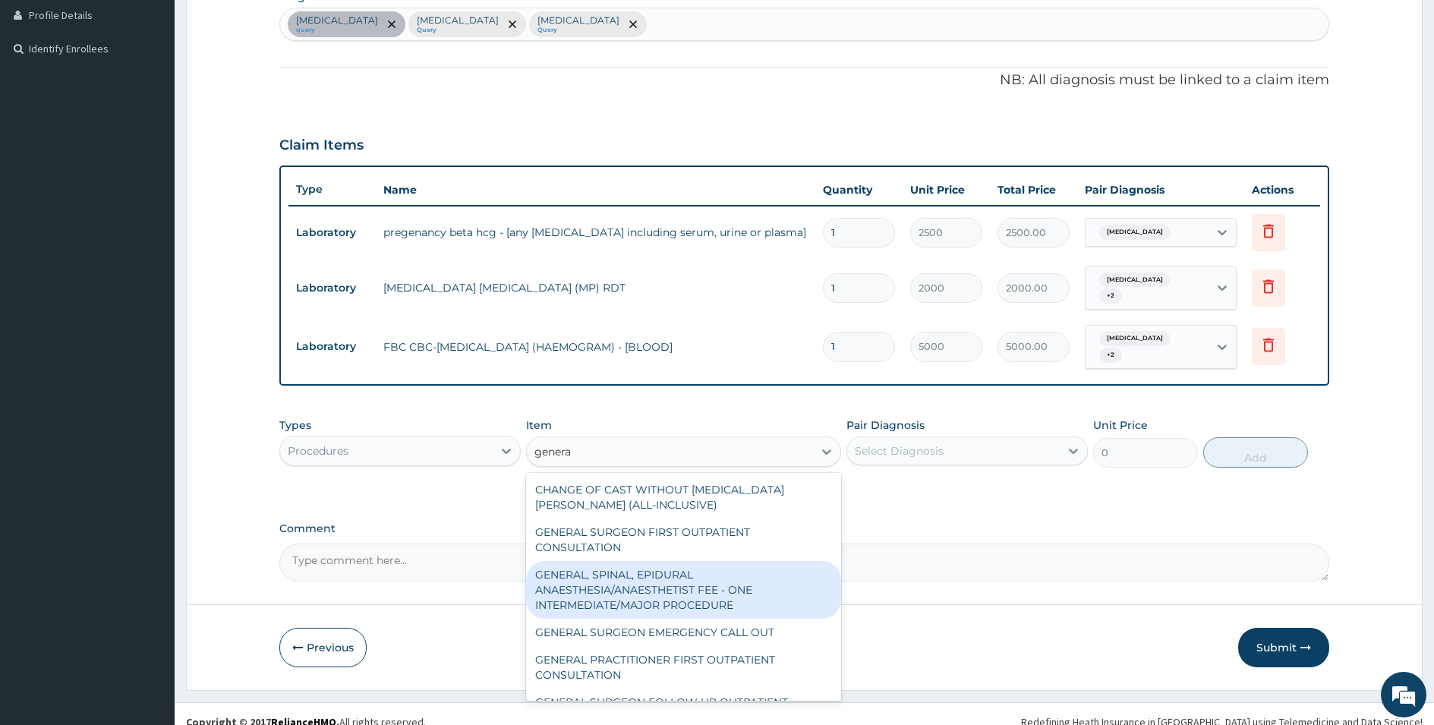
scroll to position [393, 0]
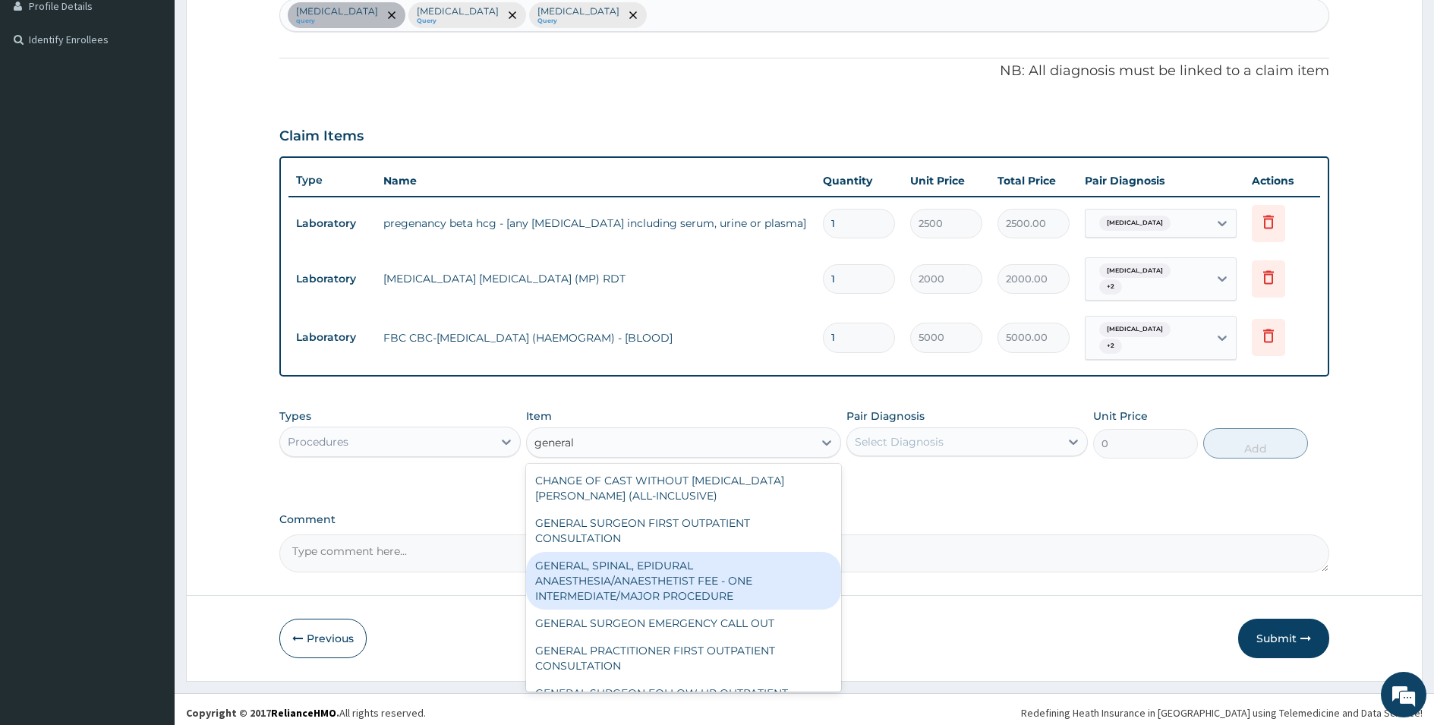
type input "general p"
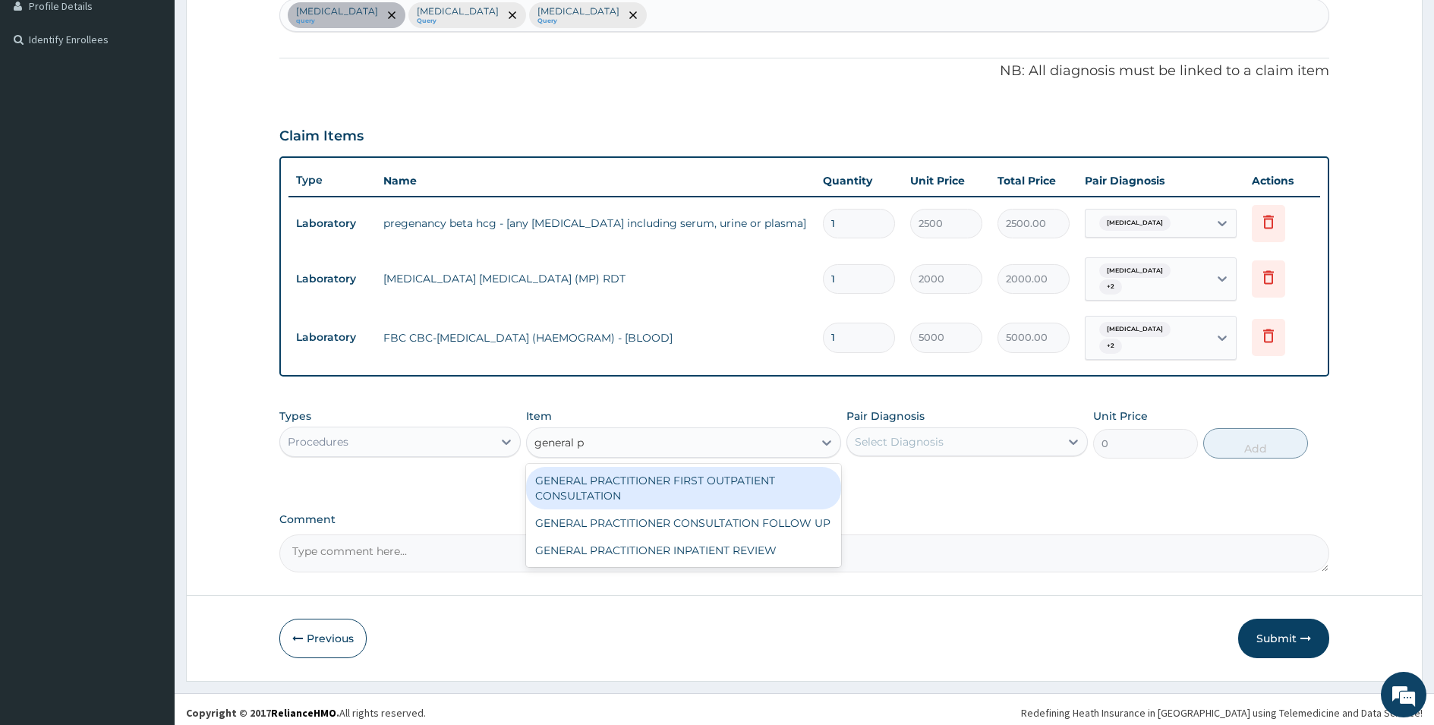
click at [668, 484] on div "GENERAL PRACTITIONER FIRST OUTPATIENT CONSULTATION" at bounding box center [683, 488] width 315 height 43
type input "3750"
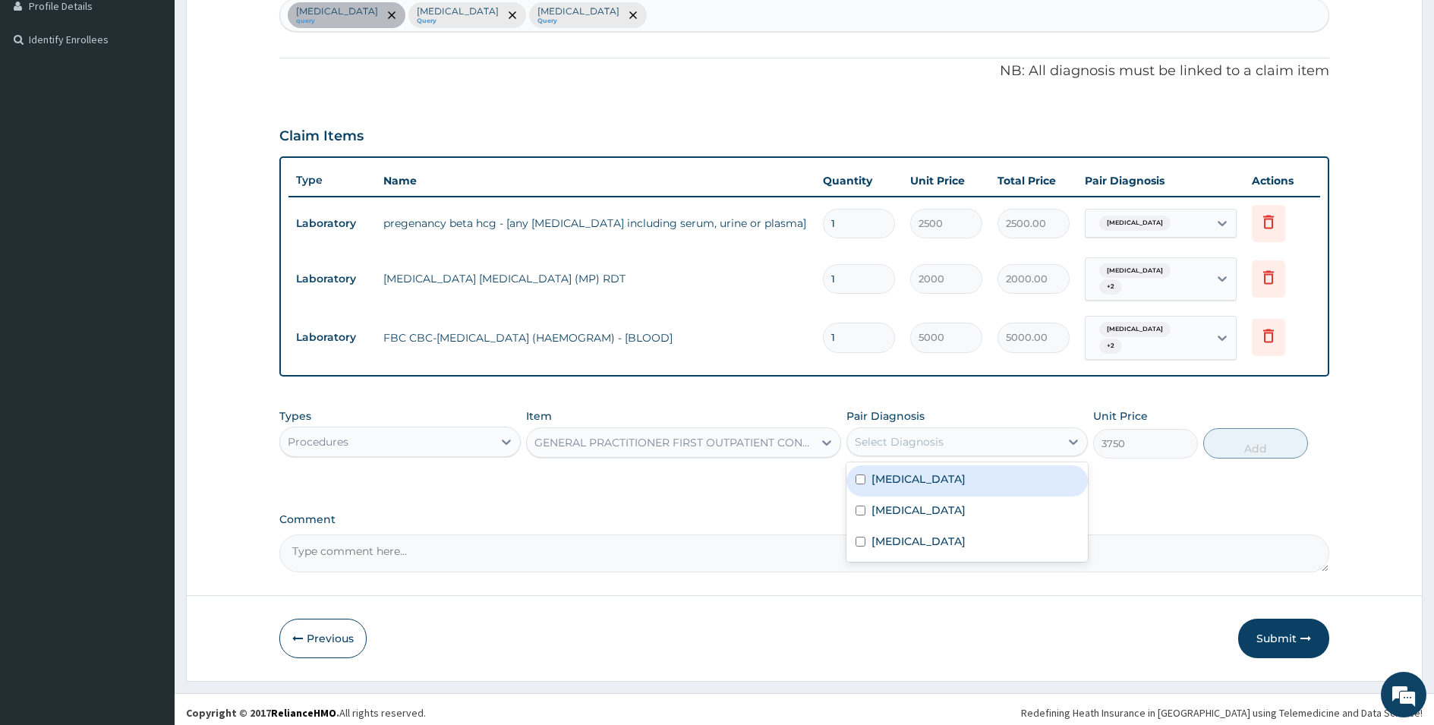
click at [892, 437] on div "Select Diagnosis" at bounding box center [899, 441] width 89 height 15
drag, startPoint x: 899, startPoint y: 477, endPoint x: 898, endPoint y: 494, distance: 17.5
click at [898, 486] on div "[MEDICAL_DATA]" at bounding box center [967, 480] width 241 height 31
checkbox input "true"
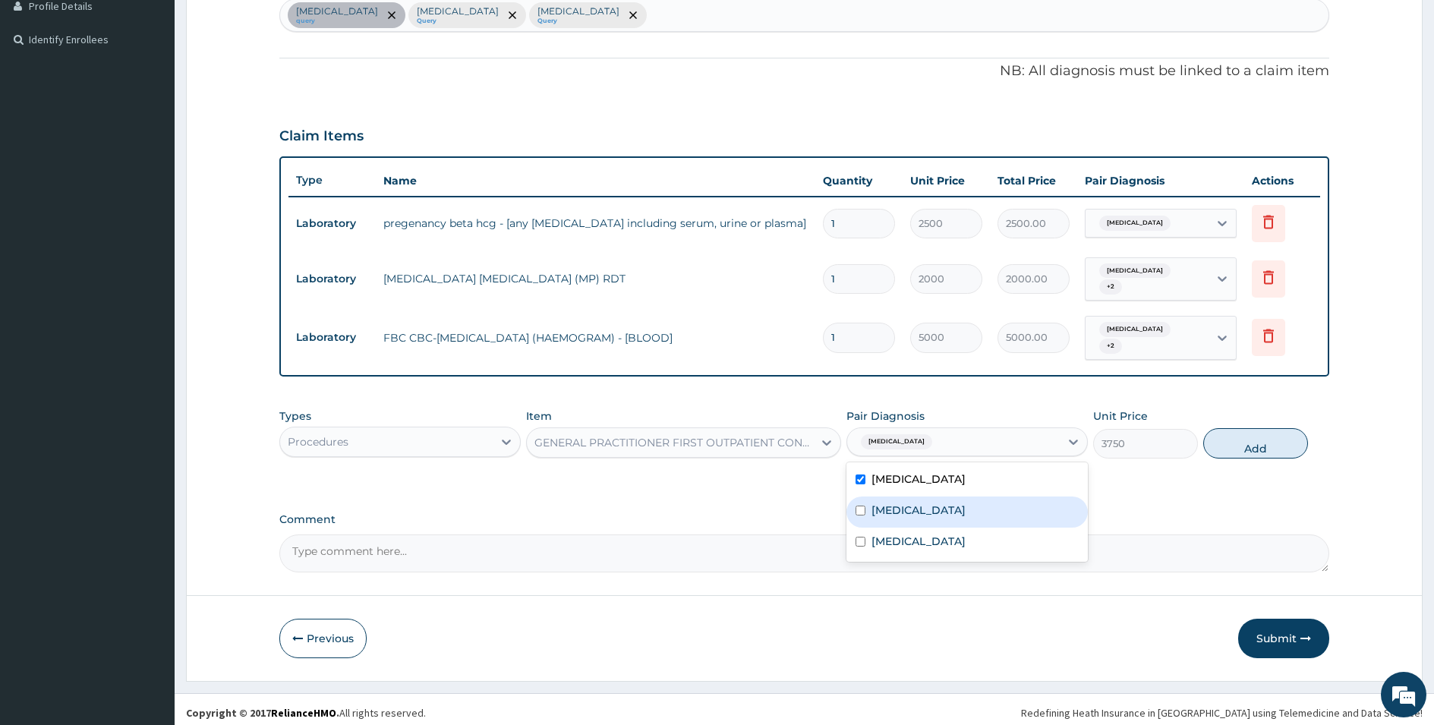
drag, startPoint x: 900, startPoint y: 504, endPoint x: 894, endPoint y: 528, distance: 24.3
click at [899, 510] on label "[MEDICAL_DATA]" at bounding box center [919, 510] width 94 height 15
checkbox input "true"
click at [894, 534] on label "[MEDICAL_DATA]" at bounding box center [919, 541] width 94 height 15
checkbox input "true"
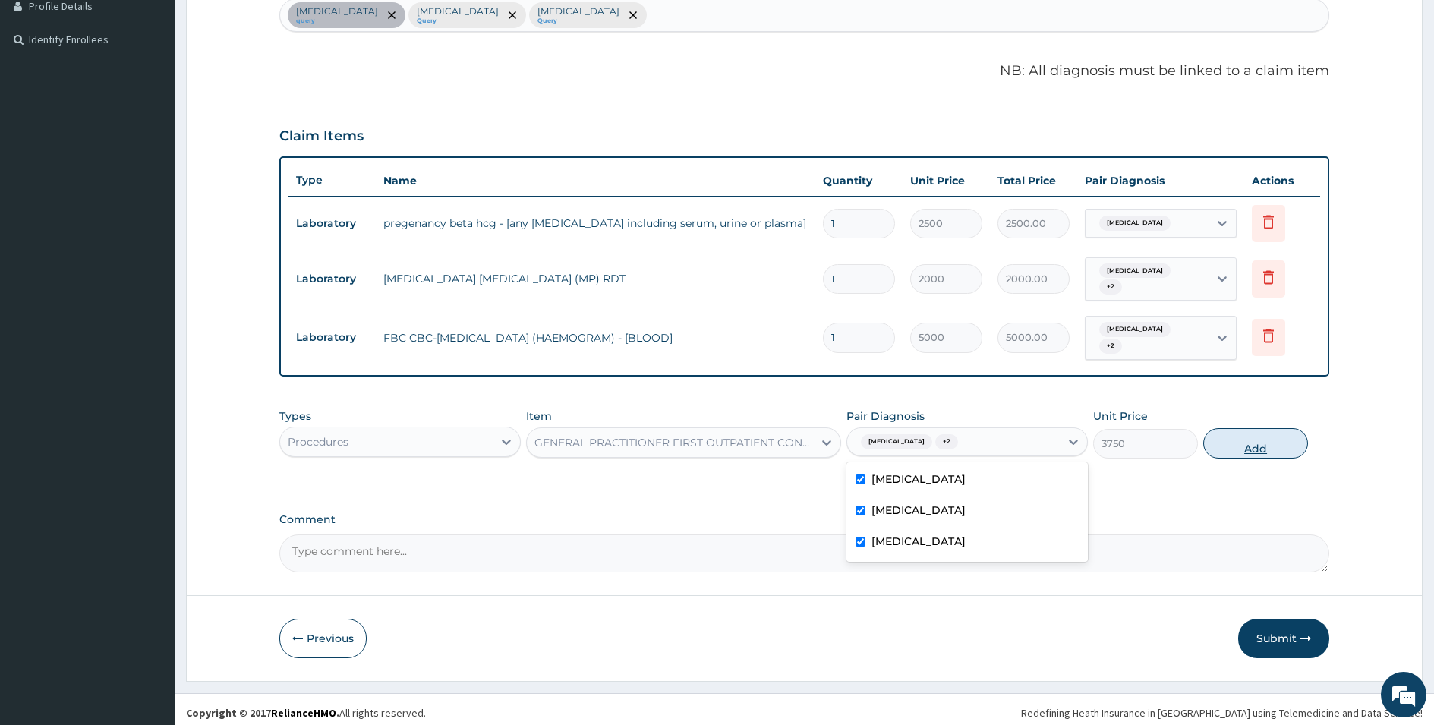
click at [1232, 428] on button "Add" at bounding box center [1256, 443] width 105 height 30
type input "0"
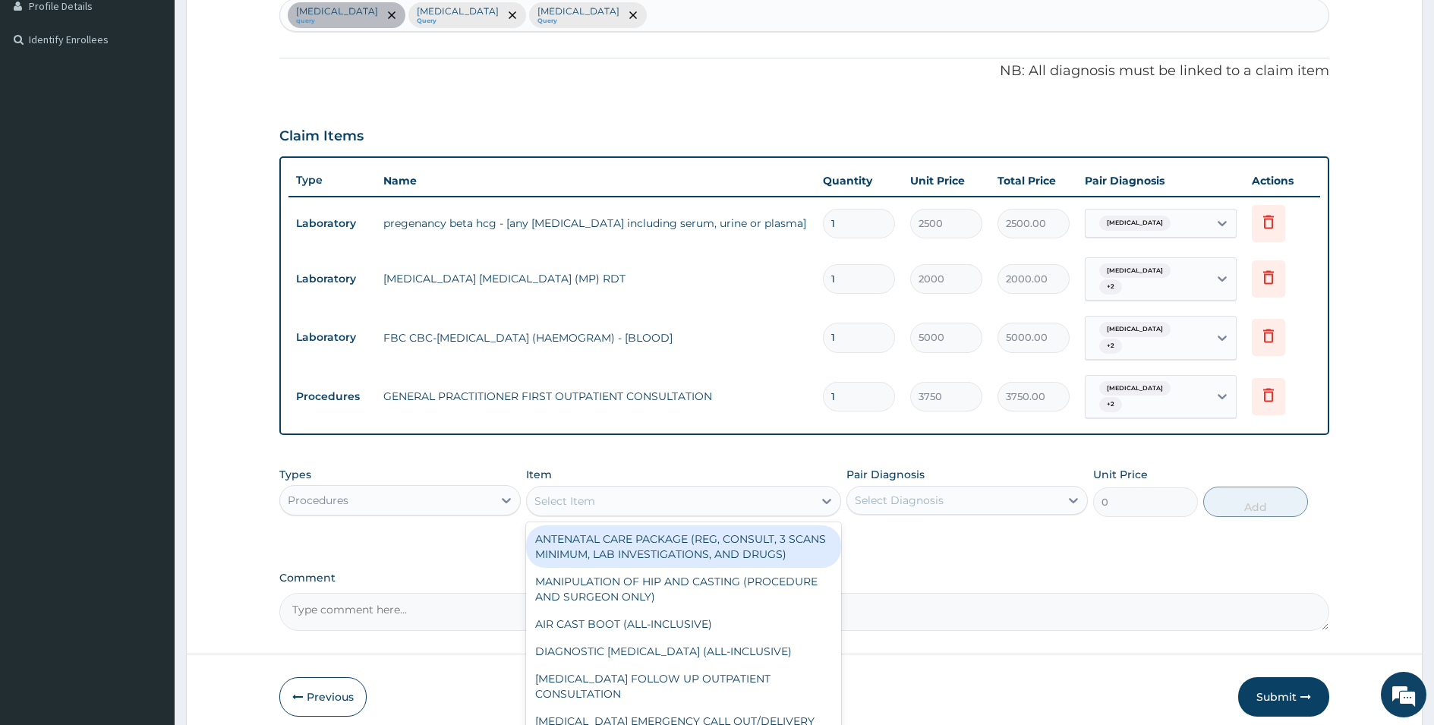
click at [607, 489] on div "Select Item" at bounding box center [670, 501] width 286 height 24
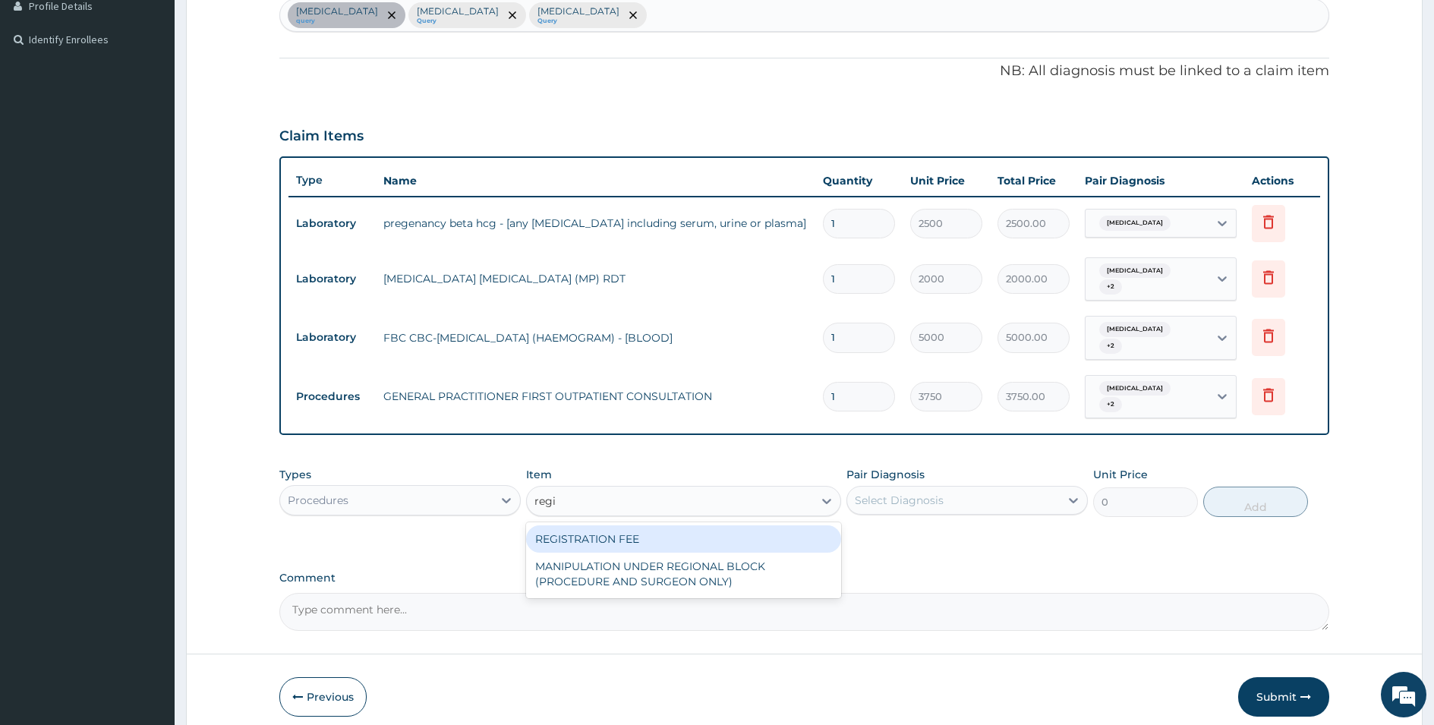
type input "regis"
click at [591, 528] on div "REGISTRATION FEE" at bounding box center [683, 538] width 315 height 27
type input "2500"
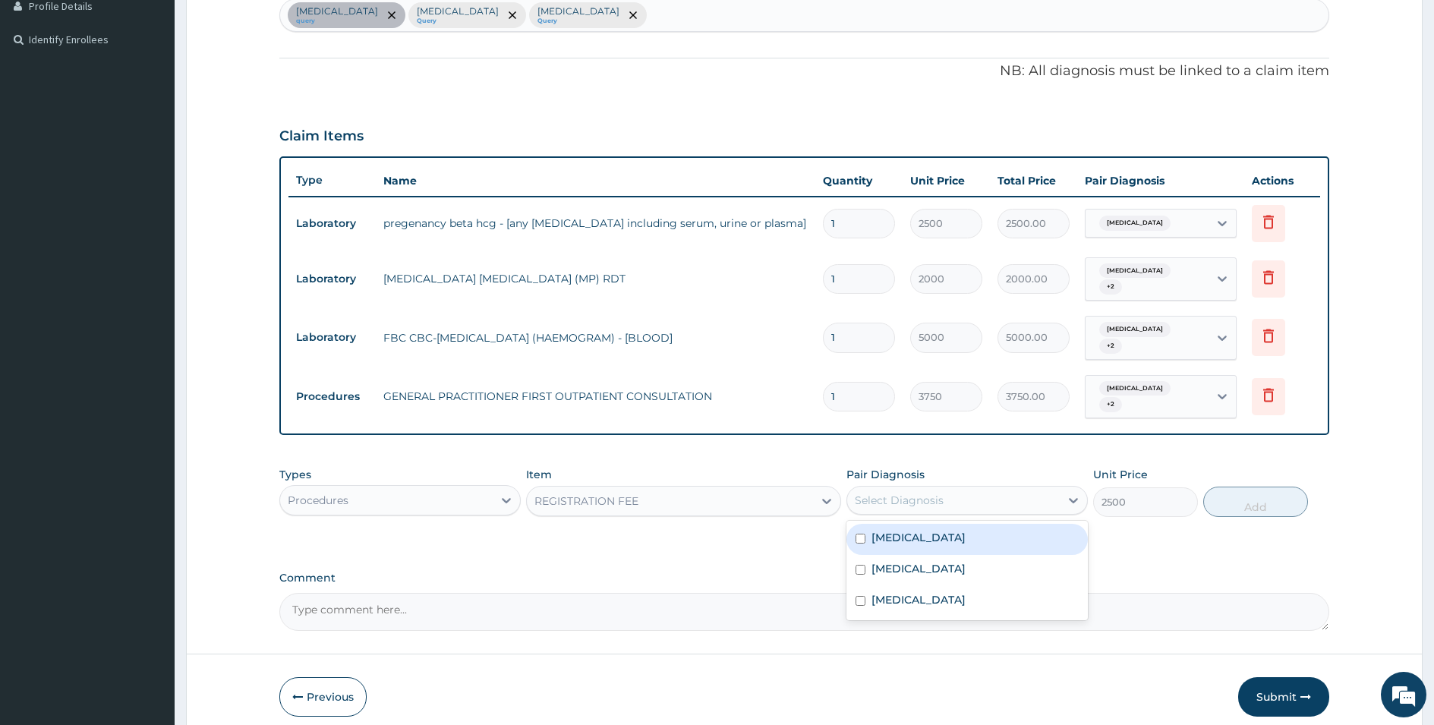
click at [852, 488] on div "Select Diagnosis" at bounding box center [953, 500] width 213 height 24
drag, startPoint x: 895, startPoint y: 524, endPoint x: 896, endPoint y: 545, distance: 21.3
click at [895, 530] on label "[MEDICAL_DATA]" at bounding box center [919, 537] width 94 height 15
checkbox input "true"
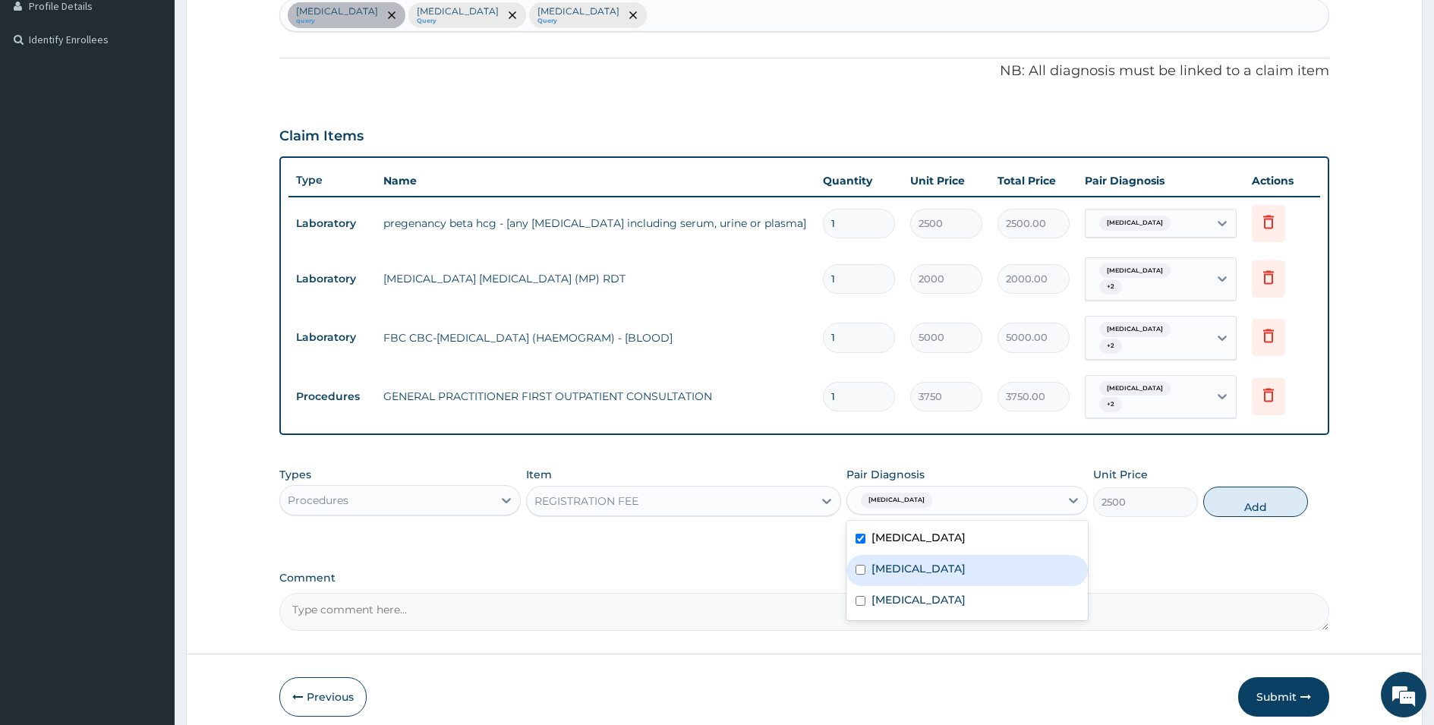
drag, startPoint x: 898, startPoint y: 547, endPoint x: 901, endPoint y: 576, distance: 29.0
click at [898, 555] on div "[MEDICAL_DATA]" at bounding box center [967, 570] width 241 height 31
checkbox input "true"
click at [903, 586] on div "[MEDICAL_DATA]" at bounding box center [967, 601] width 241 height 31
checkbox input "true"
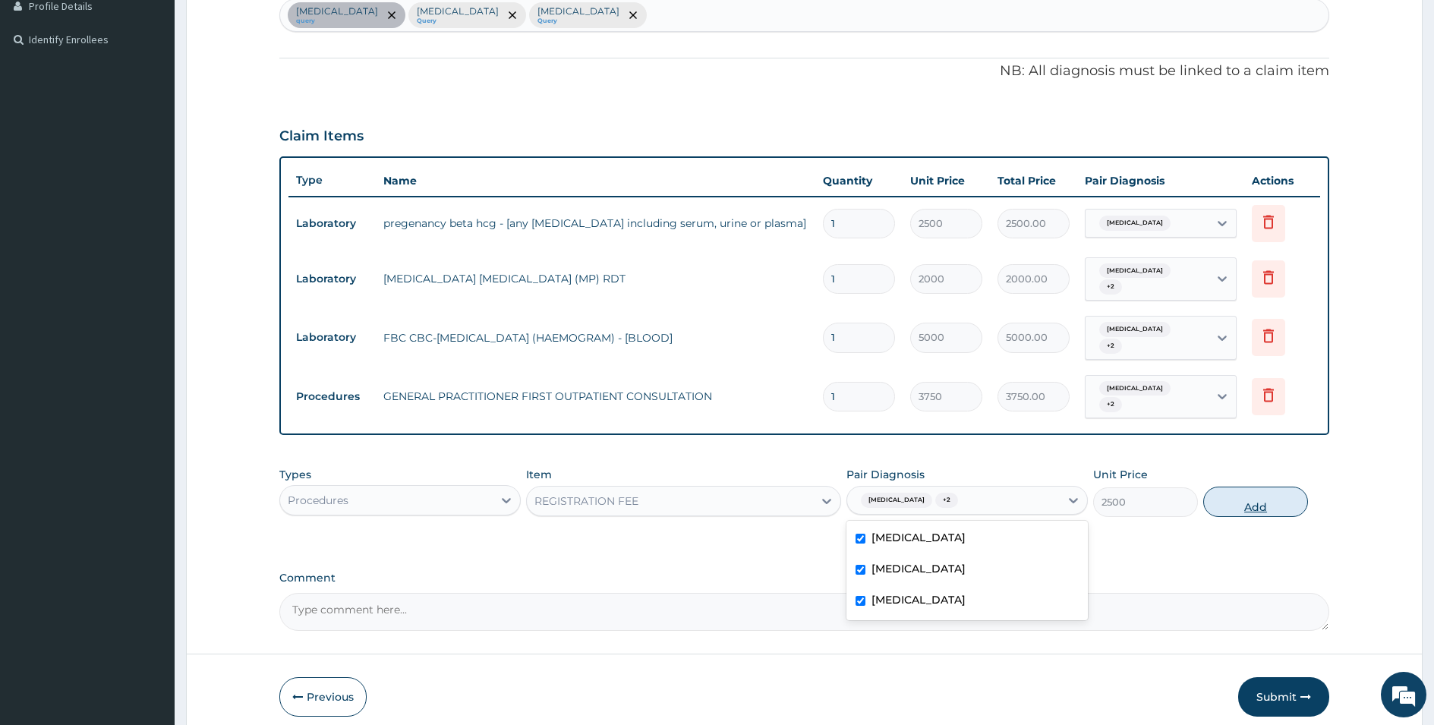
click at [1233, 497] on button "Add" at bounding box center [1256, 502] width 105 height 30
type input "0"
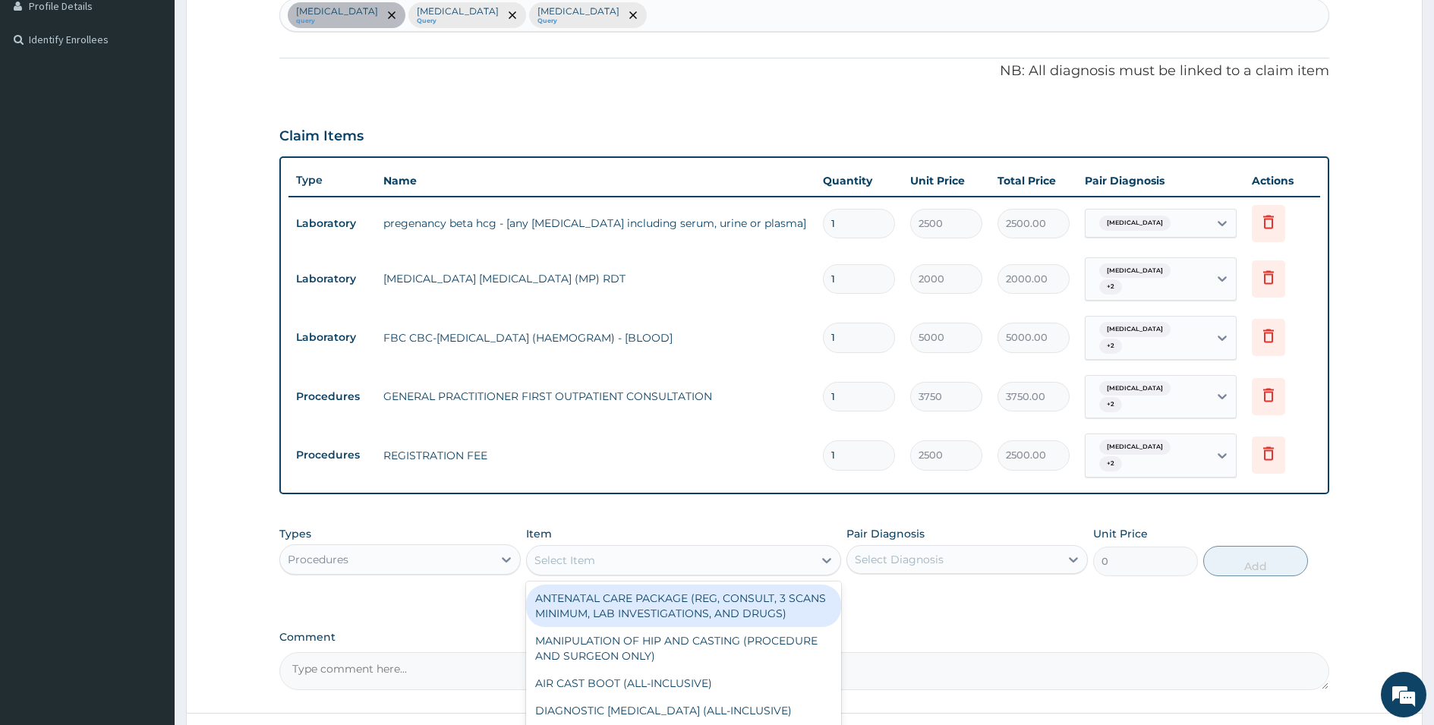
click at [607, 550] on div "Select Item" at bounding box center [670, 560] width 286 height 24
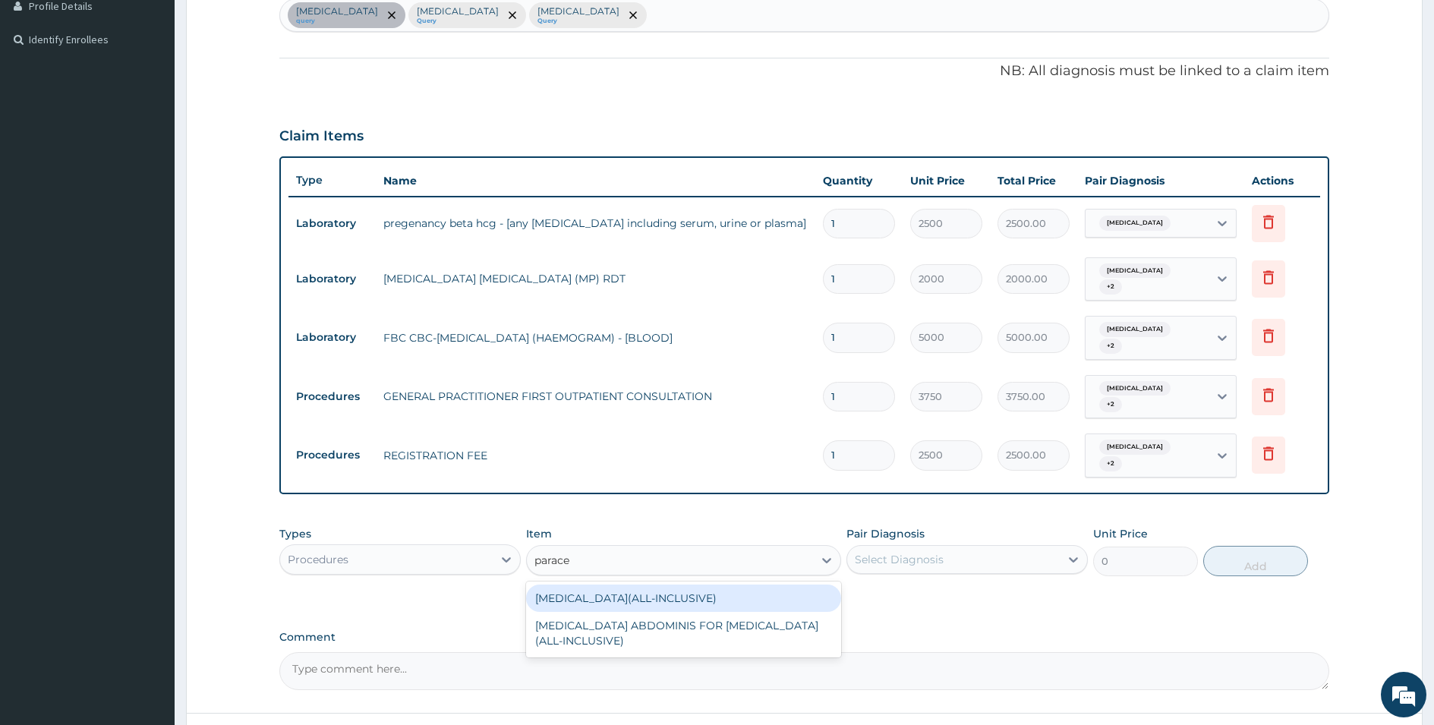
type input "parace"
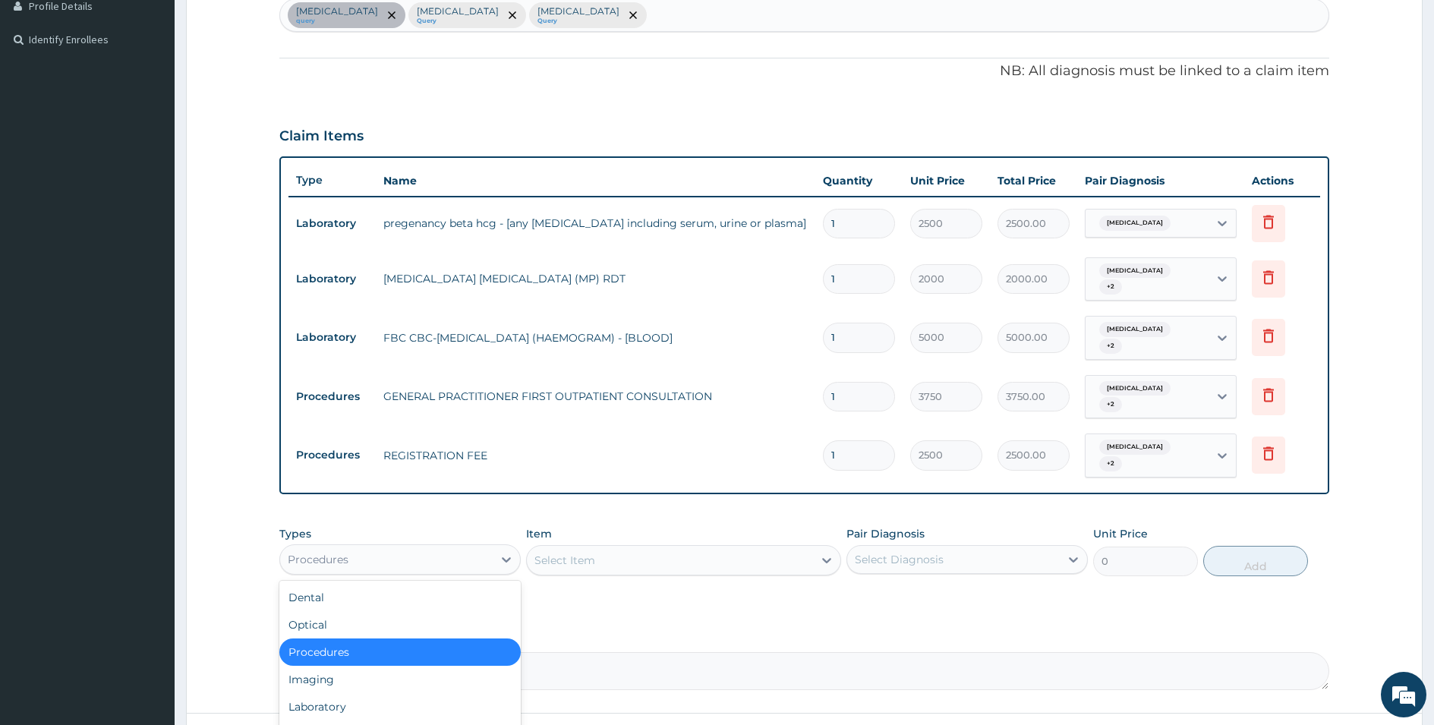
click at [439, 548] on div "Procedures" at bounding box center [386, 560] width 213 height 24
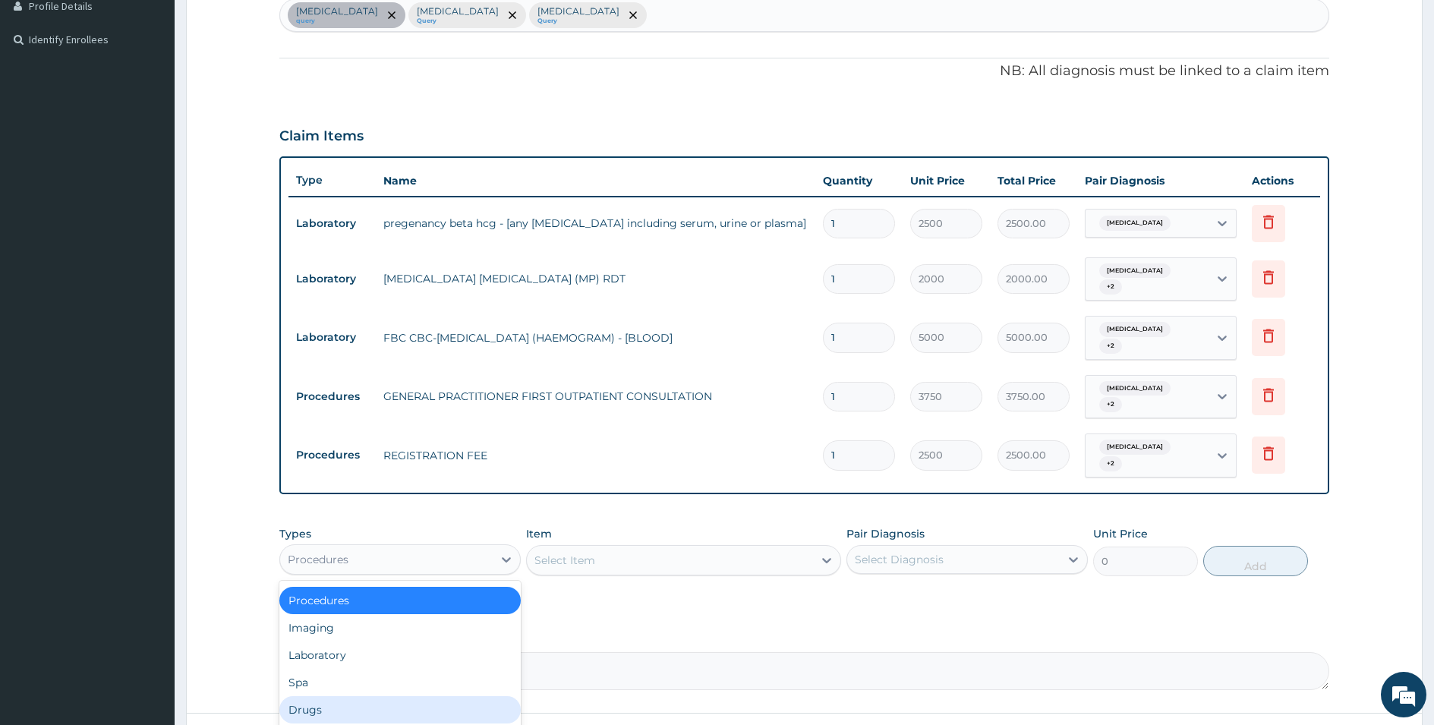
click at [329, 696] on div "Drugs" at bounding box center [399, 709] width 241 height 27
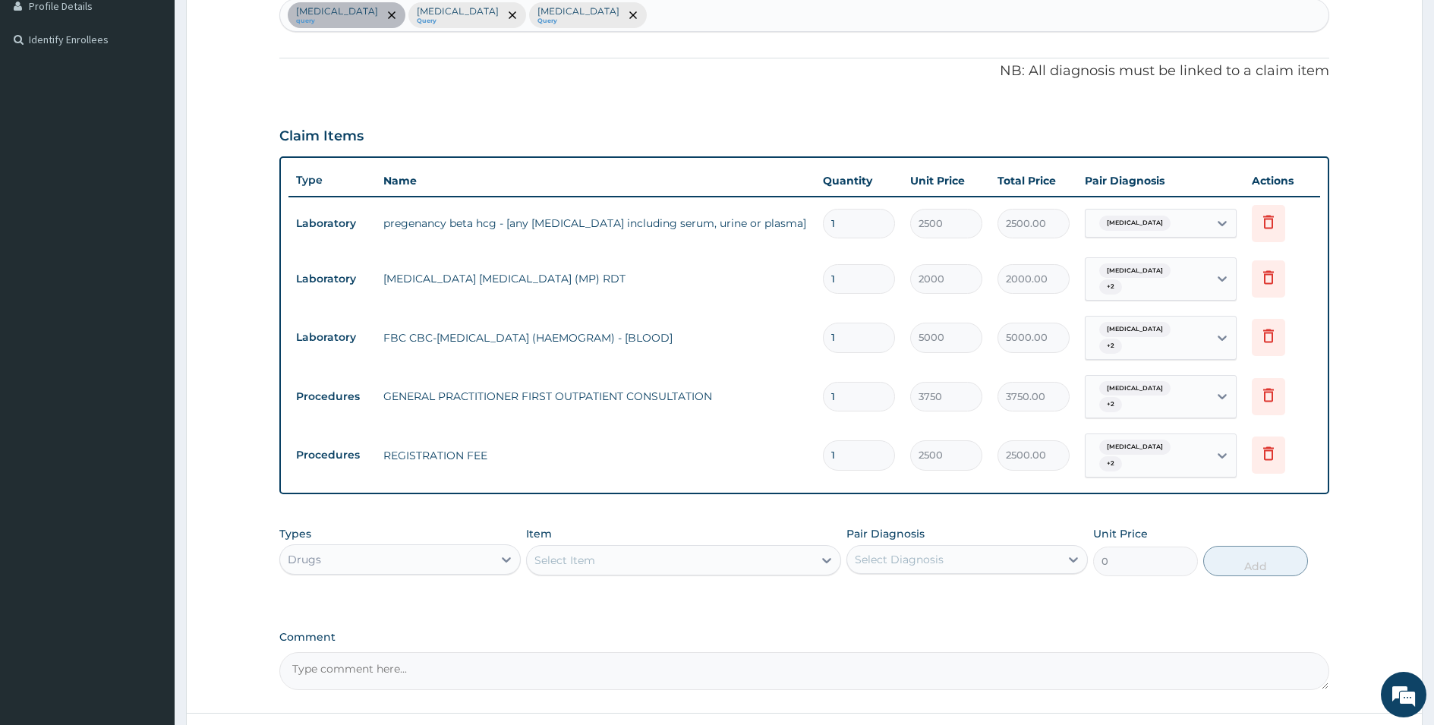
click at [653, 548] on div "Select Item" at bounding box center [670, 560] width 286 height 24
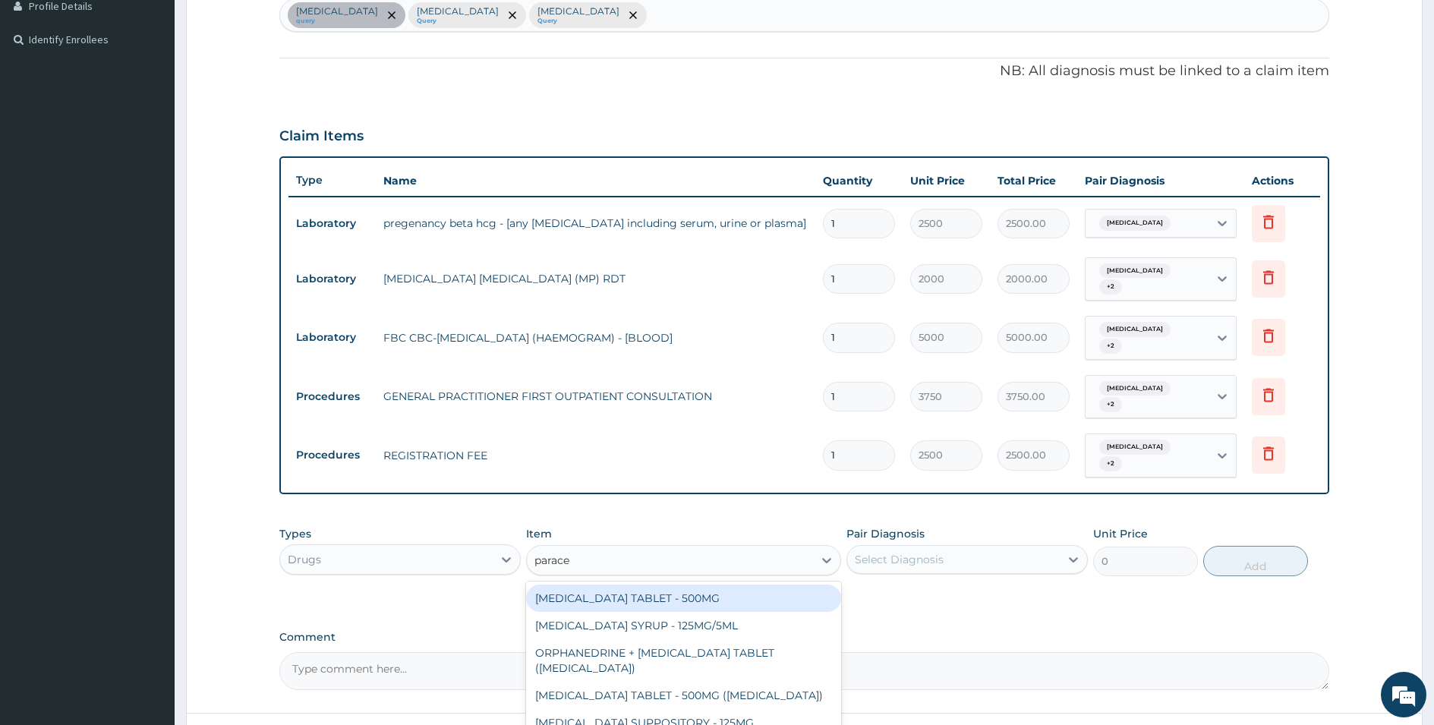
type input "paracet"
click at [661, 585] on div "[MEDICAL_DATA] TABLET - 500MG" at bounding box center [683, 598] width 315 height 27
type input "33.599999999999994"
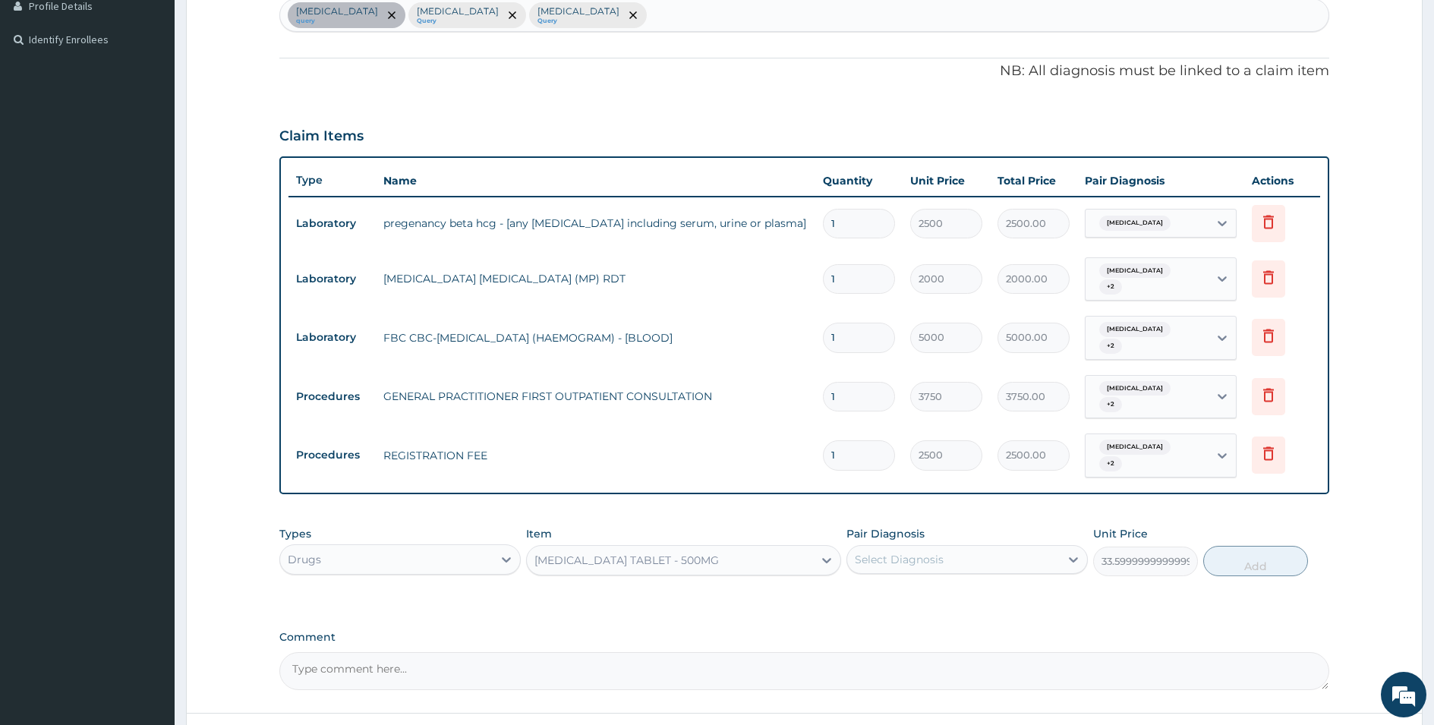
click at [963, 548] on div "Select Diagnosis" at bounding box center [953, 560] width 213 height 24
click at [964, 584] on div "[MEDICAL_DATA]" at bounding box center [967, 598] width 241 height 31
checkbox input "true"
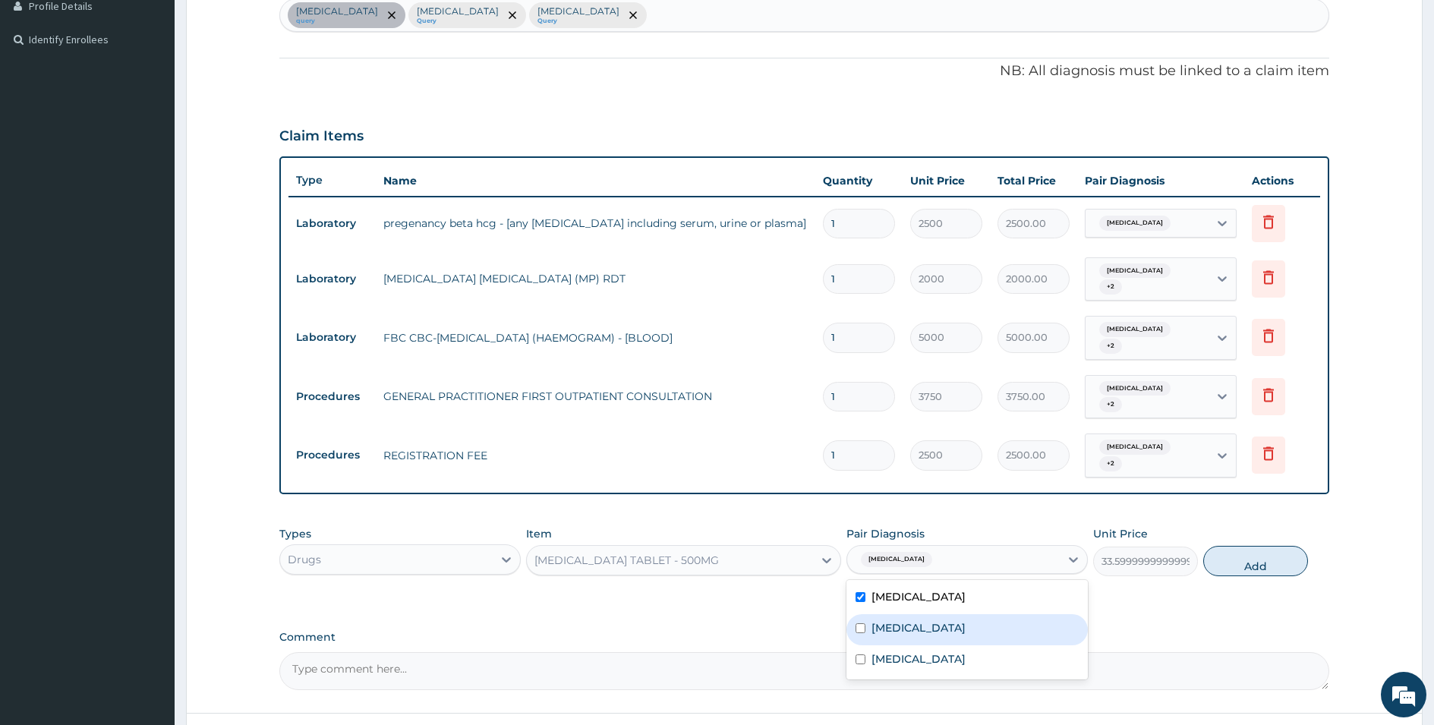
click at [931, 620] on div "[MEDICAL_DATA]" at bounding box center [967, 629] width 241 height 31
checkbox input "true"
click at [901, 652] on label "[MEDICAL_DATA]" at bounding box center [919, 659] width 94 height 15
checkbox input "true"
click at [1235, 548] on button "Add" at bounding box center [1256, 561] width 105 height 30
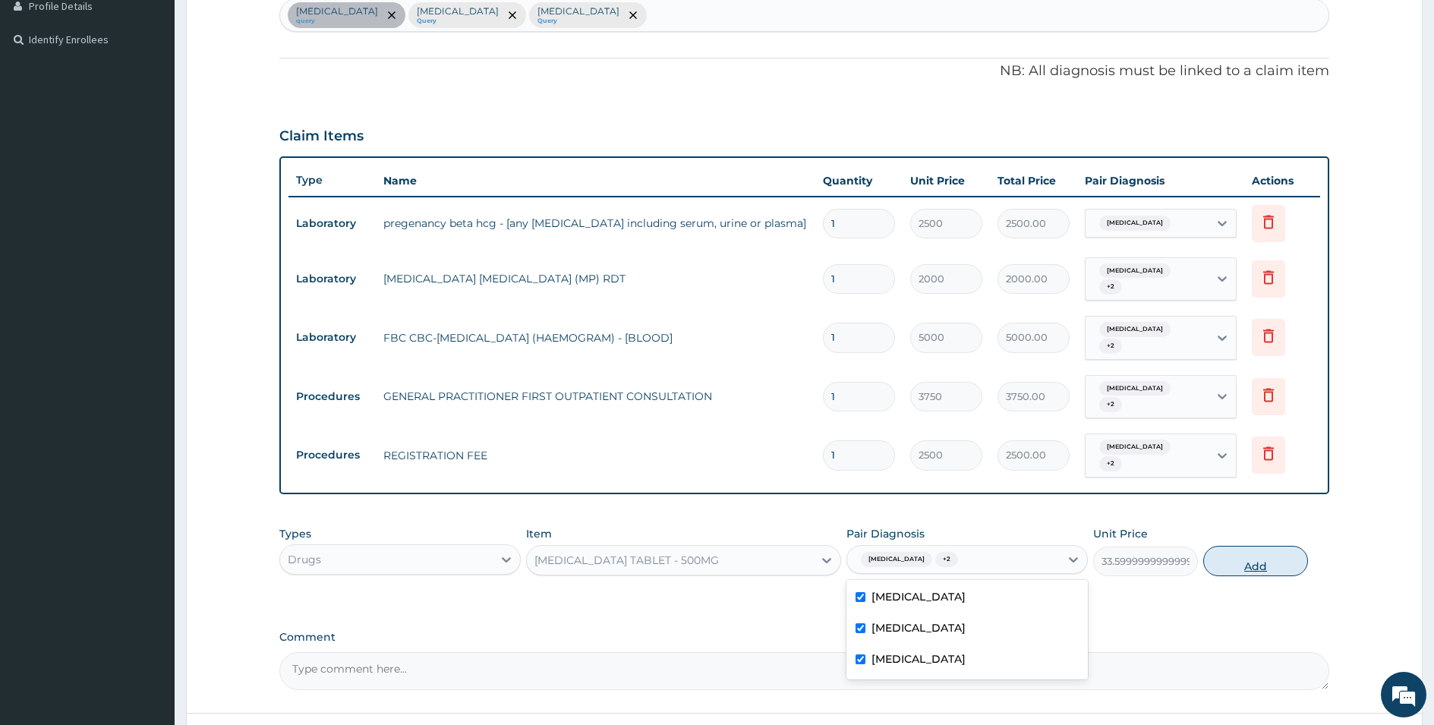
type input "0"
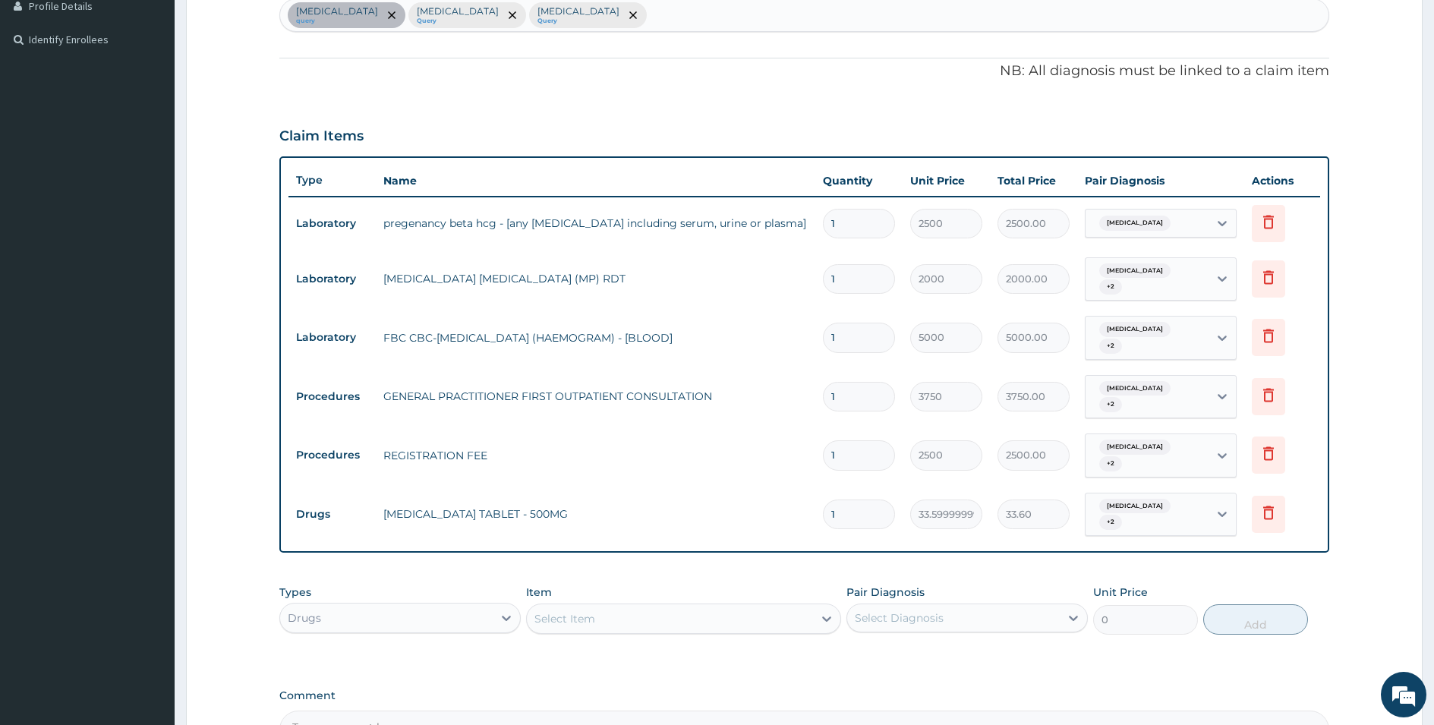
type input "18"
type input "604.80"
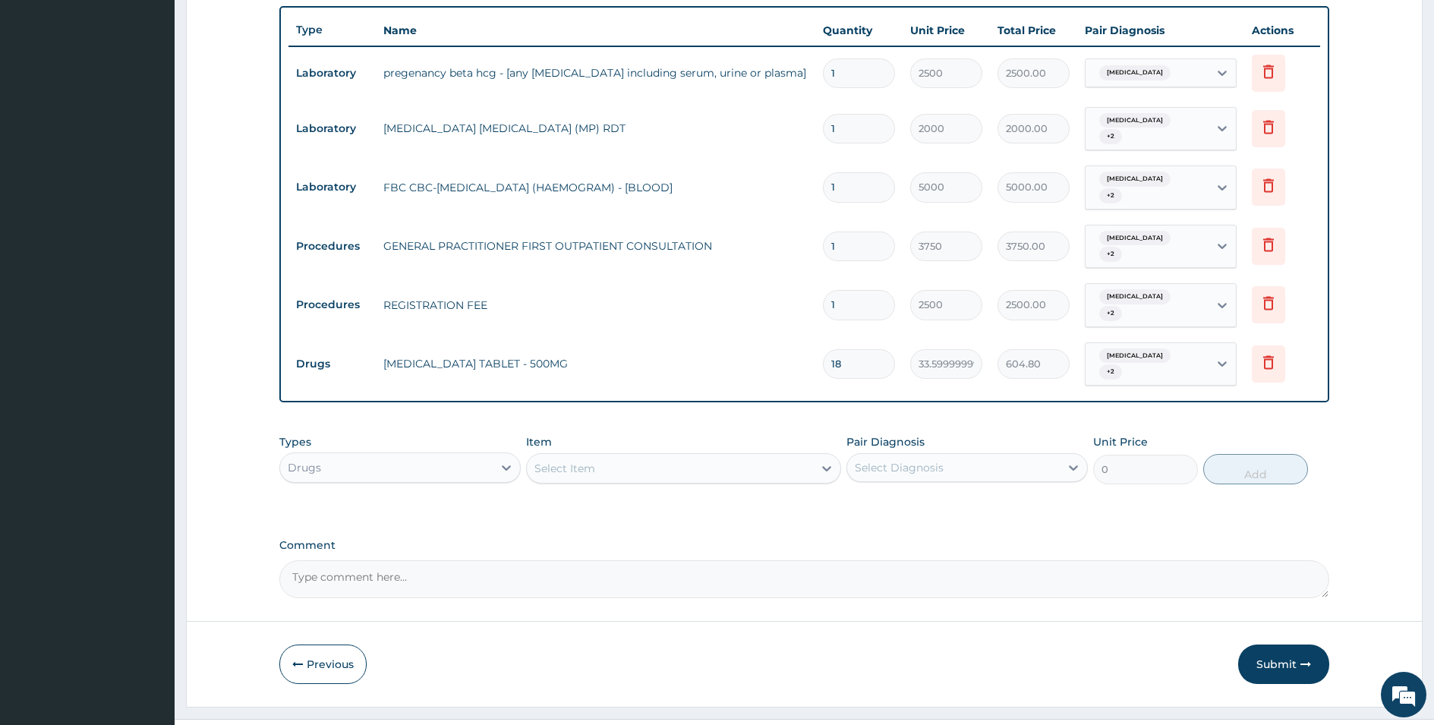
scroll to position [545, 0]
type input "18"
click at [1251, 620] on form "Step 2 of 2 PA Code / Prescription Code PA/21F448 Encounter Date 10-08-2025 Imp…" at bounding box center [804, 120] width 1237 height 1171
click at [1264, 643] on button "Submit" at bounding box center [1284, 662] width 91 height 39
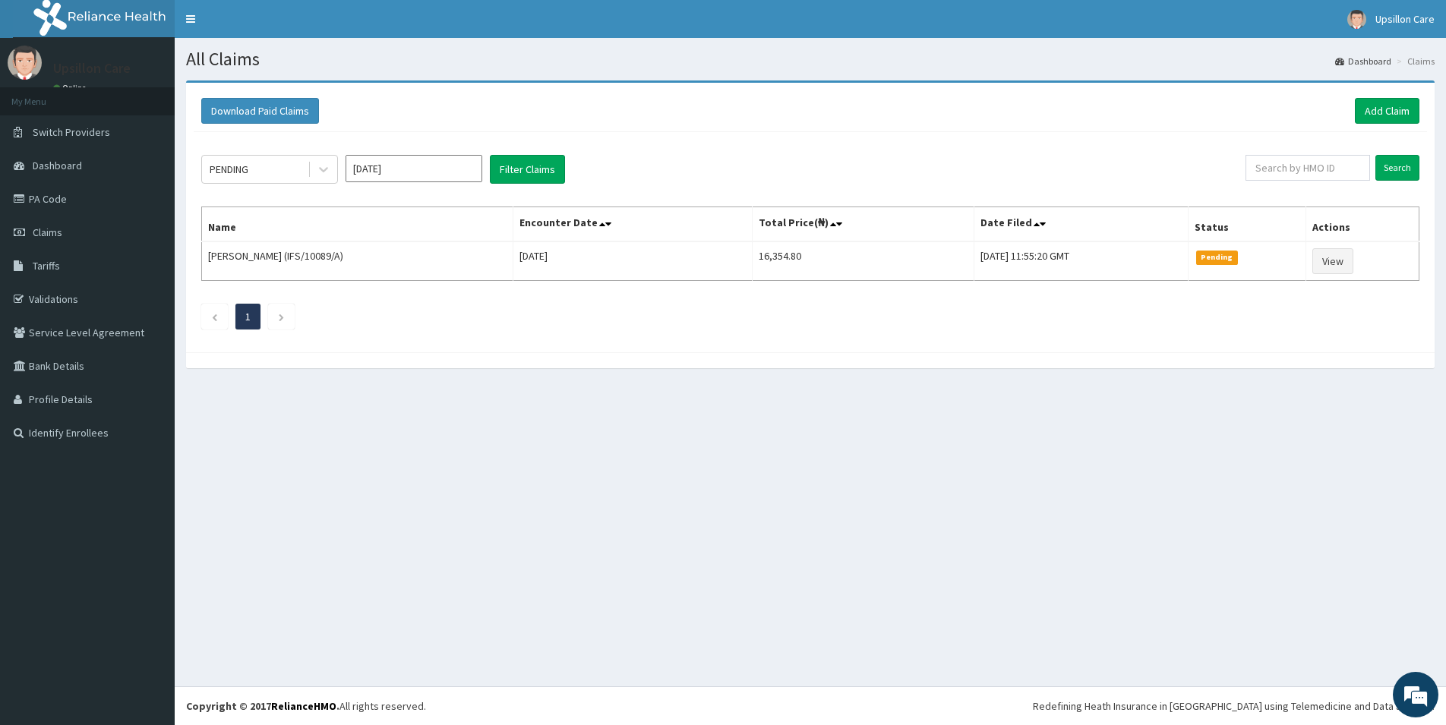
click at [1230, 464] on div "All Claims Dashboard Claims Download Paid Claims Add Claim × Note you can only …" at bounding box center [810, 362] width 1271 height 649
click at [59, 200] on link "PA Code" at bounding box center [87, 198] width 175 height 33
click at [51, 194] on link "PA Code" at bounding box center [87, 198] width 175 height 33
